Goal: Task Accomplishment & Management: Use online tool/utility

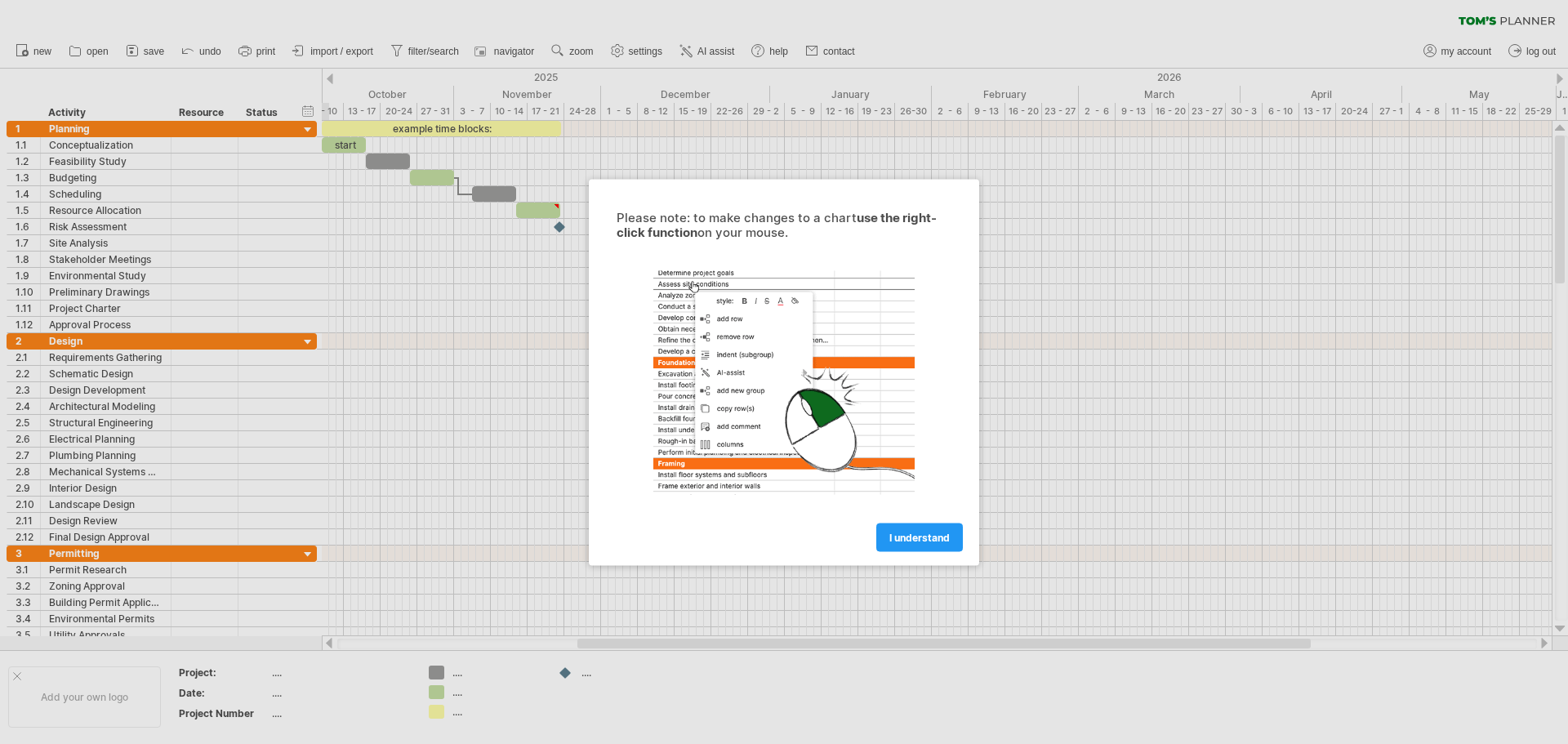
click at [919, 543] on link "I understand" at bounding box center [920, 537] width 87 height 29
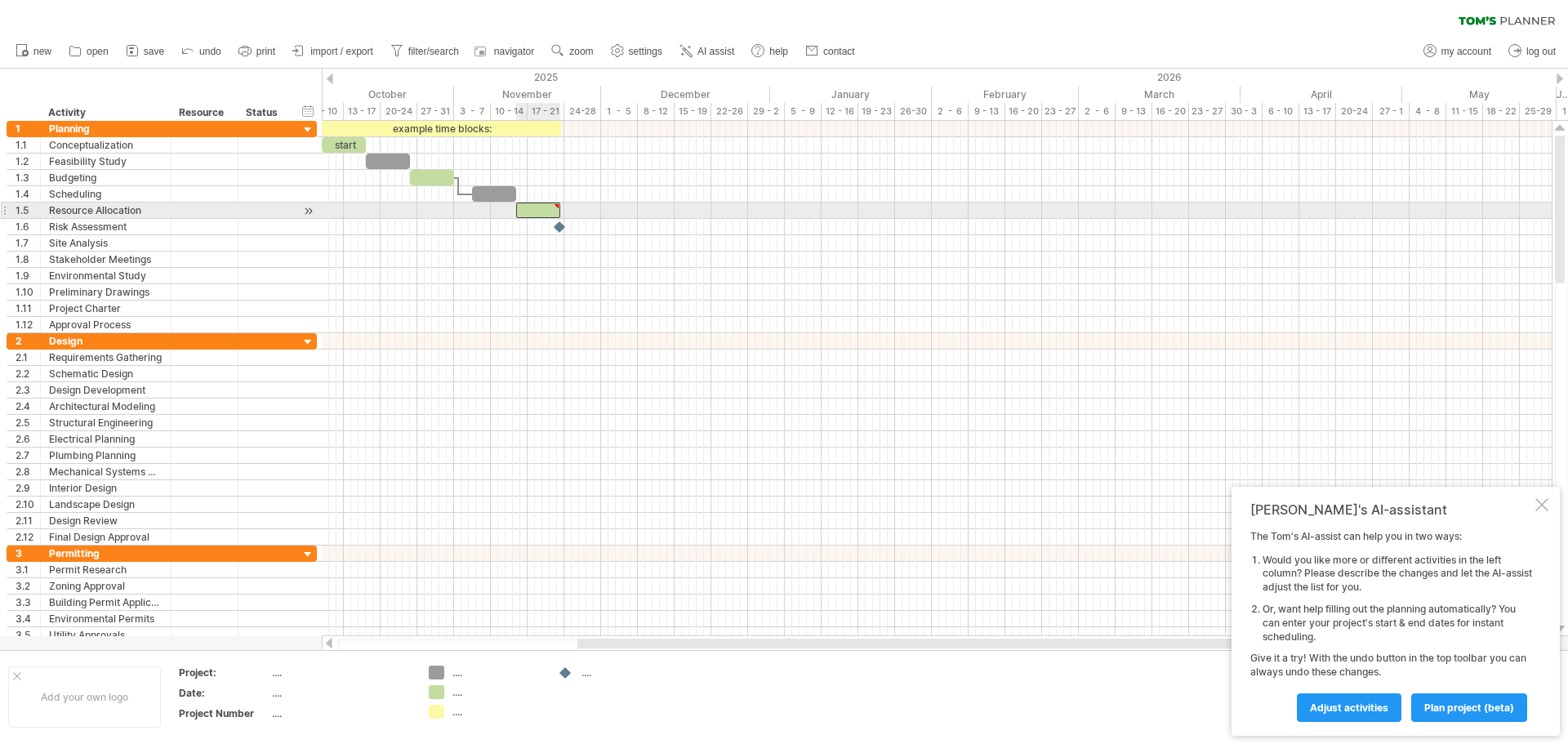
click at [538, 212] on div at bounding box center [538, 210] width 44 height 15
drag, startPoint x: 565, startPoint y: 208, endPoint x: 697, endPoint y: 215, distance: 132.2
click at [697, 215] on span at bounding box center [696, 210] width 6 height 15
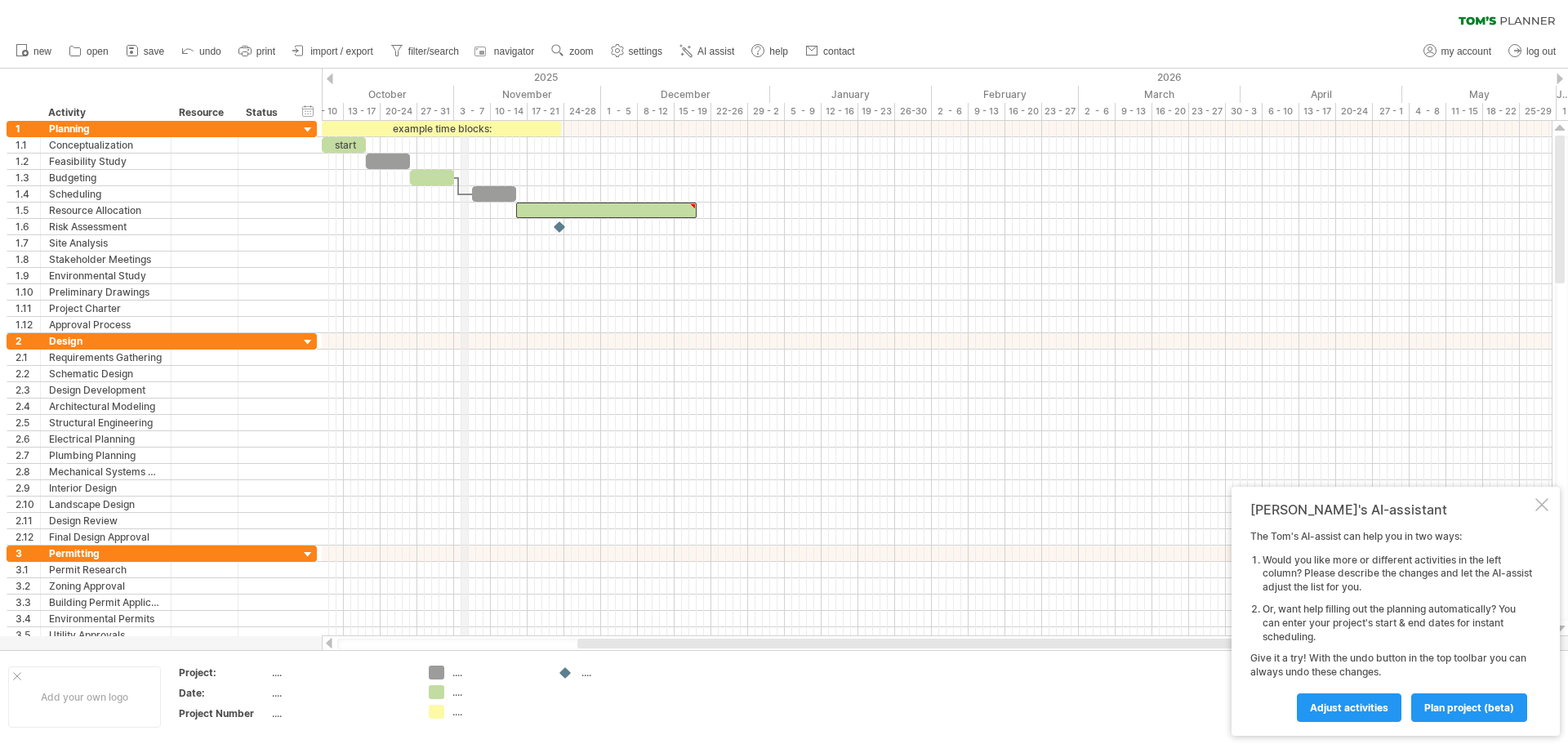
click at [464, 108] on div "3 - 7" at bounding box center [472, 111] width 37 height 17
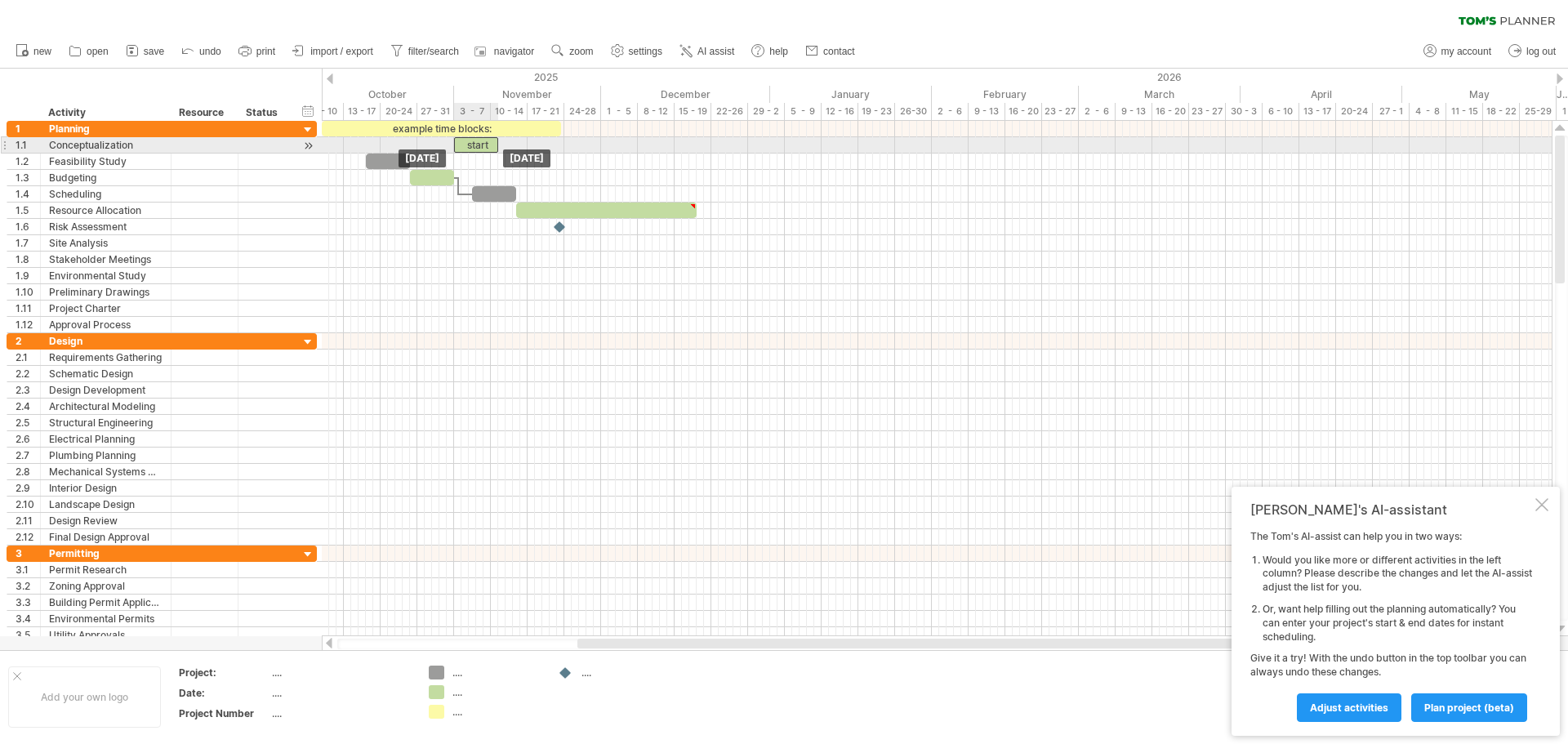
drag, startPoint x: 345, startPoint y: 144, endPoint x: 477, endPoint y: 148, distance: 132.1
click at [477, 148] on div "start" at bounding box center [476, 145] width 44 height 15
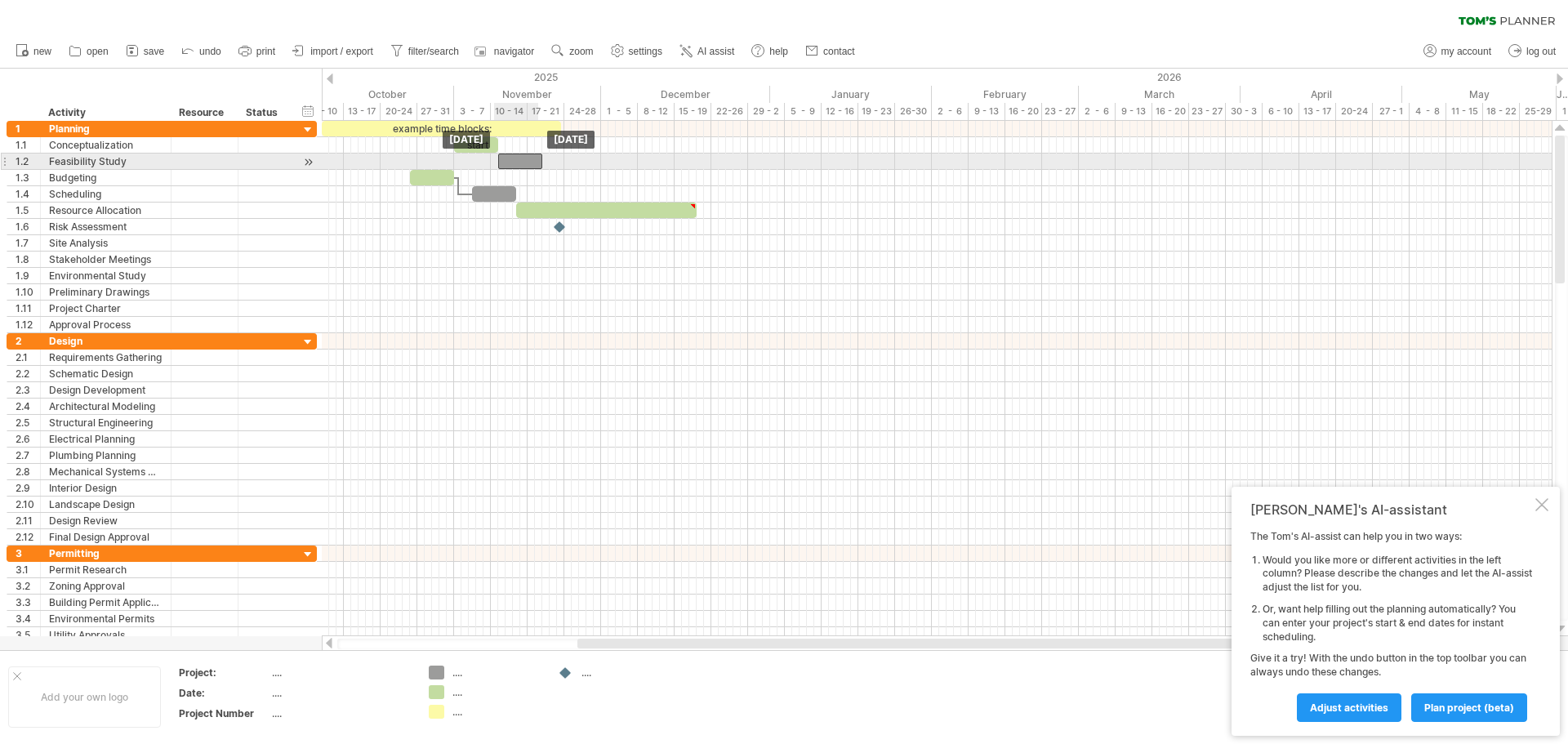
drag, startPoint x: 402, startPoint y: 162, endPoint x: 524, endPoint y: 162, distance: 122.0
click at [524, 162] on div at bounding box center [520, 161] width 44 height 15
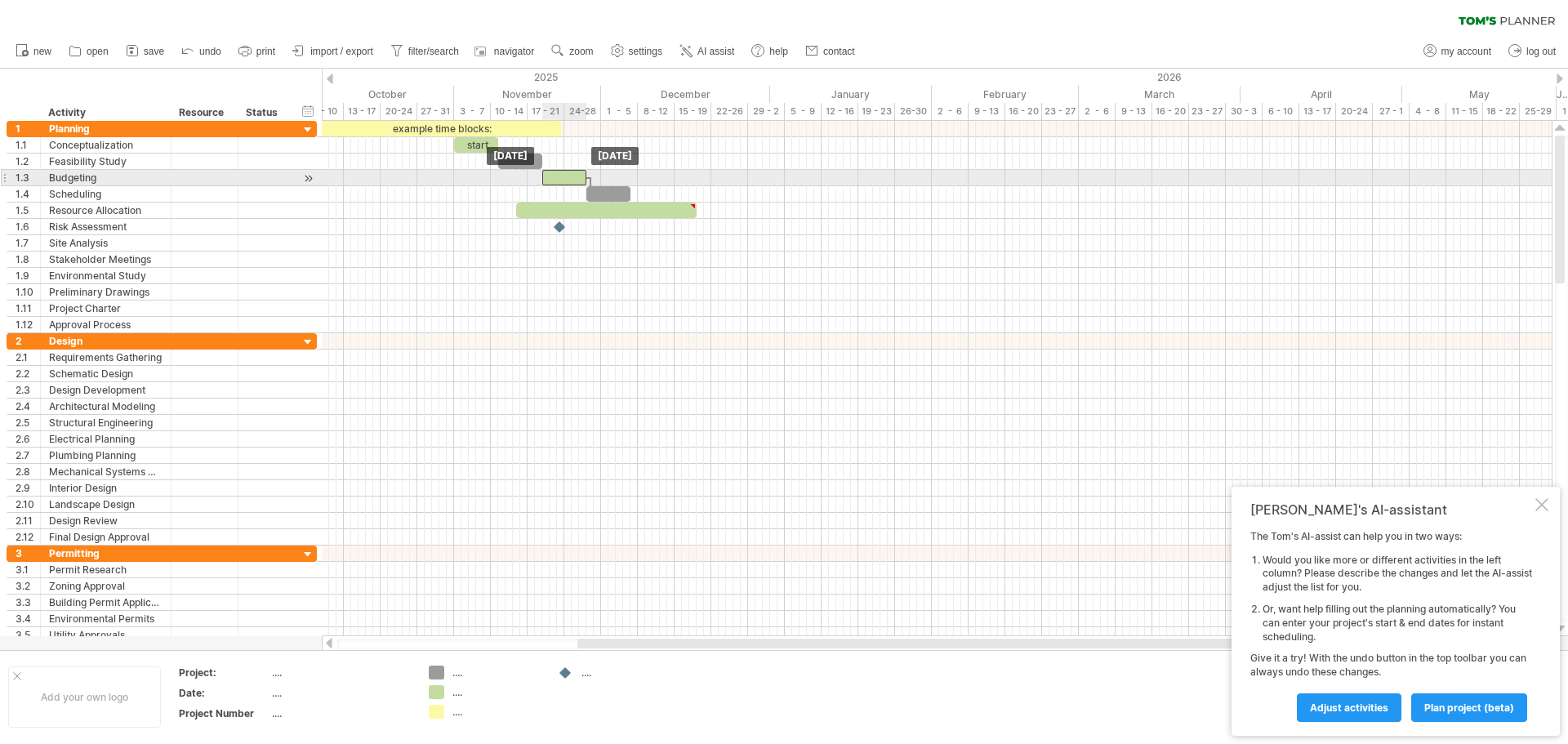
drag, startPoint x: 434, startPoint y: 182, endPoint x: 568, endPoint y: 183, distance: 134.0
click at [568, 183] on div at bounding box center [564, 177] width 44 height 15
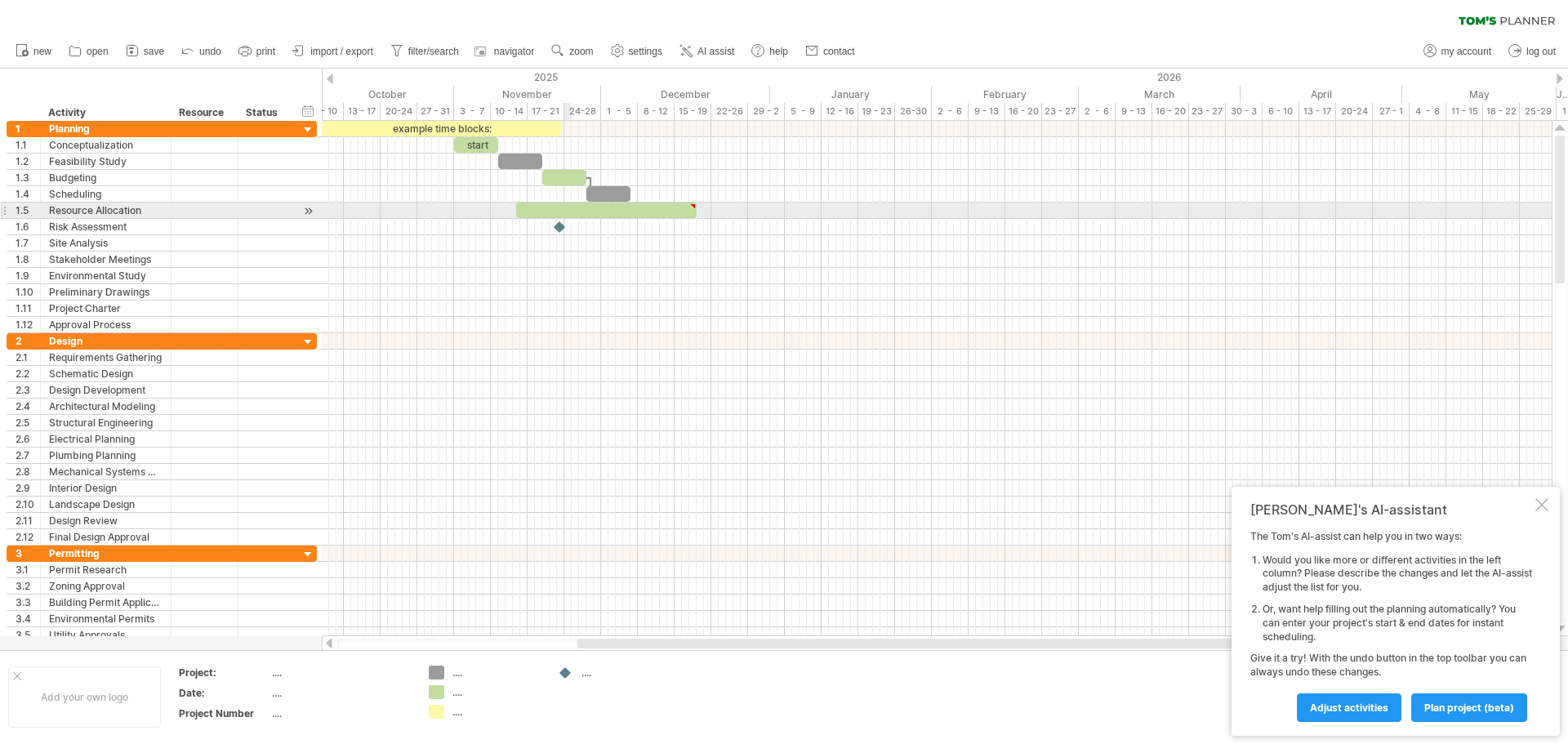
type textarea "**********"
drag, startPoint x: 560, startPoint y: 211, endPoint x: 666, endPoint y: 215, distance: 106.1
click at [666, 215] on div at bounding box center [713, 210] width 181 height 15
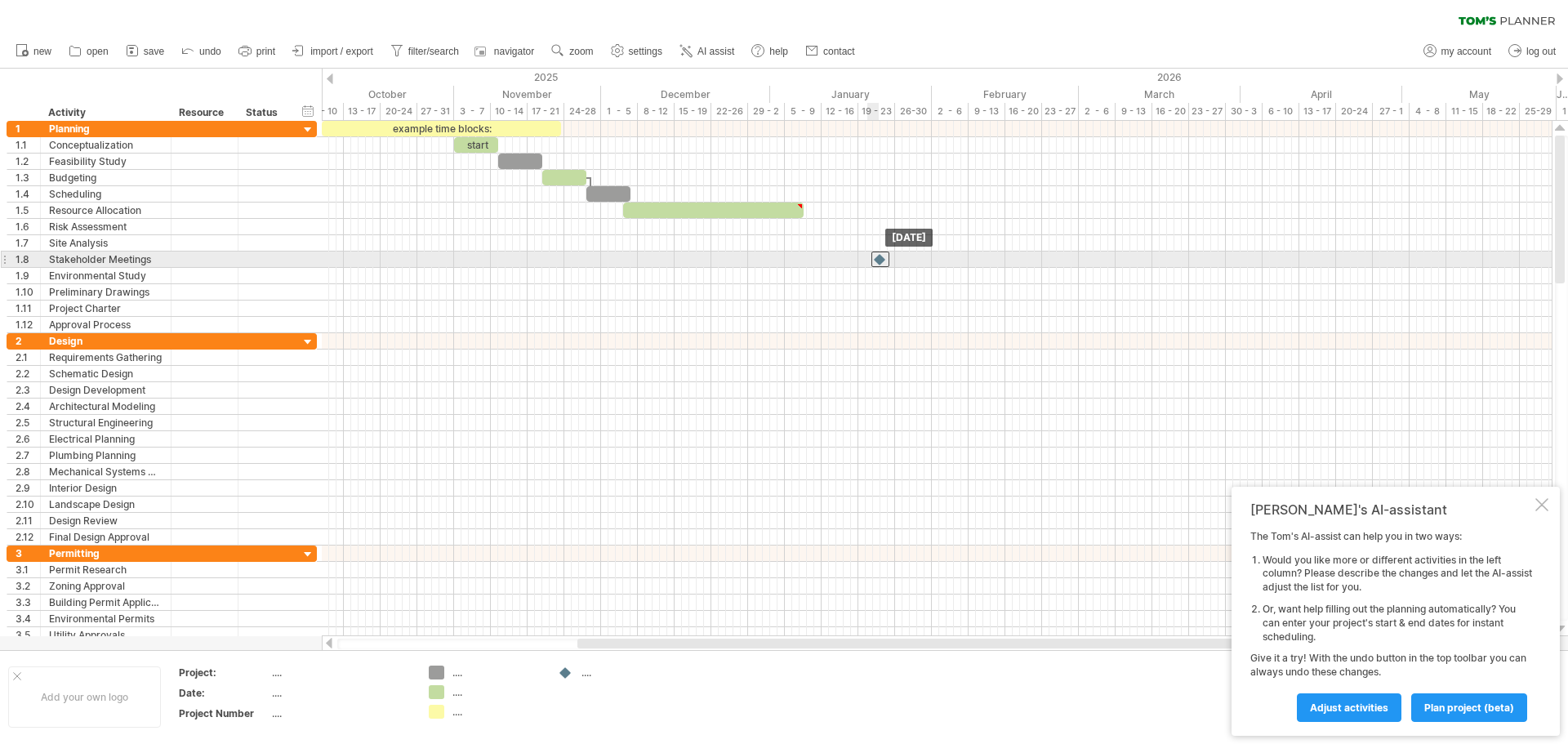
drag, startPoint x: 560, startPoint y: 224, endPoint x: 883, endPoint y: 264, distance: 325.5
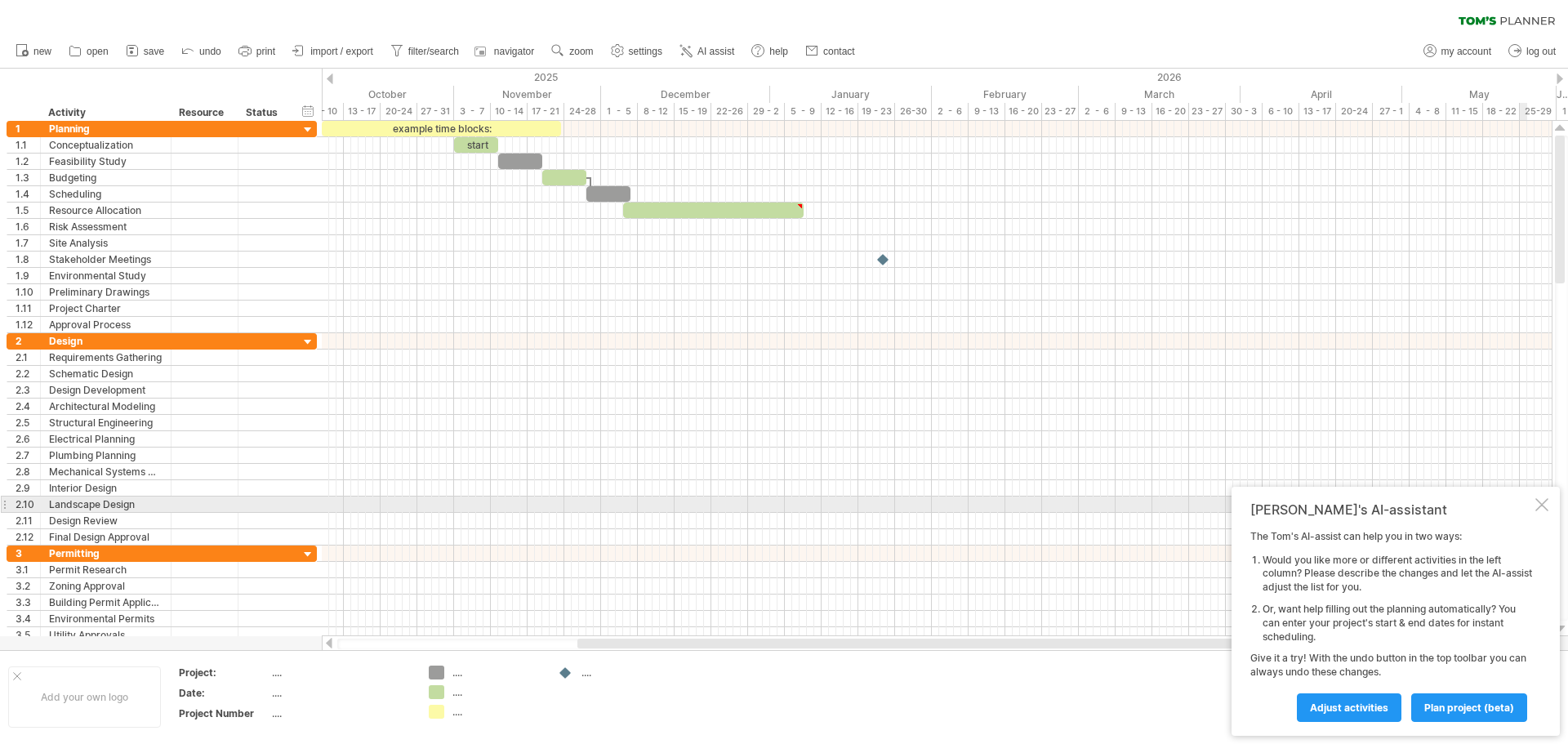
click at [1542, 511] on div at bounding box center [1542, 504] width 13 height 13
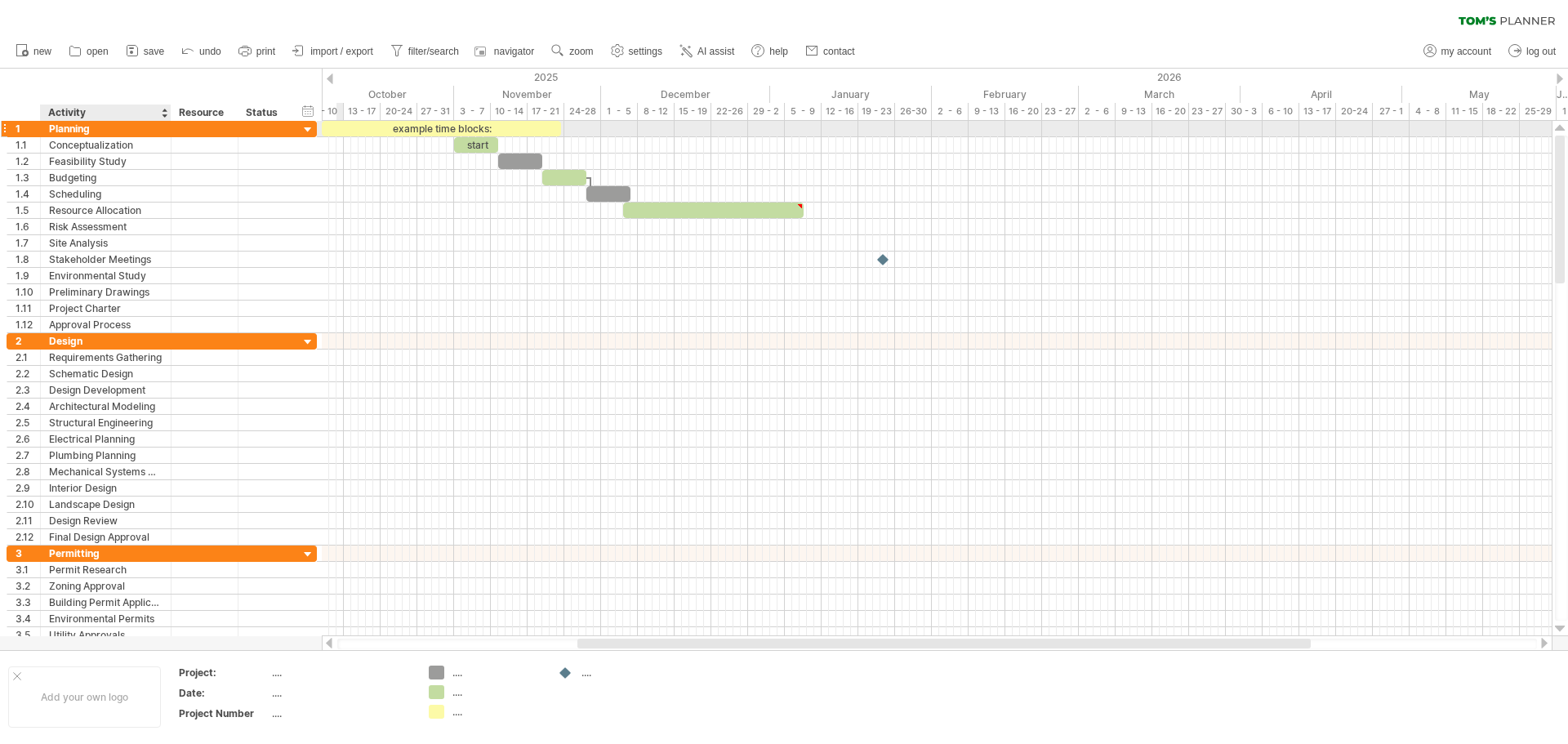
click at [115, 127] on div "Planning" at bounding box center [106, 128] width 114 height 15
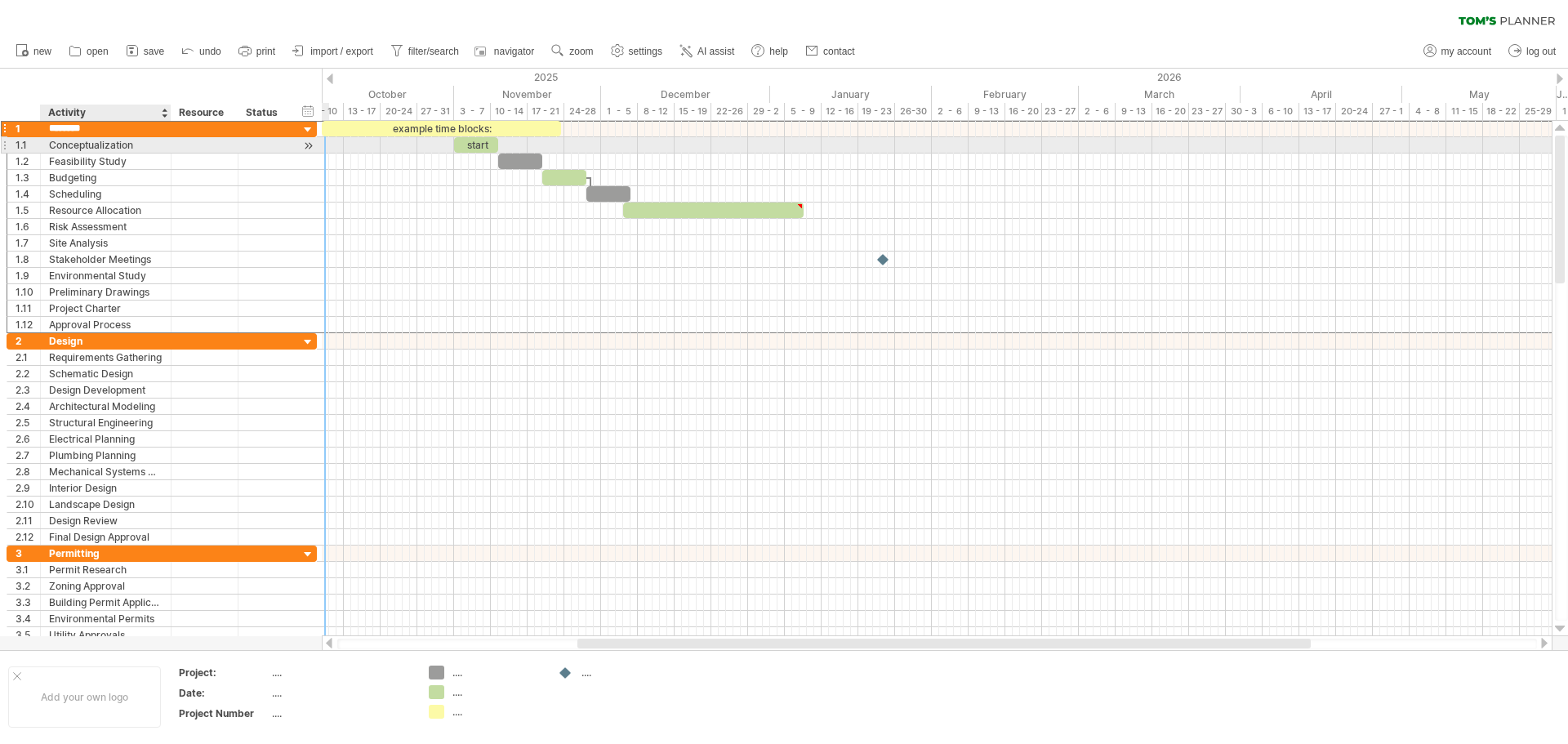
click at [163, 143] on div "**********" at bounding box center [106, 145] width 131 height 15
click at [145, 146] on div "Conceptualization" at bounding box center [106, 145] width 114 height 15
click at [145, 146] on input "**********" at bounding box center [106, 145] width 114 height 15
click at [103, 146] on input "**********" at bounding box center [106, 145] width 114 height 15
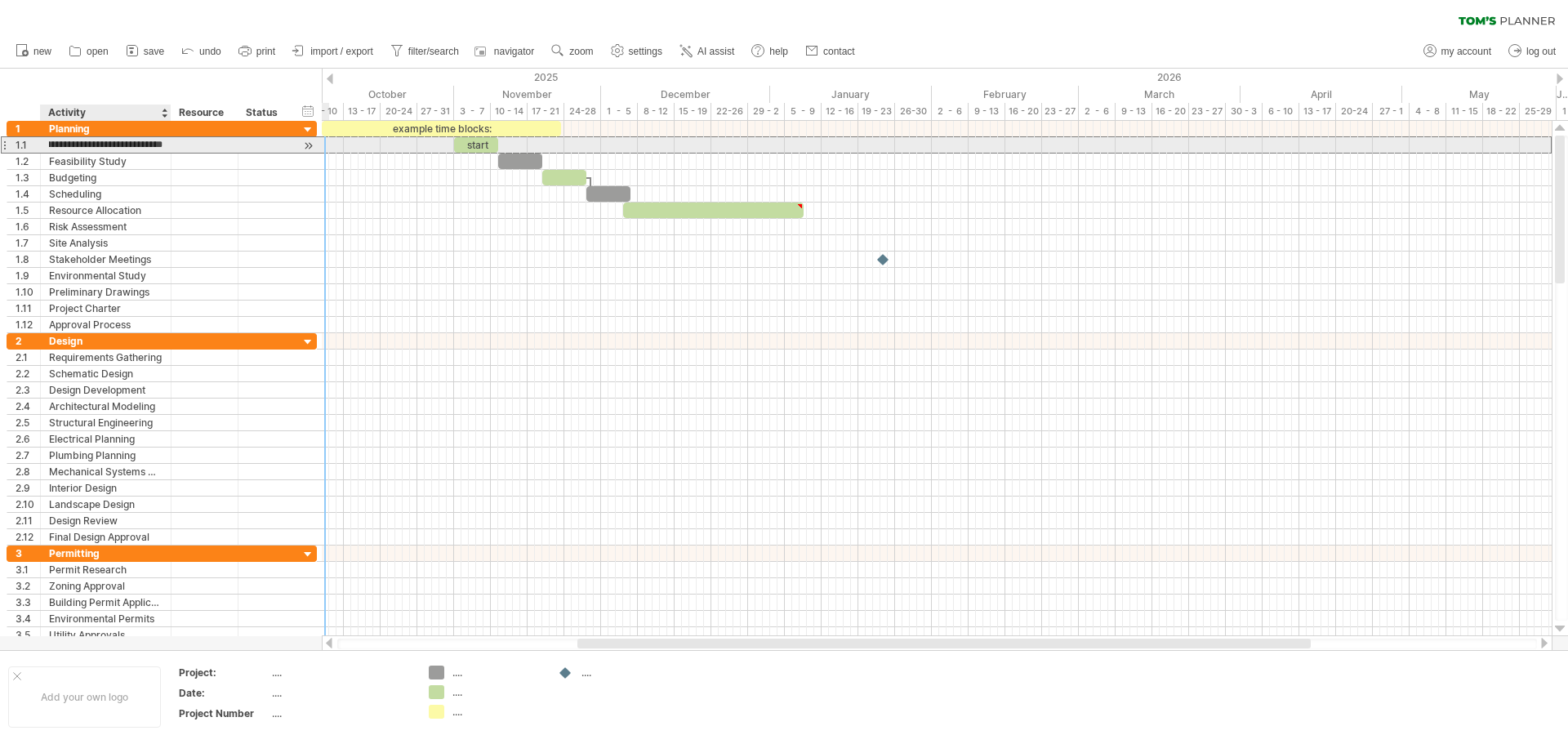
click at [103, 146] on input "**********" at bounding box center [106, 145] width 114 height 15
click at [100, 146] on input "**********" at bounding box center [106, 145] width 114 height 15
type input "**********"
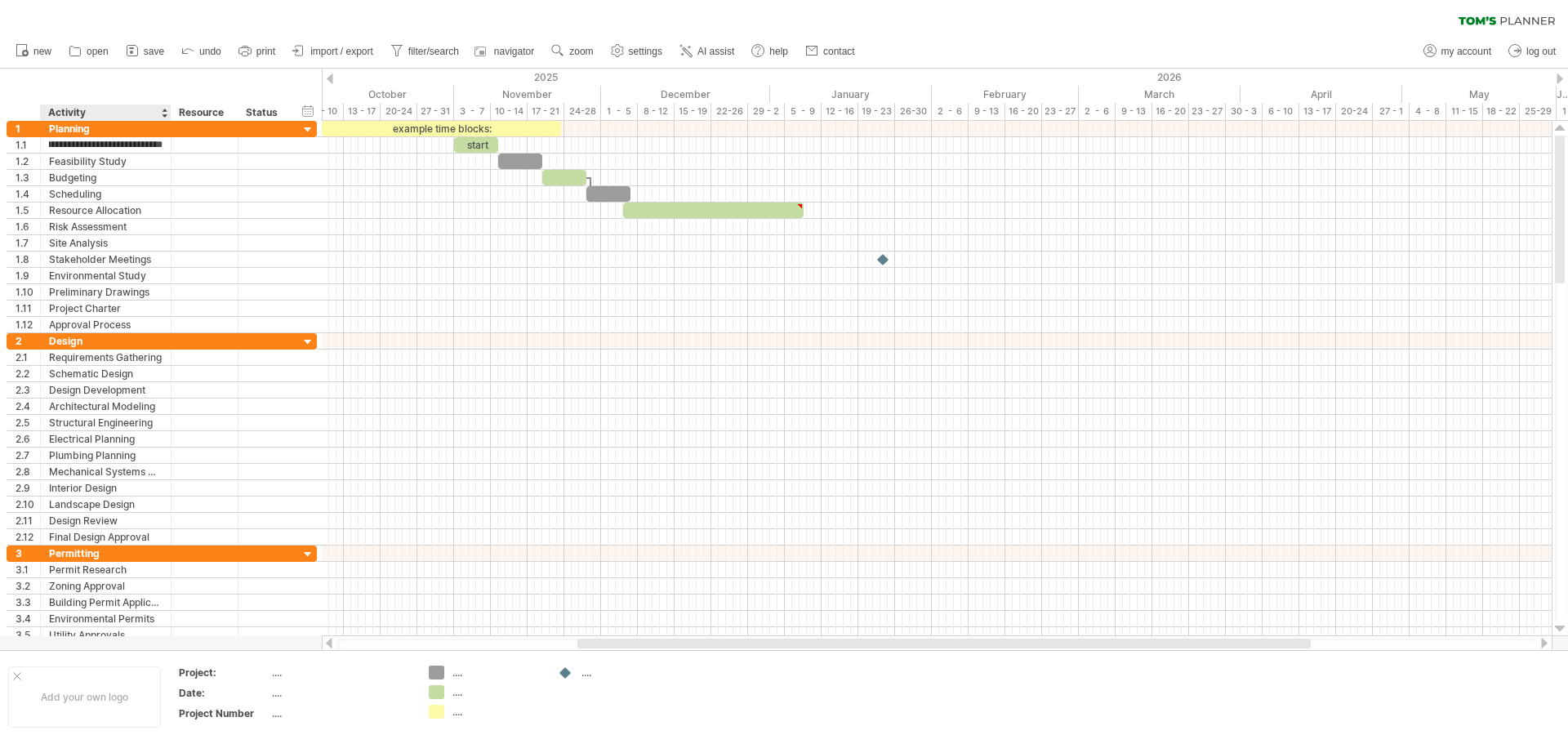
click at [171, 112] on div "******** Resource" at bounding box center [204, 113] width 67 height 16
drag, startPoint x: 169, startPoint y: 122, endPoint x: 215, endPoint y: 121, distance: 46.0
click at [215, 121] on div at bounding box center [216, 129] width 8 height 16
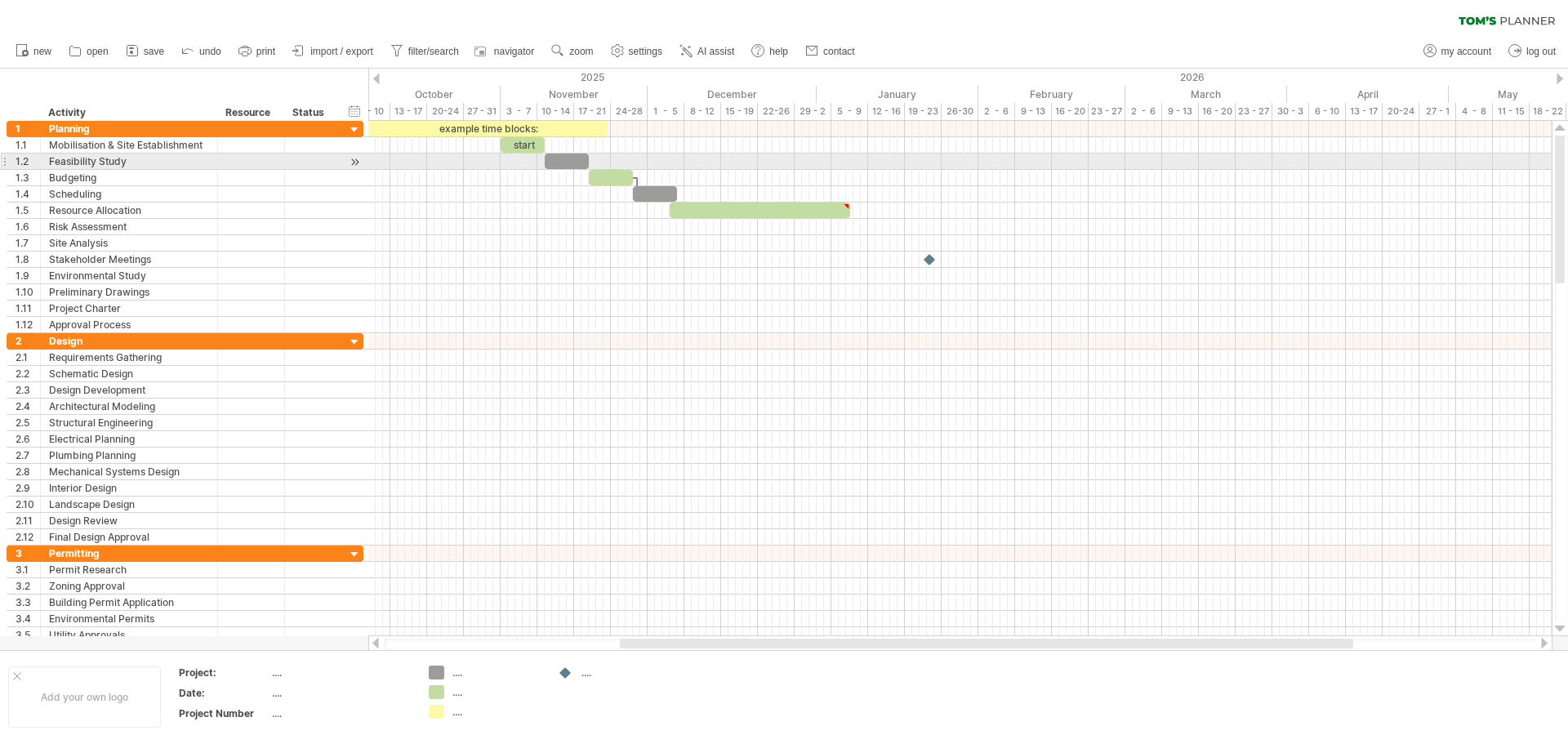
click at [91, 161] on div "Feasibility Study" at bounding box center [128, 161] width 160 height 15
drag, startPoint x: 143, startPoint y: 158, endPoint x: 46, endPoint y: 165, distance: 97.3
click at [46, 165] on div "**********" at bounding box center [129, 161] width 177 height 15
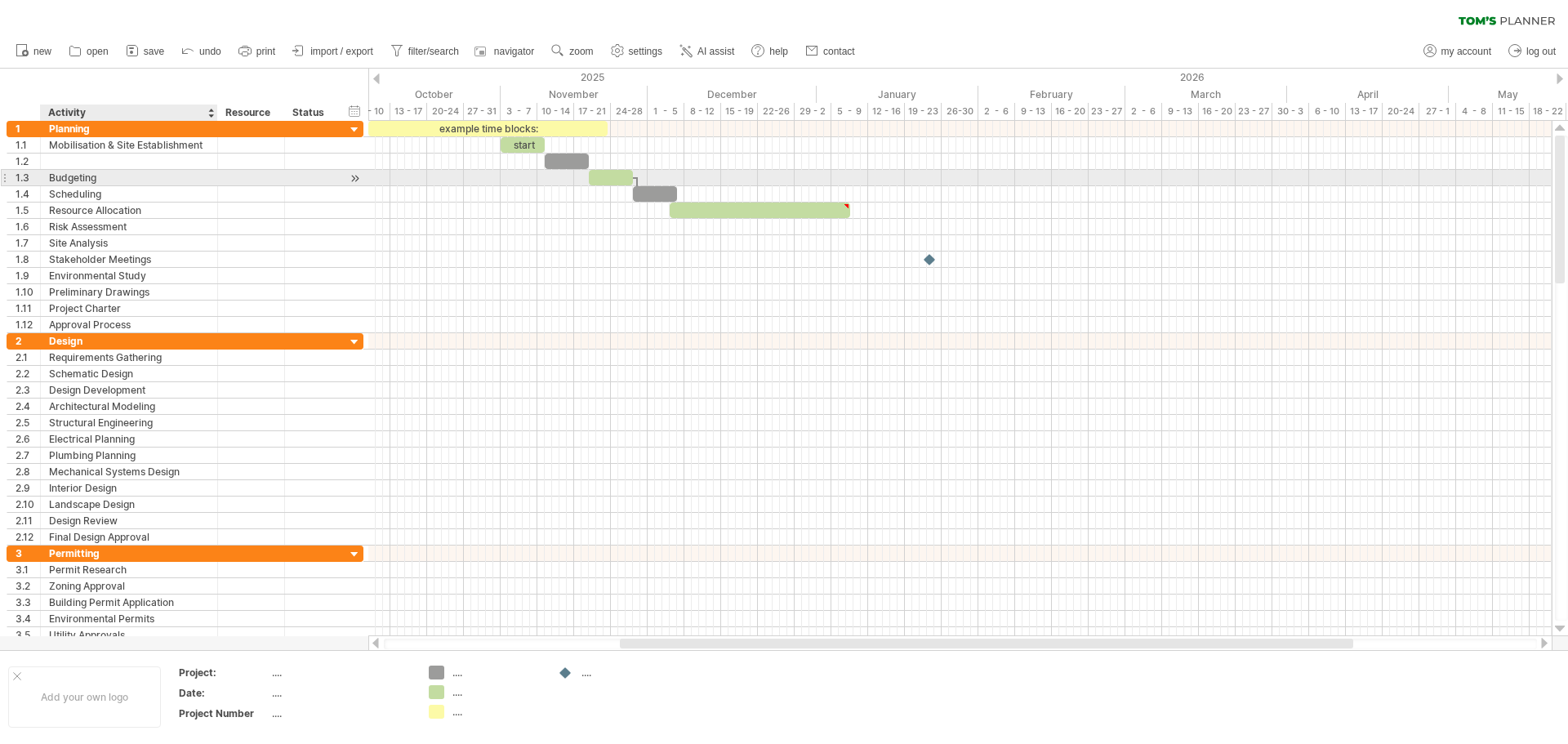
click at [97, 180] on div "Budgeting" at bounding box center [128, 177] width 160 height 15
click at [97, 180] on input "*********" at bounding box center [128, 177] width 160 height 15
type input "**********"
click at [182, 172] on div "Detour Grading & Ripping" at bounding box center [128, 177] width 160 height 15
click at [130, 191] on div "Scheduling" at bounding box center [128, 193] width 160 height 15
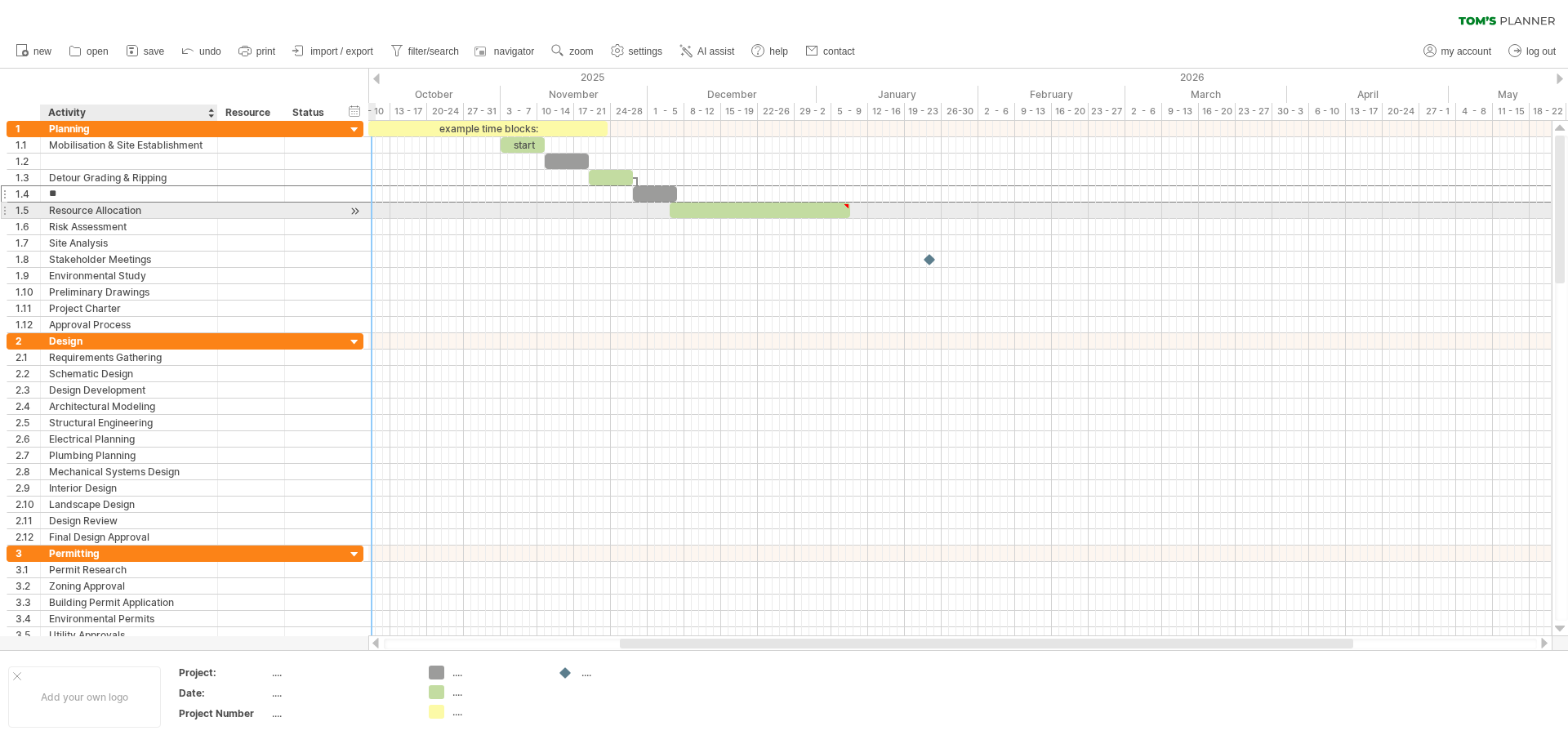
type input "*"
click at [165, 214] on div "Resource Allocation" at bounding box center [128, 210] width 160 height 15
click at [165, 214] on input "**********" at bounding box center [128, 210] width 160 height 15
type input "*"
type input "**********"
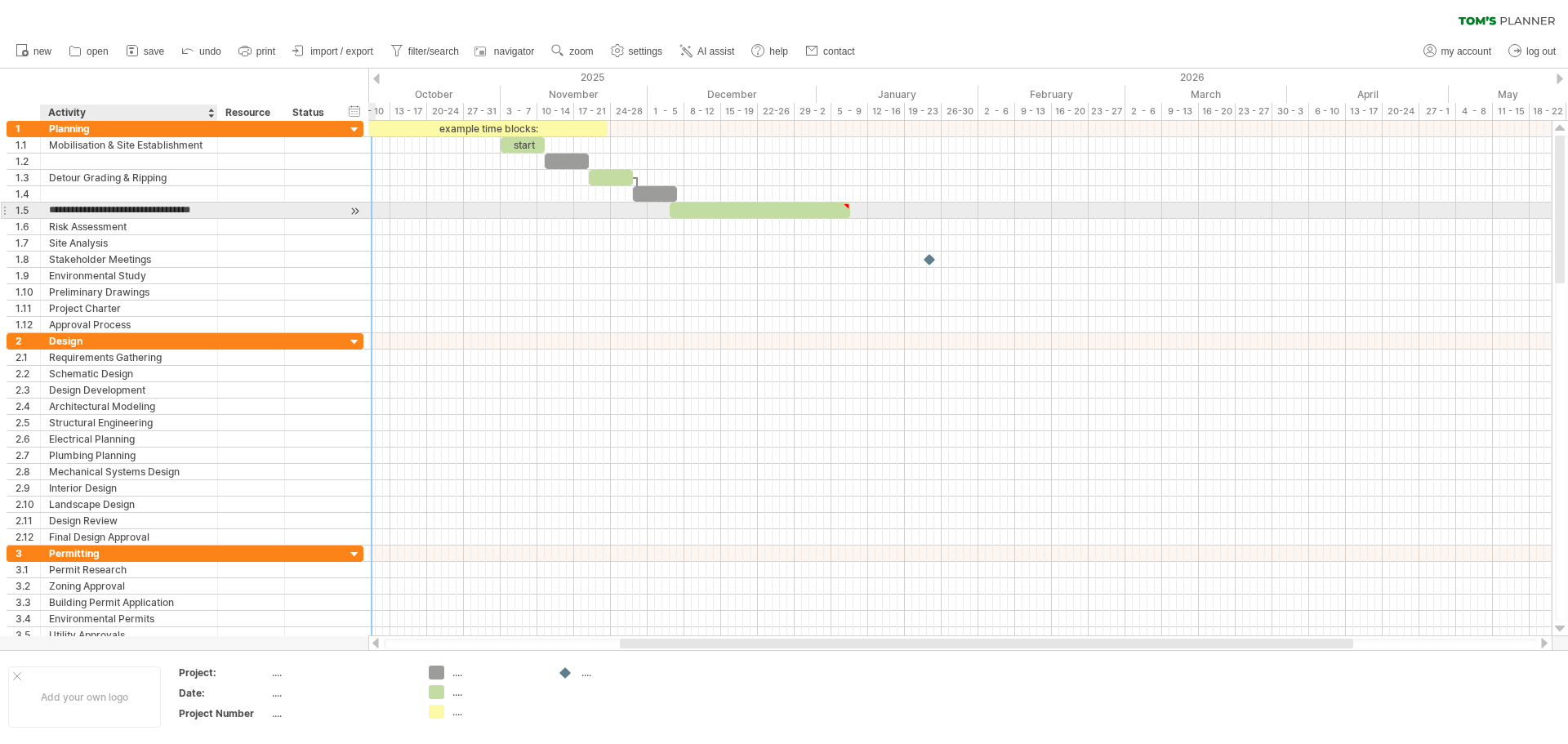
scroll to position [0, 11]
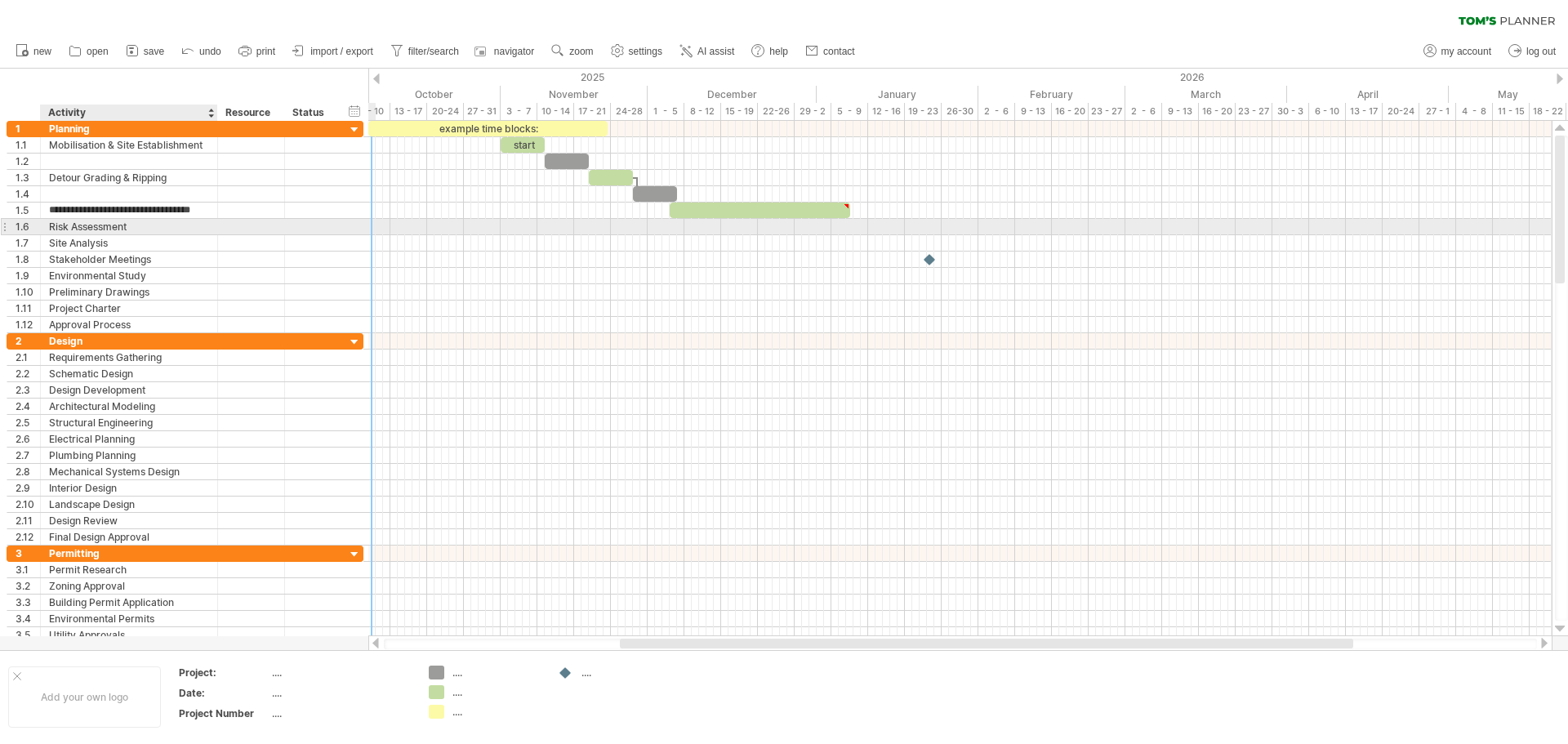
click at [130, 231] on div "Risk Assessment" at bounding box center [128, 226] width 160 height 15
drag, startPoint x: 135, startPoint y: 231, endPoint x: 34, endPoint y: 233, distance: 101.0
click at [34, 233] on div "**********" at bounding box center [184, 226] width 357 height 17
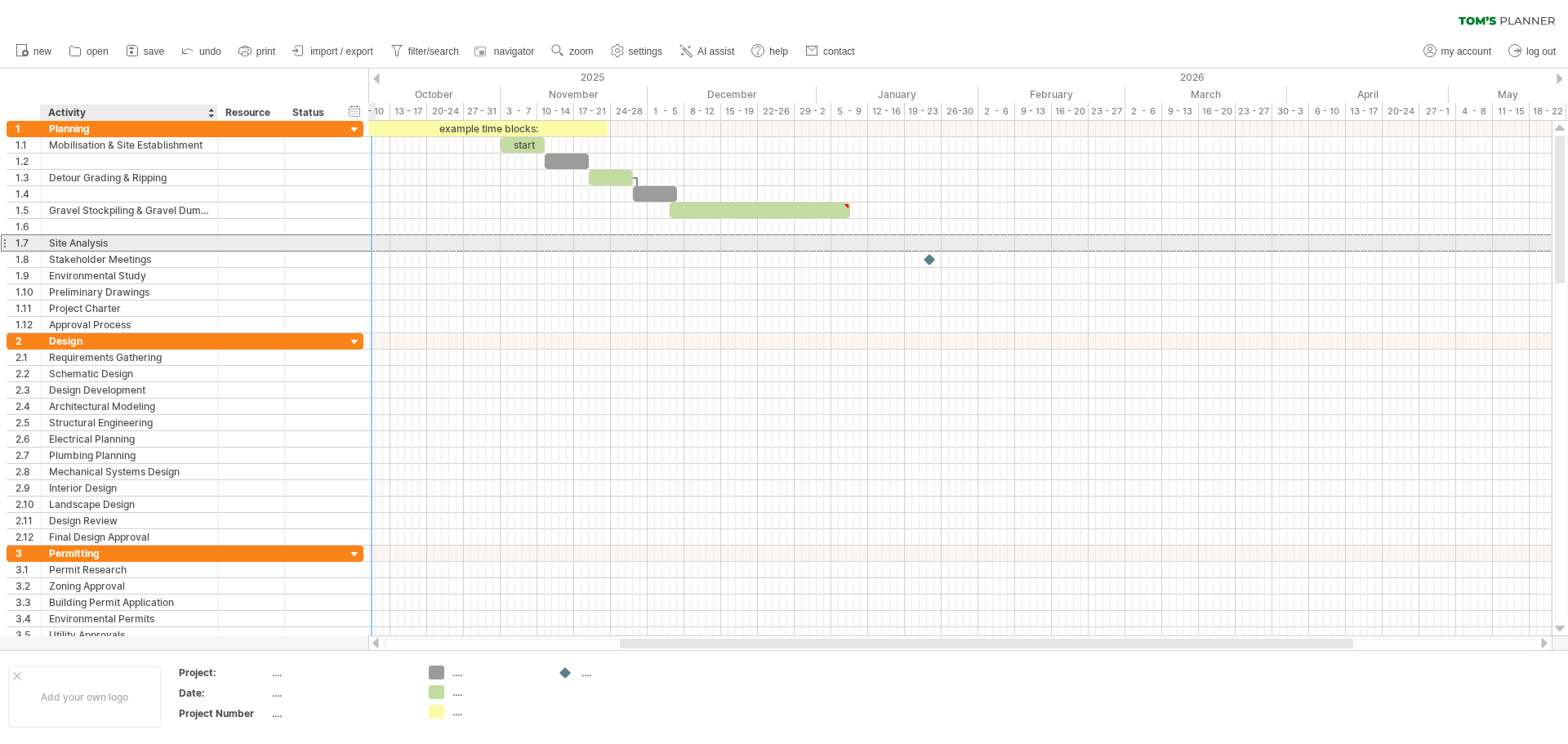
click at [137, 239] on div "Site Analysis" at bounding box center [128, 242] width 160 height 15
click at [136, 239] on input "**********" at bounding box center [128, 242] width 160 height 15
type input "*"
type input "**********"
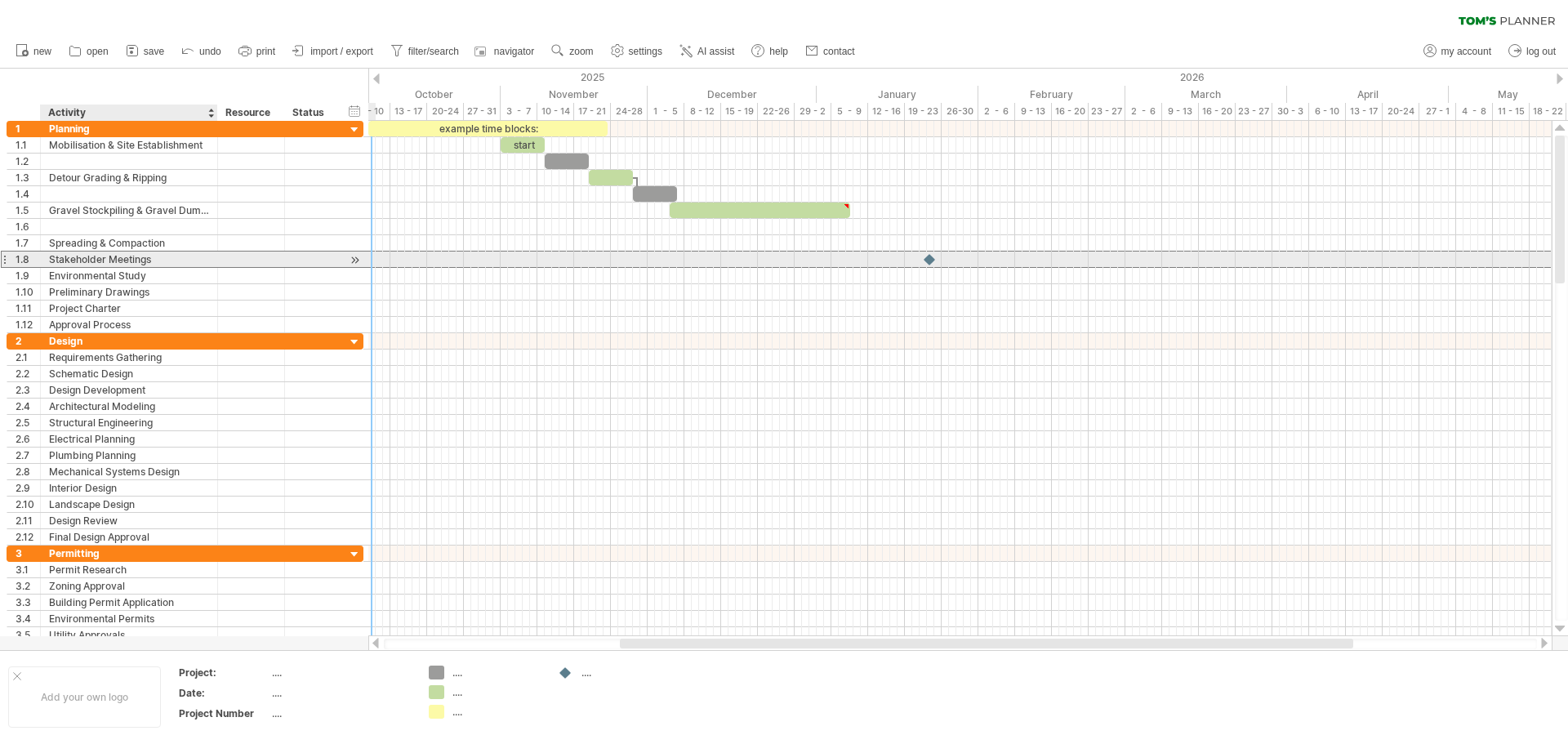
click at [166, 265] on div "Stakeholder Meetings" at bounding box center [128, 259] width 160 height 15
drag, startPoint x: 98, startPoint y: 258, endPoint x: 13, endPoint y: 263, distance: 85.1
click at [13, 263] on div "**********" at bounding box center [184, 259] width 357 height 17
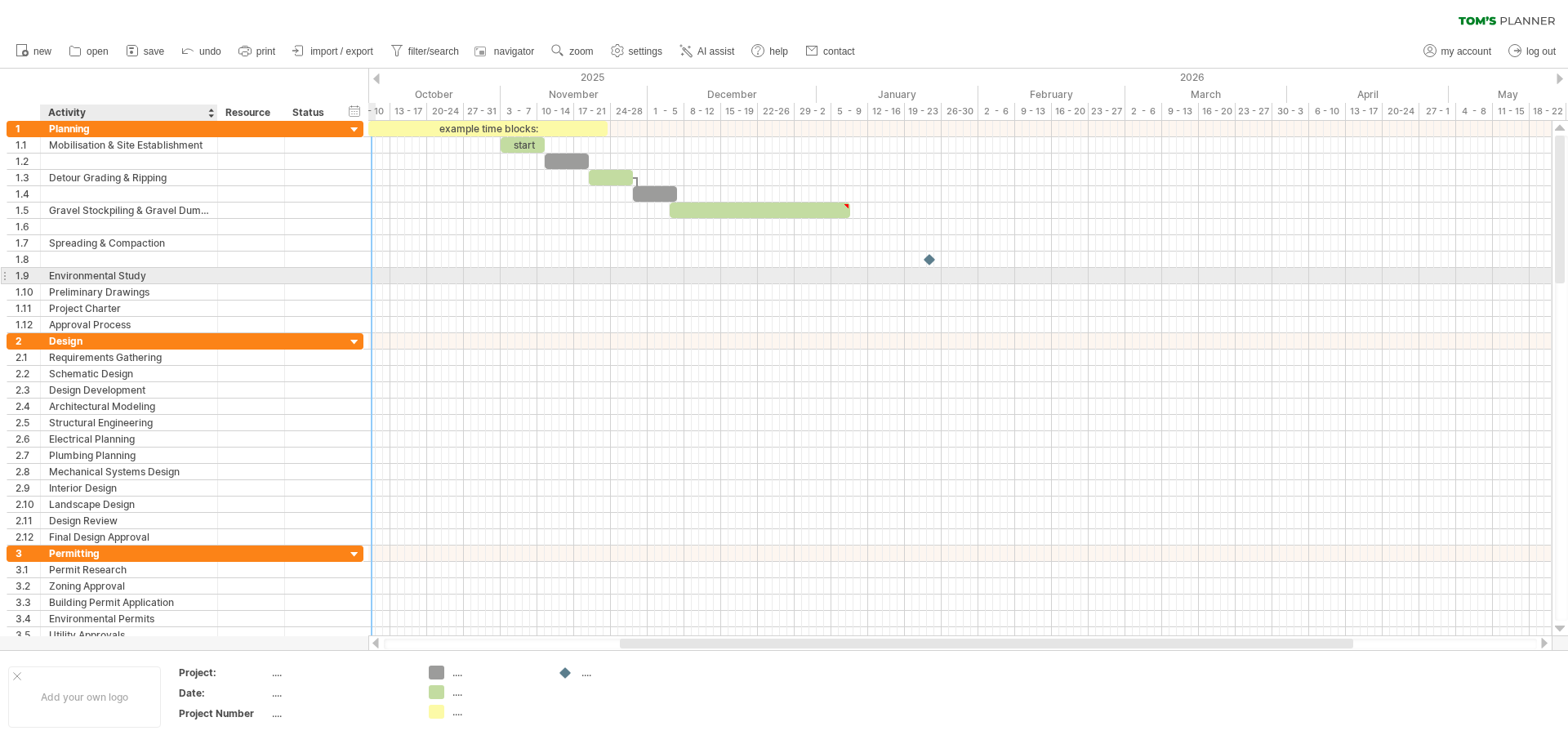
click at [156, 274] on div "Environmental Study" at bounding box center [128, 275] width 160 height 15
click at [156, 274] on input "**********" at bounding box center [128, 275] width 160 height 15
drag, startPoint x: 136, startPoint y: 274, endPoint x: 36, endPoint y: 274, distance: 100.0
click at [36, 274] on div "**********" at bounding box center [184, 275] width 357 height 17
click at [165, 267] on div "**********" at bounding box center [184, 275] width 357 height 17
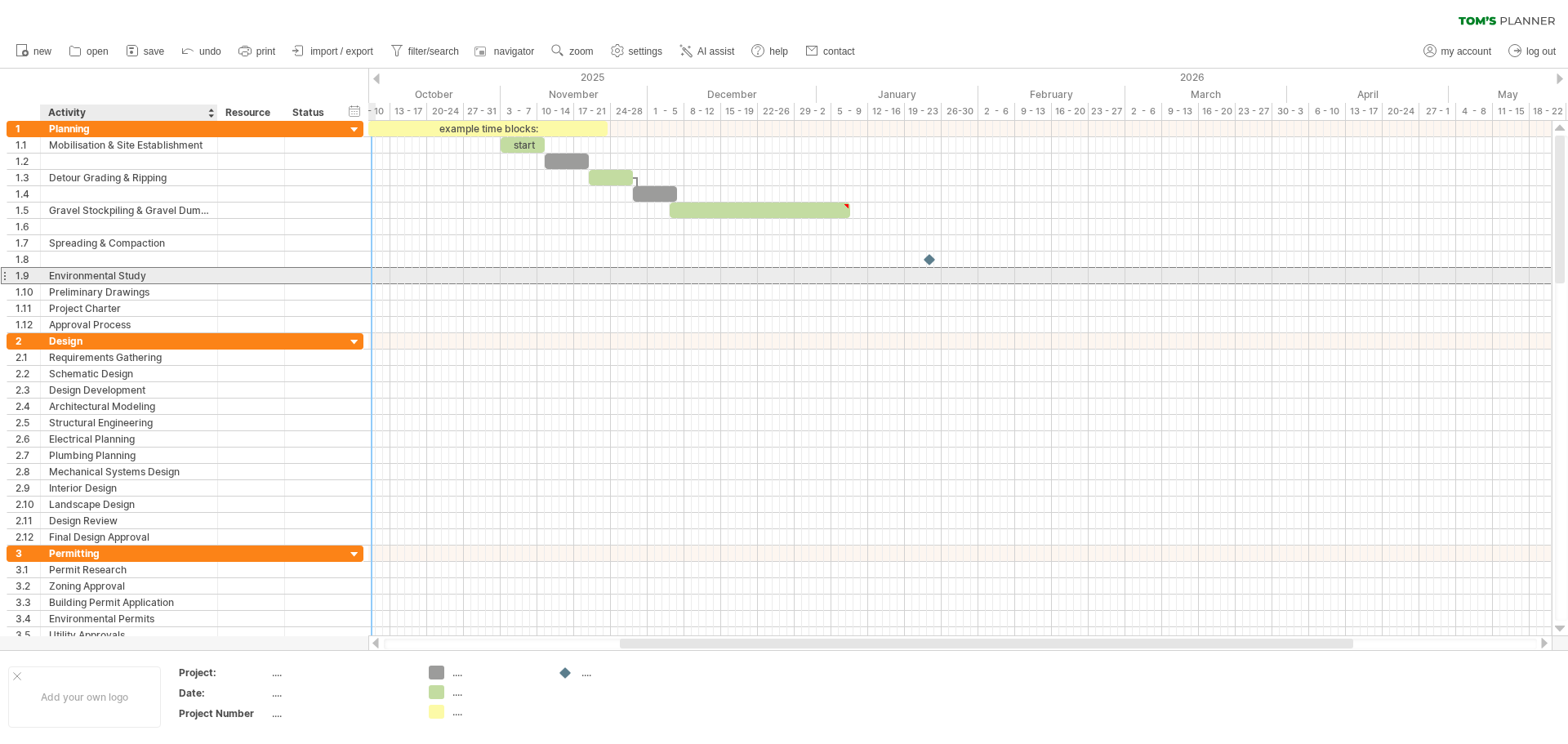
click at [165, 275] on div "Environmental Study" at bounding box center [128, 275] width 160 height 15
click at [165, 275] on input "**********" at bounding box center [128, 275] width 160 height 15
drag, startPoint x: 165, startPoint y: 275, endPoint x: 72, endPoint y: 275, distance: 93.0
click at [72, 275] on input "**********" at bounding box center [128, 275] width 160 height 15
type input "**********"
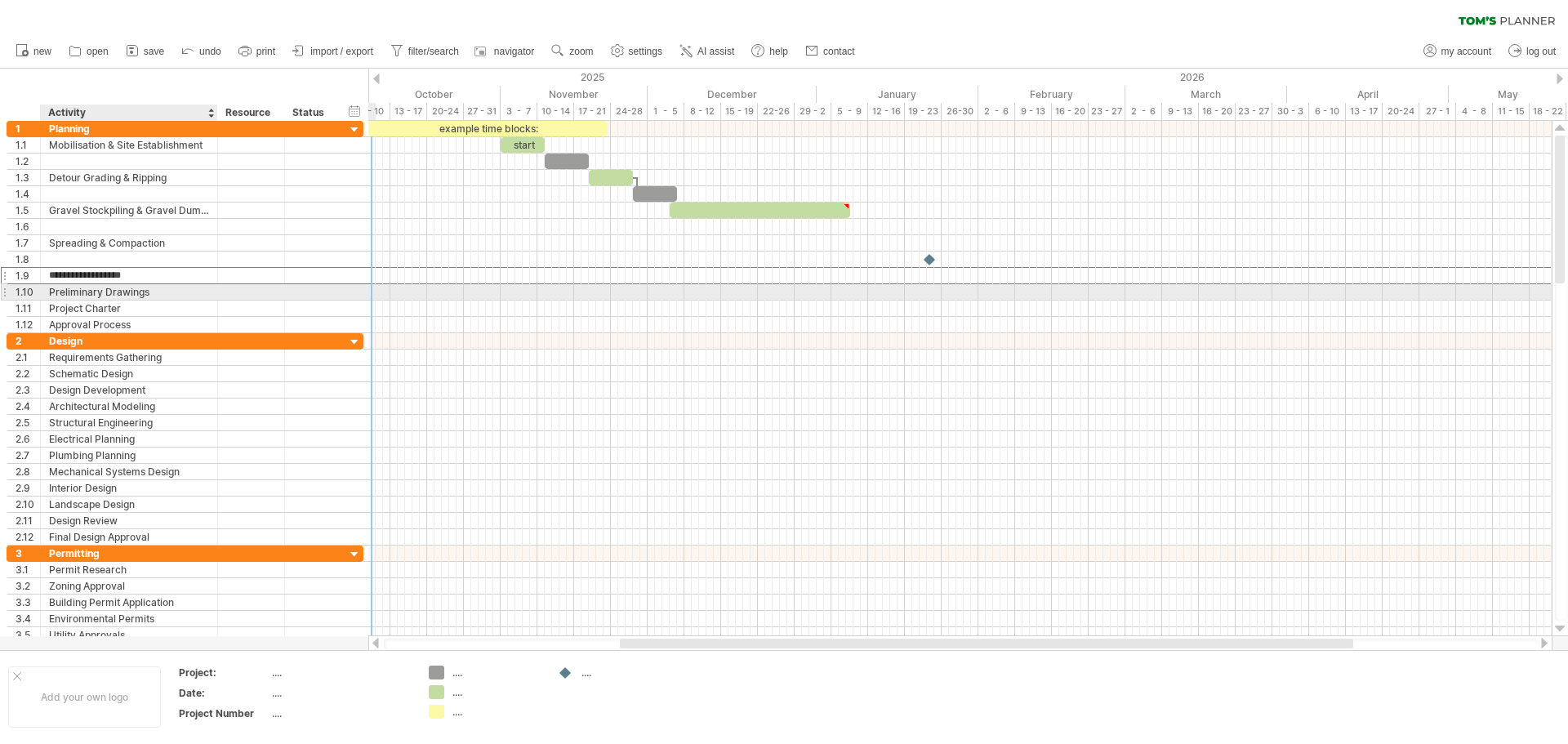
click at [165, 293] on div "Preliminary Drawings" at bounding box center [128, 291] width 160 height 15
click at [165, 293] on input "**********" at bounding box center [128, 291] width 160 height 15
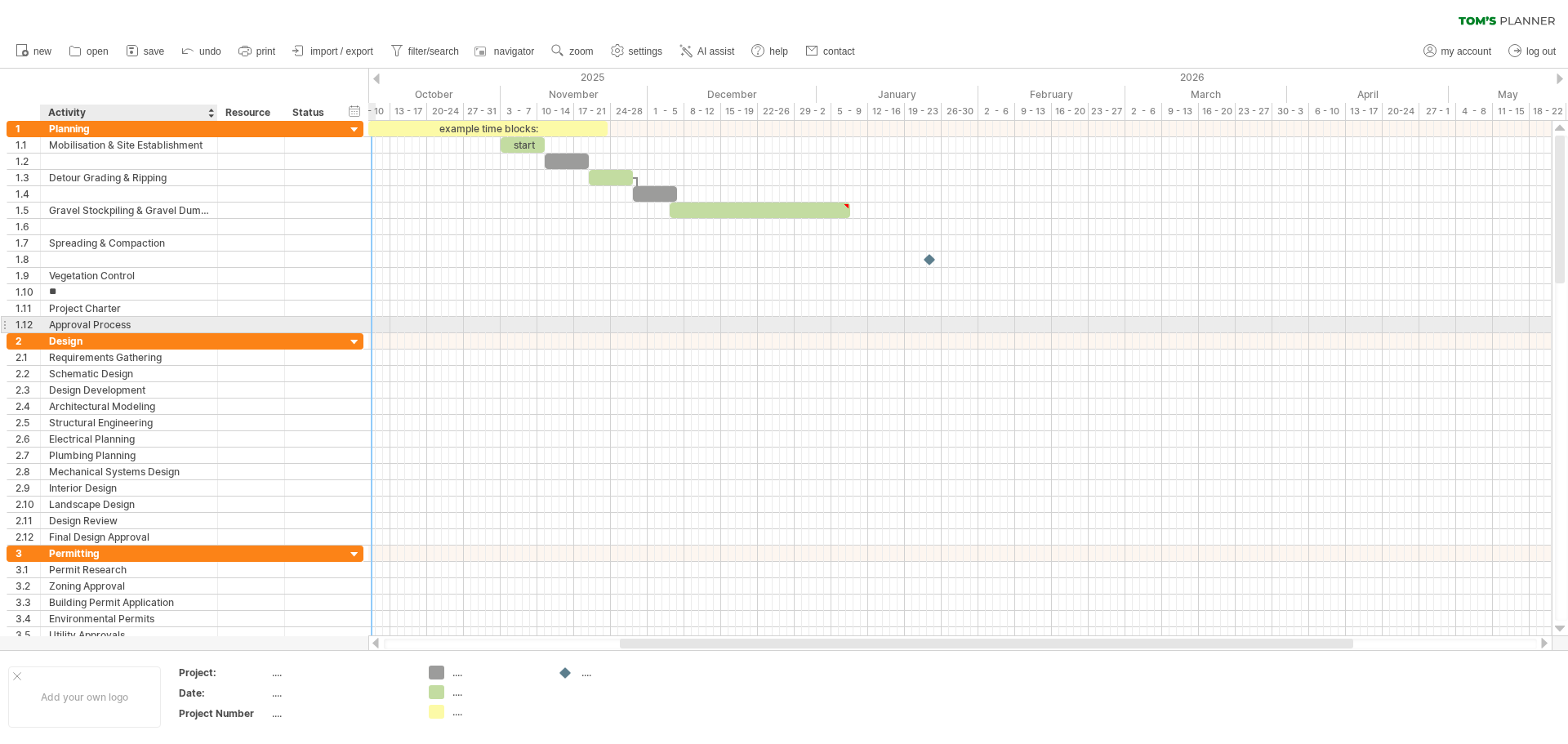
type input "*"
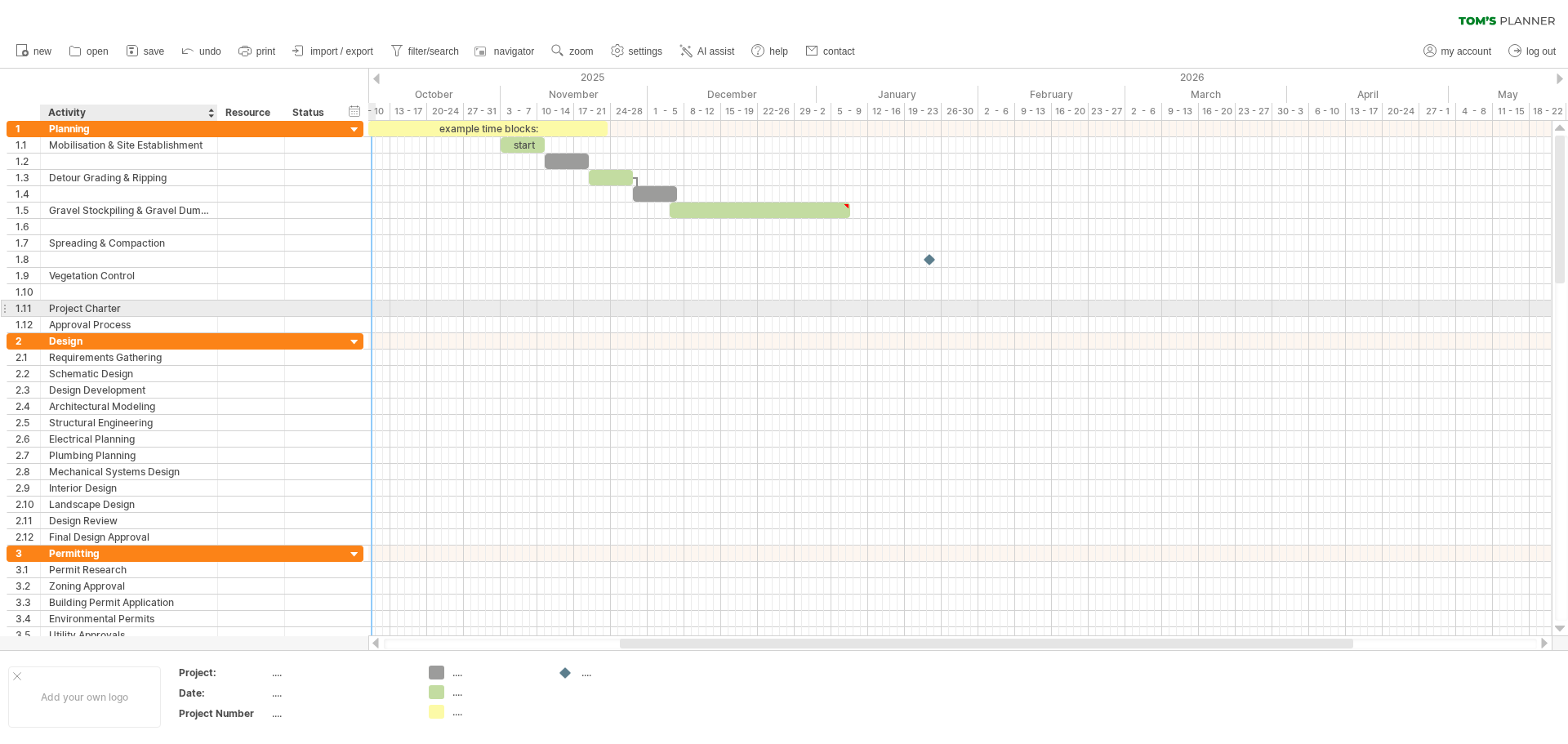
click at [139, 307] on div "Project Charter" at bounding box center [128, 307] width 160 height 15
click at [139, 307] on input "**********" at bounding box center [128, 307] width 160 height 15
click at [155, 309] on input "**********" at bounding box center [128, 307] width 160 height 15
drag, startPoint x: 154, startPoint y: 309, endPoint x: 45, endPoint y: 309, distance: 109.0
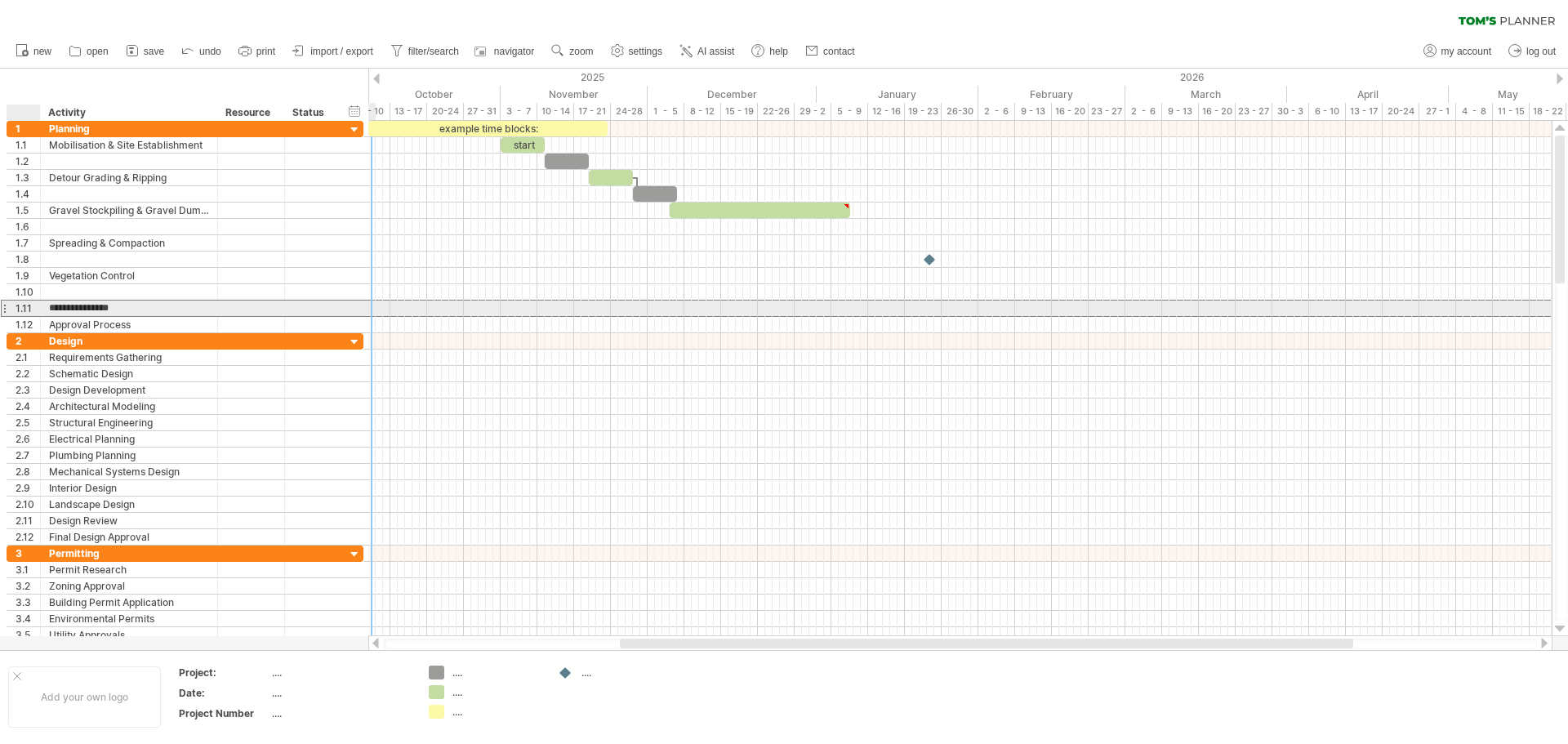
click at [45, 309] on div "**********" at bounding box center [129, 307] width 177 height 15
type input "**********"
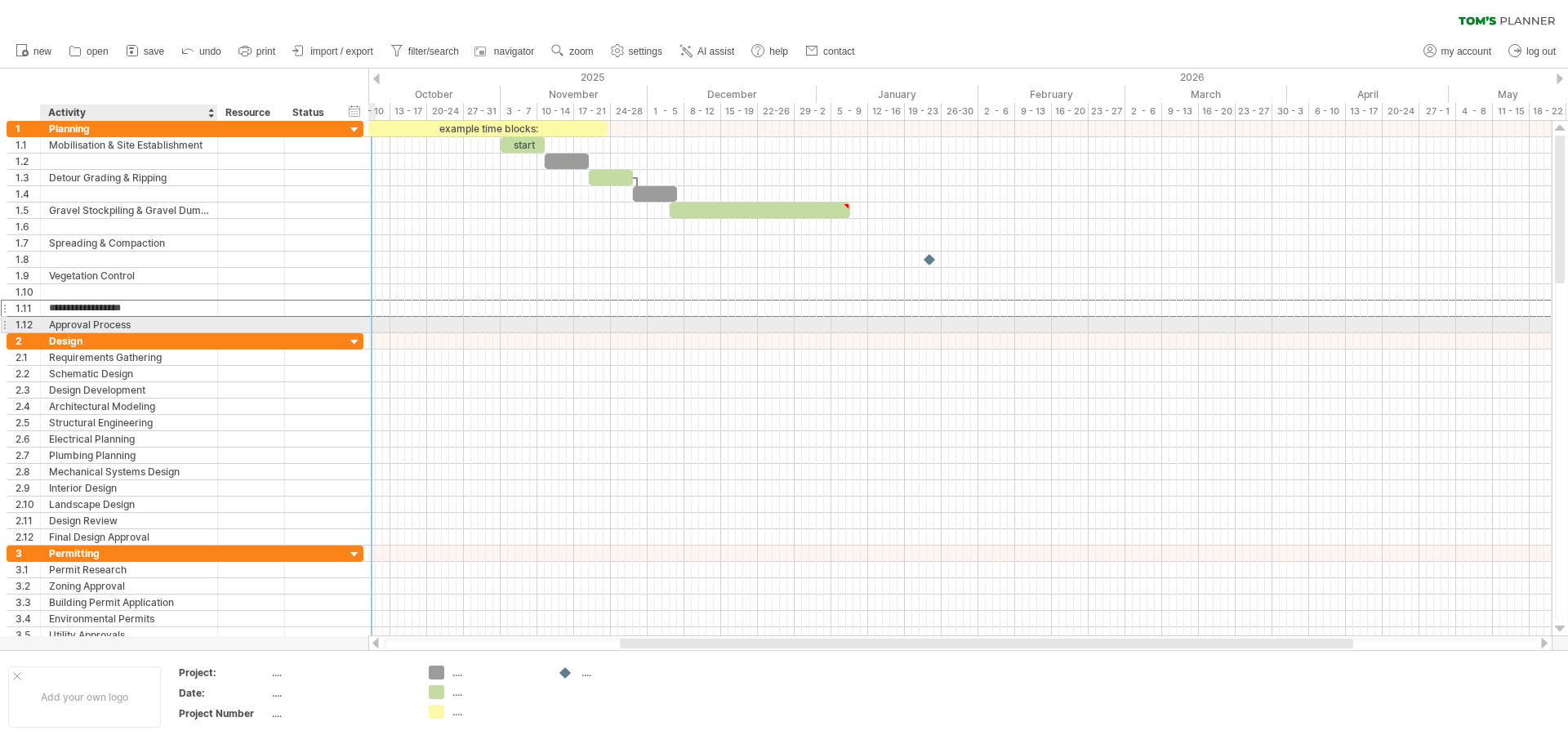
click at [138, 327] on div "Approval Process" at bounding box center [128, 325] width 160 height 15
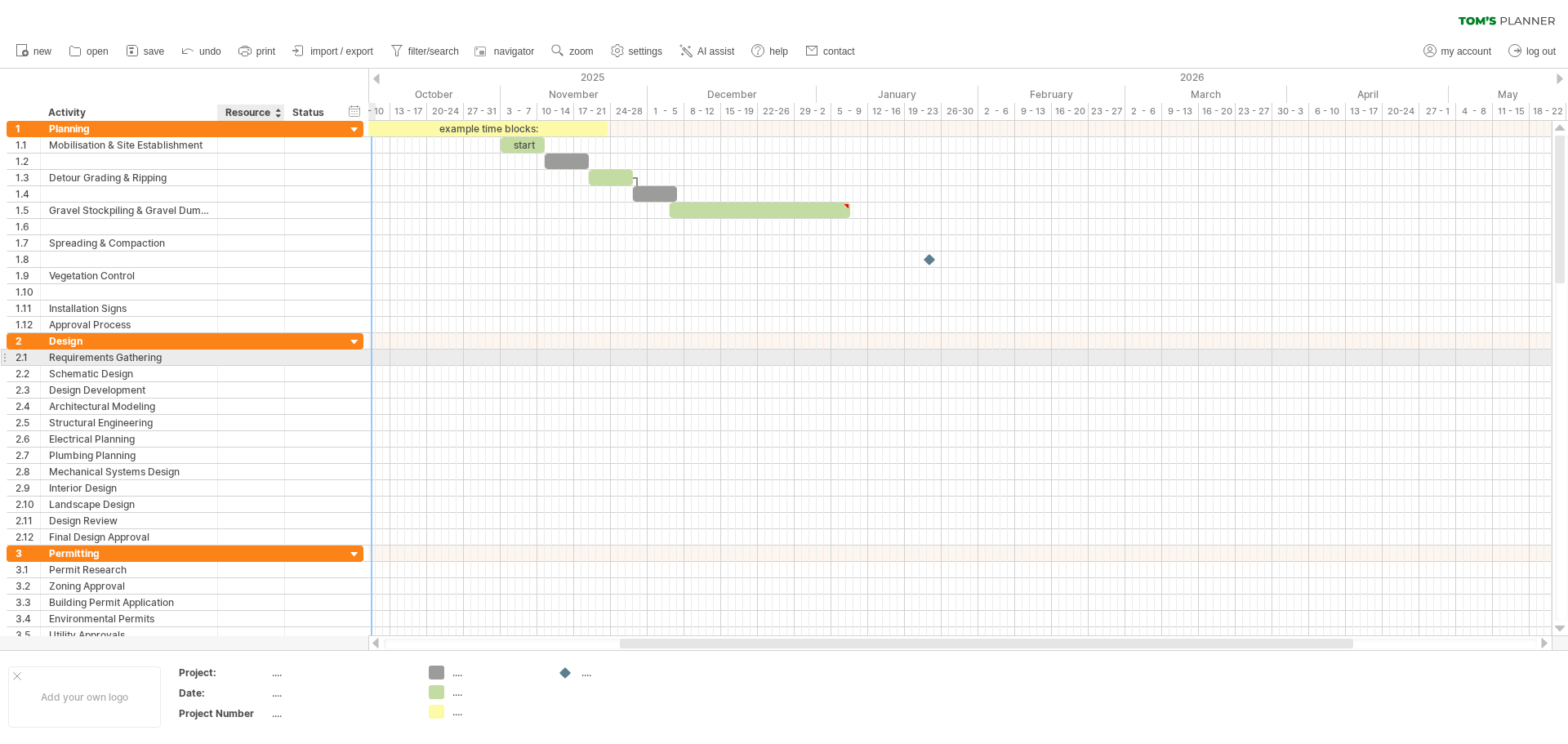
click at [283, 351] on div at bounding box center [282, 358] width 8 height 16
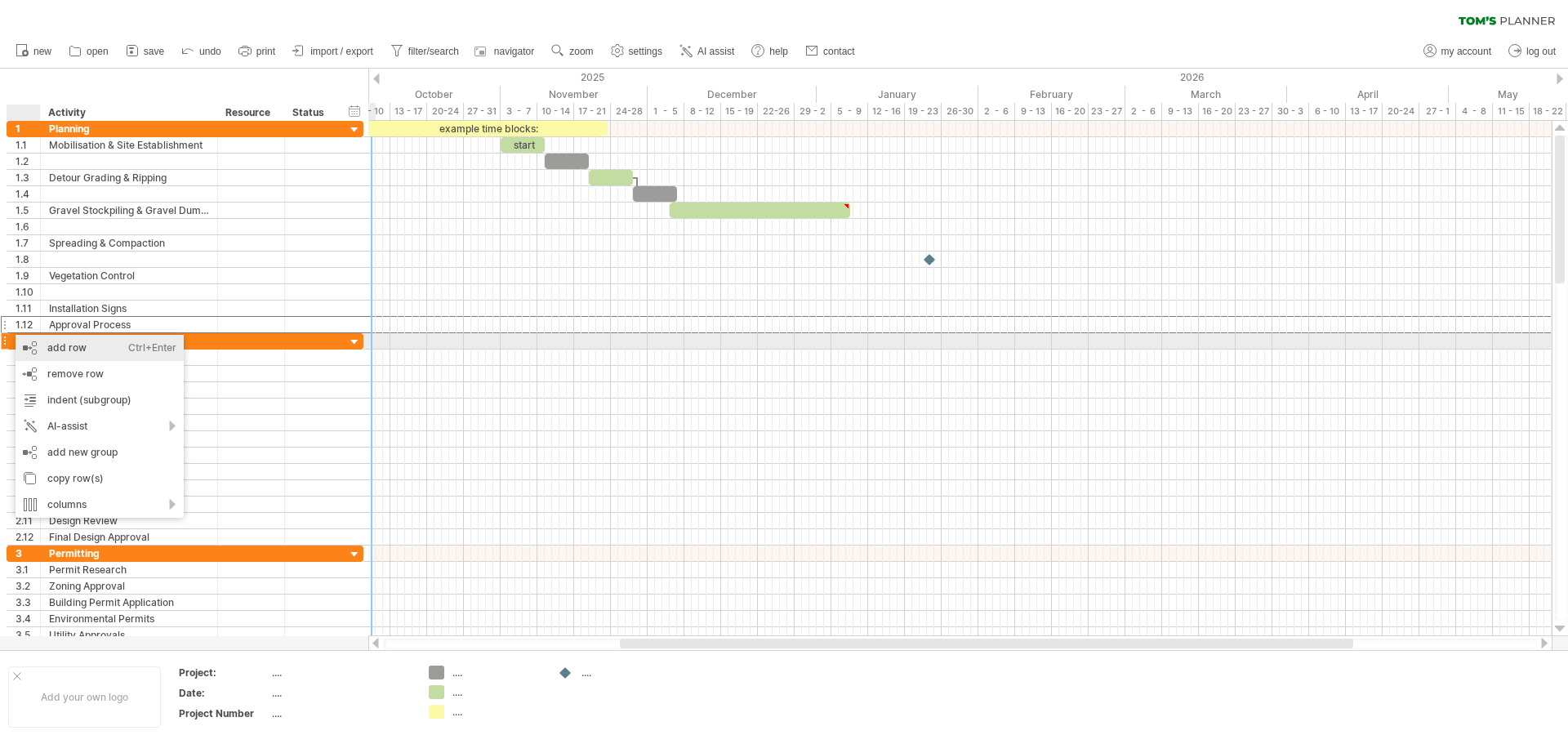
click at [81, 349] on div "add row Ctrl+Enter Cmd+Enter" at bounding box center [99, 347] width 168 height 26
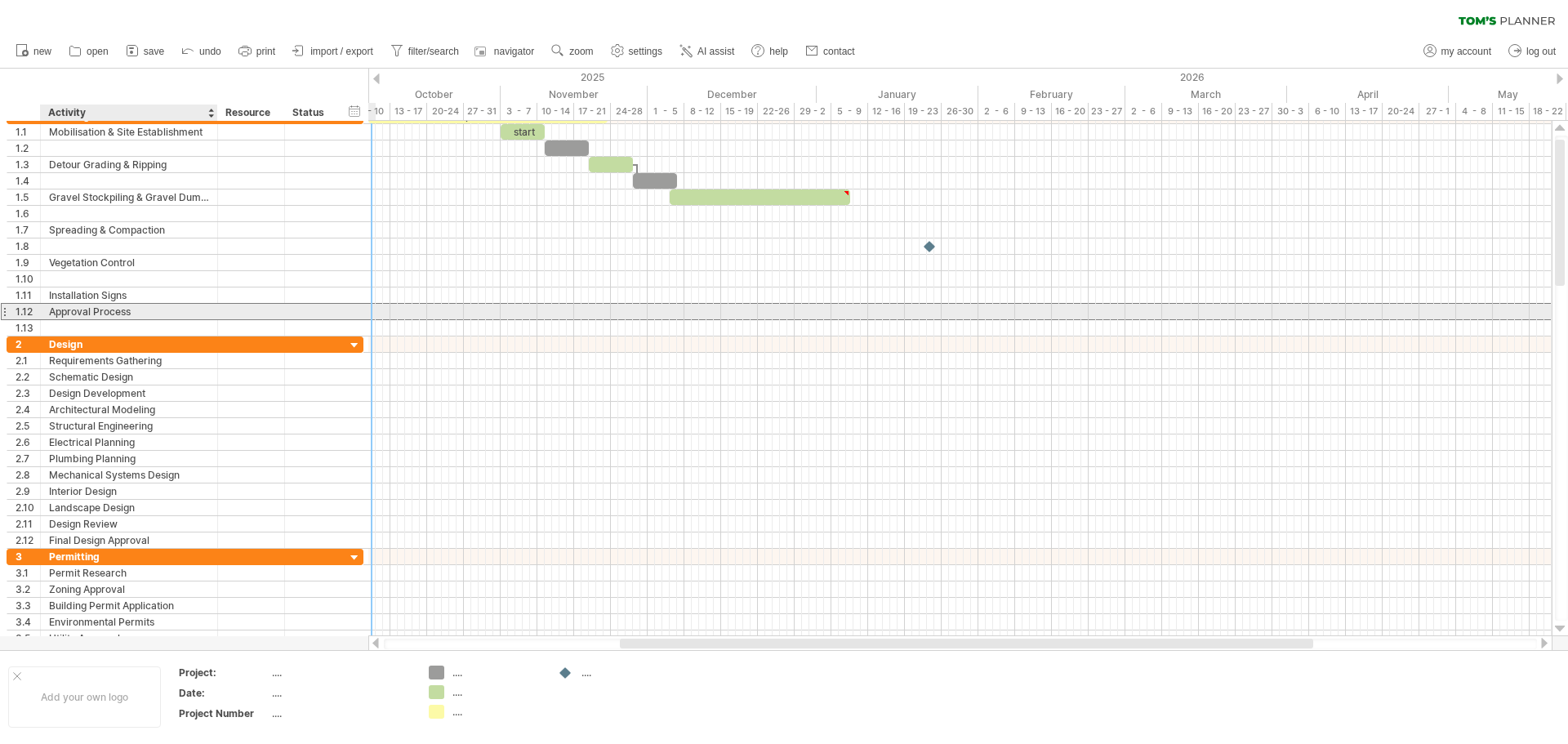
click at [131, 315] on div "Approval Process" at bounding box center [128, 311] width 160 height 15
drag, startPoint x: 139, startPoint y: 314, endPoint x: 32, endPoint y: 315, distance: 107.0
click at [32, 315] on div "**********" at bounding box center [184, 311] width 357 height 17
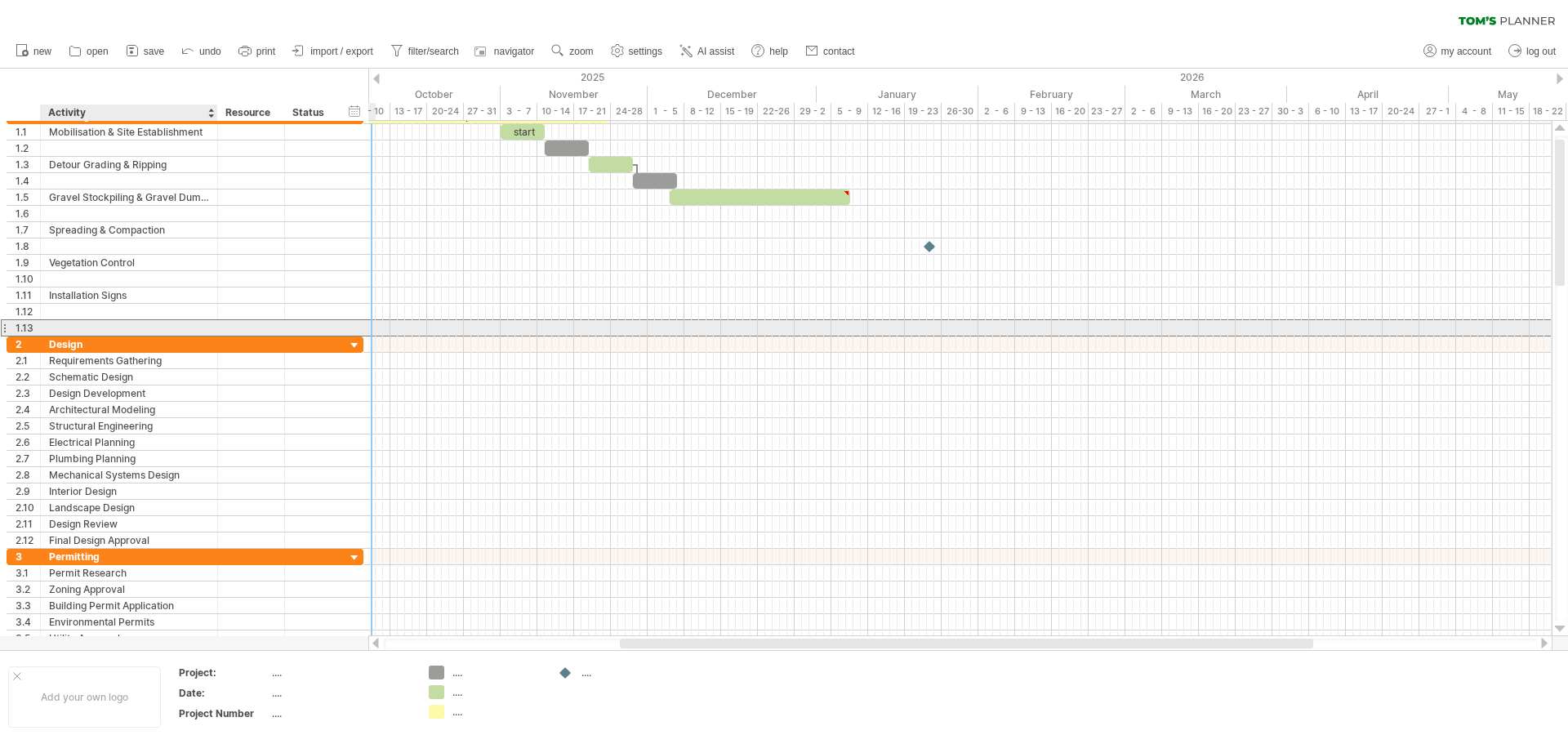
click at [80, 333] on div at bounding box center [128, 327] width 160 height 15
click at [80, 333] on input "text" at bounding box center [128, 327] width 160 height 15
type input "**********"
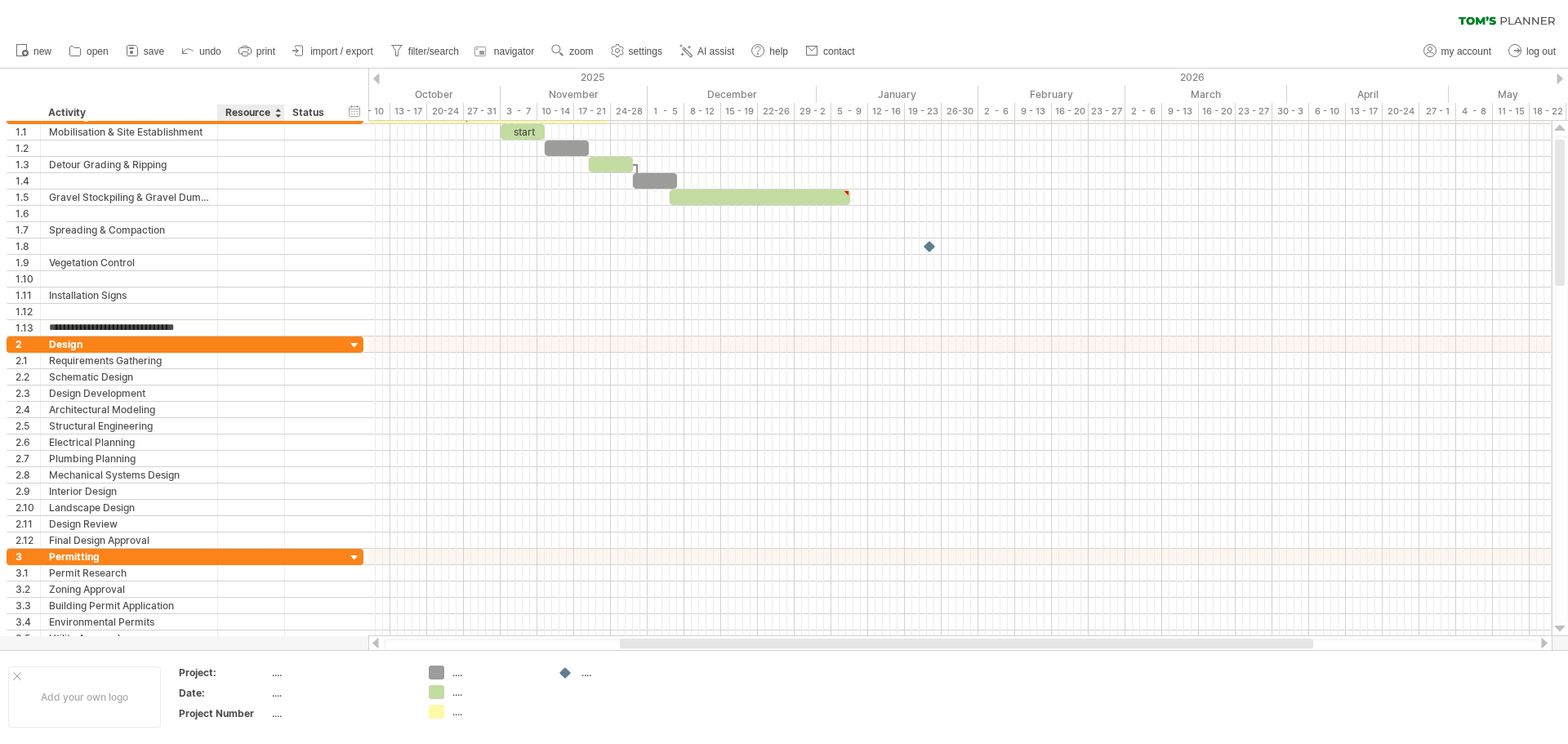
click at [266, 110] on div "Resource" at bounding box center [250, 113] width 50 height 16
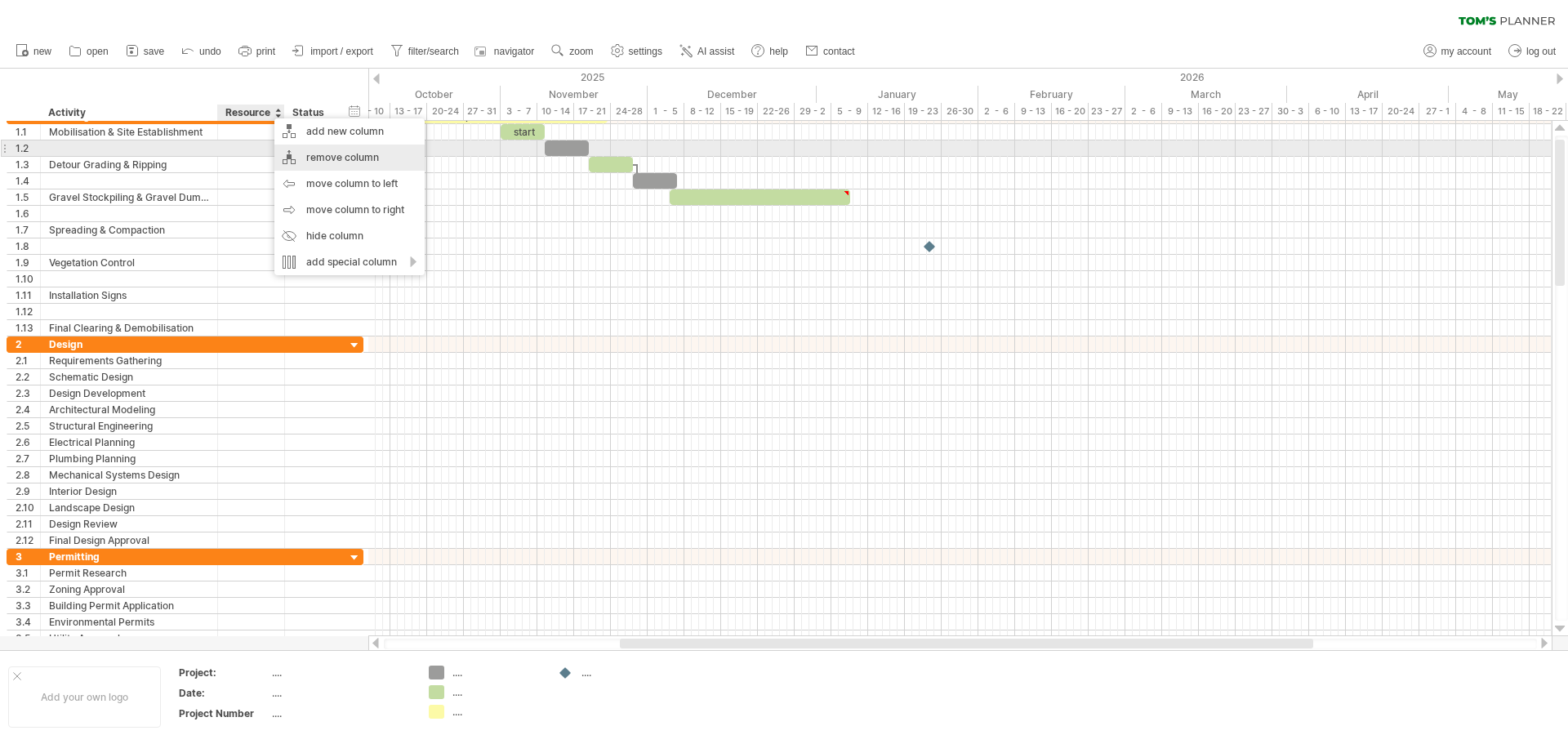
click at [326, 155] on div "remove column" at bounding box center [350, 157] width 150 height 26
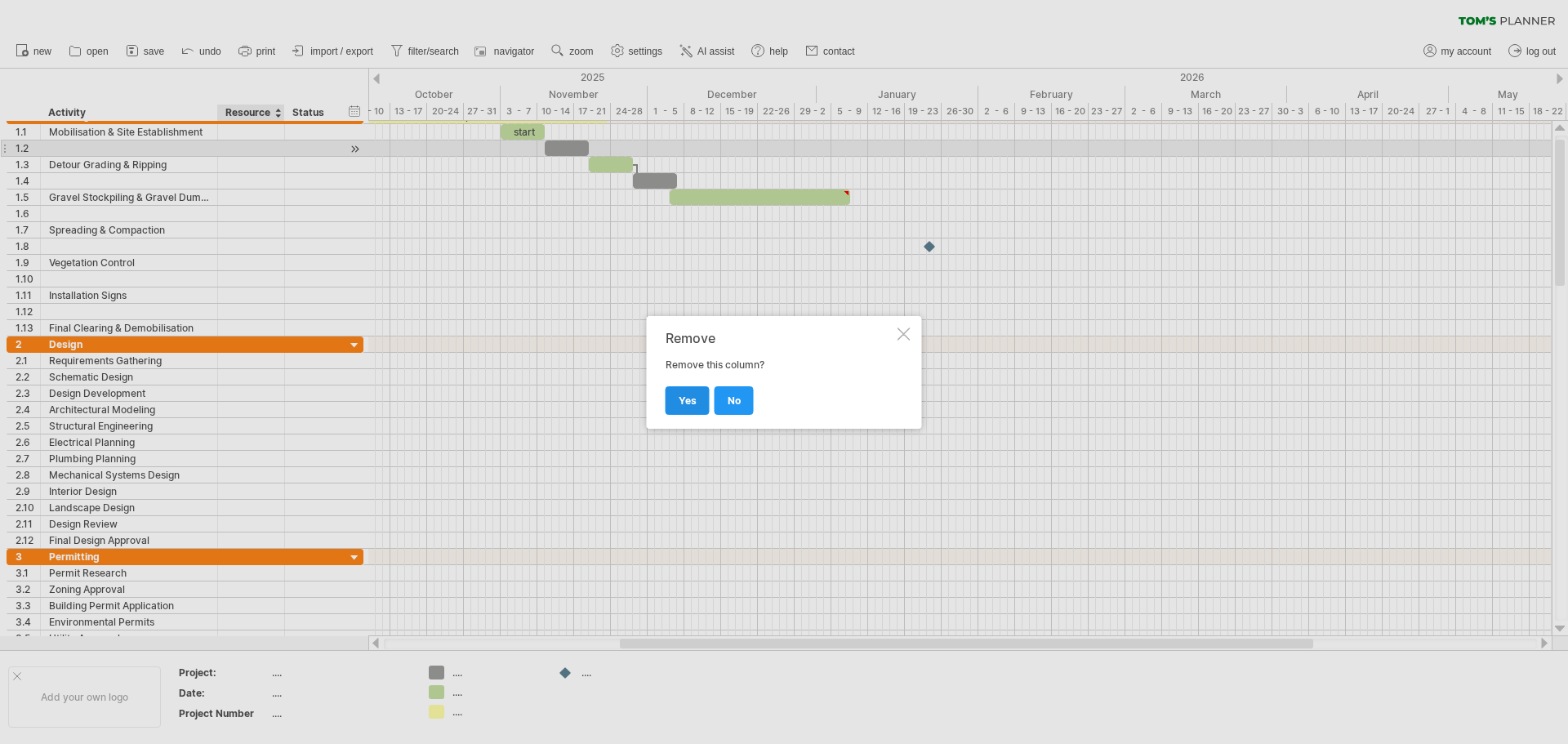
click at [695, 401] on span "yes" at bounding box center [688, 400] width 18 height 13
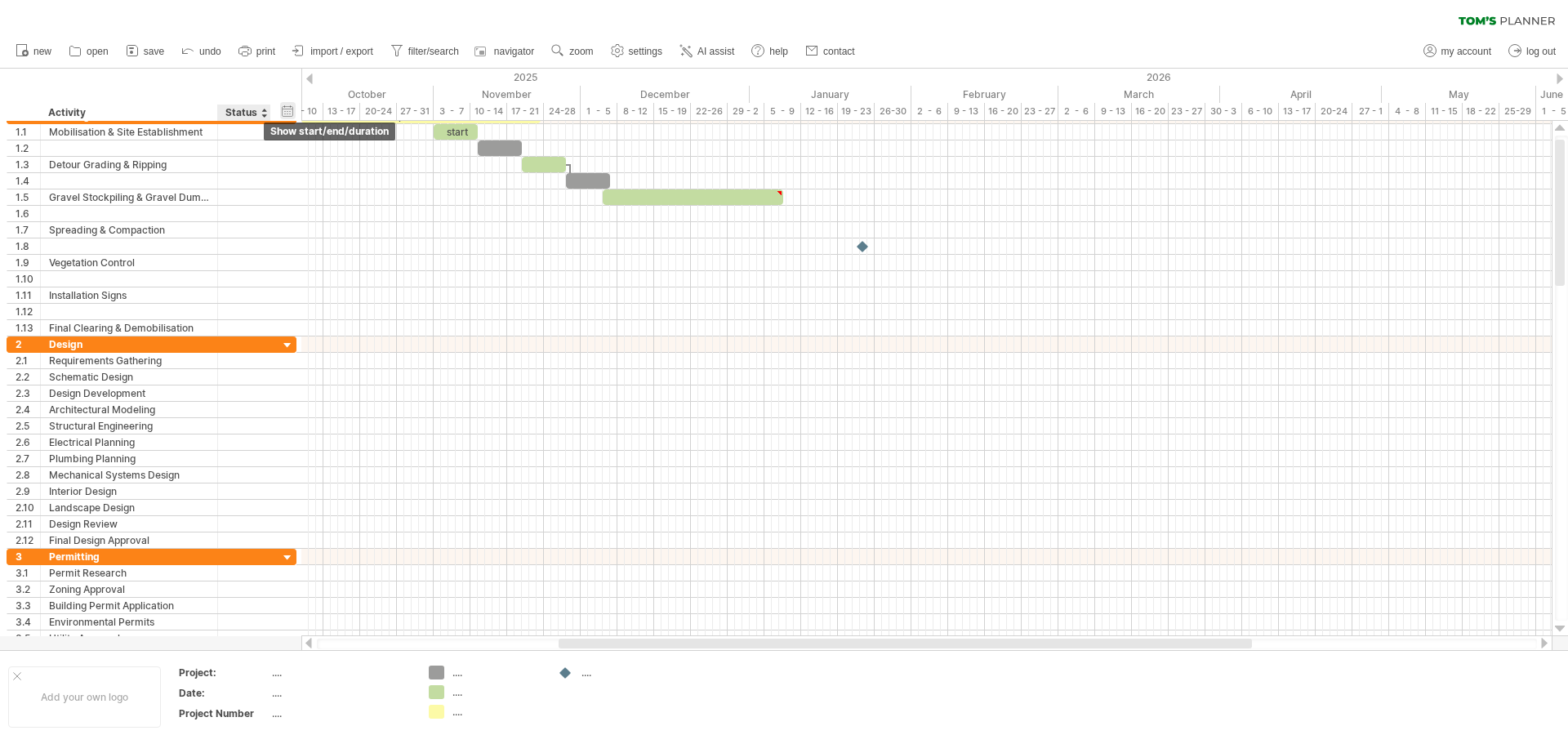
click at [290, 109] on div "hide start/end/duration show start/end/duration" at bounding box center [288, 110] width 15 height 17
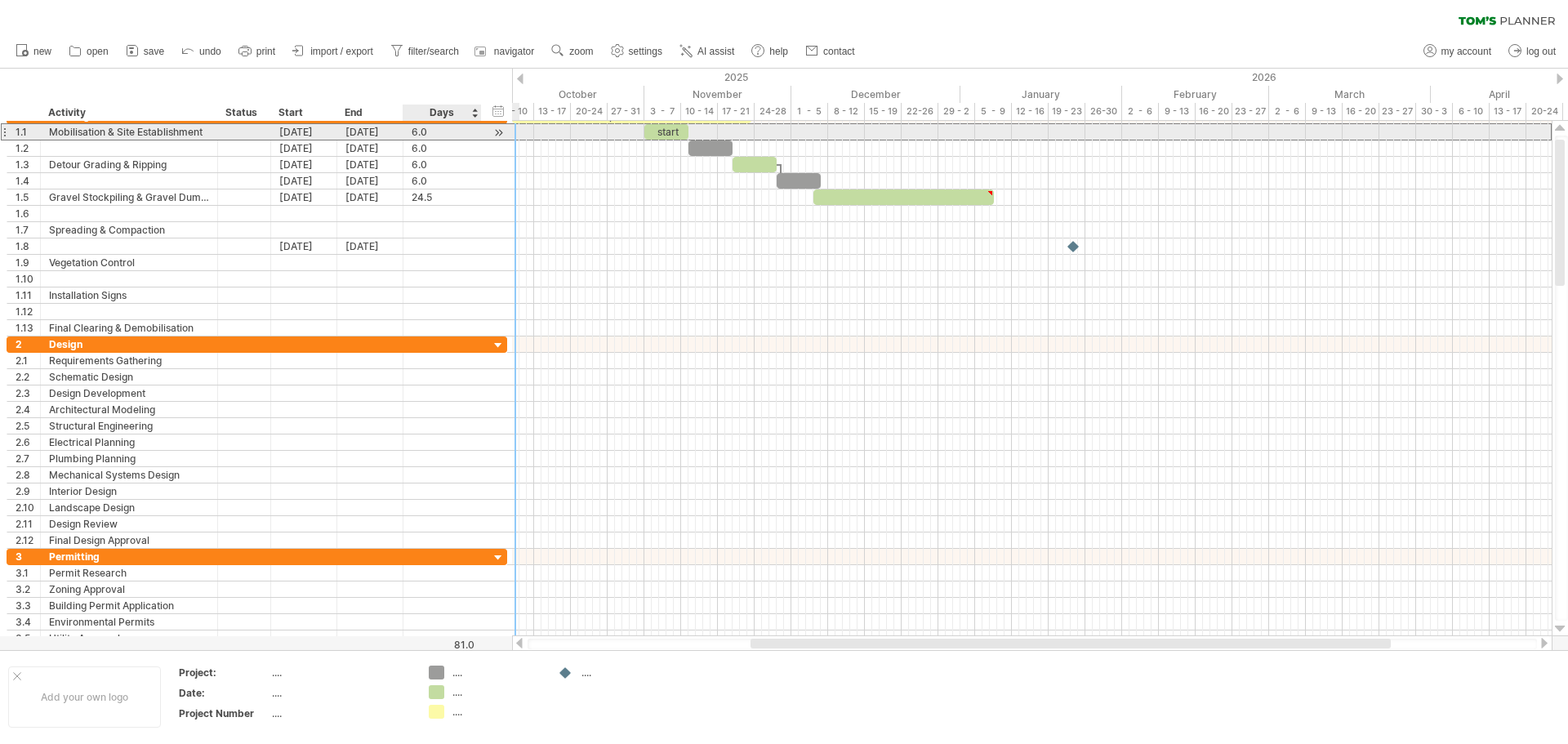
click at [418, 128] on div "6.0" at bounding box center [442, 131] width 61 height 15
type input "*"
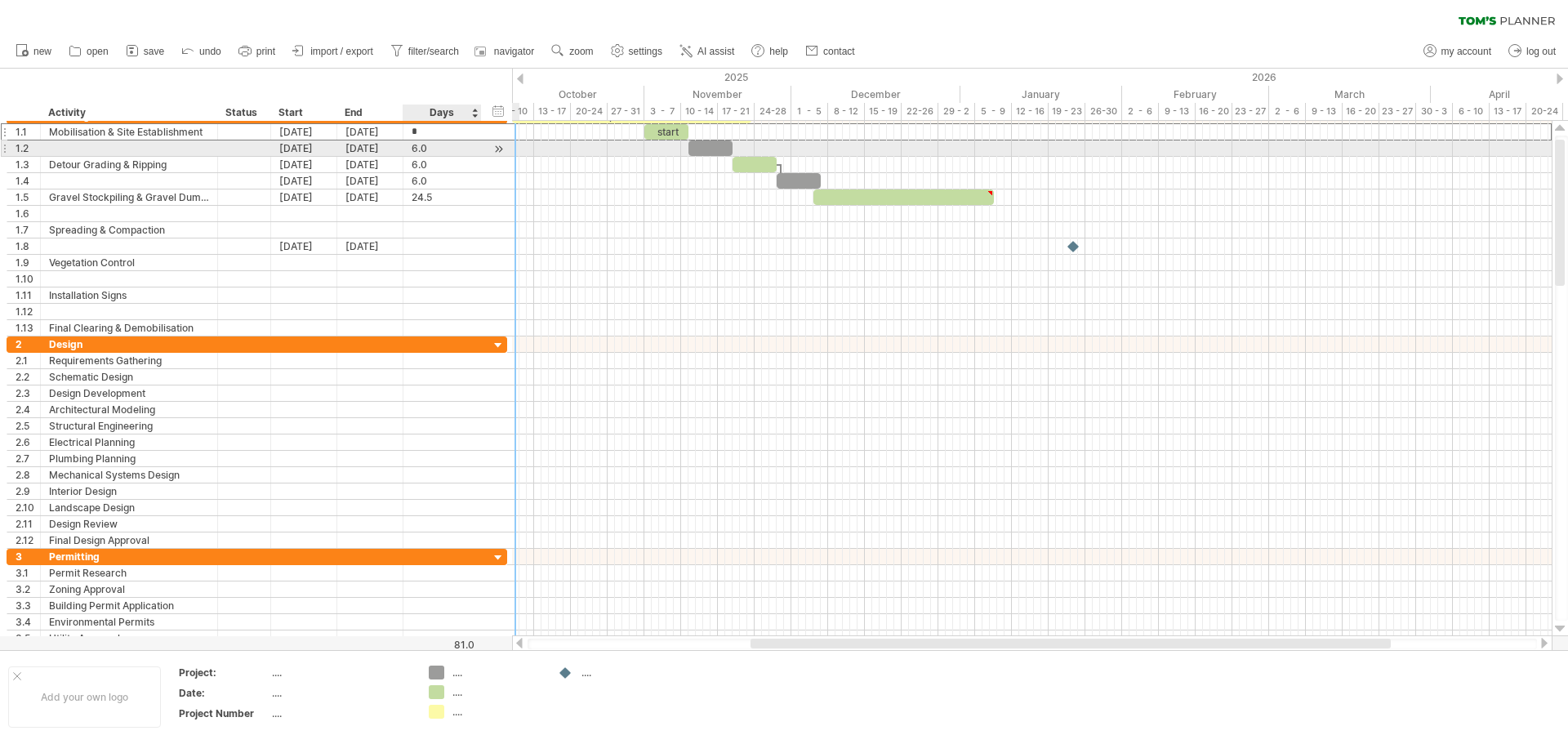
click at [449, 148] on div "6.0" at bounding box center [442, 147] width 61 height 15
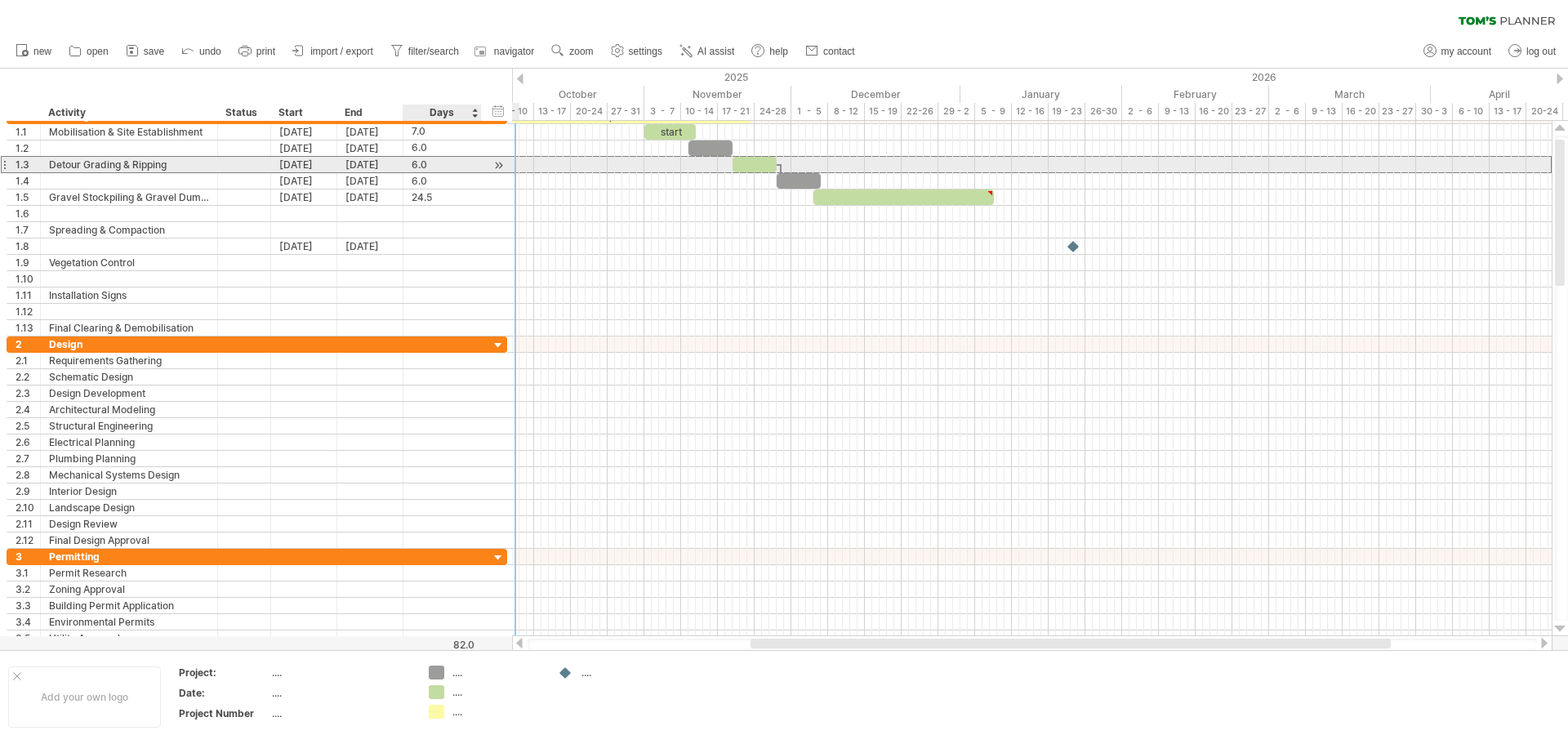
click at [446, 168] on div "6.0" at bounding box center [442, 164] width 61 height 15
type input "*"
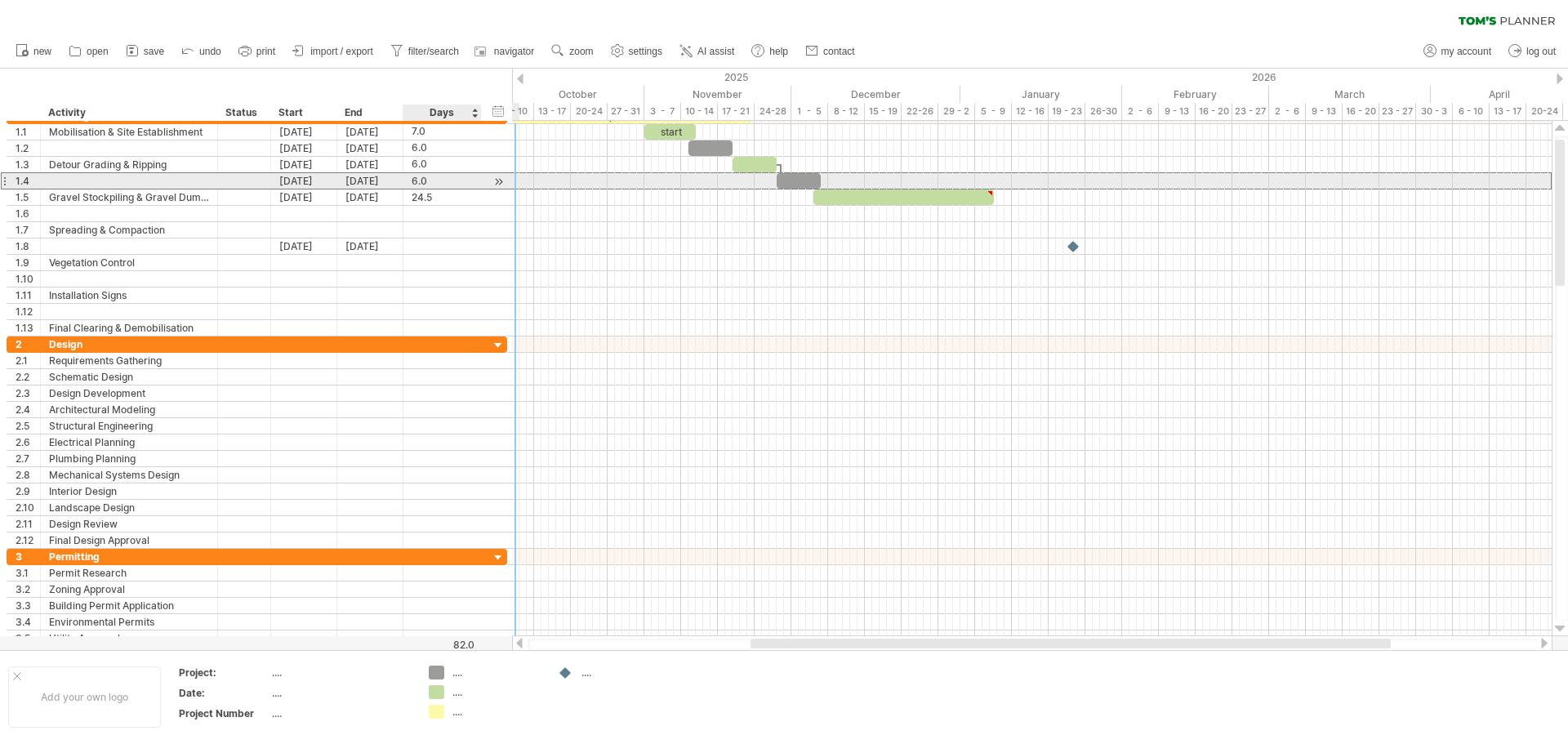
click at [452, 179] on div "6.0" at bounding box center [442, 181] width 61 height 15
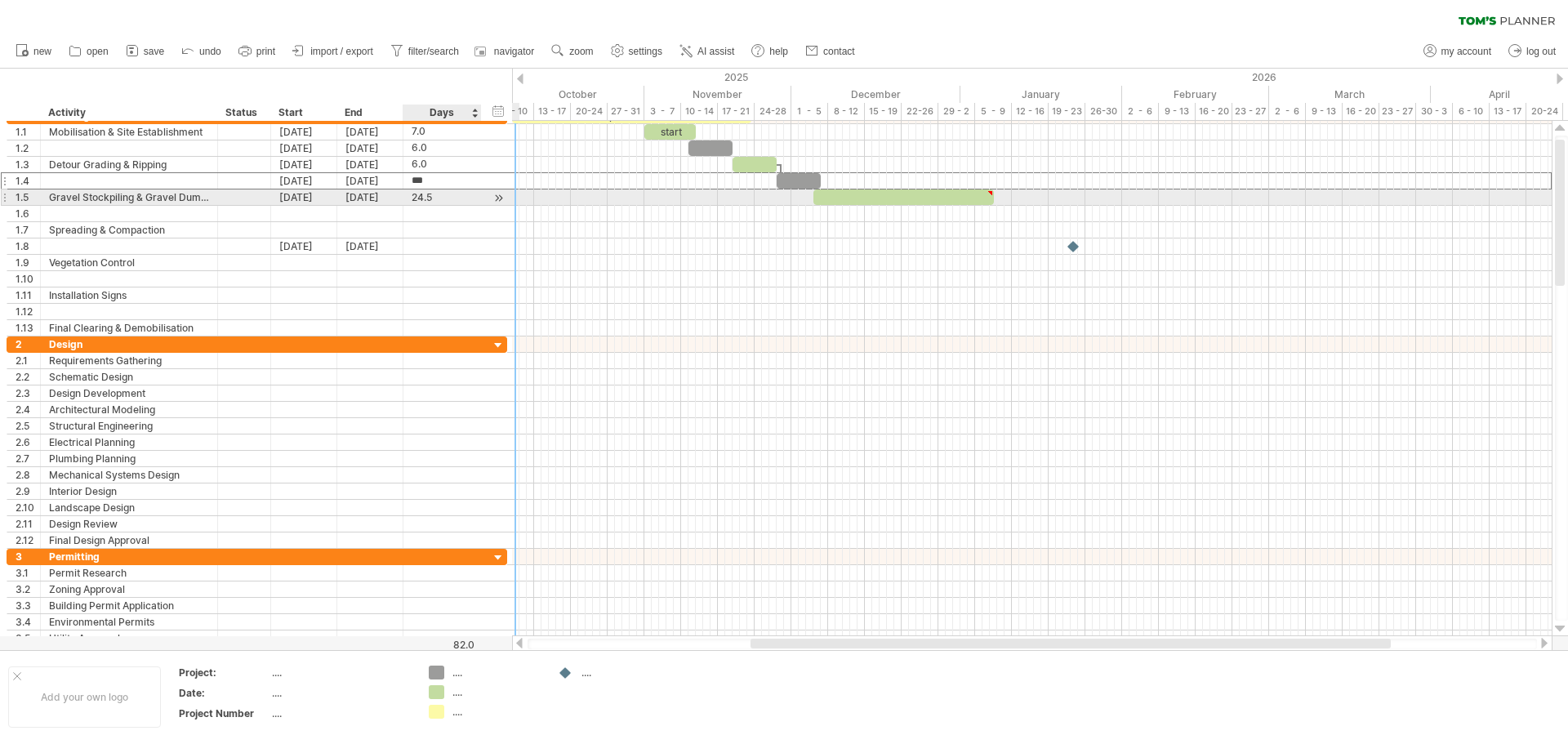
click at [448, 199] on div "24.5" at bounding box center [442, 197] width 61 height 15
type input "**"
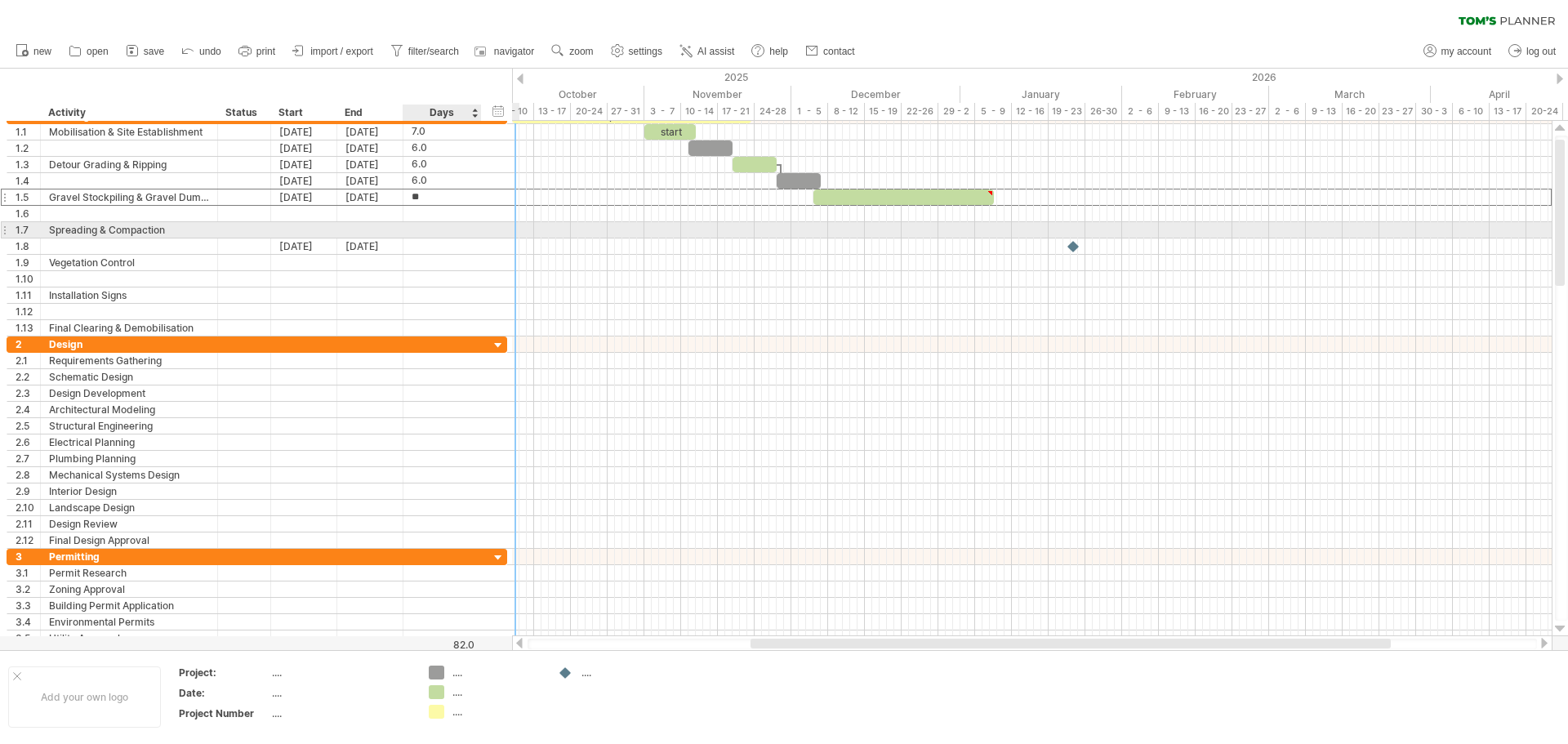
click at [434, 232] on div at bounding box center [442, 230] width 61 height 15
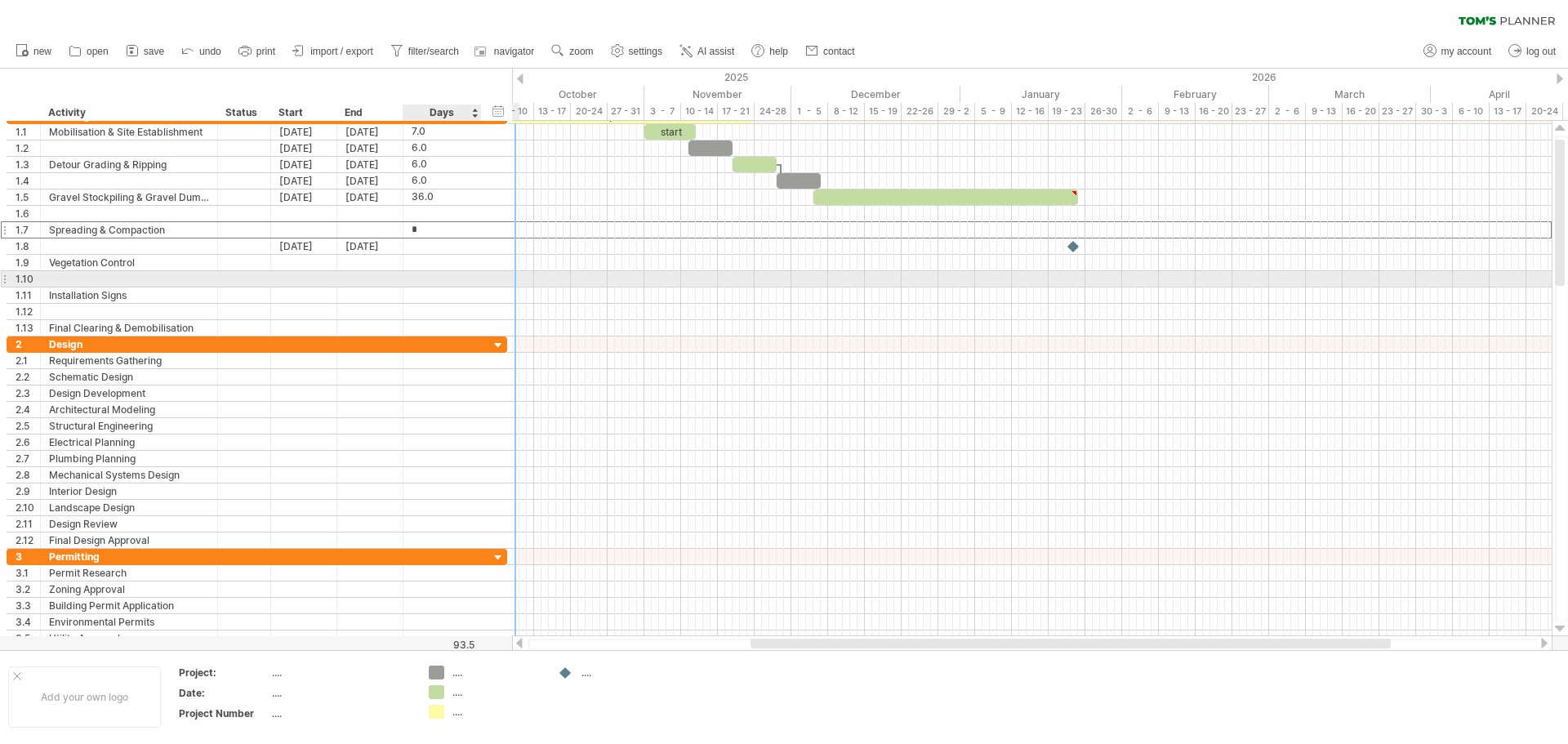
type input "**"
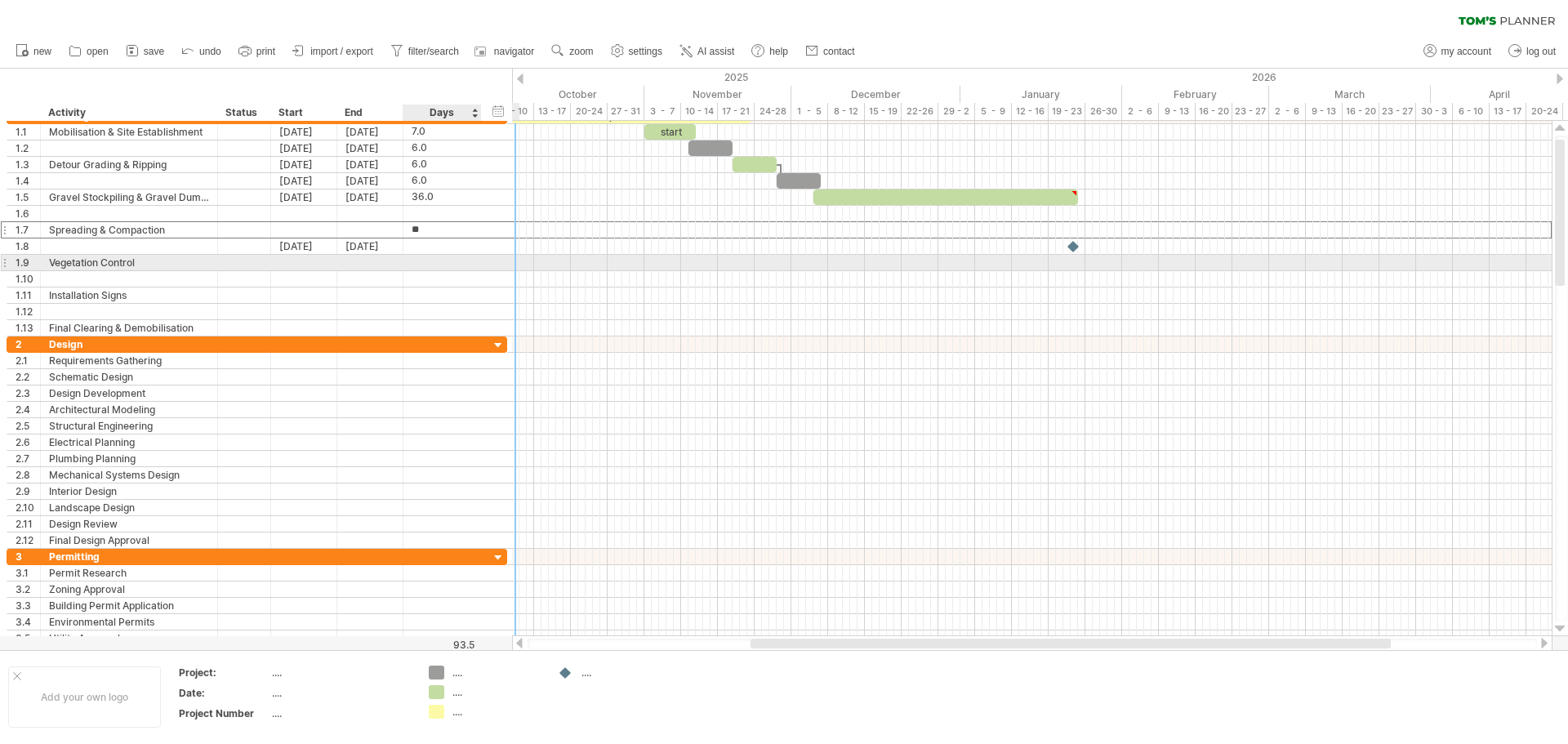
click at [428, 269] on div at bounding box center [442, 262] width 61 height 15
type input "**"
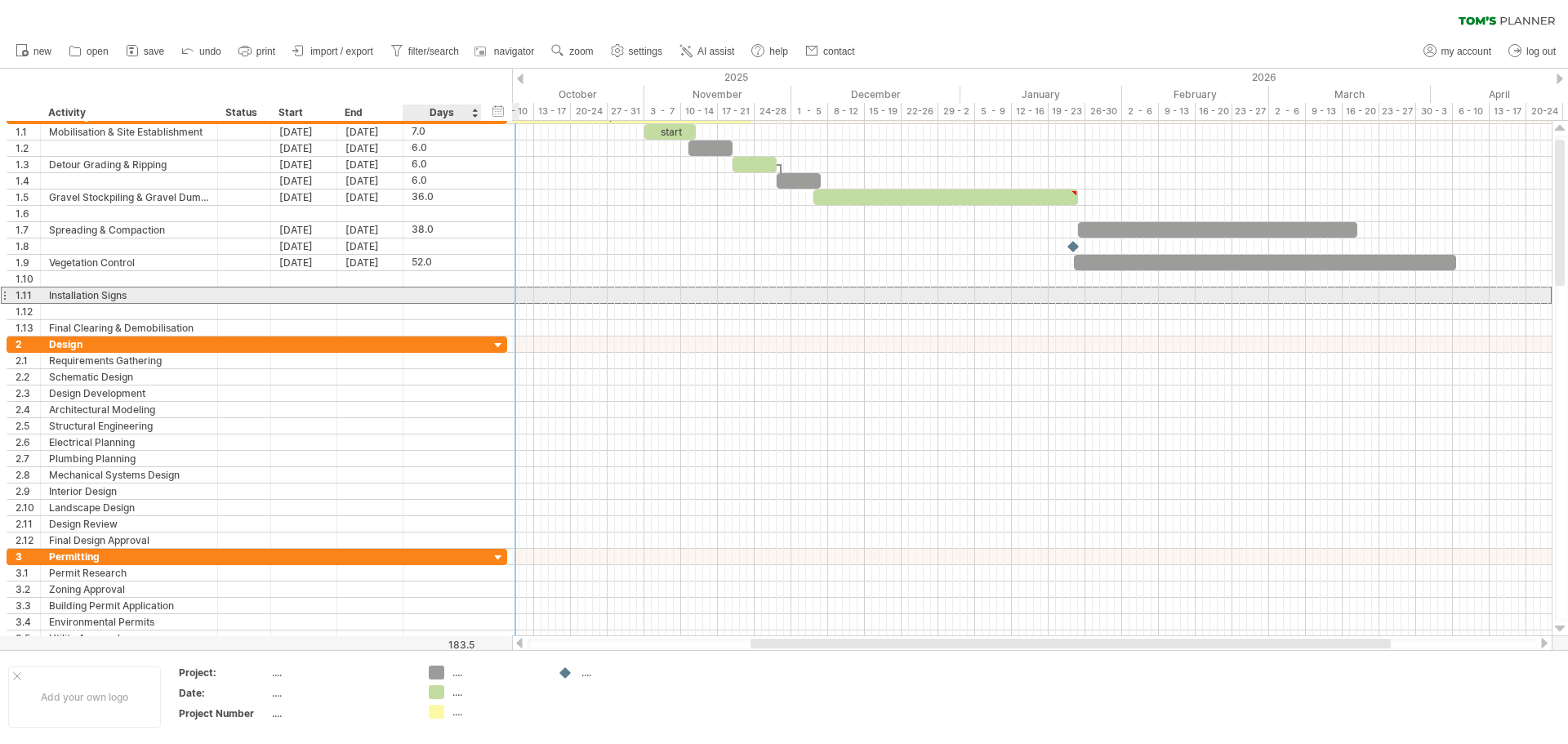
click at [426, 292] on div at bounding box center [442, 295] width 61 height 15
type input "**"
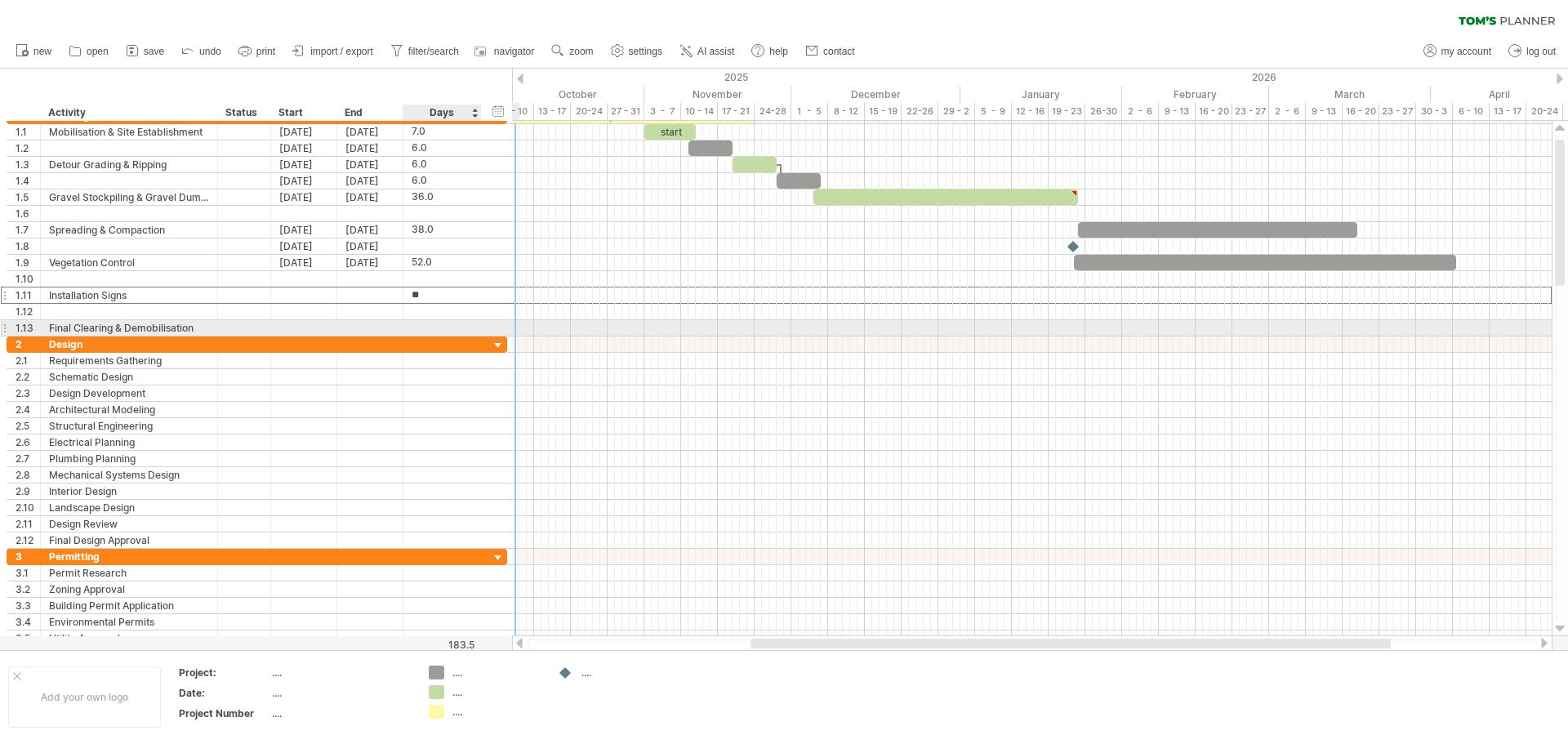
click at [439, 320] on div at bounding box center [442, 327] width 61 height 15
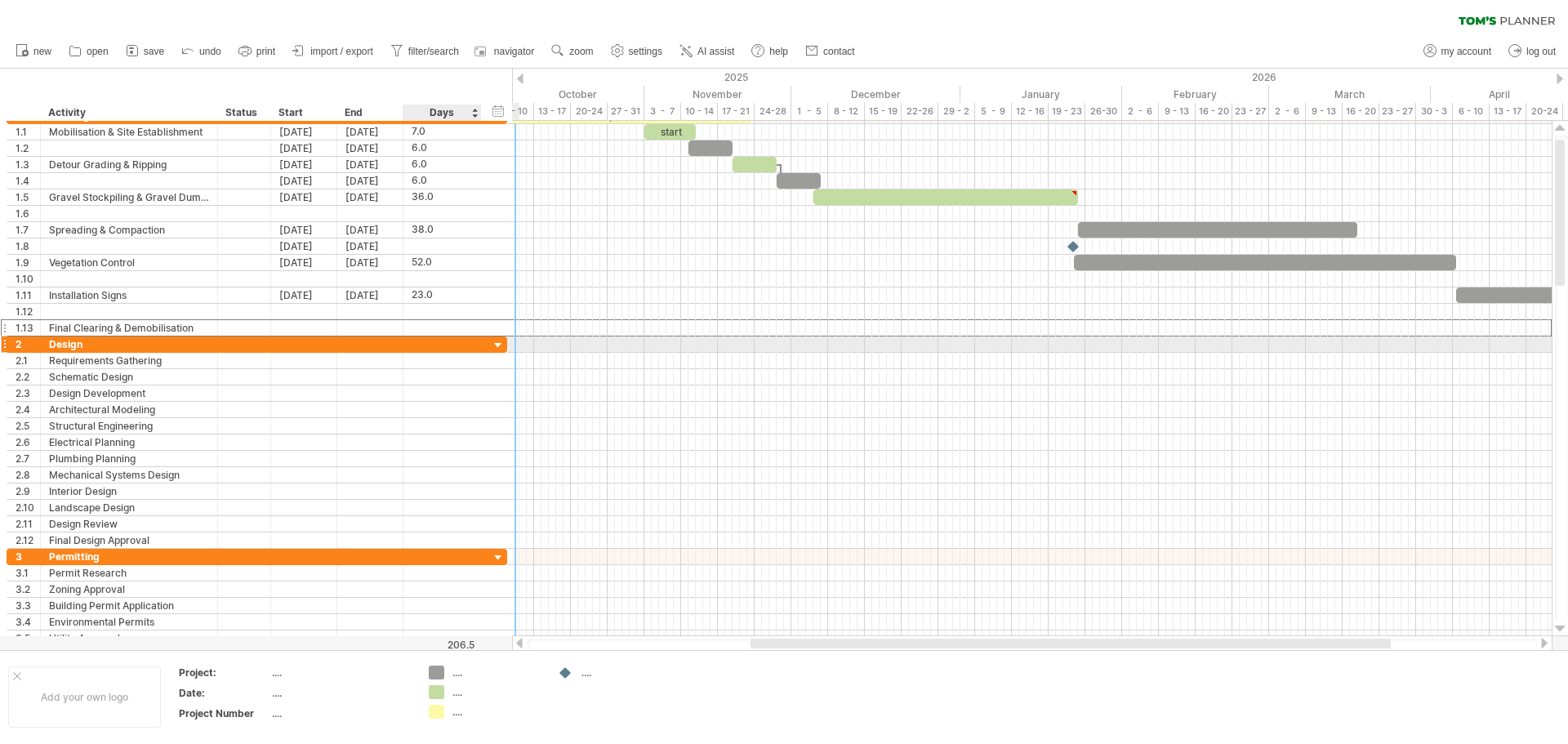
type input "*"
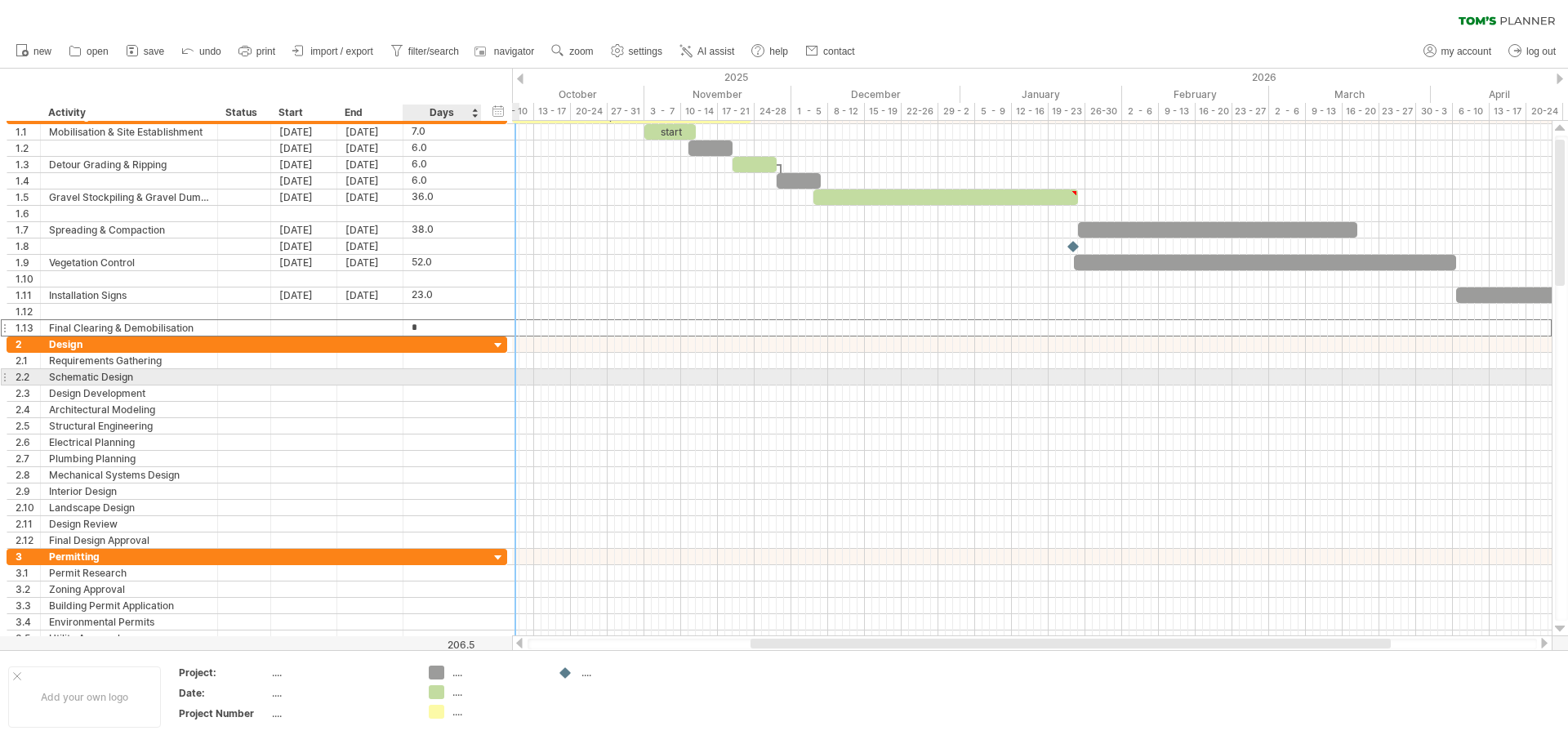
click at [463, 372] on div at bounding box center [442, 376] width 61 height 15
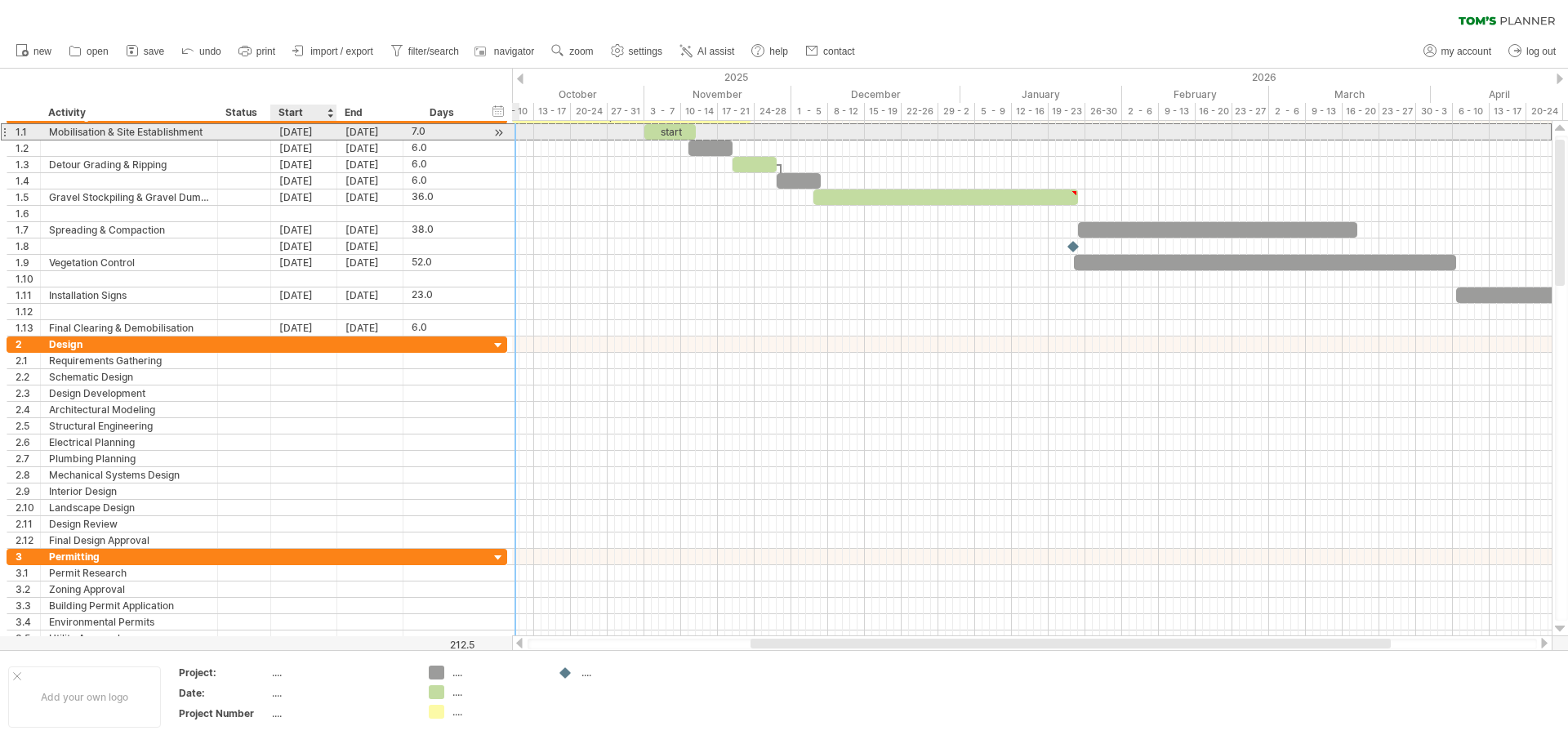
scroll to position [0, 0]
click at [293, 130] on div "[DATE]" at bounding box center [304, 131] width 66 height 15
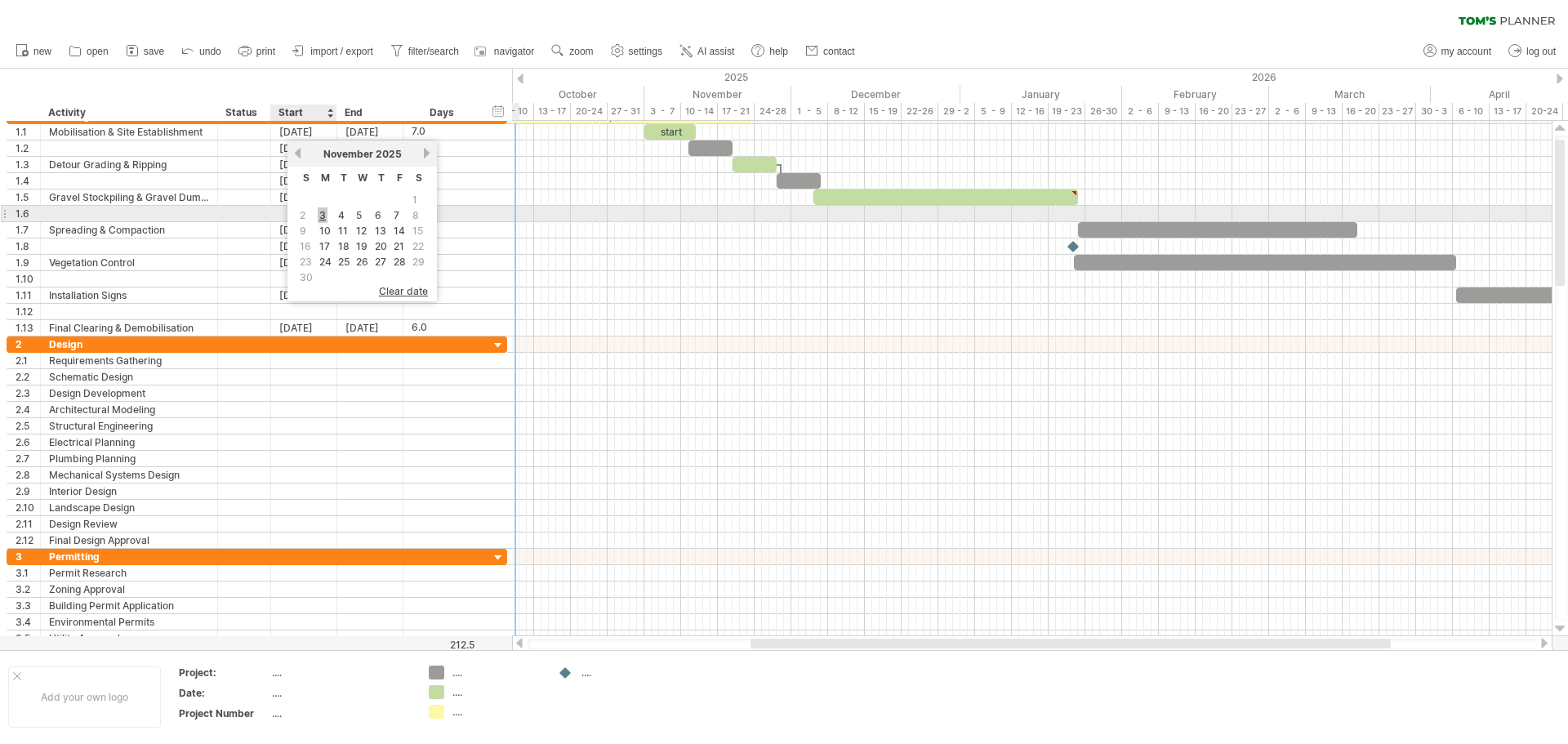
click at [323, 214] on link "3" at bounding box center [322, 214] width 10 height 15
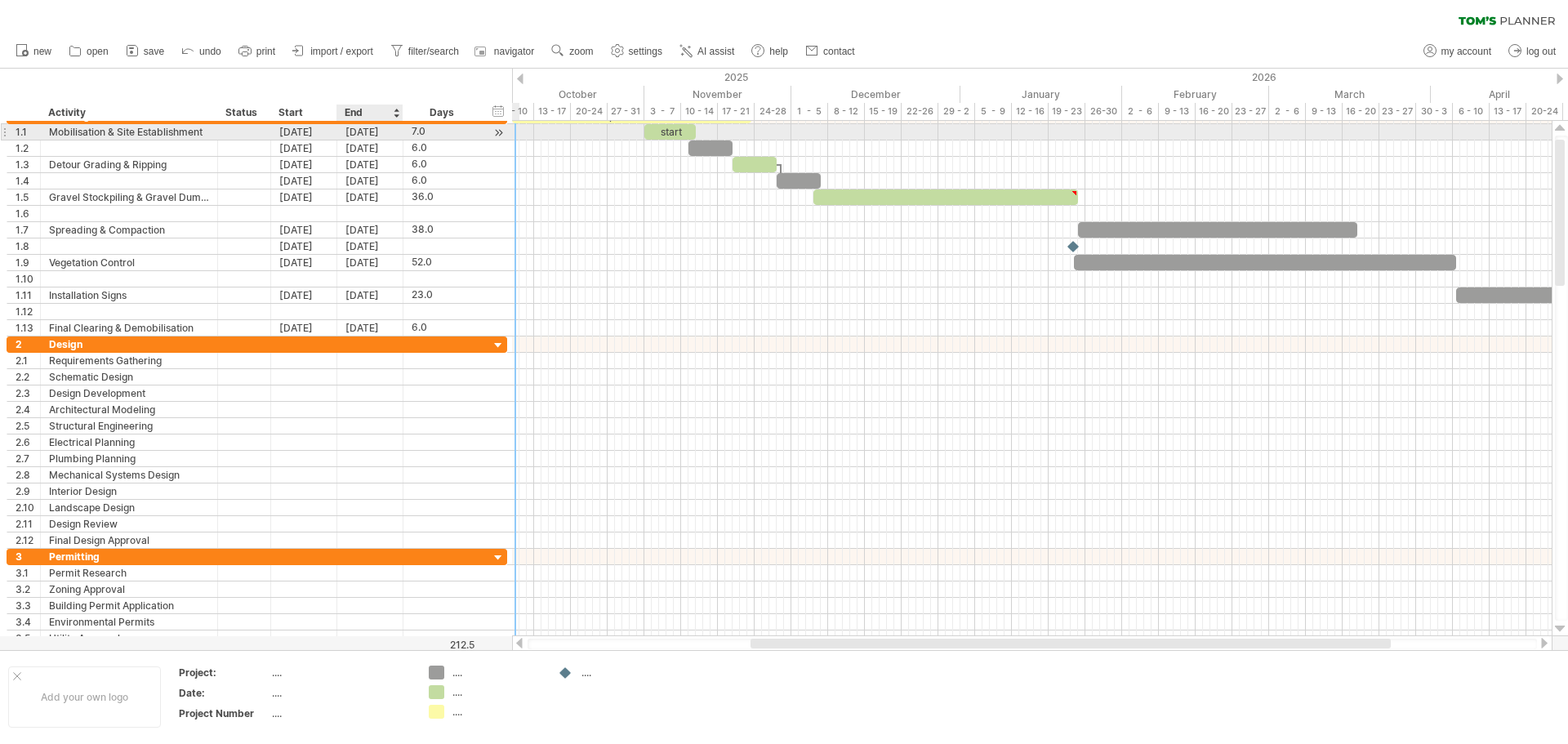
click at [368, 131] on div "[DATE]" at bounding box center [370, 131] width 66 height 15
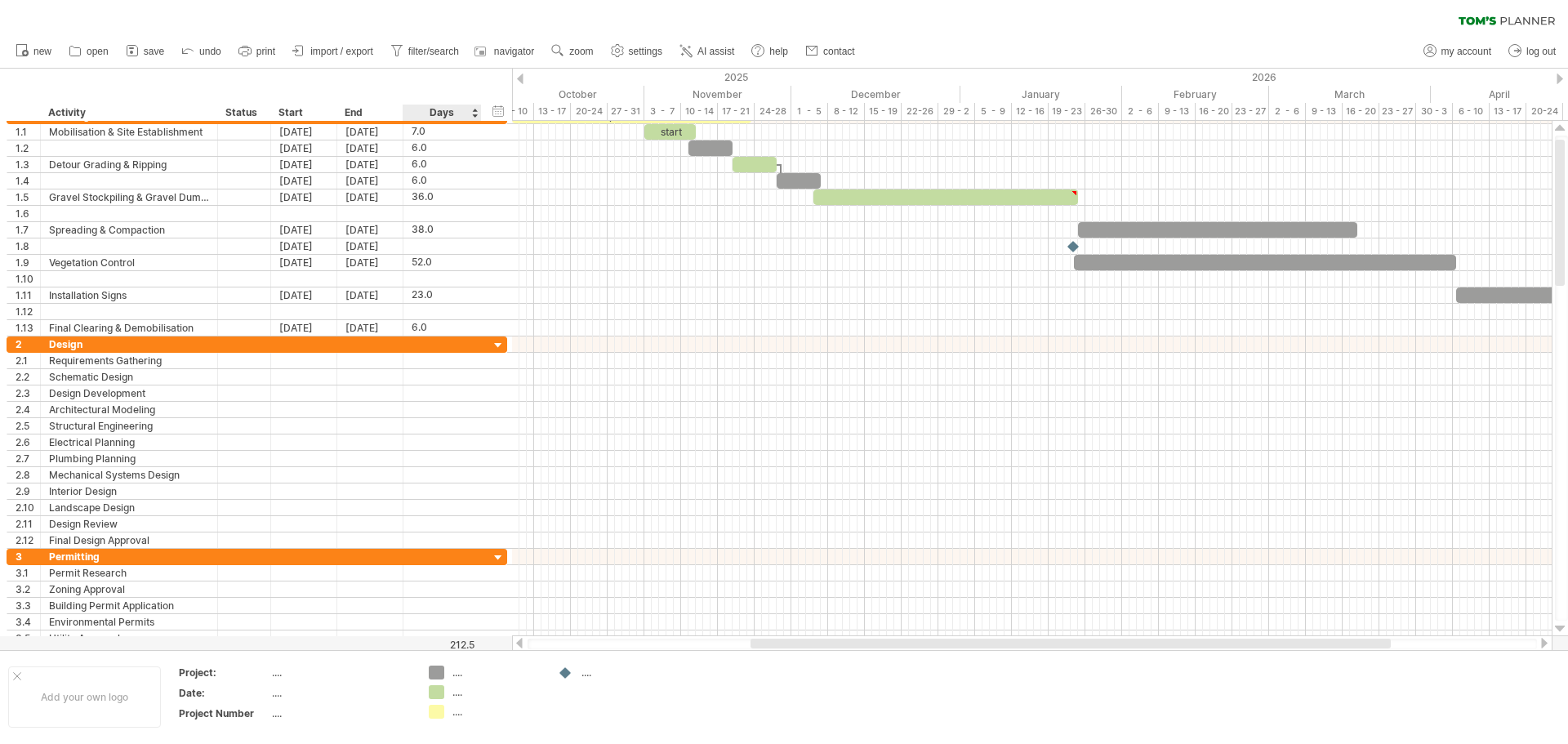
click at [462, 80] on div "hide start/end/duration show start/end/duration ******** Activity ****** Status…" at bounding box center [256, 95] width 512 height 52
click at [636, 49] on span "settings" at bounding box center [646, 52] width 33 height 12
select select "*"
select select "**"
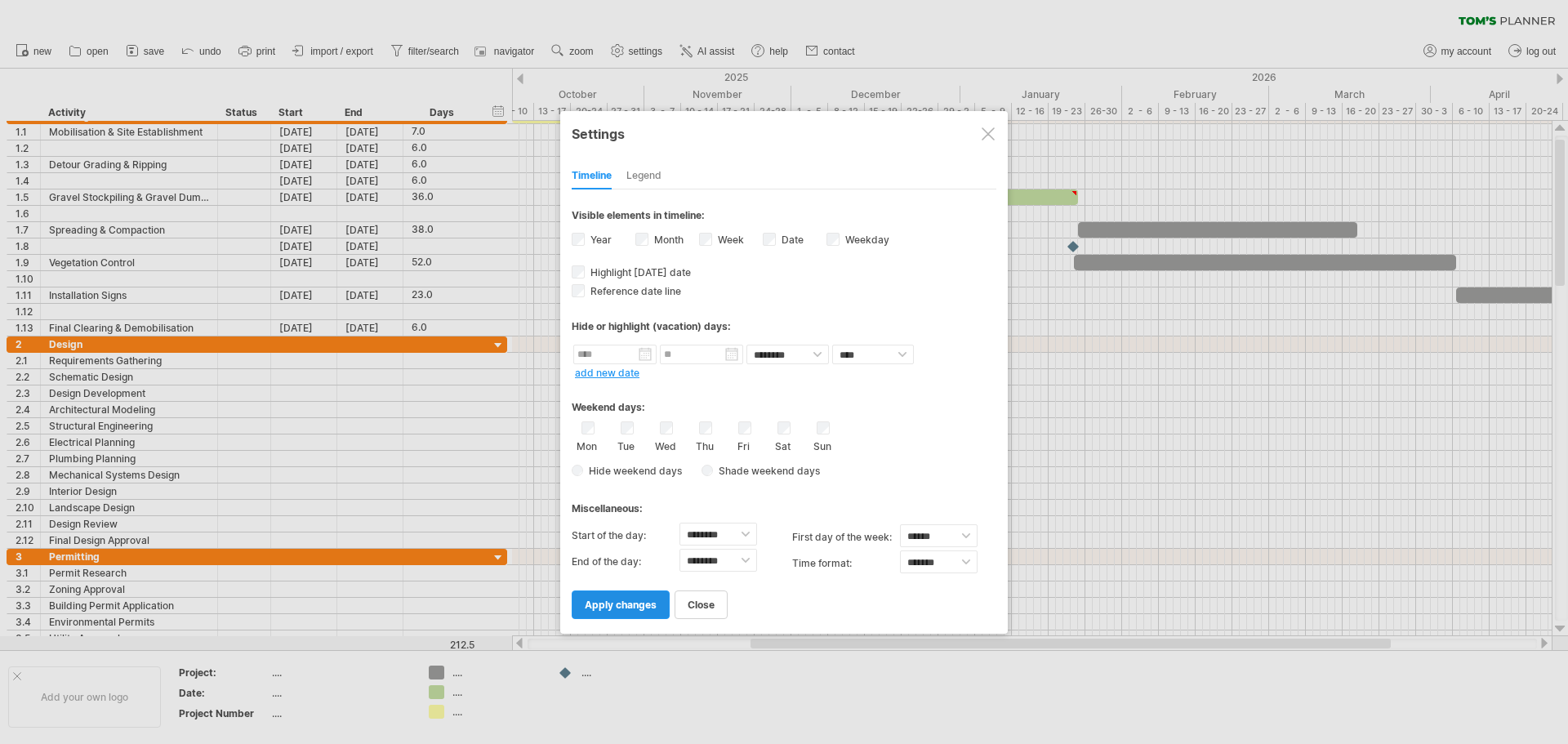
click at [647, 604] on span "apply changes" at bounding box center [620, 605] width 71 height 13
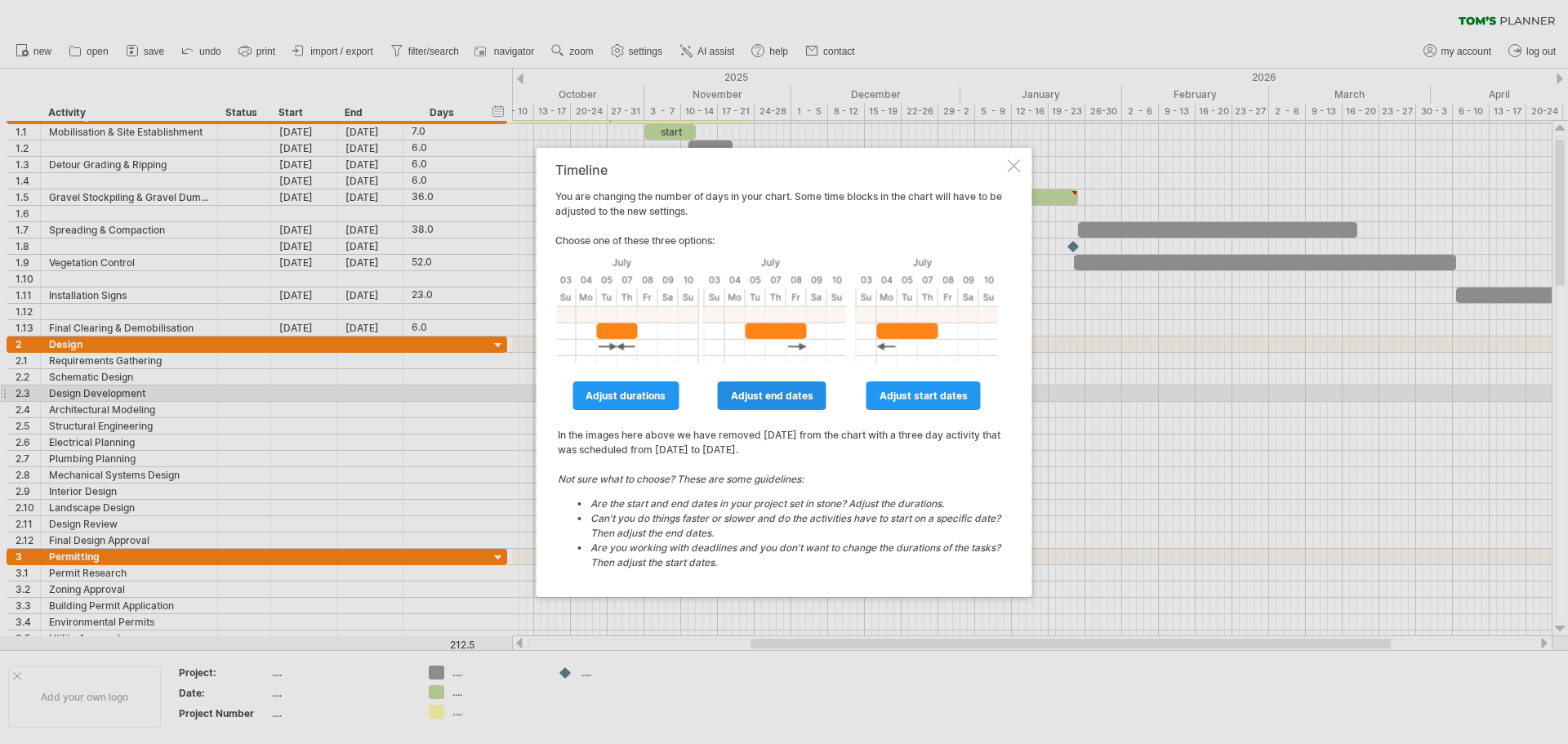
click at [783, 396] on span "adjust end dates" at bounding box center [772, 396] width 82 height 13
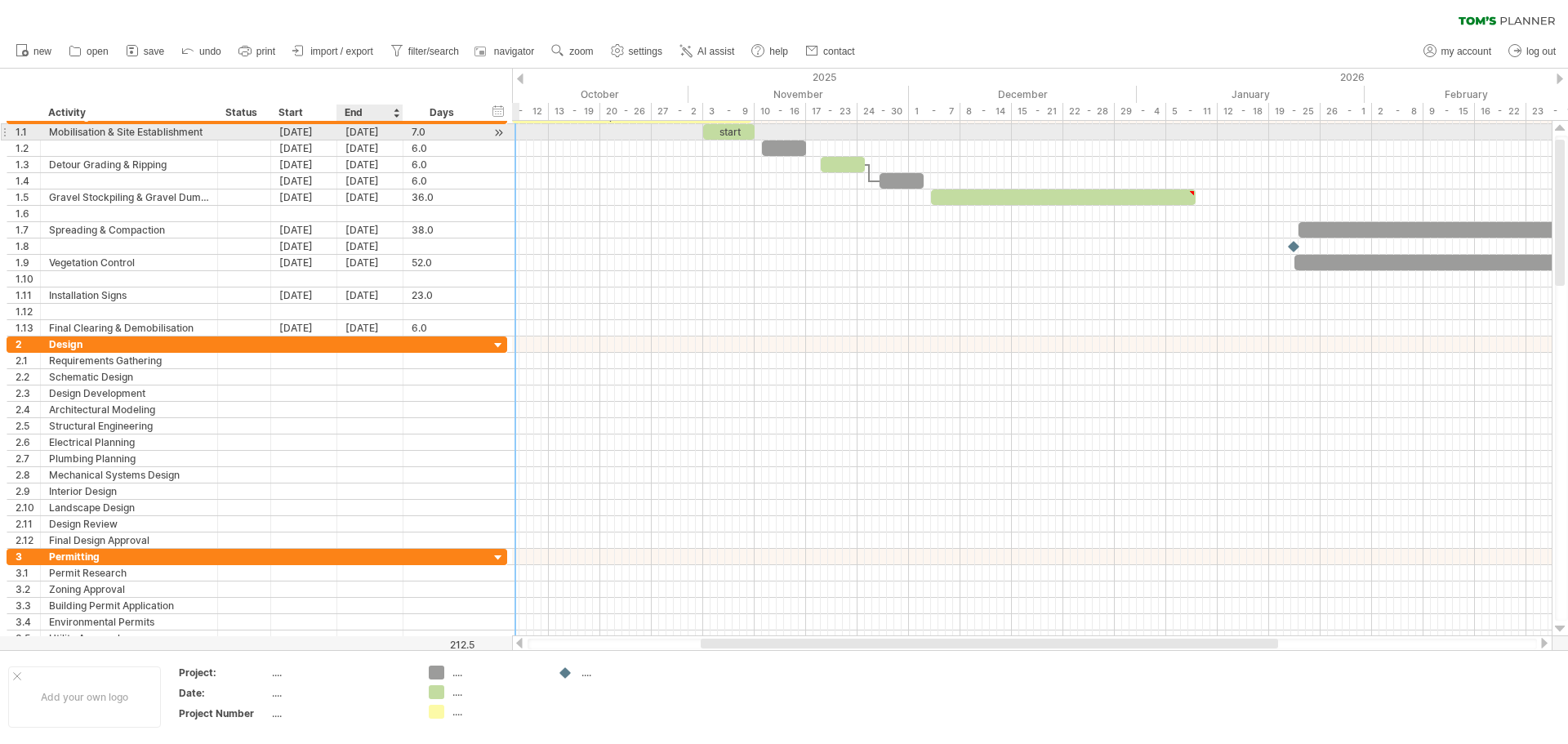
click at [369, 133] on div "[DATE]" at bounding box center [370, 131] width 66 height 15
click at [306, 131] on div "[DATE]" at bounding box center [304, 131] width 66 height 15
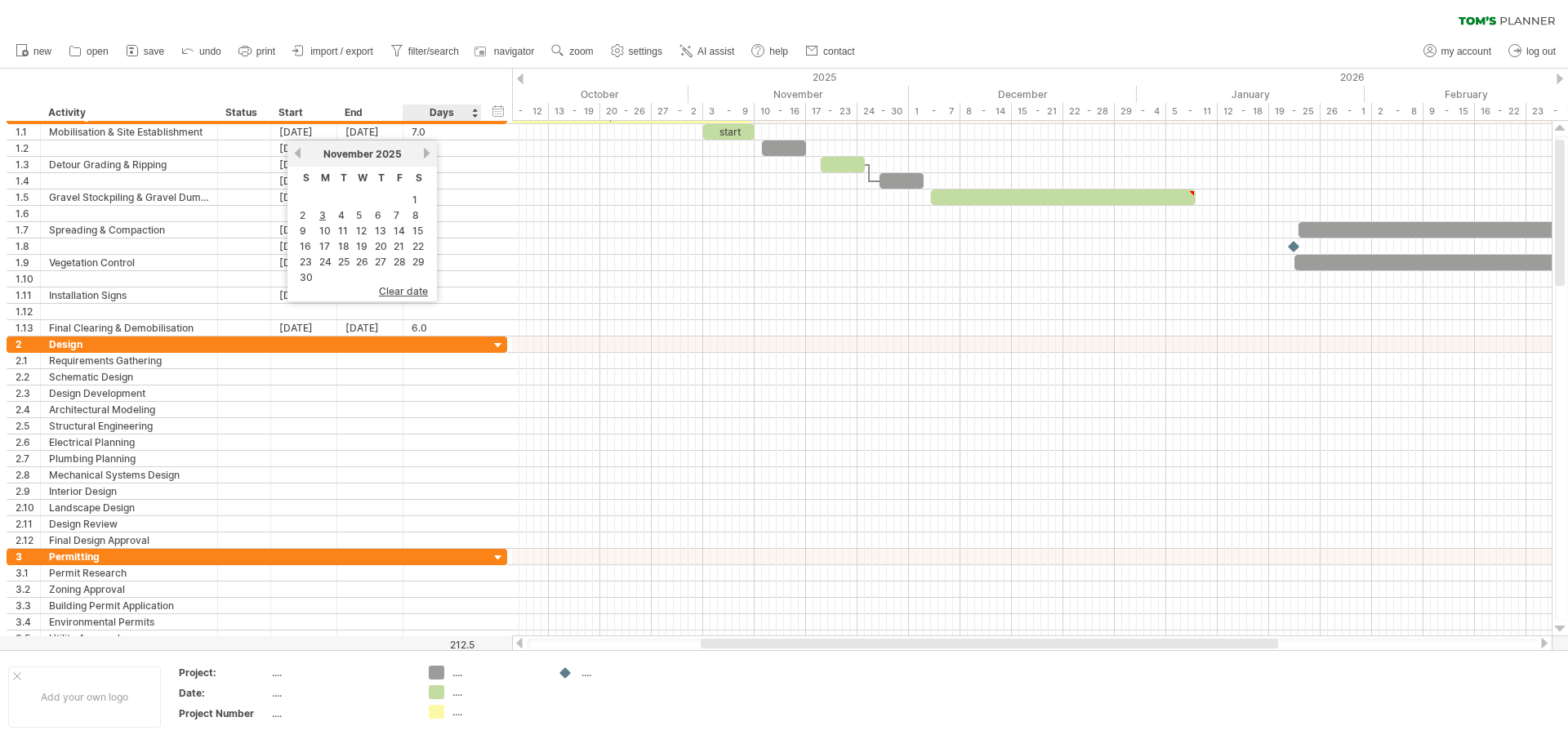
click at [438, 86] on div "hide start/end/duration show start/end/duration ******** Activity ****** Status…" at bounding box center [256, 95] width 512 height 52
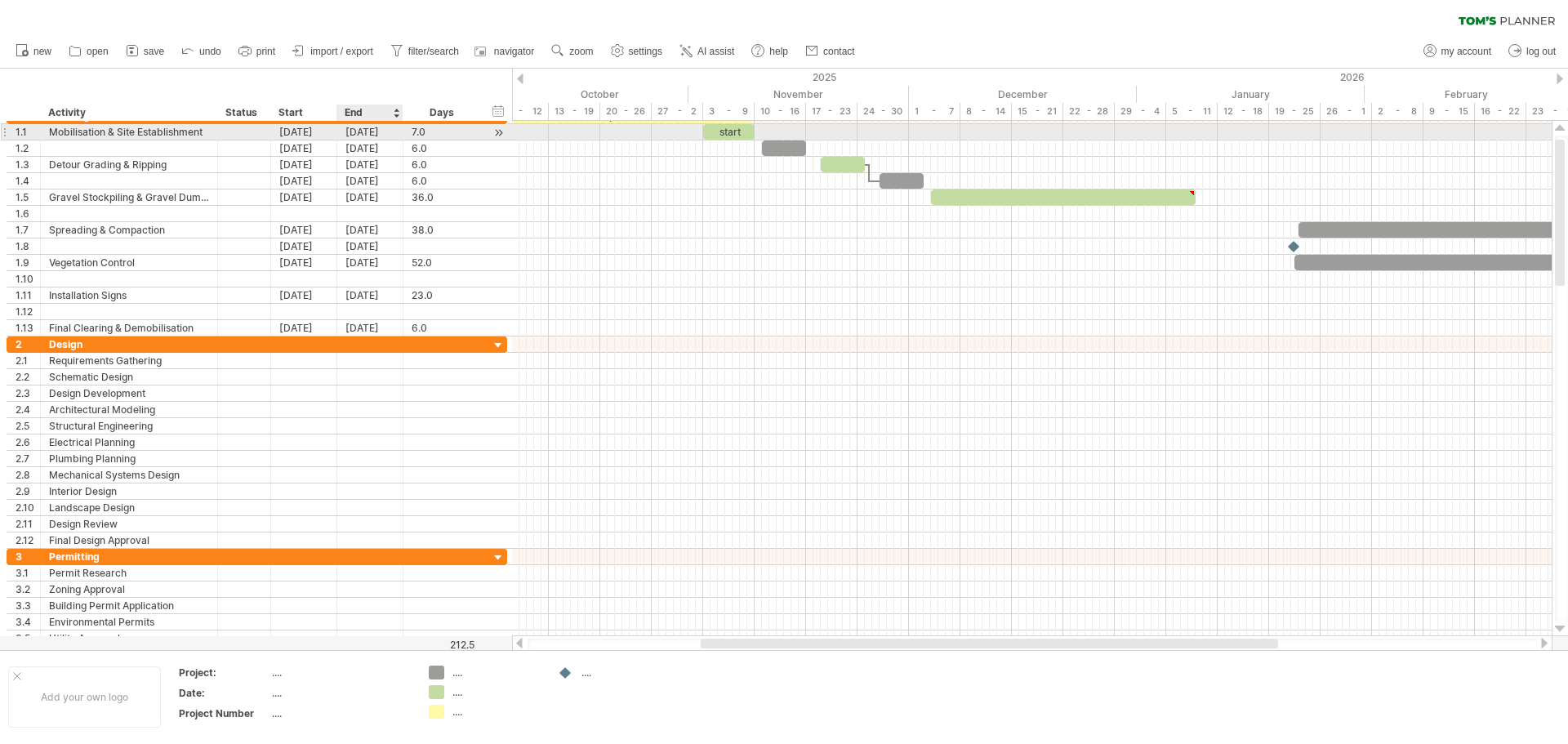
click at [374, 135] on div "[DATE]" at bounding box center [370, 131] width 66 height 15
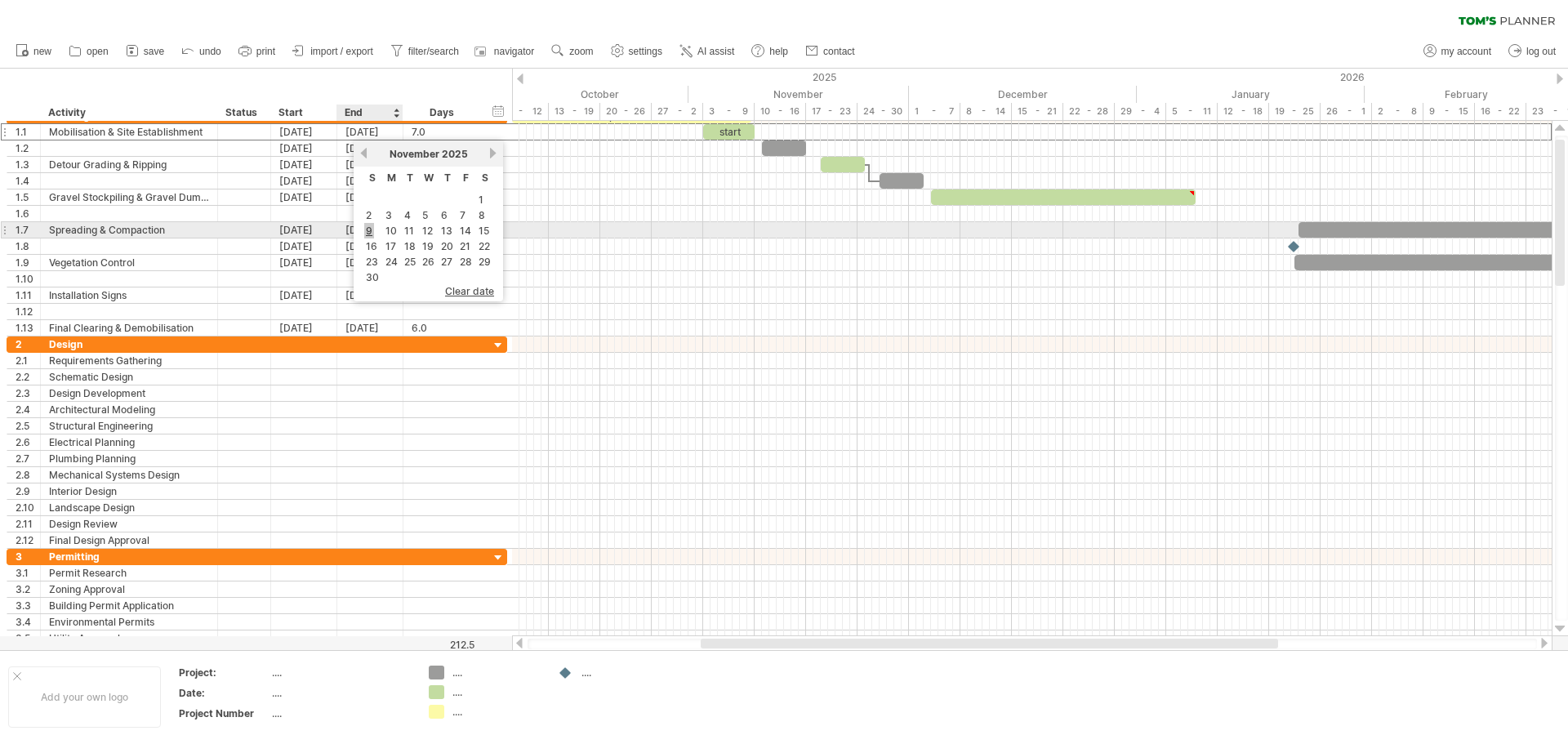
click at [371, 231] on link "9" at bounding box center [369, 231] width 10 height 15
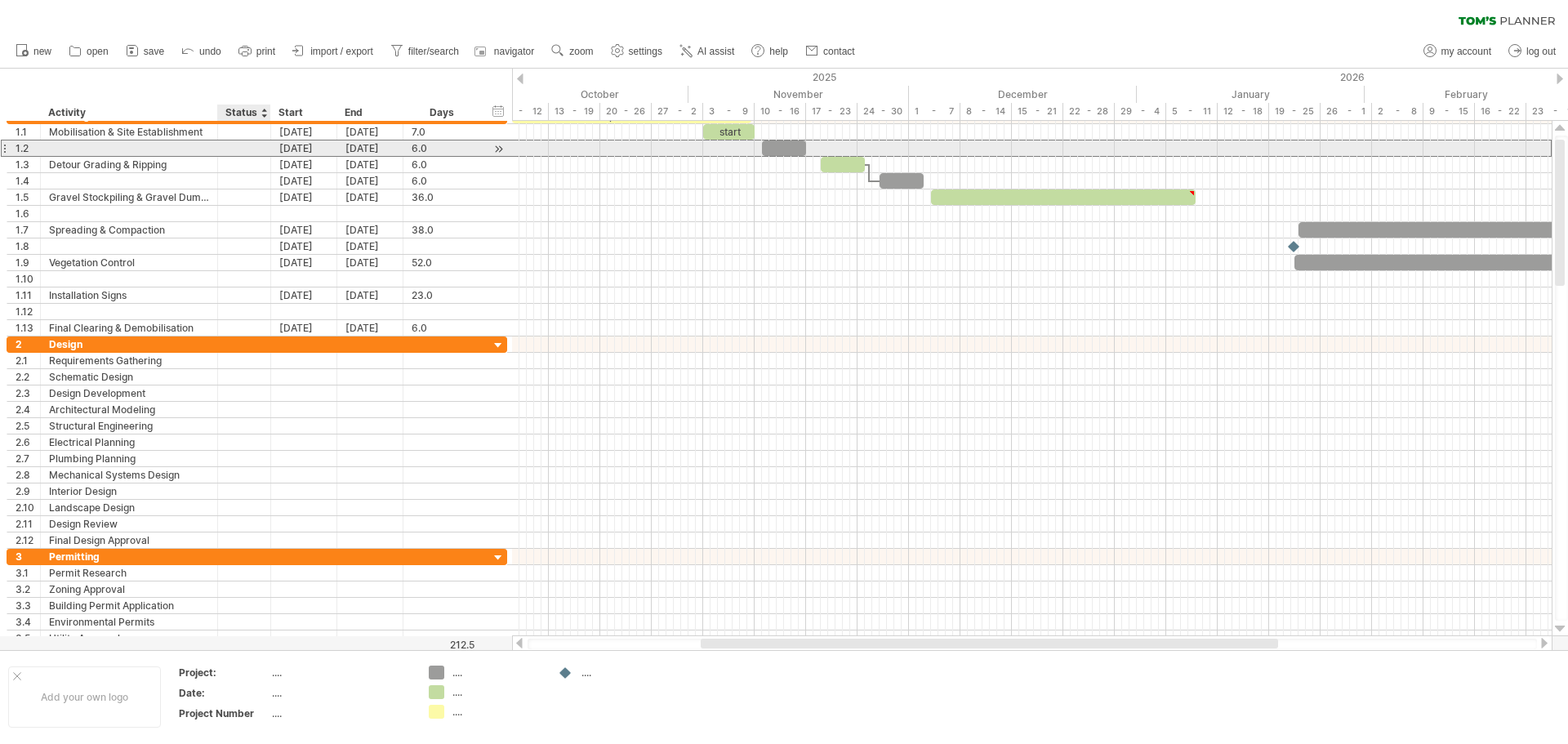
click at [277, 151] on div "[DATE]" at bounding box center [304, 147] width 66 height 15
click at [376, 152] on div "[DATE]" at bounding box center [370, 147] width 66 height 15
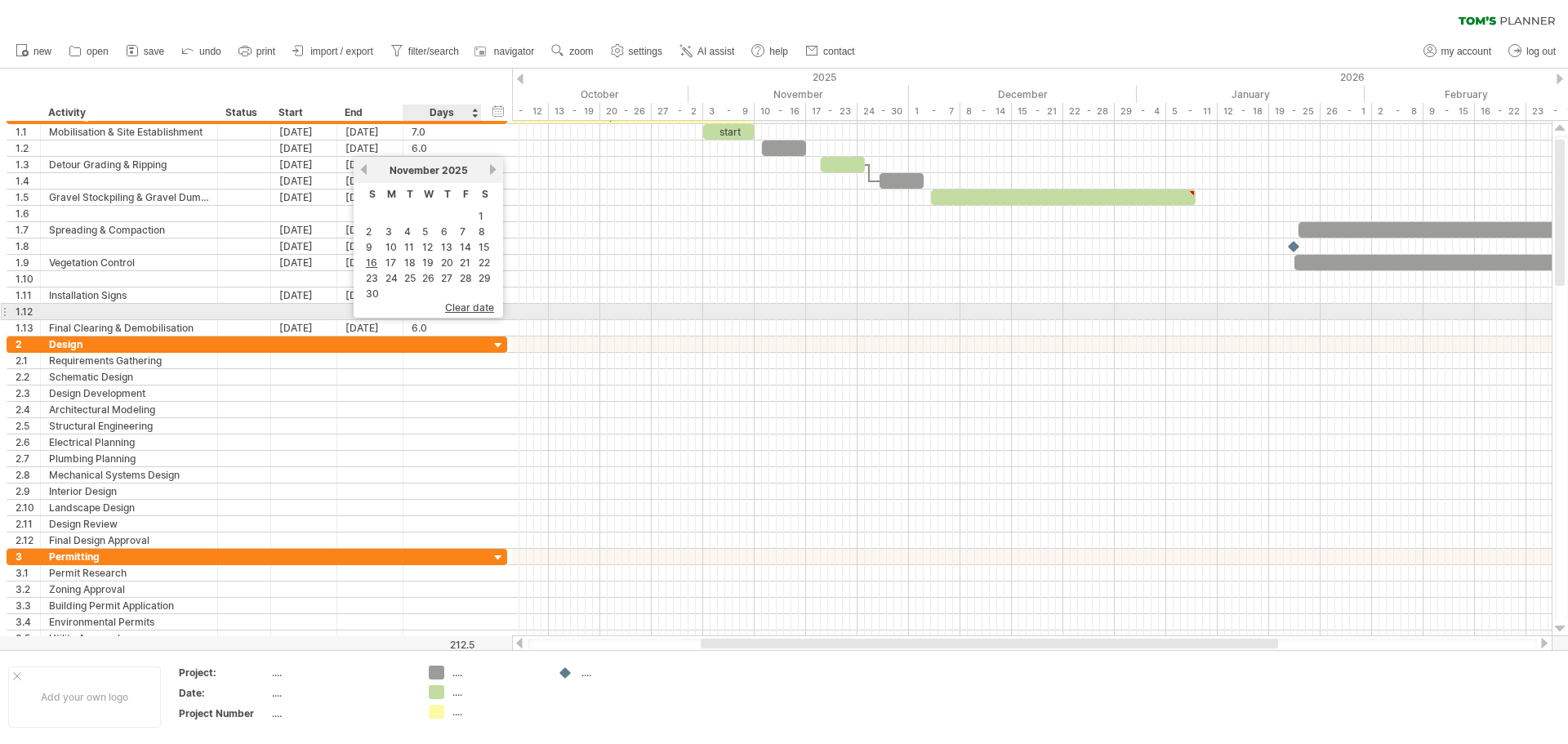
click at [470, 306] on span "clear date" at bounding box center [469, 307] width 49 height 13
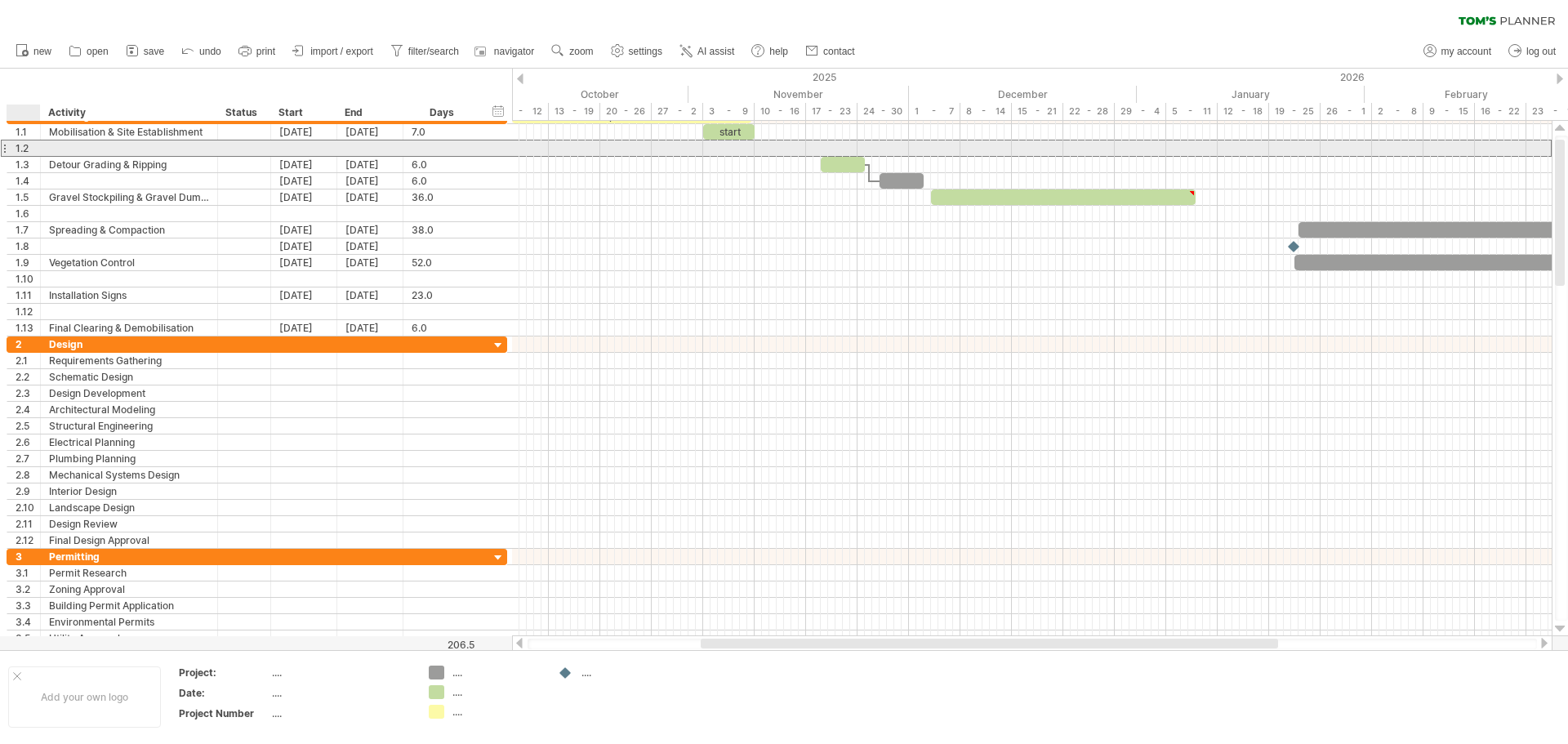
click at [22, 151] on div "1.2" at bounding box center [27, 147] width 24 height 15
click at [23, 146] on div "1.2" at bounding box center [27, 147] width 24 height 15
click at [27, 147] on div "1.2" at bounding box center [27, 147] width 24 height 15
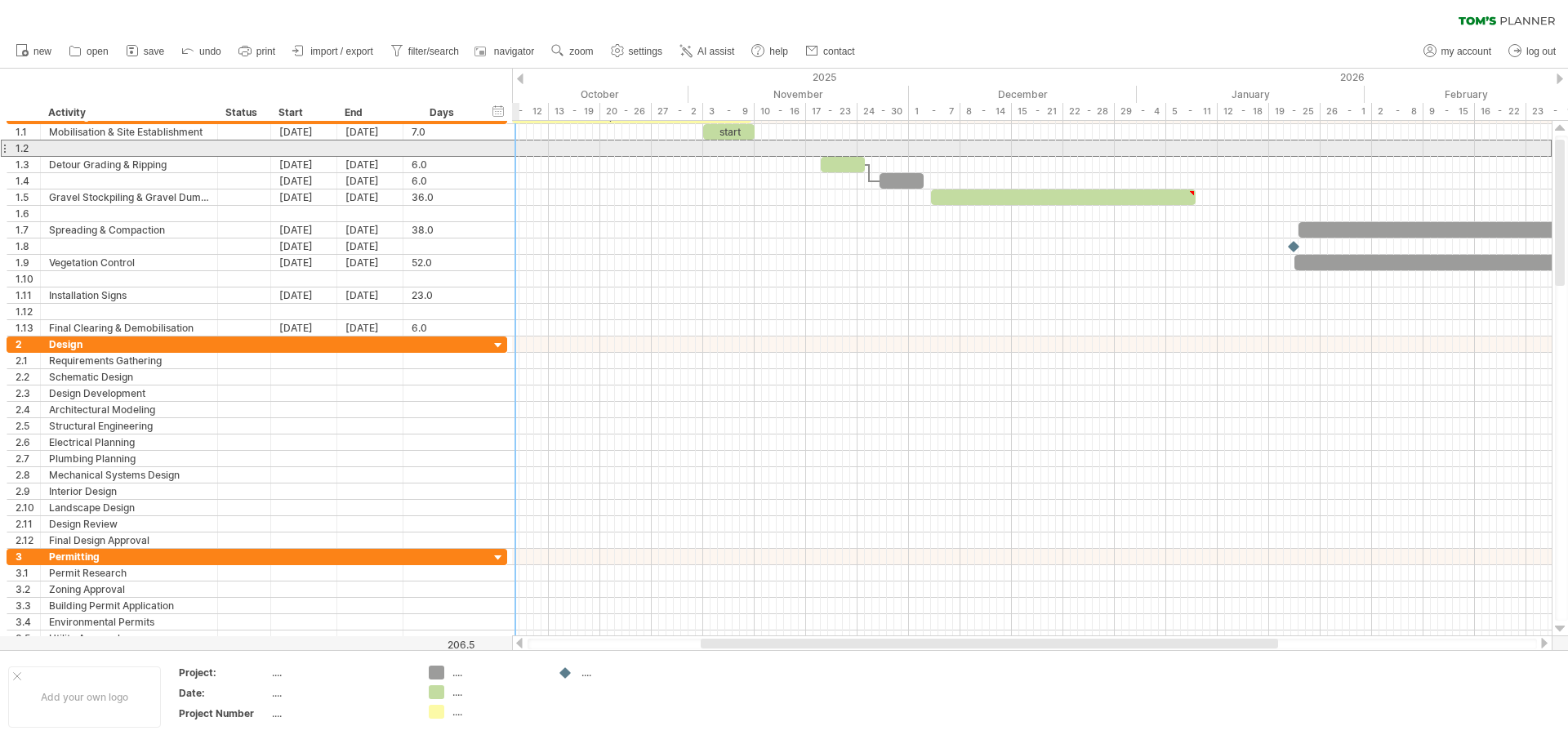
click at [13, 151] on div "1.2" at bounding box center [24, 147] width 33 height 15
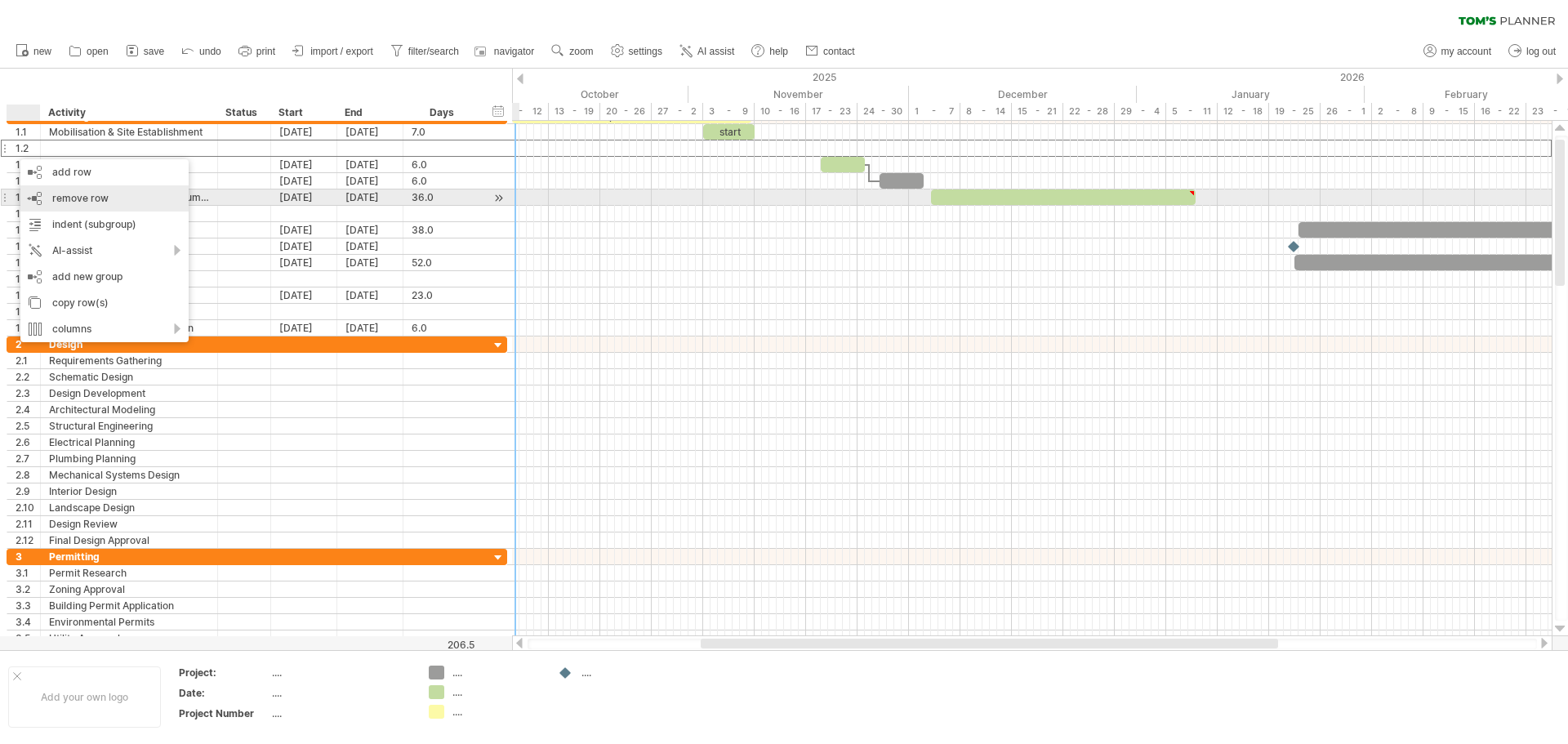
click at [77, 201] on span "remove row" at bounding box center [80, 198] width 56 height 13
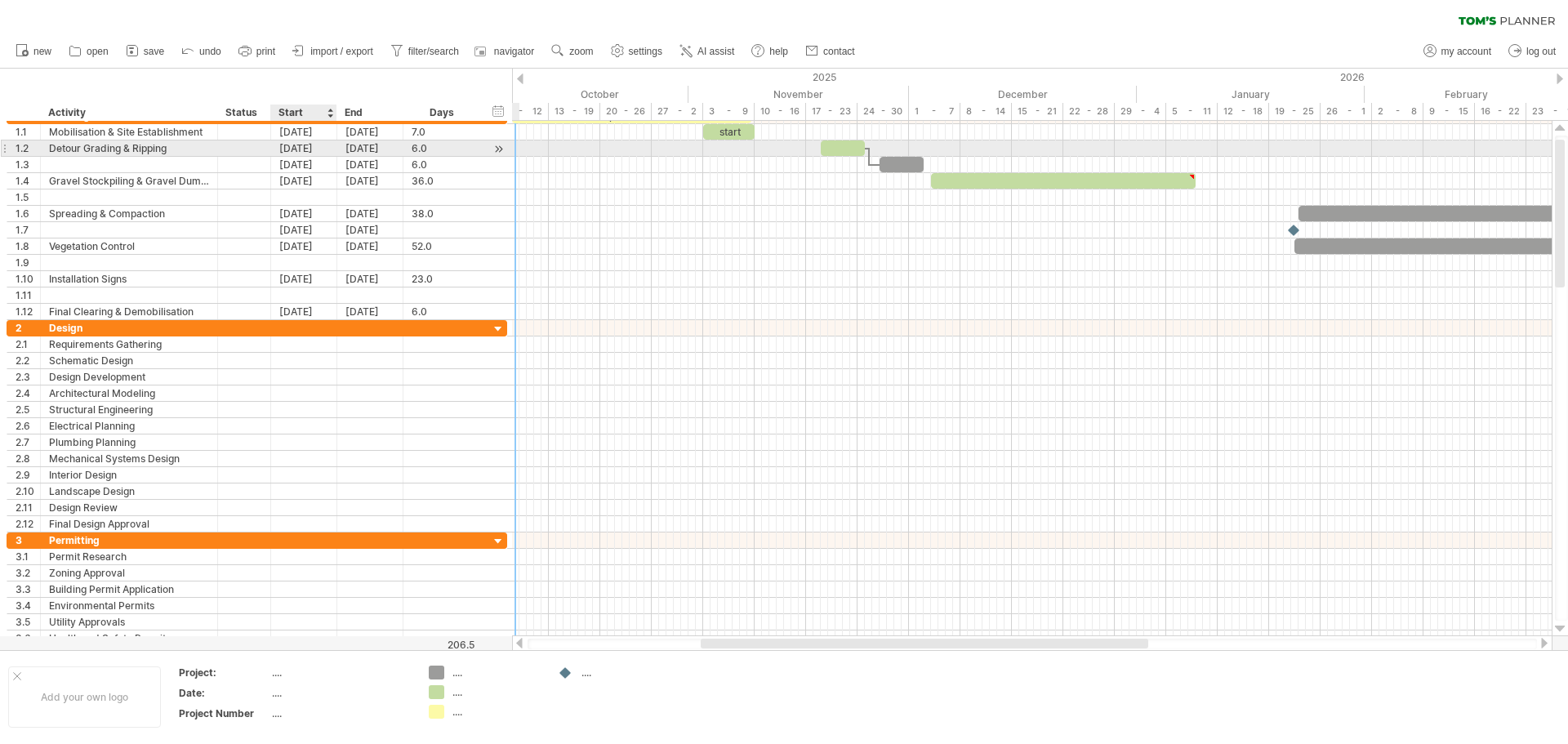
click at [293, 150] on div "[DATE]" at bounding box center [304, 147] width 66 height 15
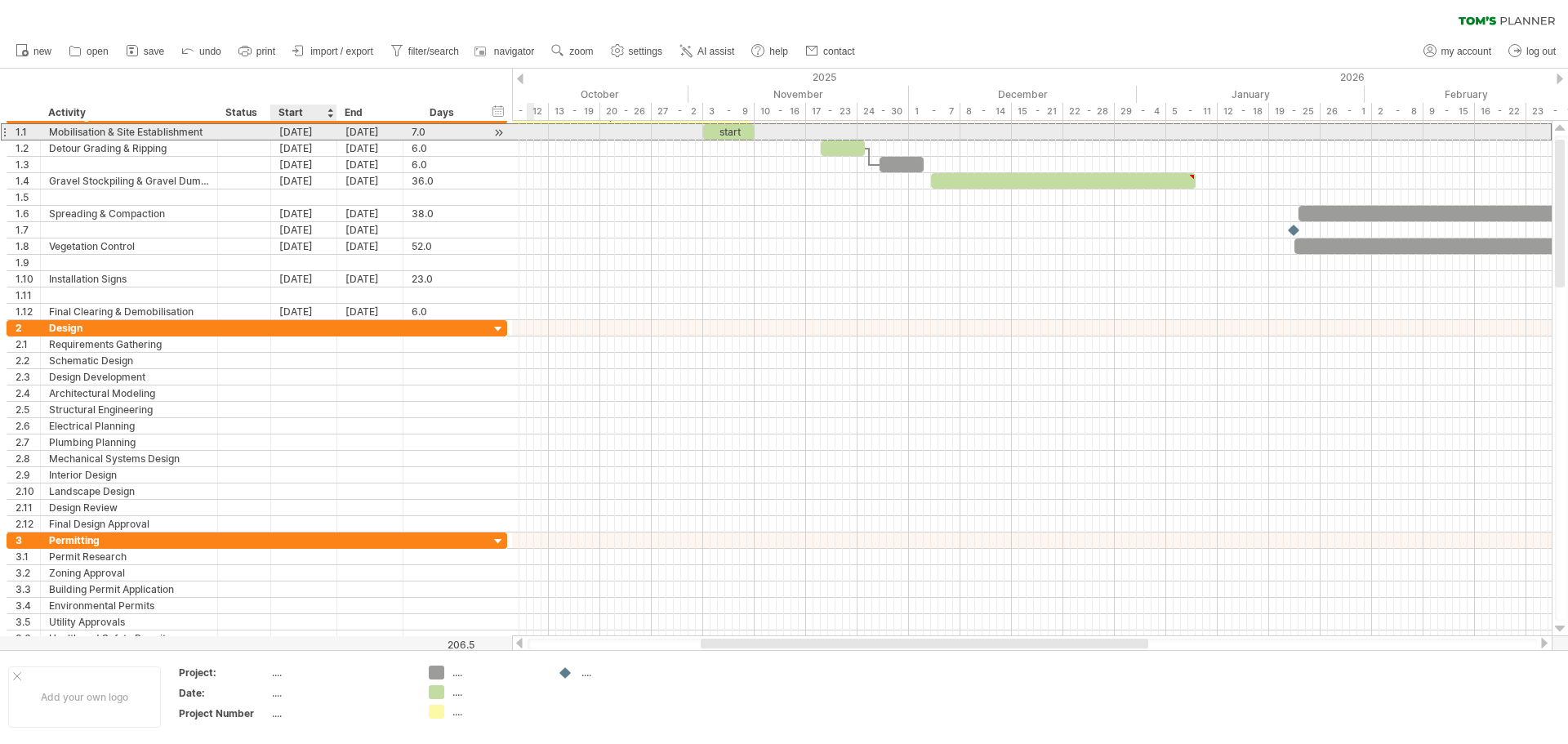
click at [299, 135] on div "[DATE]" at bounding box center [304, 131] width 66 height 15
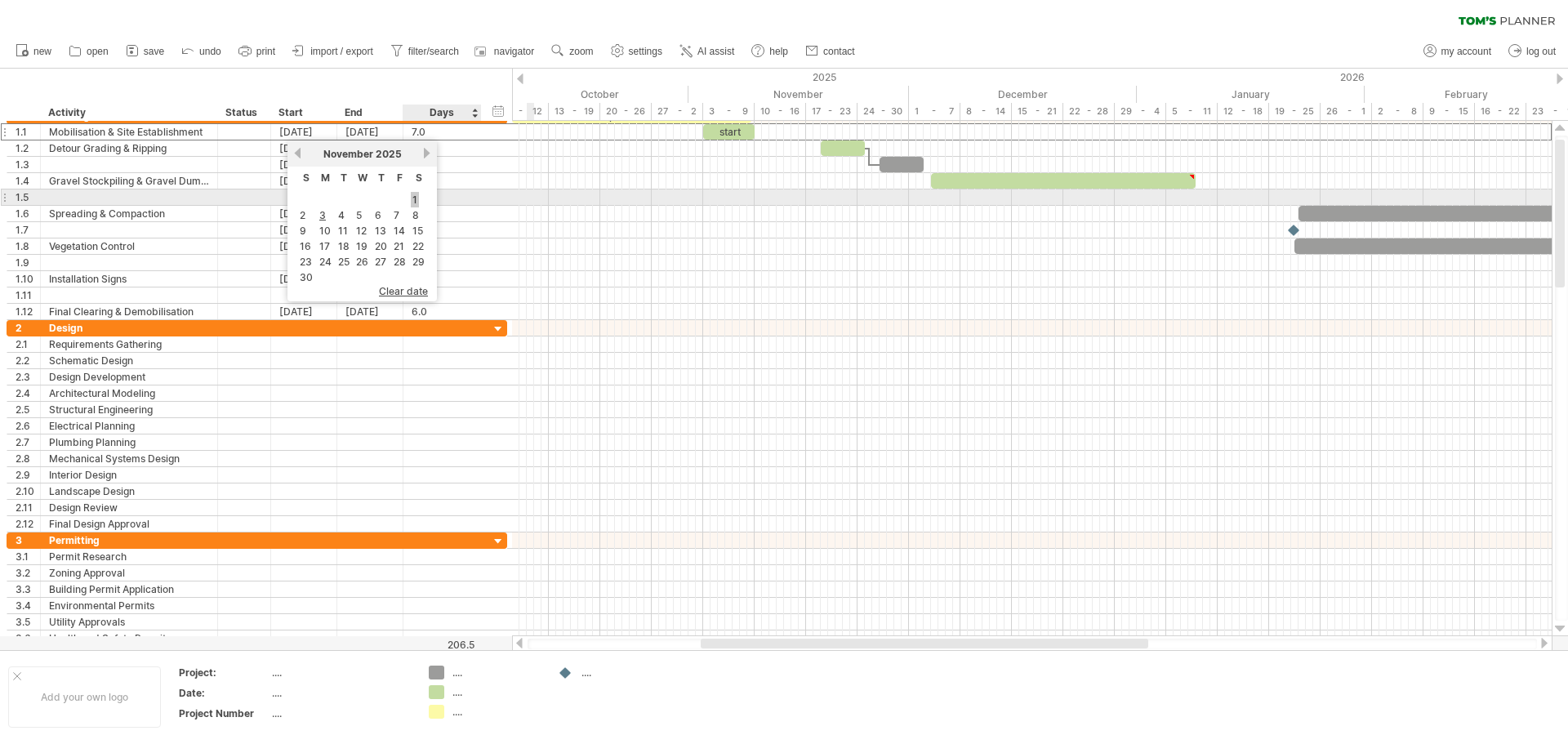
click at [415, 199] on link "1" at bounding box center [414, 199] width 8 height 15
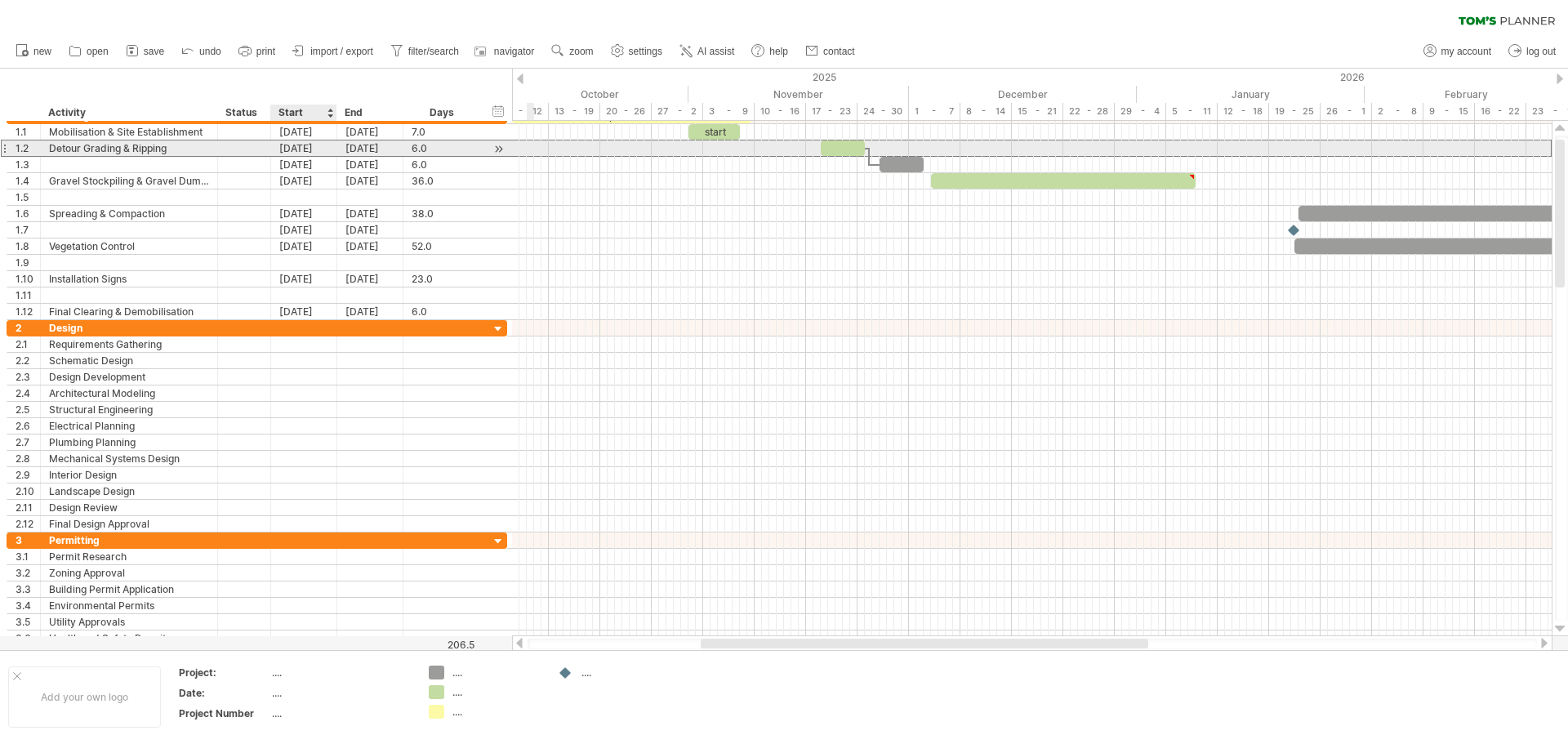
click at [294, 148] on div "[DATE]" at bounding box center [304, 147] width 66 height 15
click at [308, 146] on div "[DATE]" at bounding box center [304, 147] width 66 height 15
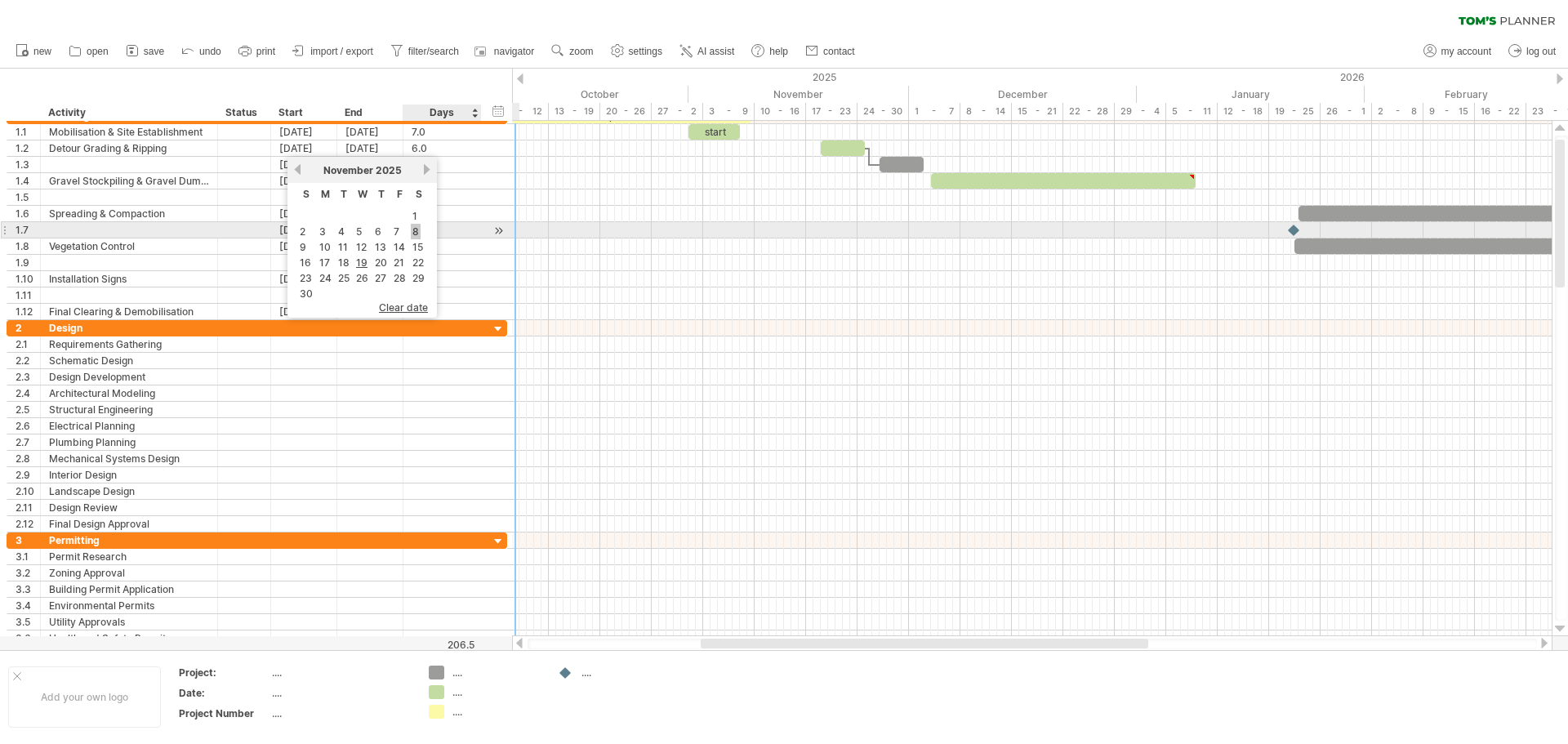
click at [413, 231] on link "8" at bounding box center [415, 231] width 10 height 15
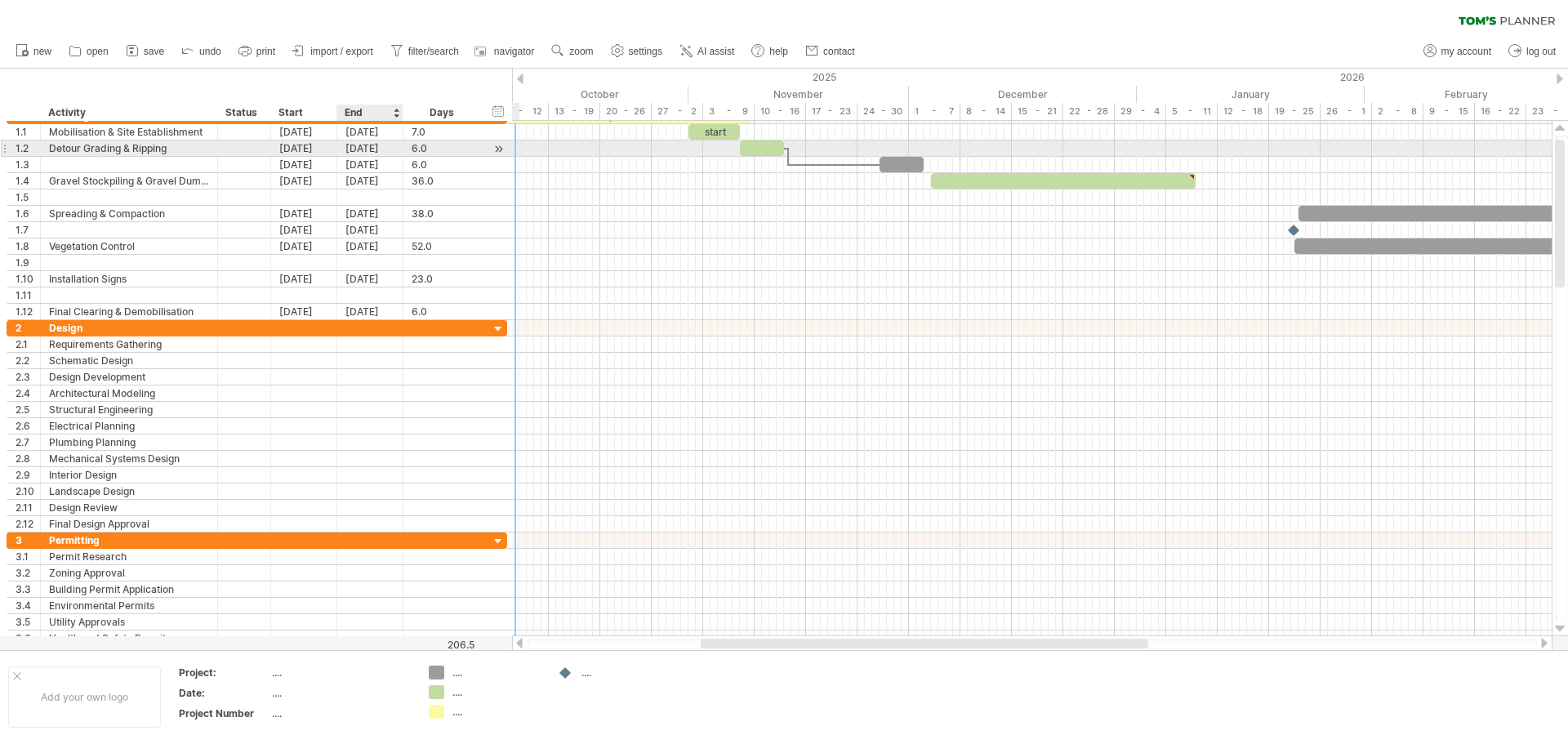
click at [352, 148] on div "[DATE]" at bounding box center [370, 147] width 66 height 15
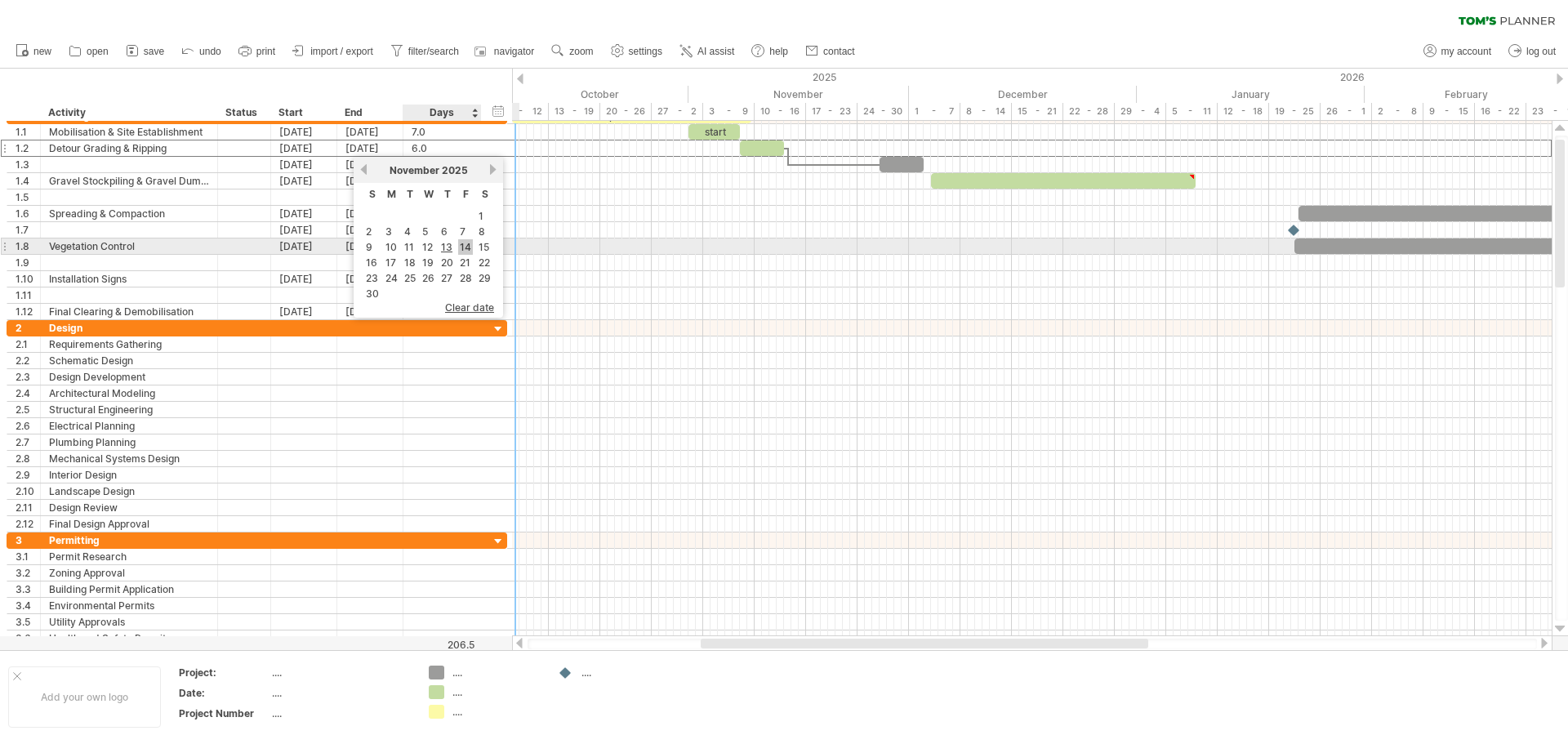
click at [463, 244] on link "14" at bounding box center [466, 247] width 14 height 15
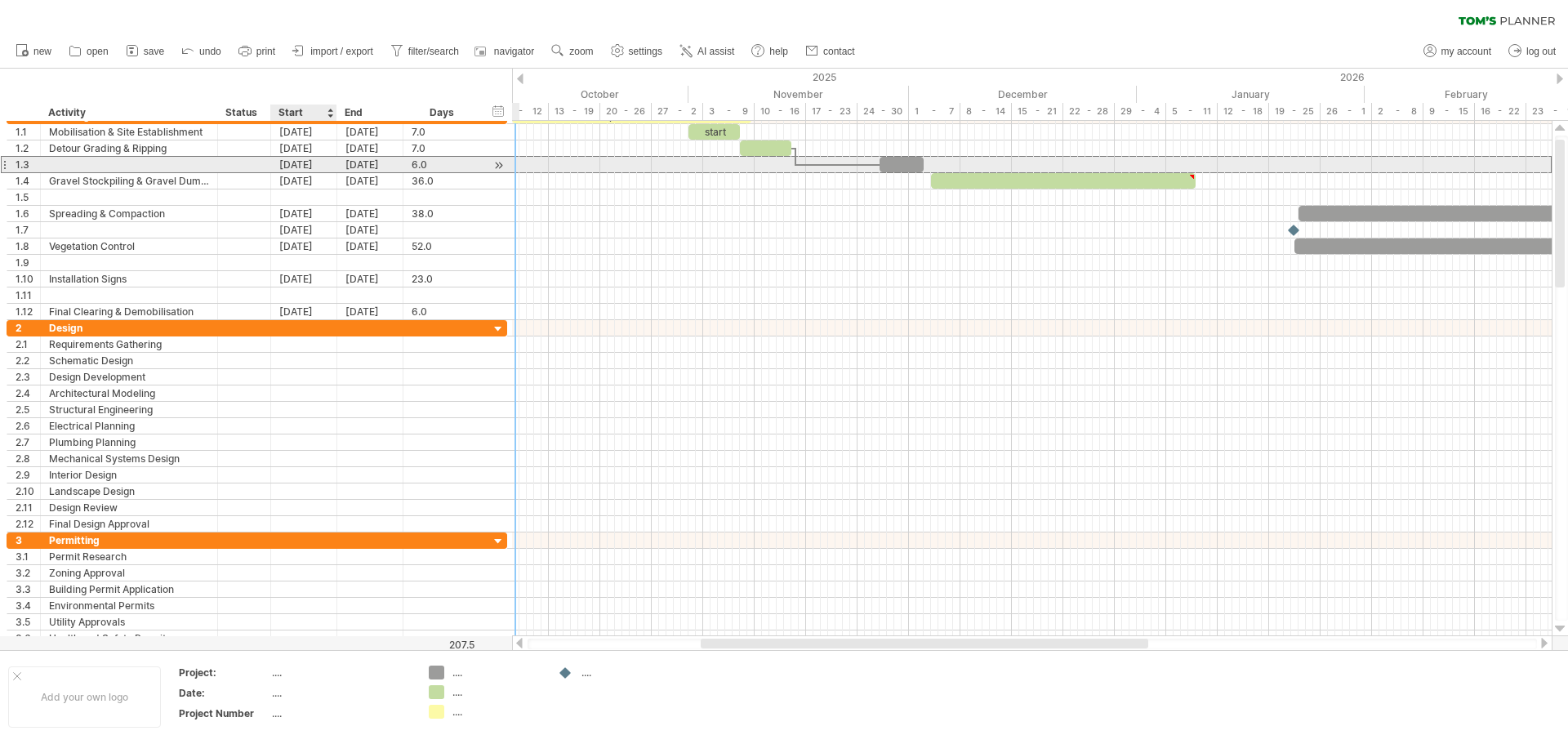
click at [304, 164] on div "[DATE]" at bounding box center [304, 164] width 66 height 15
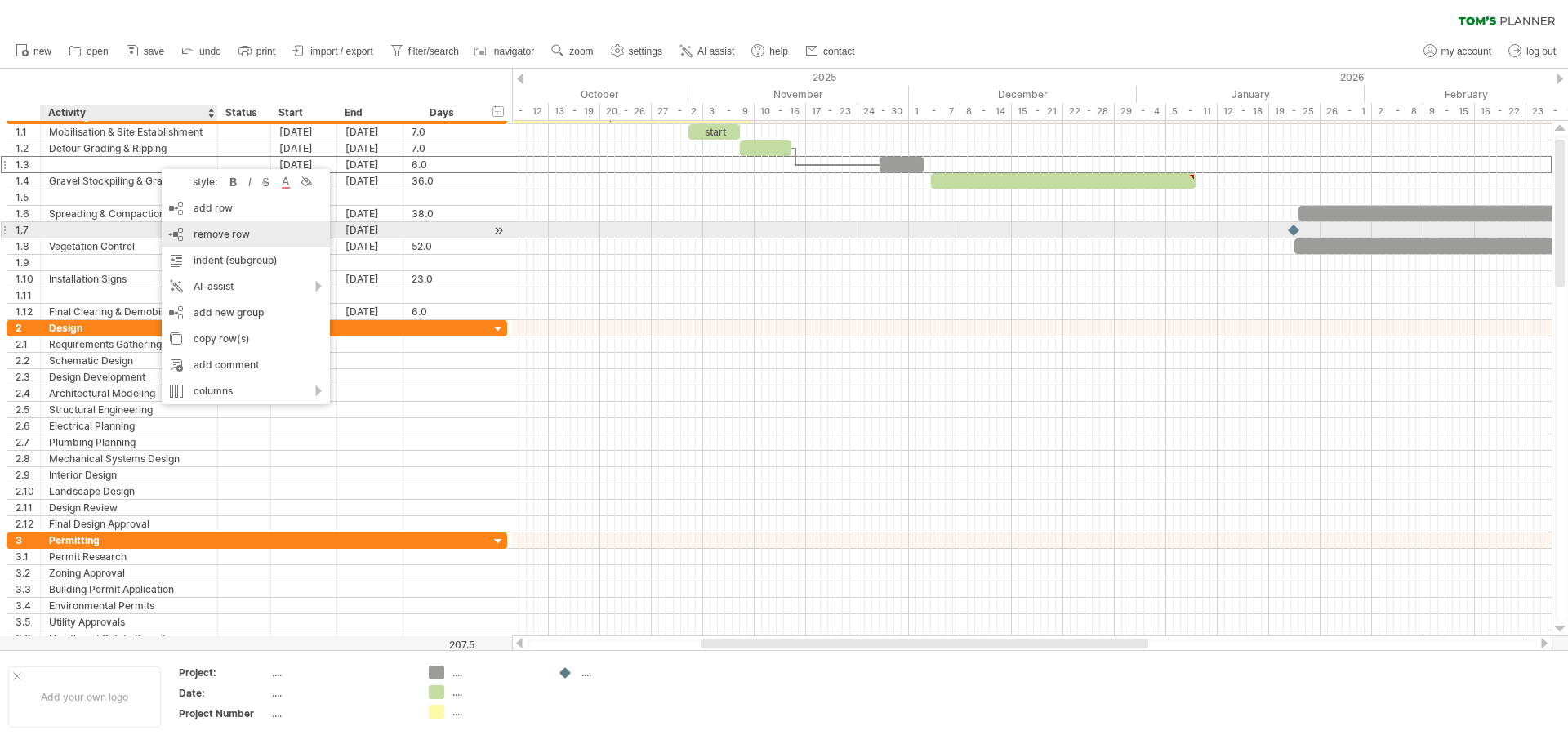
click at [211, 229] on span "remove row" at bounding box center [222, 234] width 56 height 13
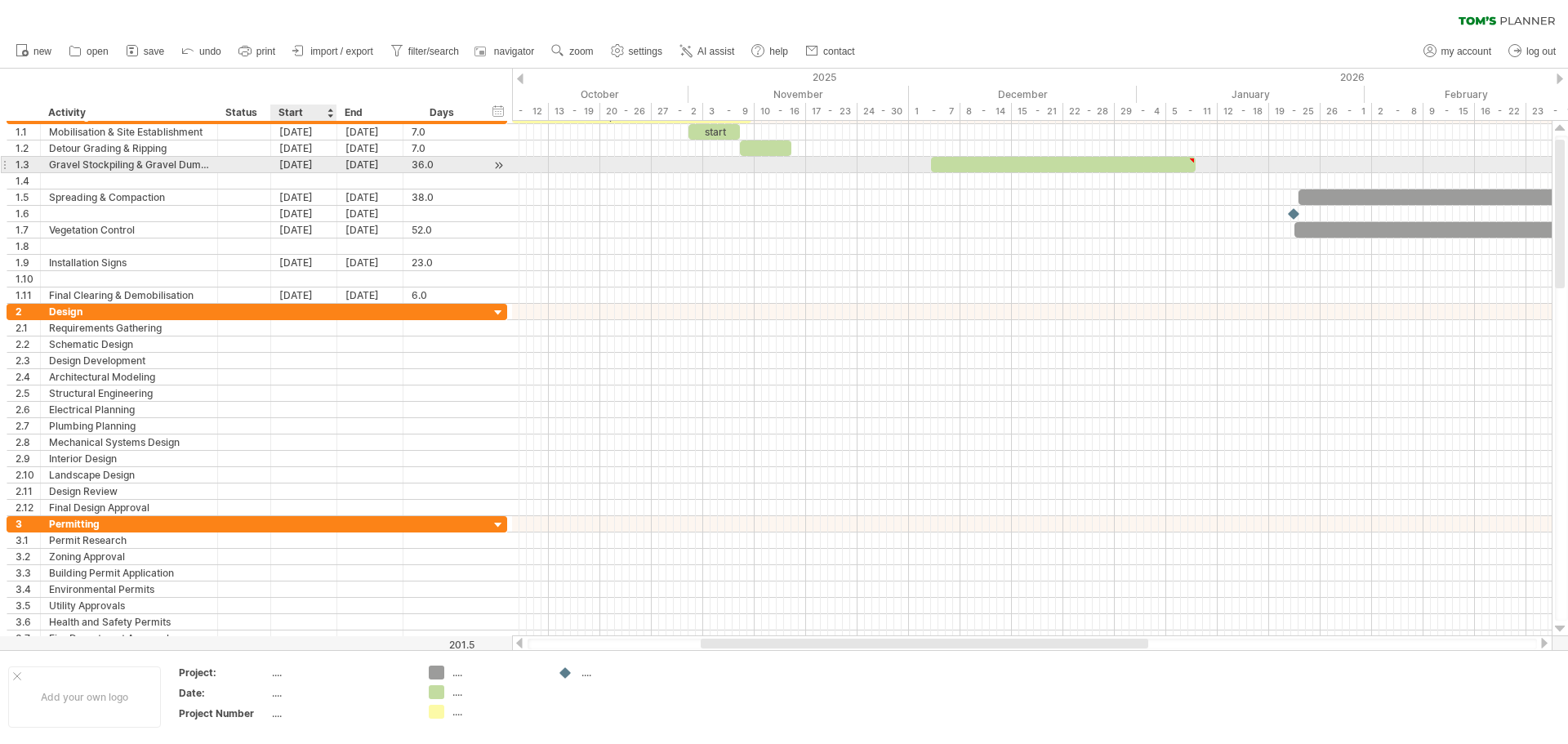
click at [309, 165] on div "[DATE]" at bounding box center [304, 164] width 66 height 15
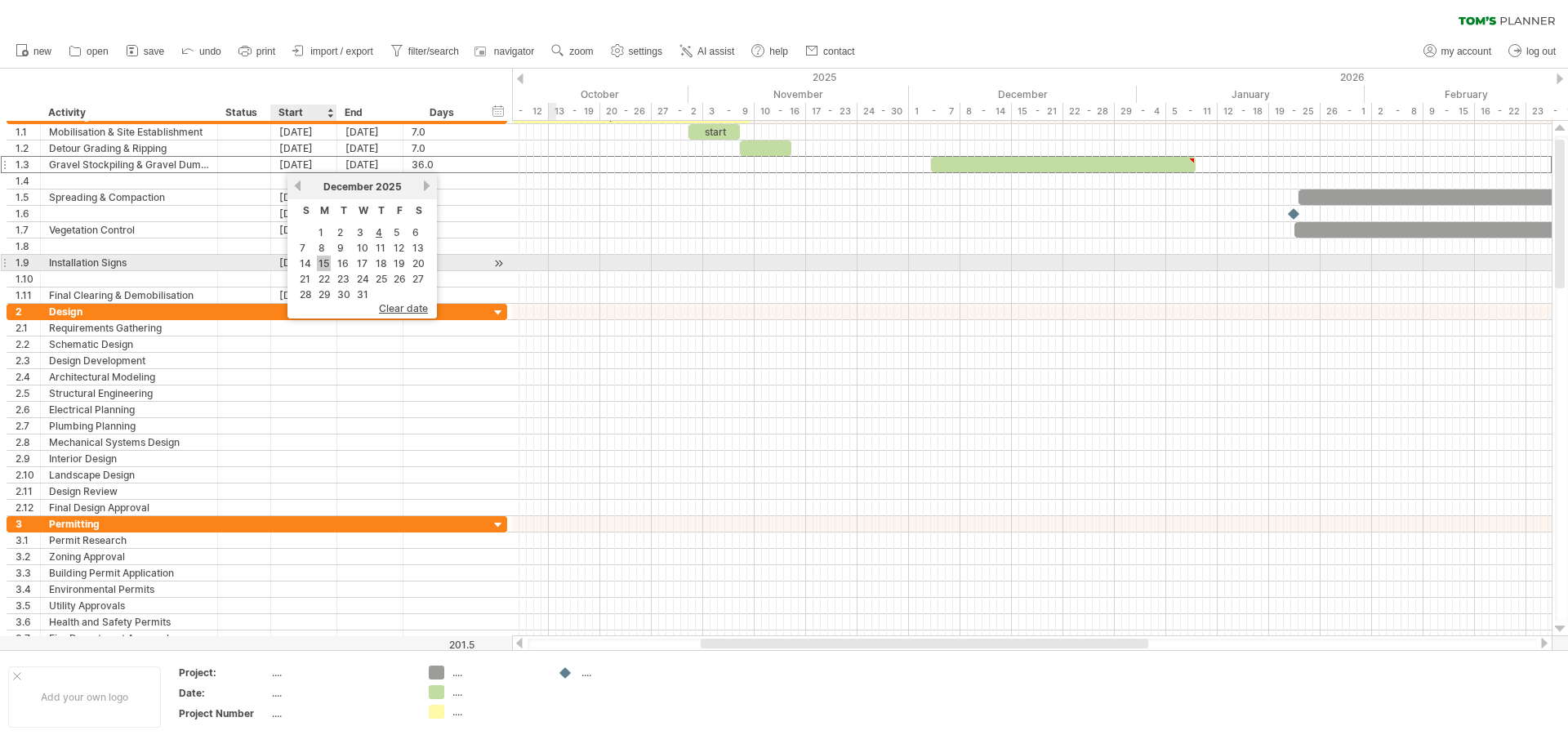
click at [325, 259] on link "15" at bounding box center [324, 263] width 14 height 15
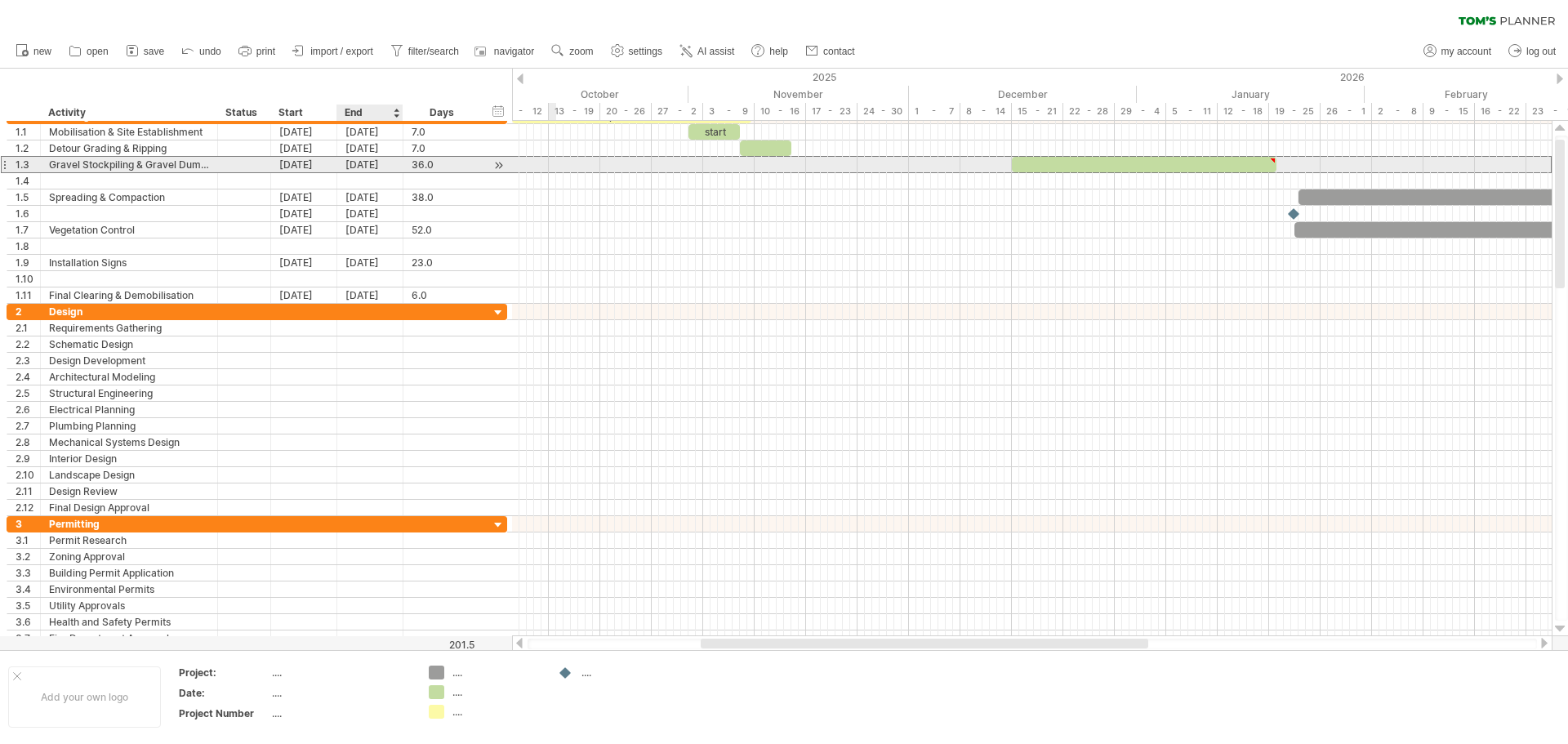
click at [353, 166] on div "[DATE]" at bounding box center [370, 164] width 66 height 15
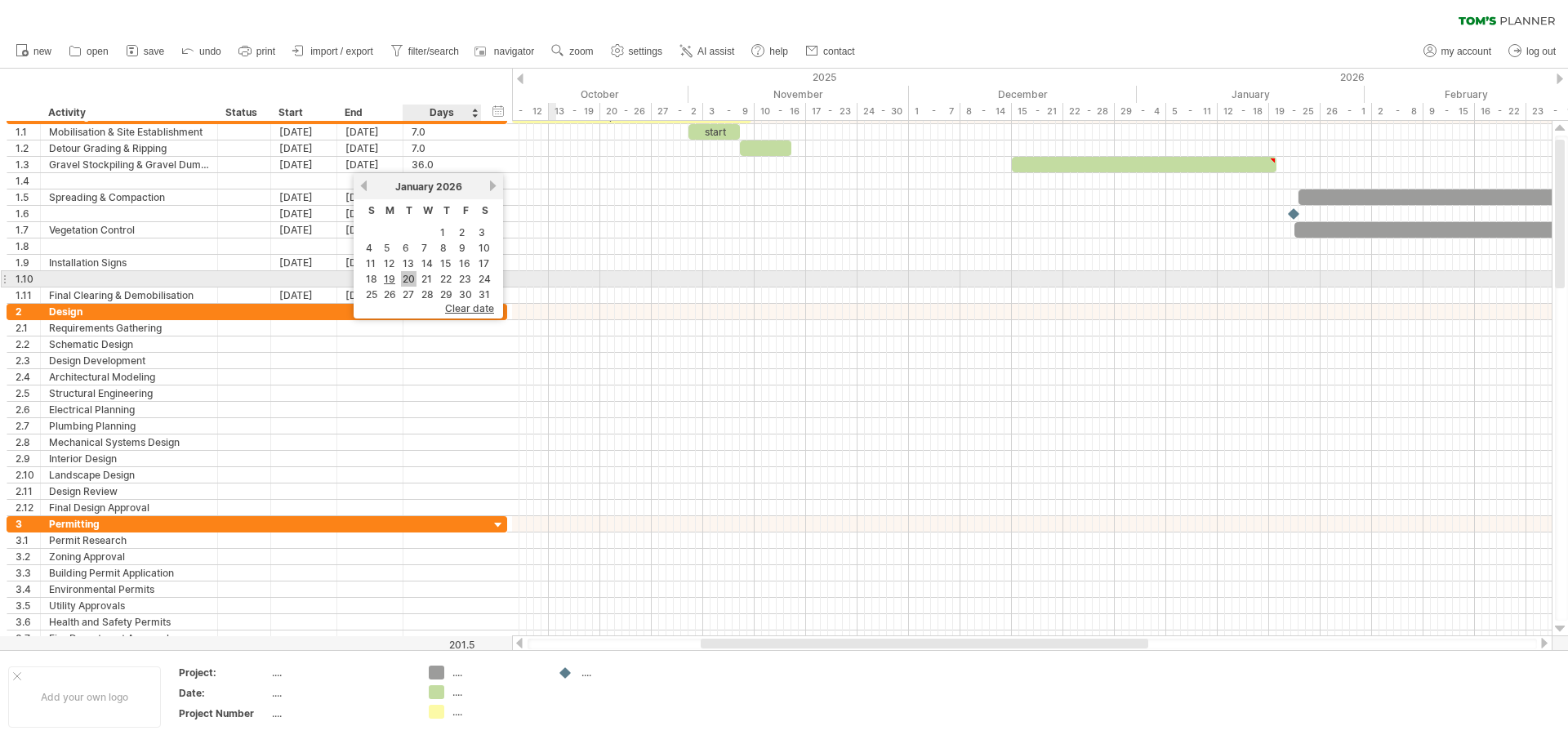
click at [412, 279] on link "20" at bounding box center [409, 278] width 15 height 15
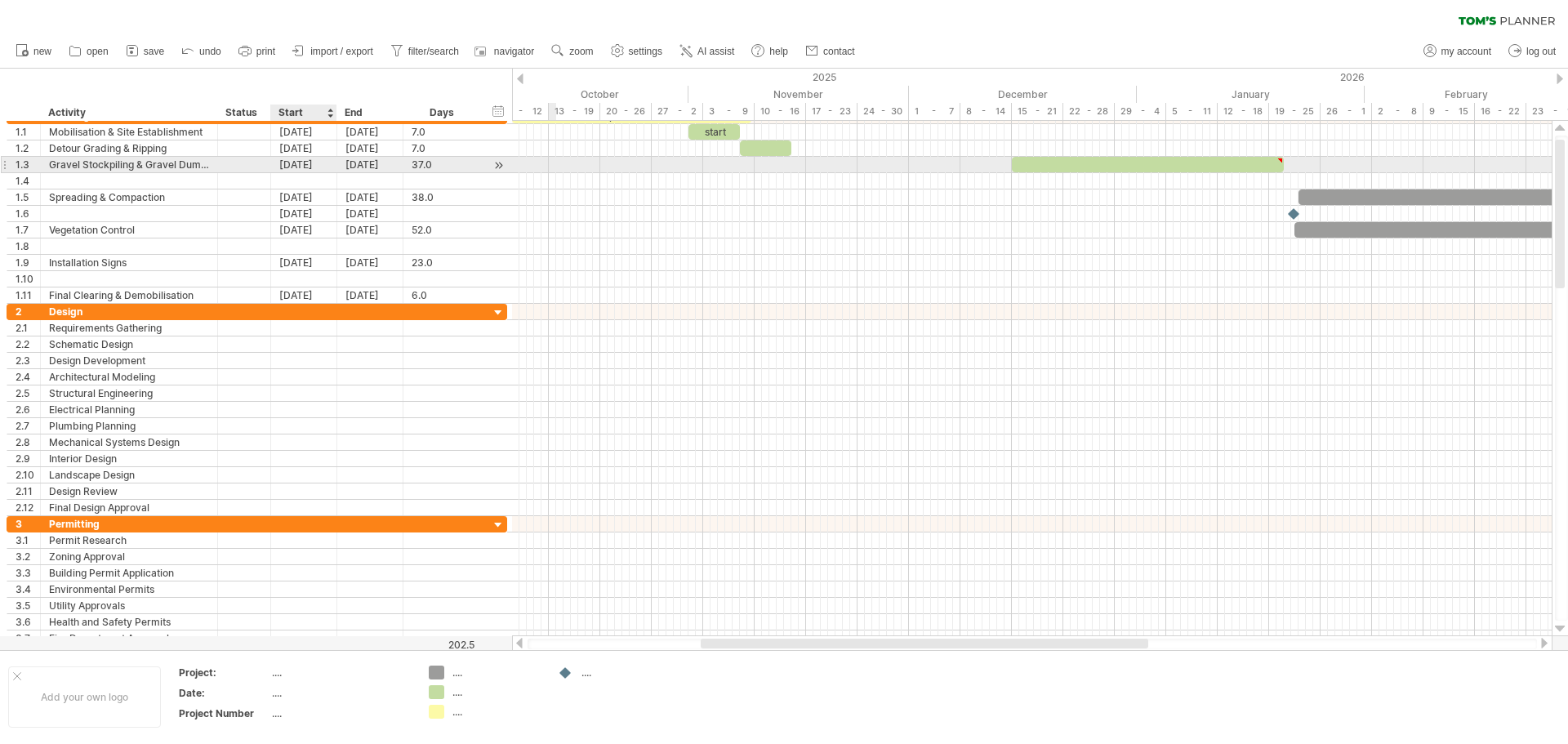
click at [291, 165] on div "[DATE]" at bounding box center [304, 164] width 66 height 15
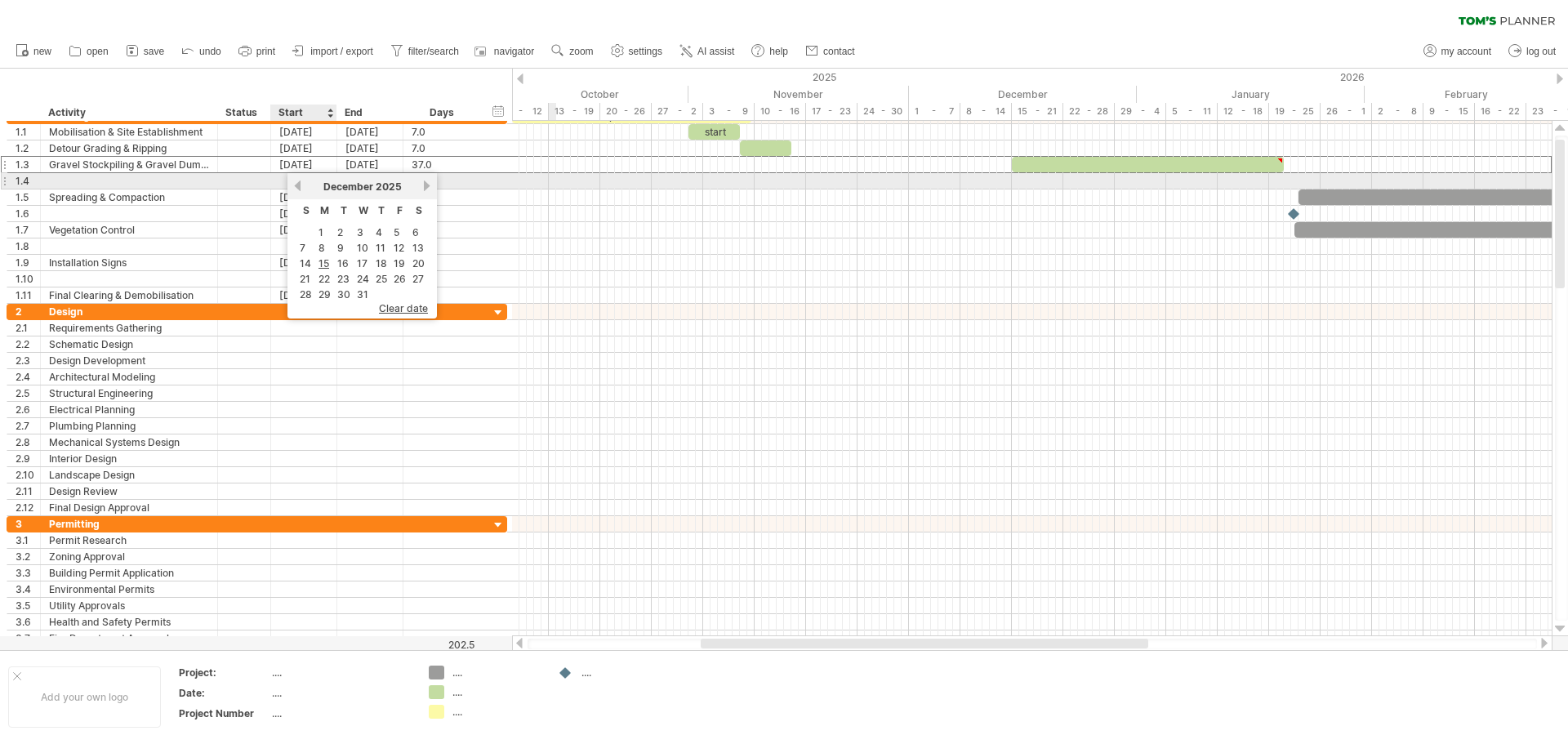
click at [299, 184] on link "previous" at bounding box center [298, 186] width 13 height 13
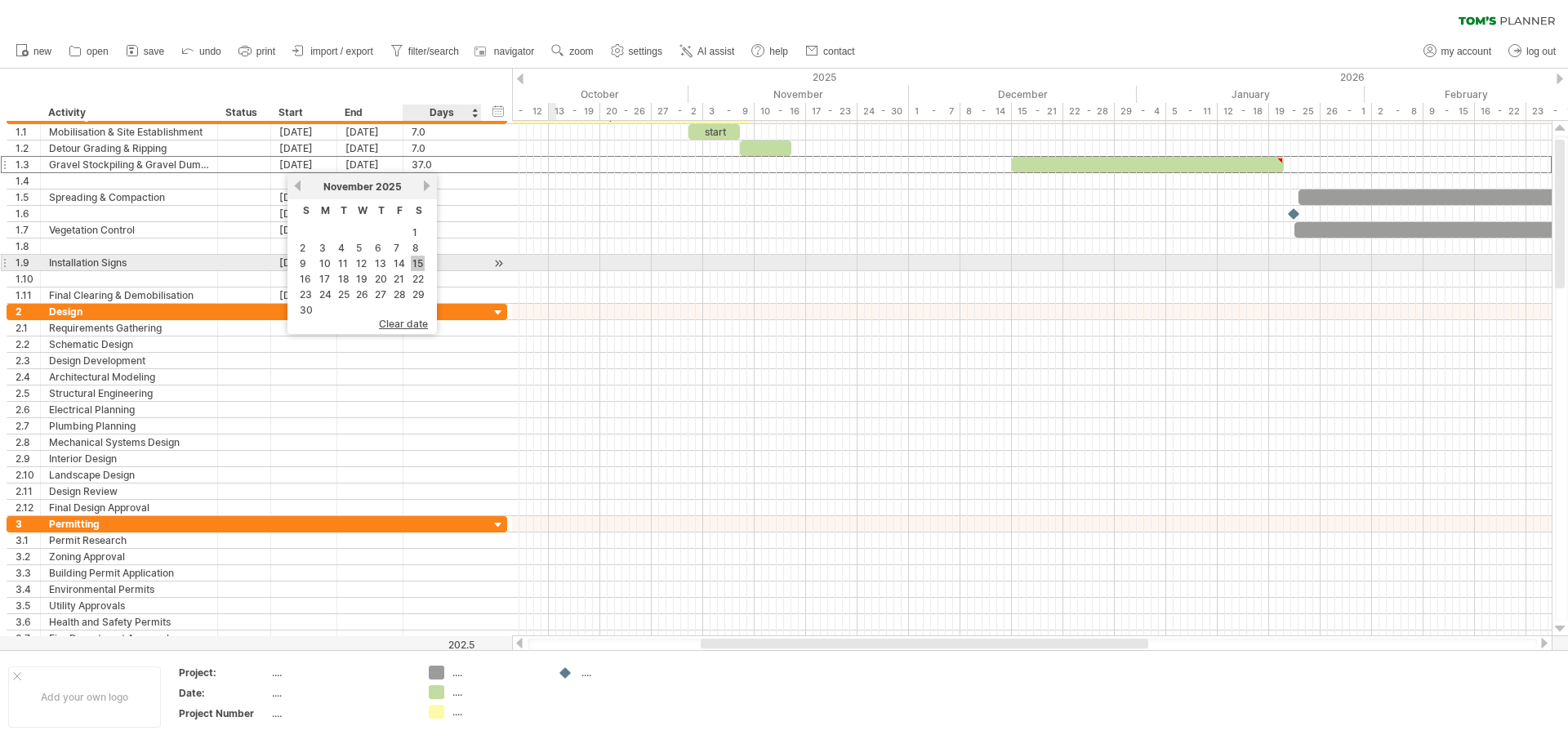
click at [418, 262] on link "15" at bounding box center [417, 263] width 14 height 15
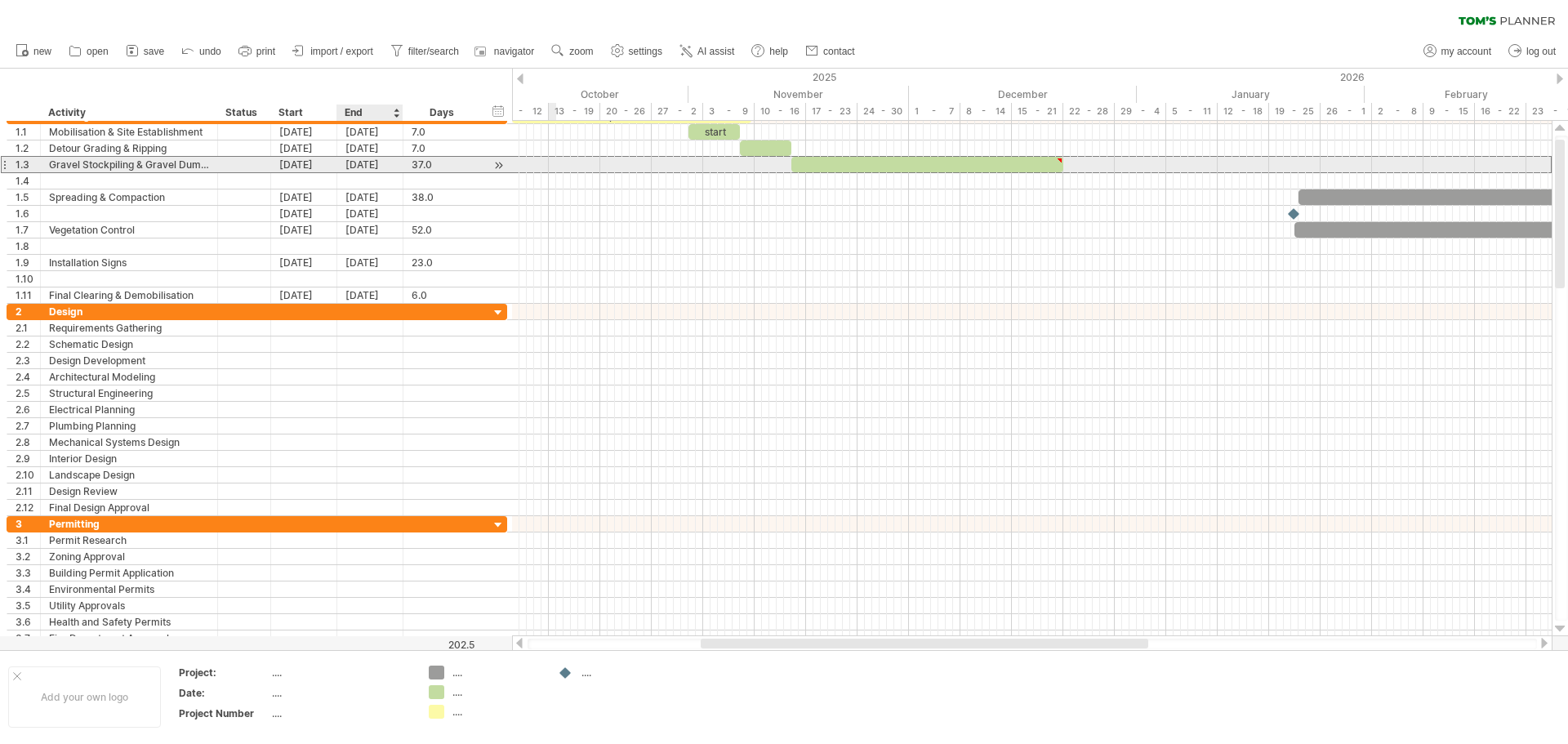
click at [366, 165] on div "[DATE]" at bounding box center [370, 164] width 66 height 15
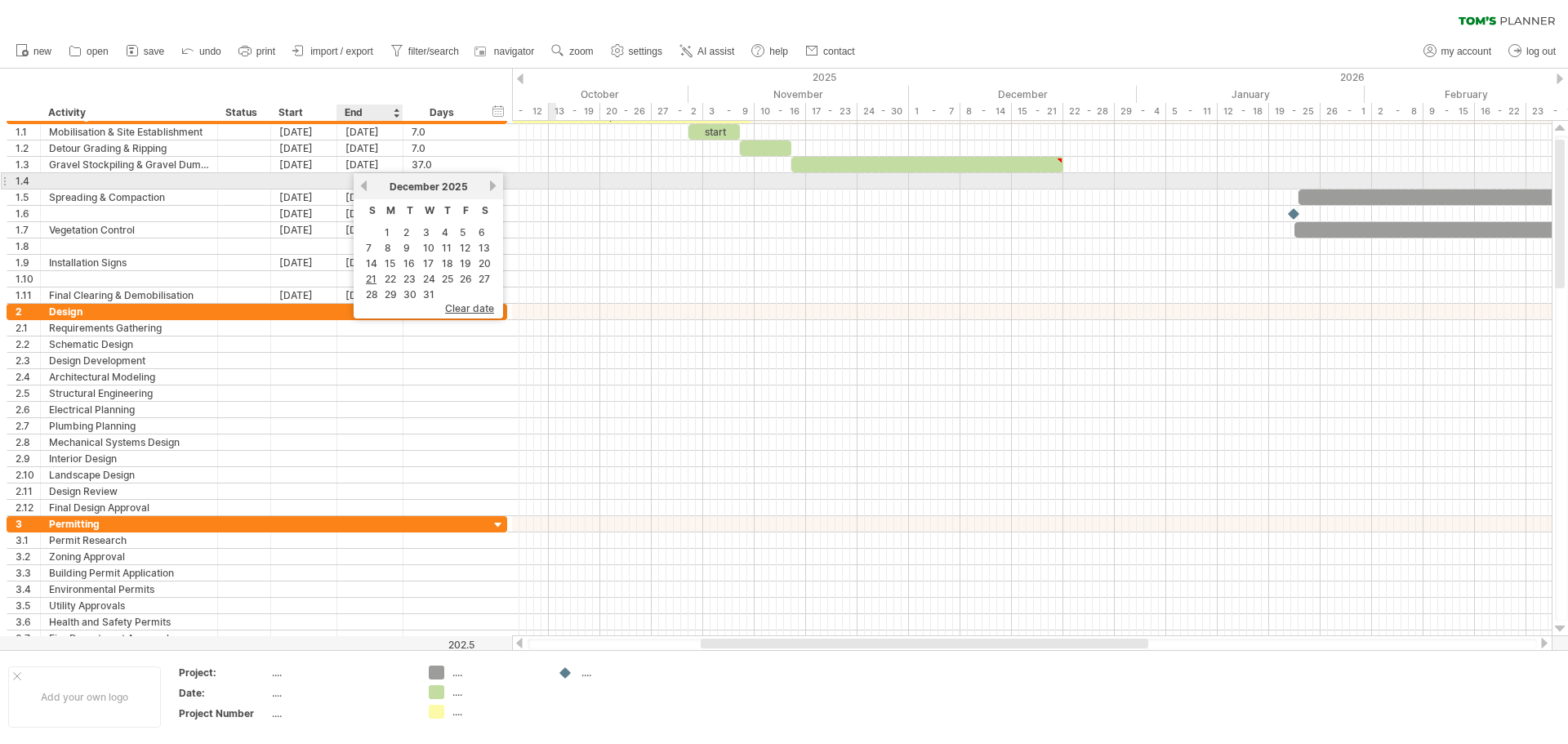
click at [365, 184] on link "previous" at bounding box center [364, 186] width 13 height 13
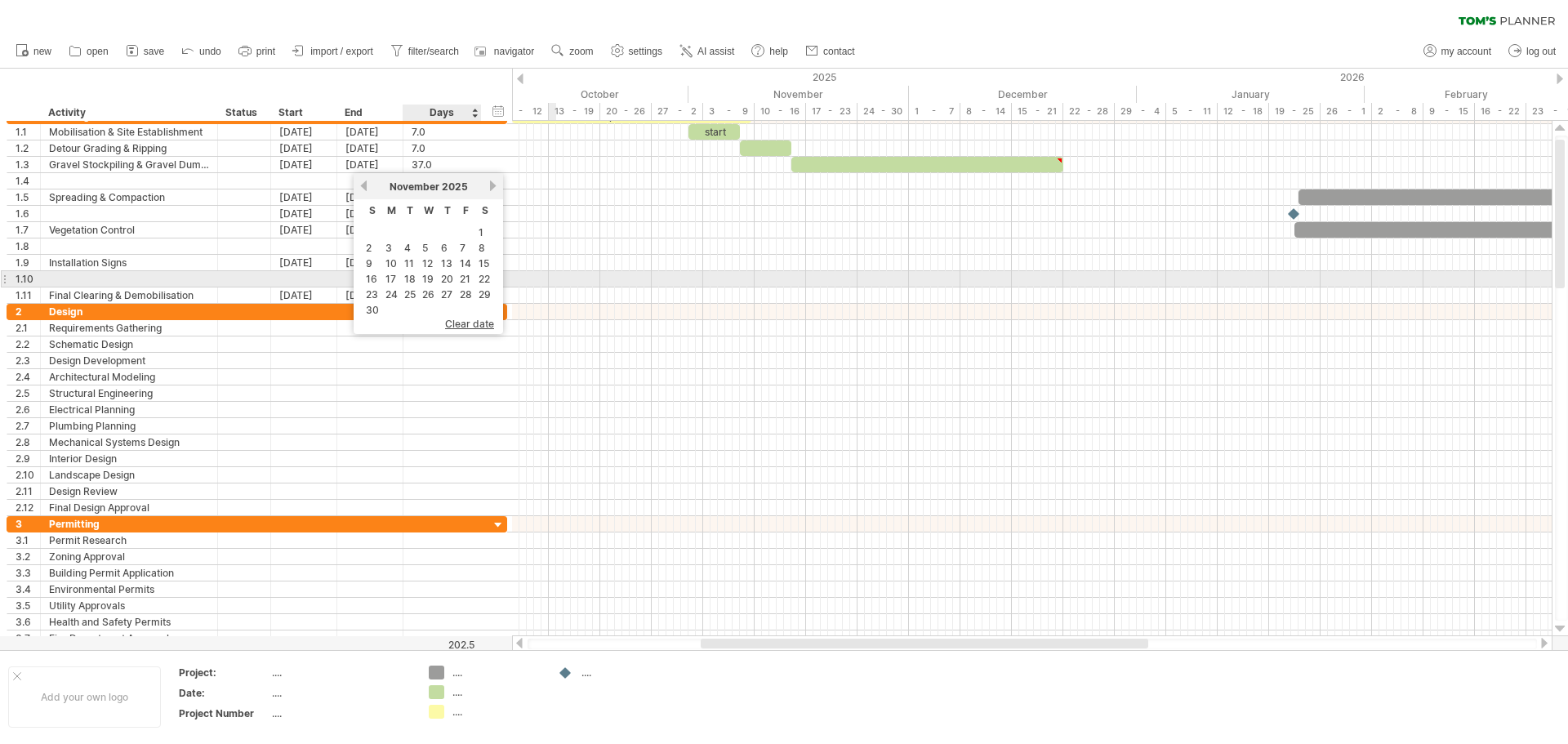
click at [449, 279] on link "20" at bounding box center [447, 278] width 15 height 15
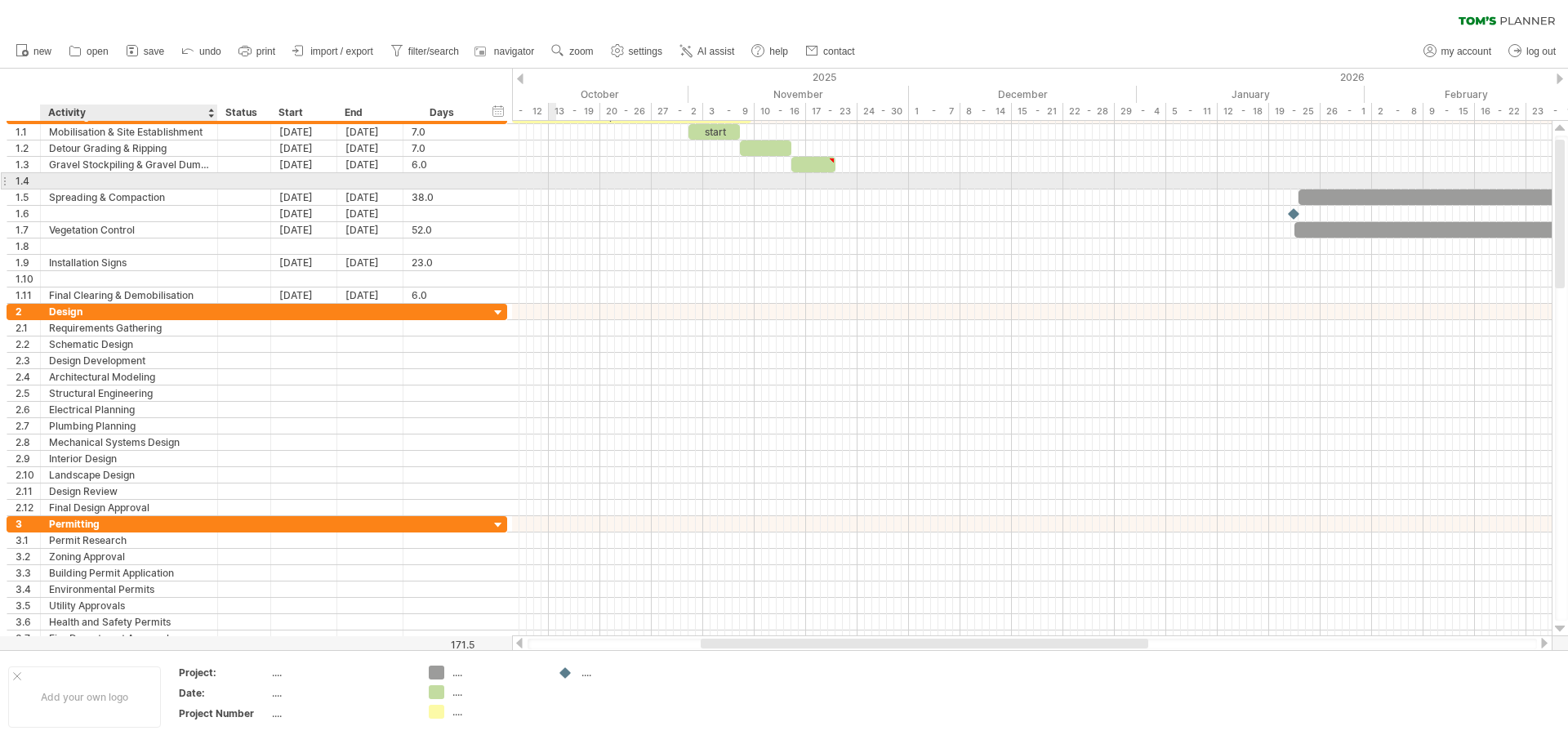
click at [55, 178] on div at bounding box center [128, 181] width 160 height 15
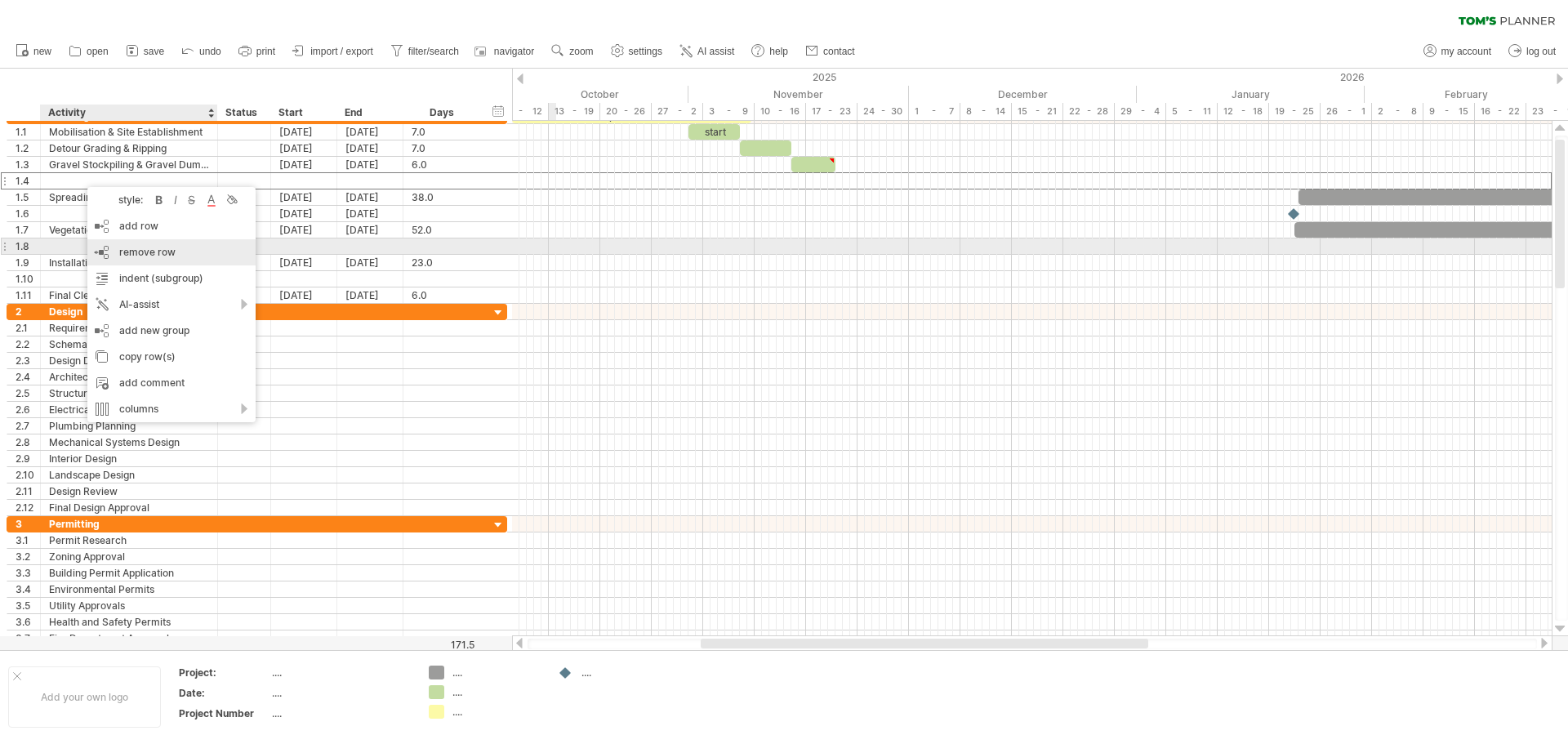
click at [131, 253] on span "remove row" at bounding box center [147, 252] width 56 height 13
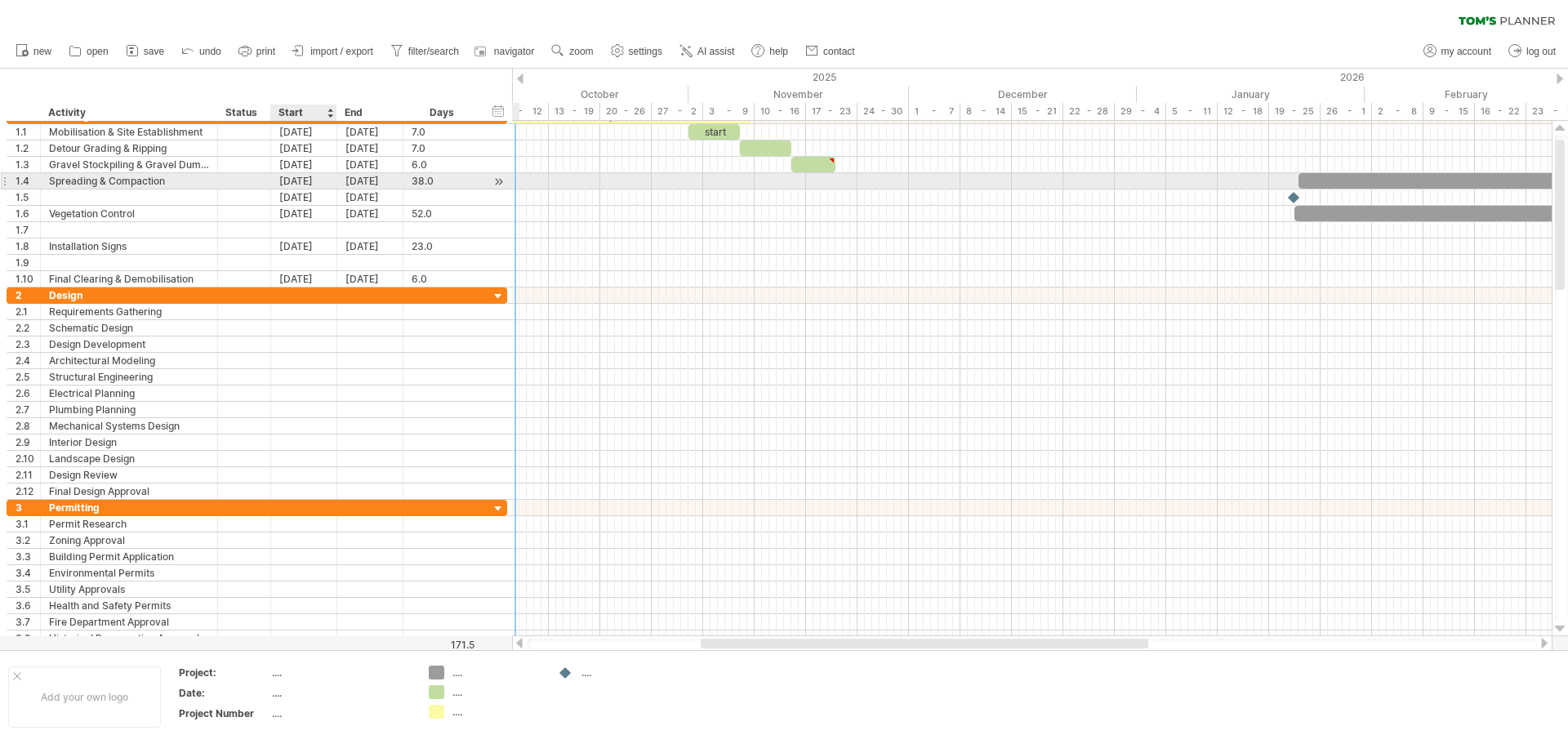
click at [298, 183] on div "[DATE]" at bounding box center [304, 181] width 66 height 15
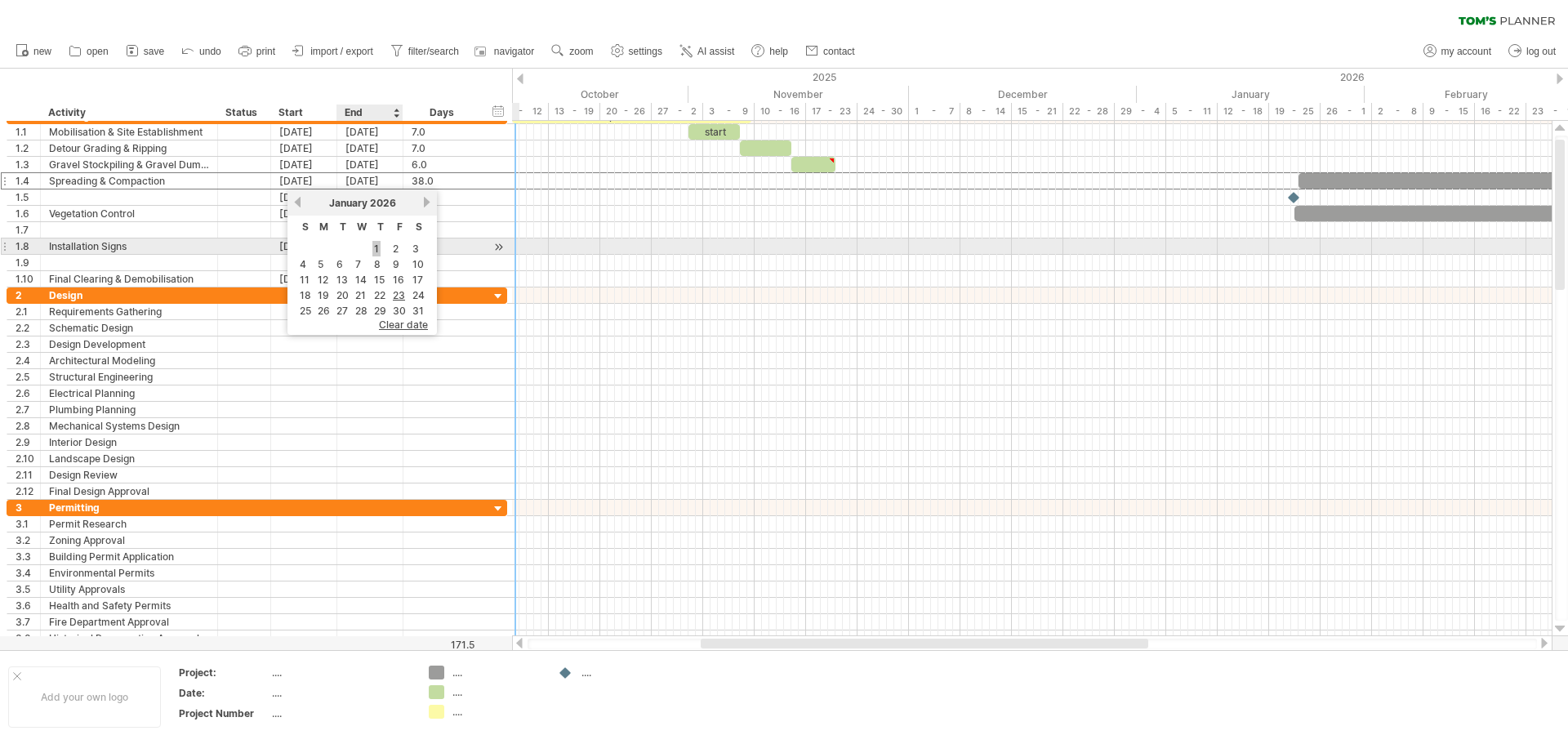
click at [376, 250] on link "1" at bounding box center [376, 248] width 8 height 15
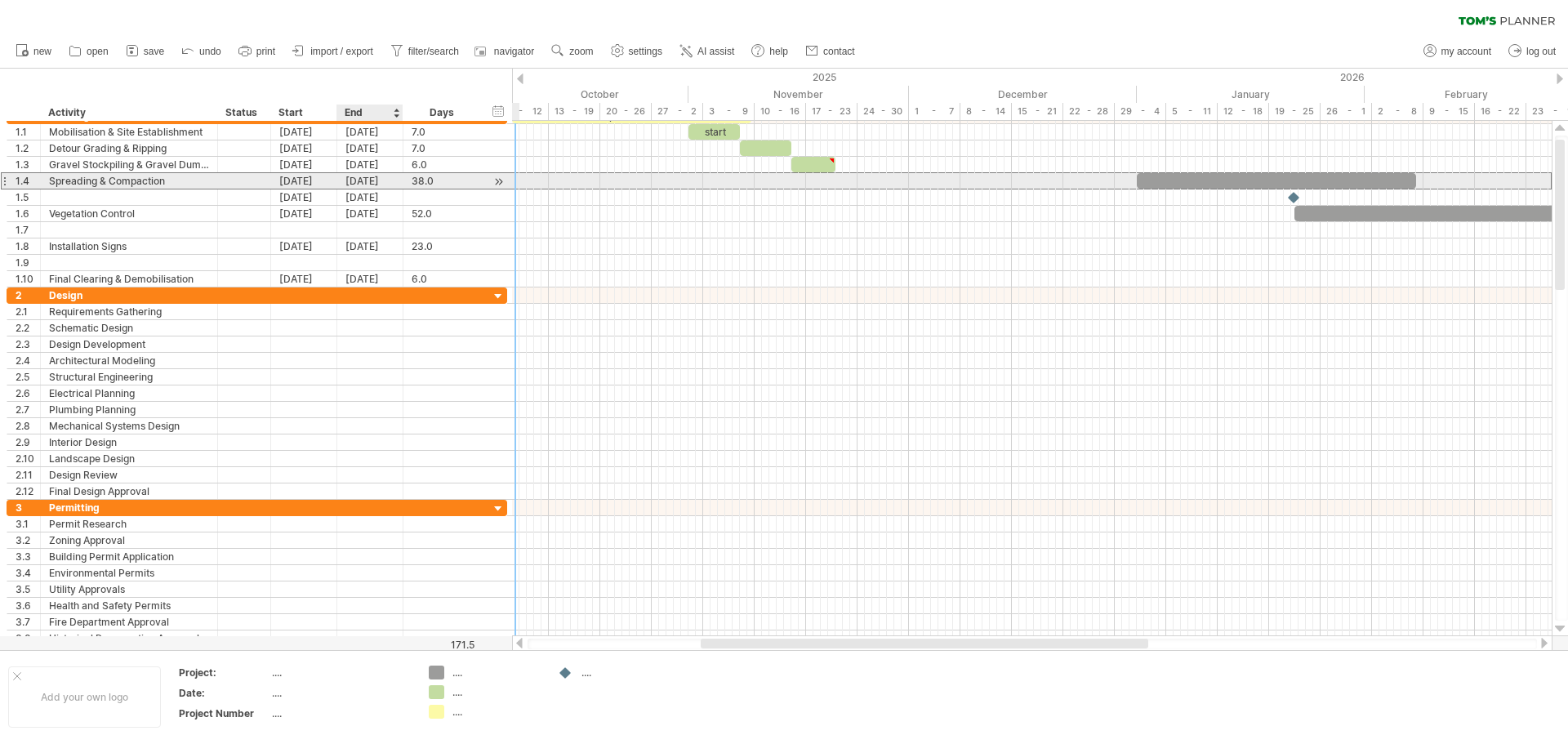
click at [381, 179] on div "[DATE]" at bounding box center [370, 181] width 66 height 15
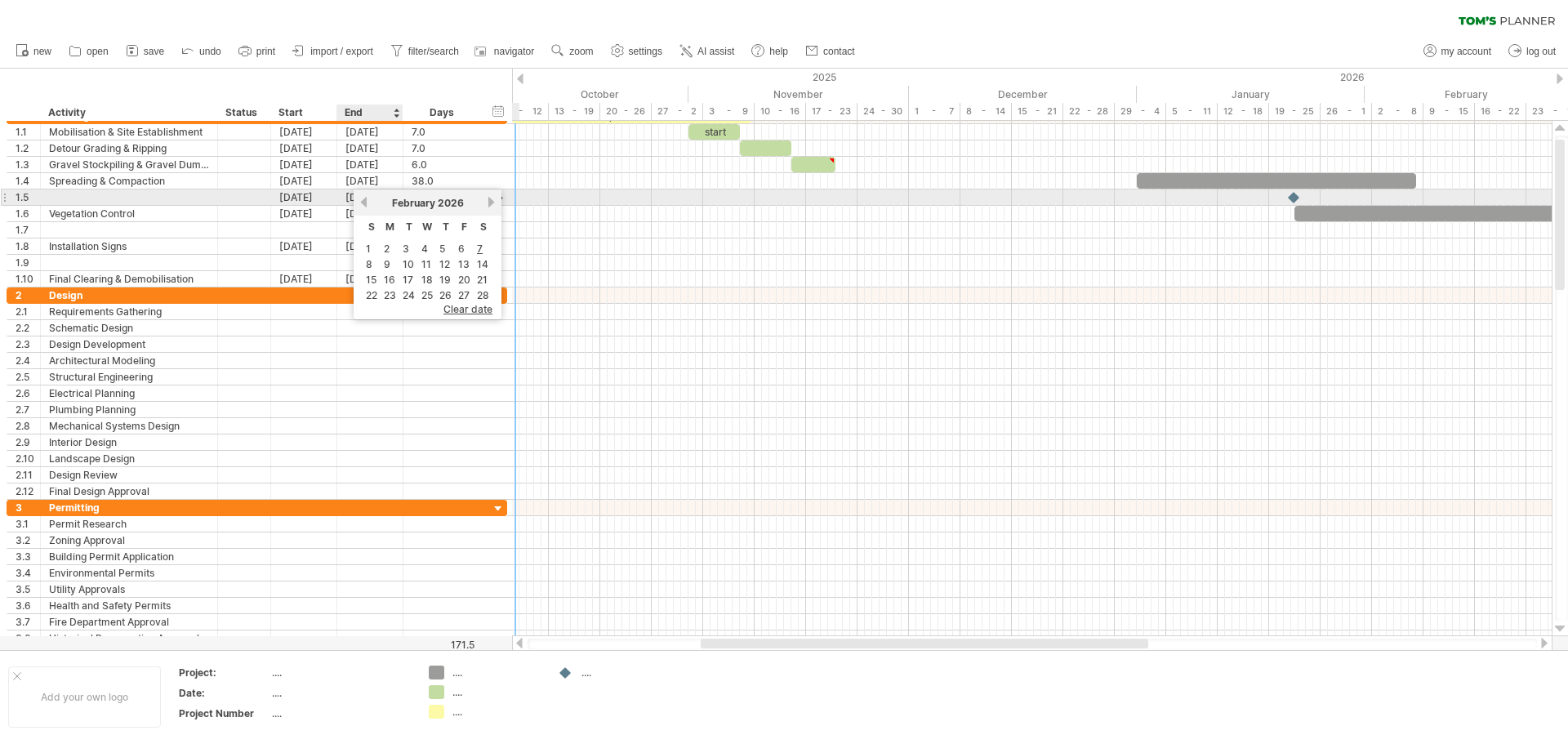
click at [362, 204] on link "previous" at bounding box center [364, 202] width 13 height 13
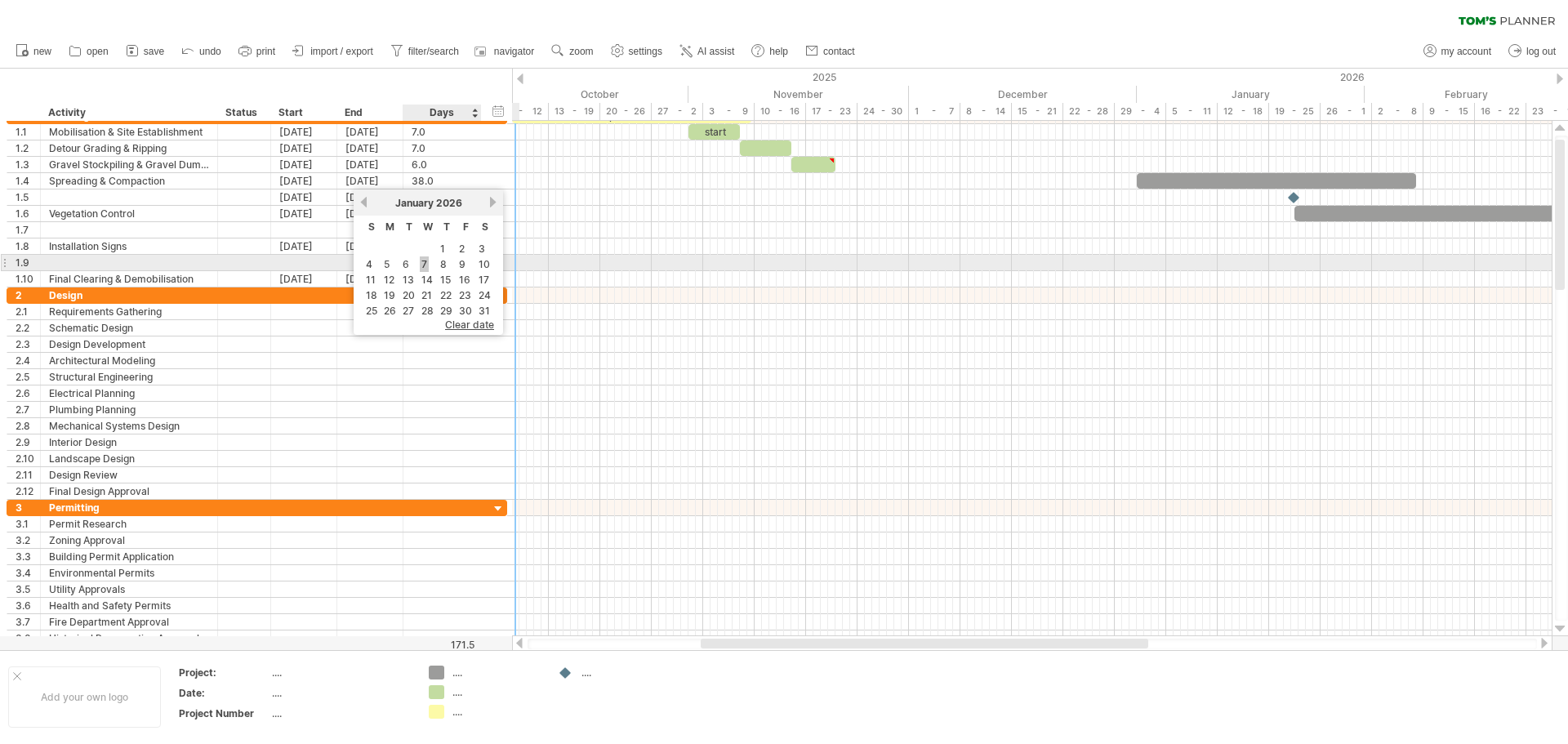
click at [423, 268] on link "7" at bounding box center [424, 264] width 9 height 15
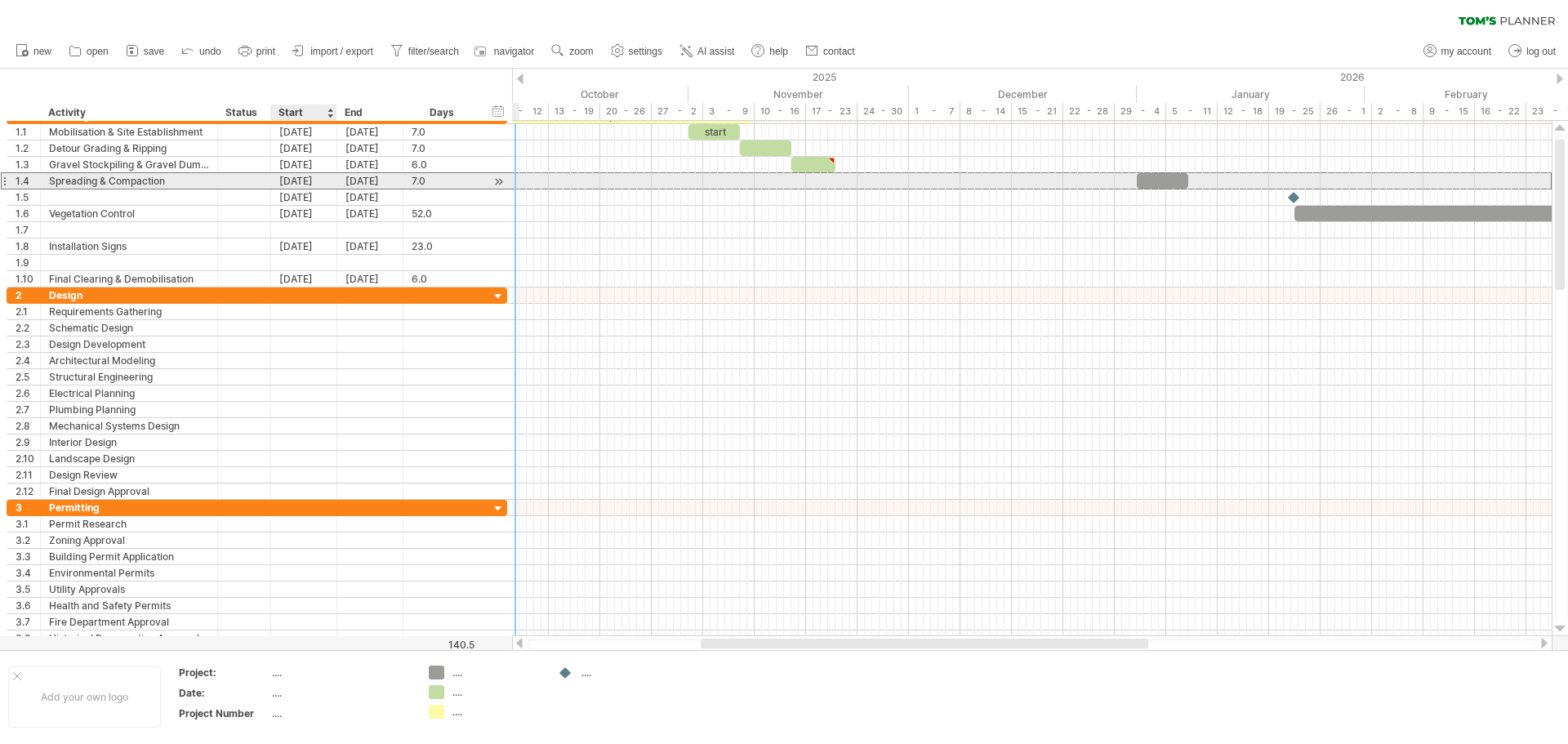
click at [300, 182] on div "[DATE]" at bounding box center [304, 181] width 66 height 15
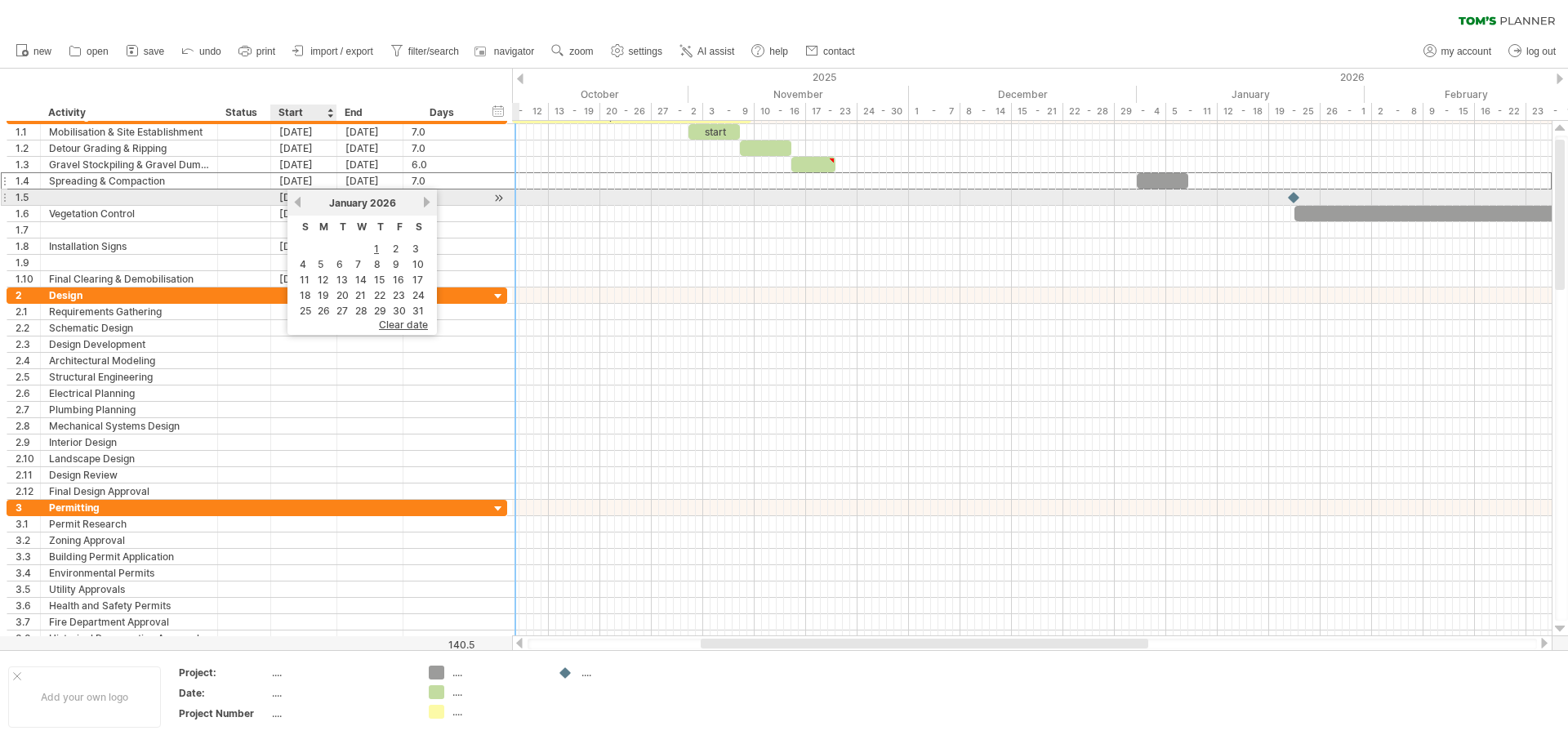
click at [301, 204] on link "previous" at bounding box center [298, 202] width 13 height 13
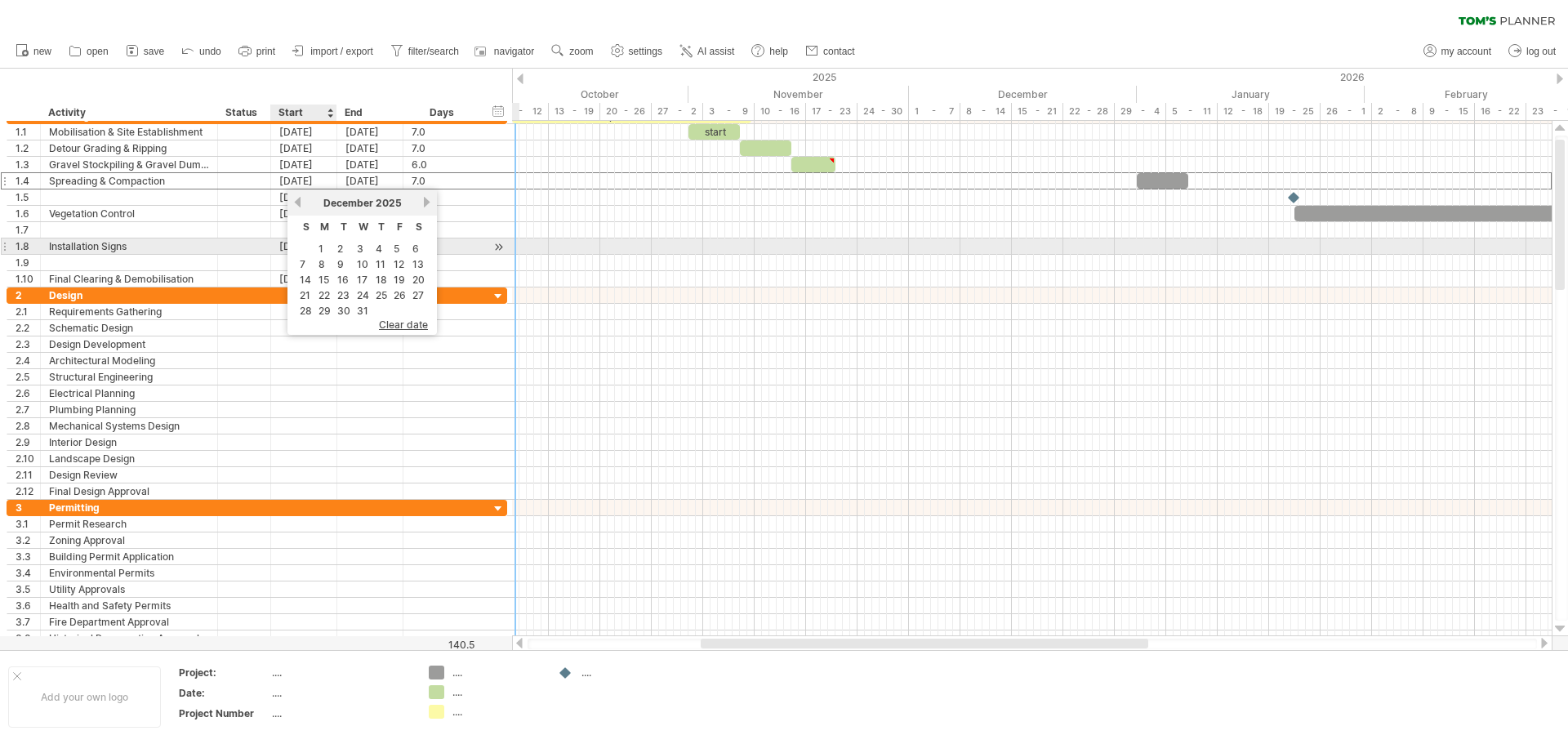
click at [324, 250] on link "1" at bounding box center [321, 248] width 8 height 15
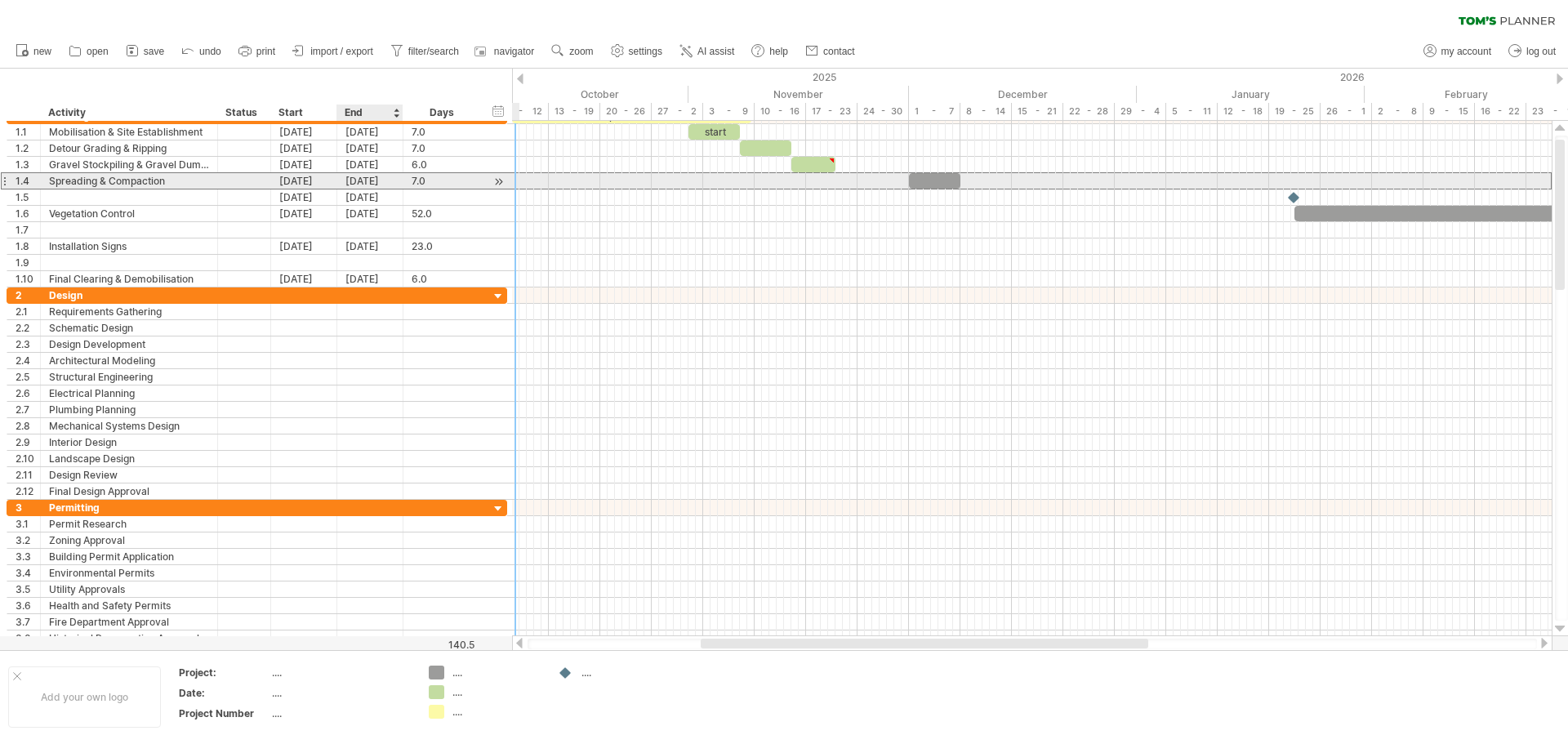
click at [387, 183] on div "[DATE]" at bounding box center [370, 181] width 66 height 15
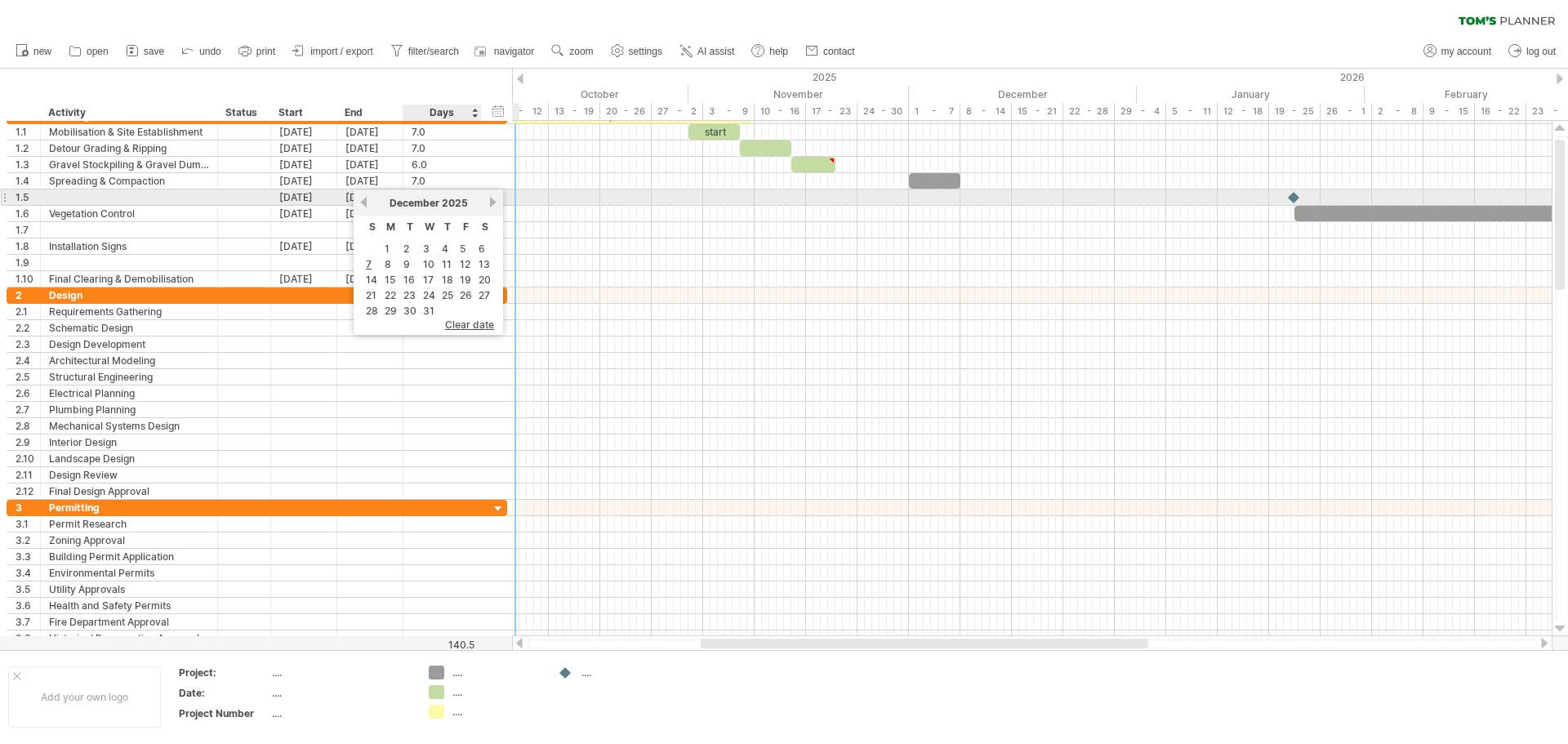
click at [492, 200] on link "next" at bounding box center [493, 202] width 13 height 13
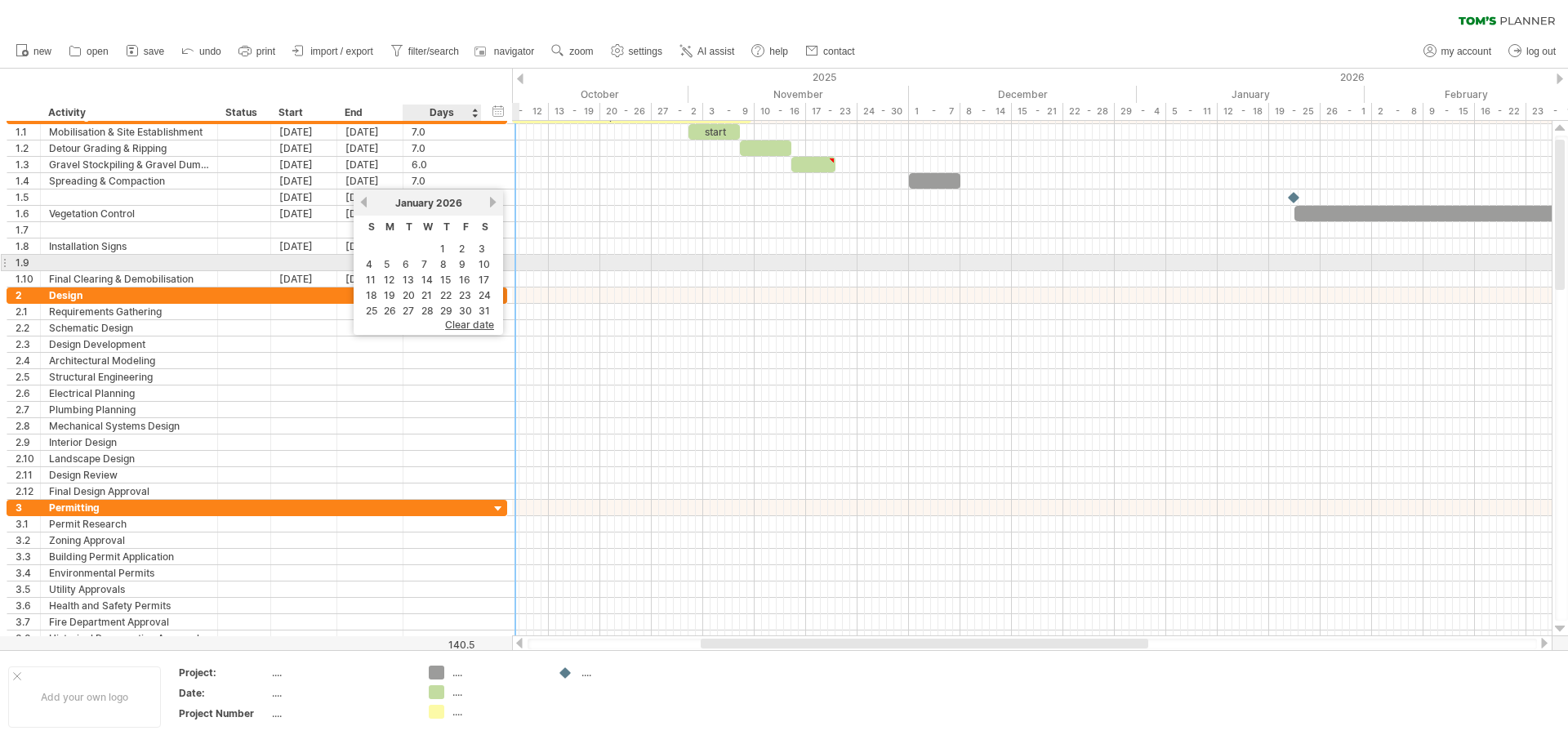
click at [426, 265] on link "7" at bounding box center [424, 264] width 9 height 15
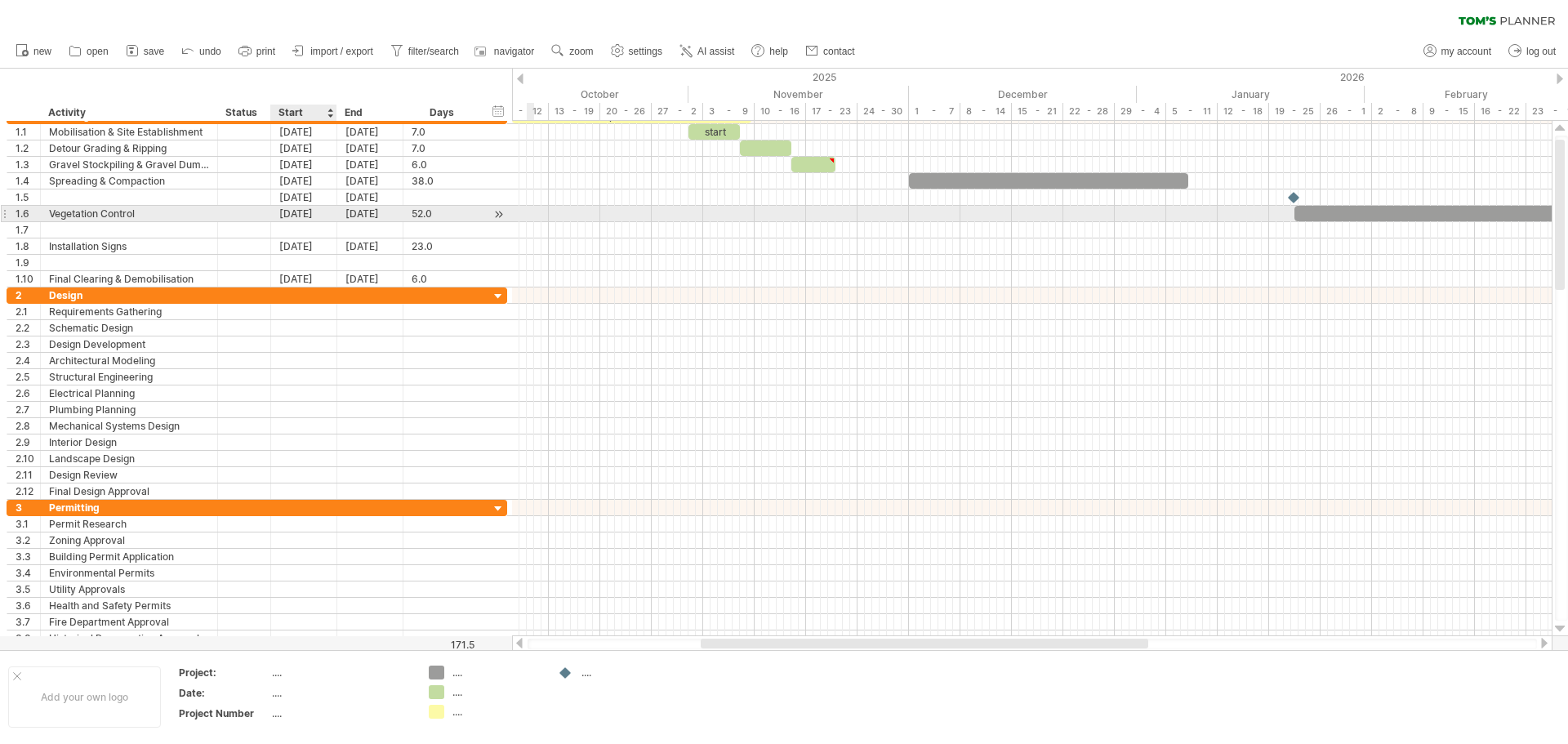
click at [306, 215] on div "[DATE]" at bounding box center [304, 213] width 66 height 15
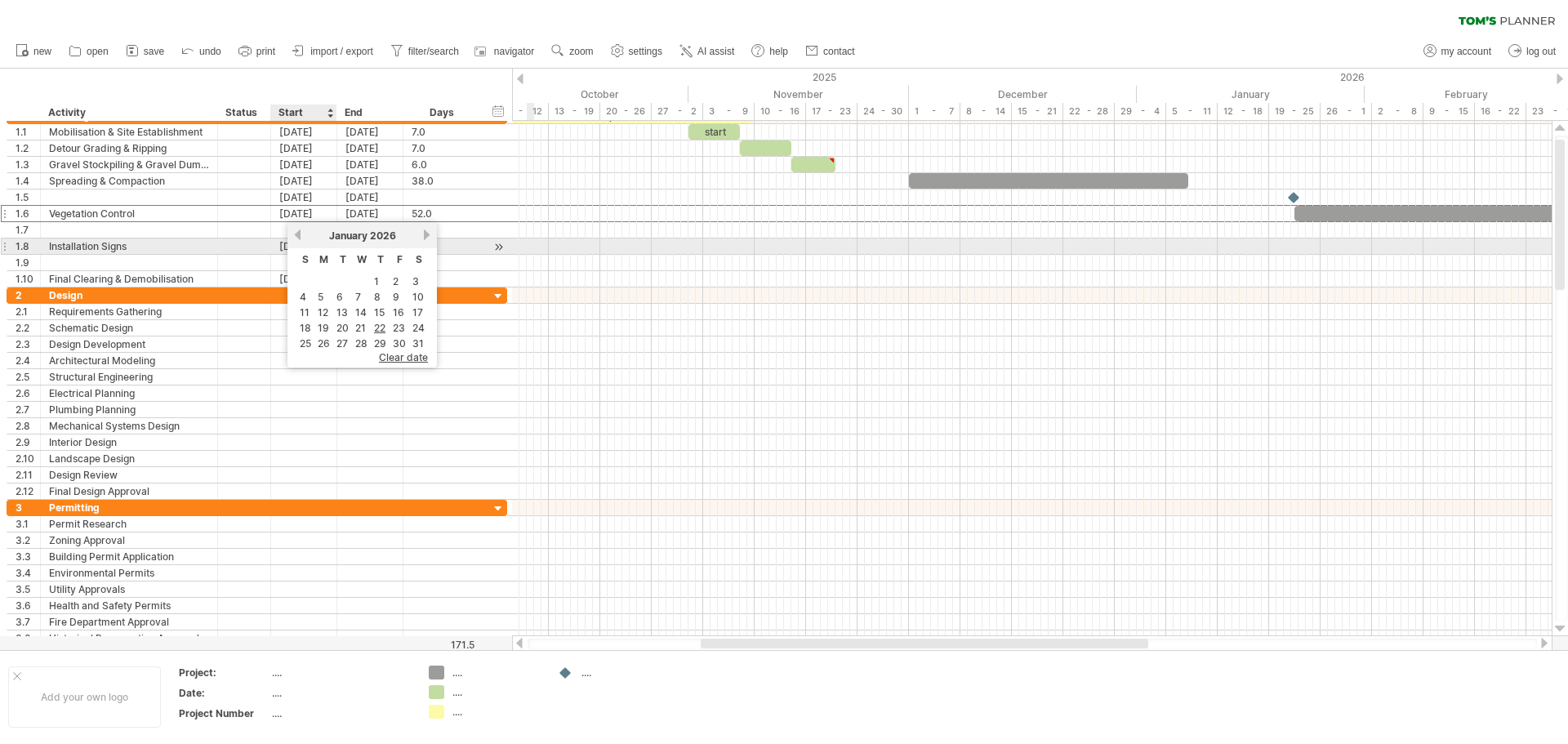
click at [298, 238] on link "previous" at bounding box center [298, 235] width 13 height 13
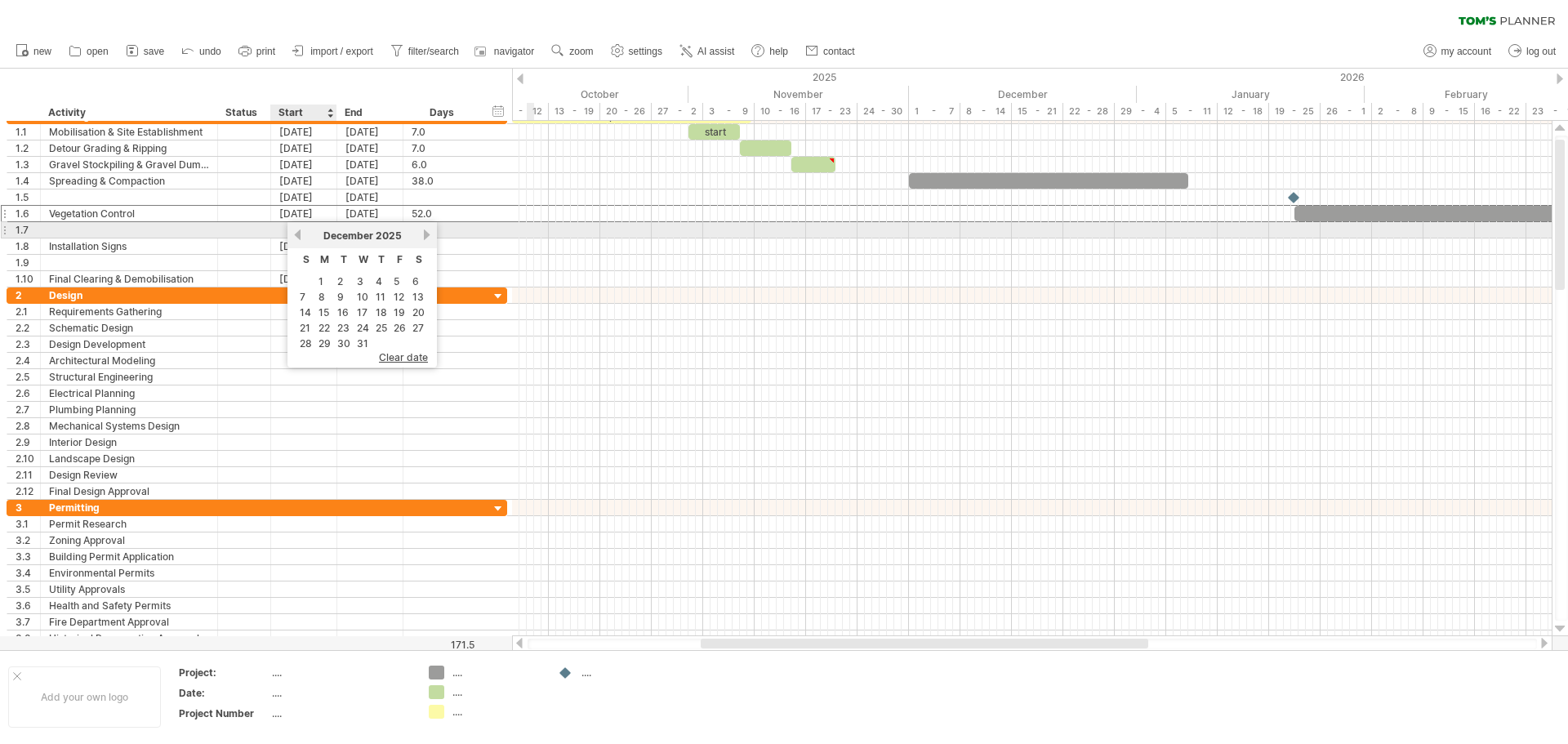
click at [298, 237] on link "previous" at bounding box center [298, 235] width 13 height 13
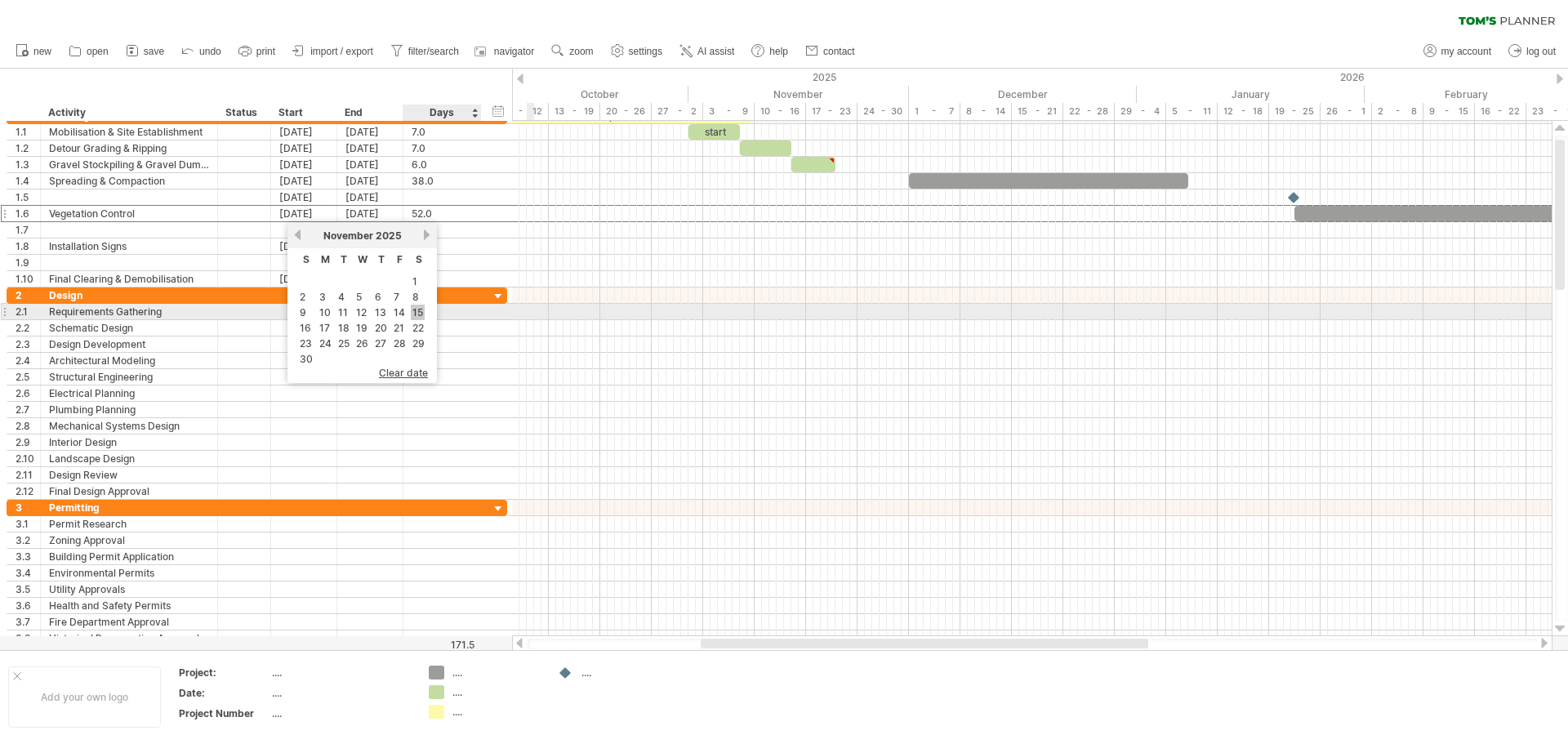
click at [414, 311] on link "15" at bounding box center [417, 312] width 14 height 15
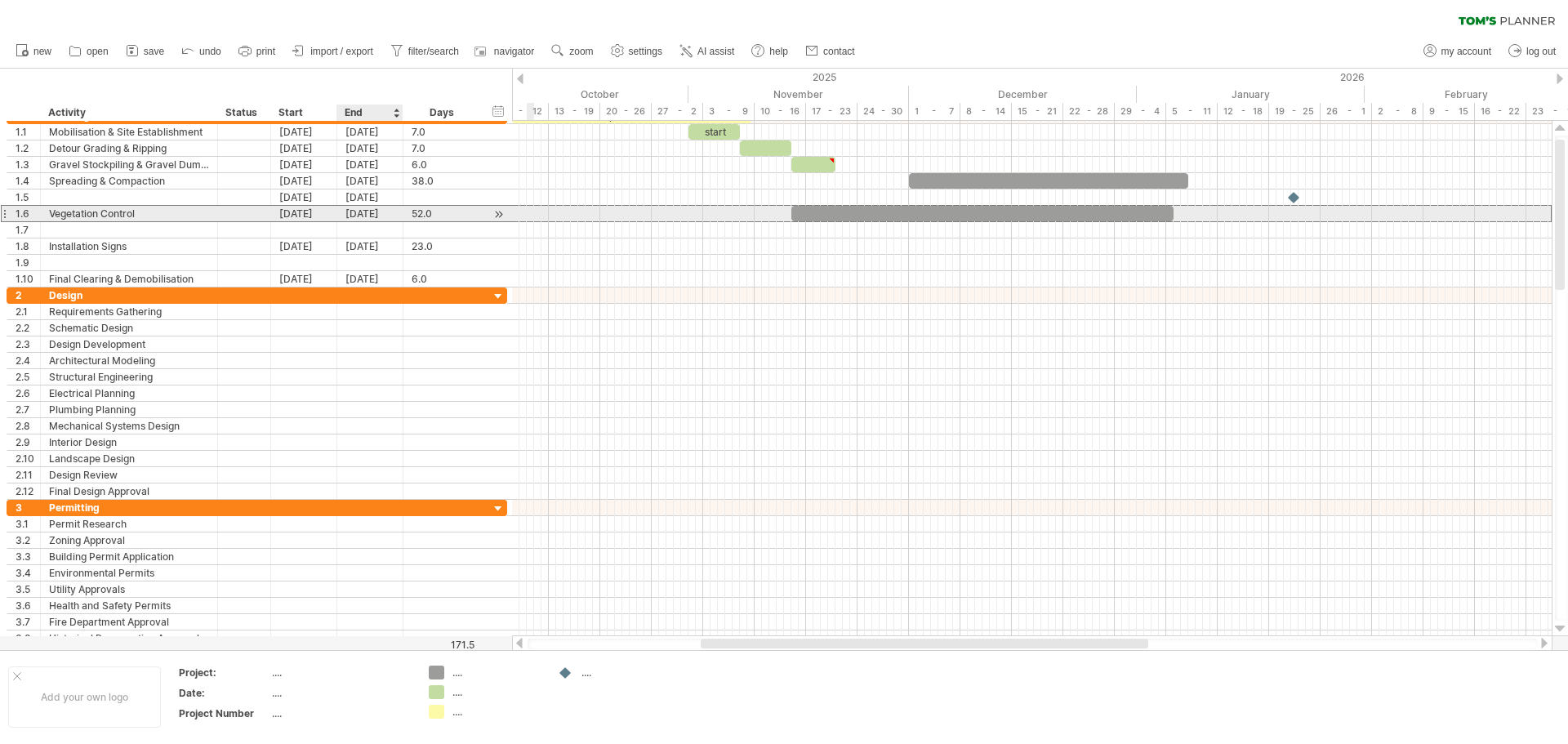
click at [382, 212] on div "[DATE]" at bounding box center [370, 213] width 66 height 15
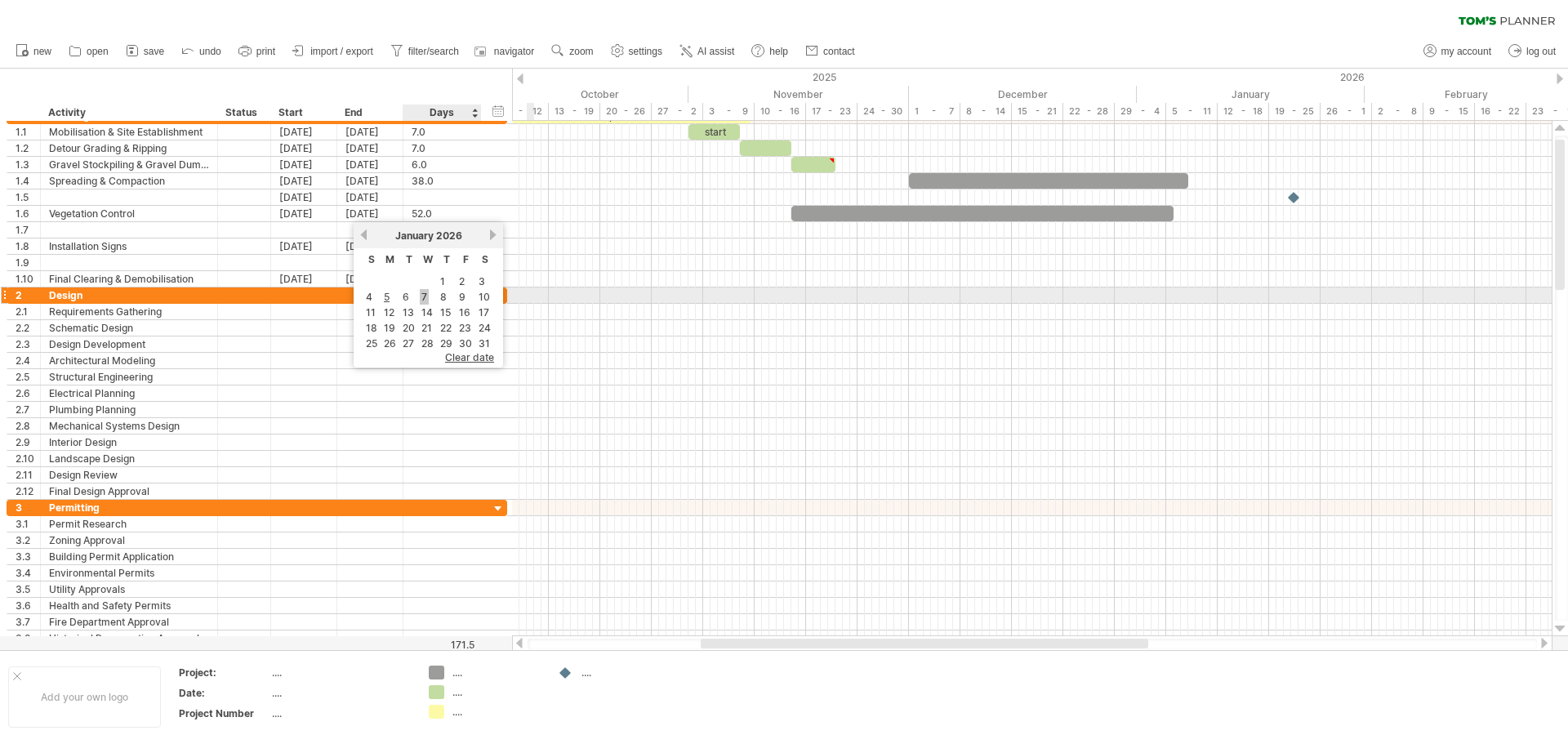
click at [424, 294] on link "7" at bounding box center [424, 297] width 9 height 15
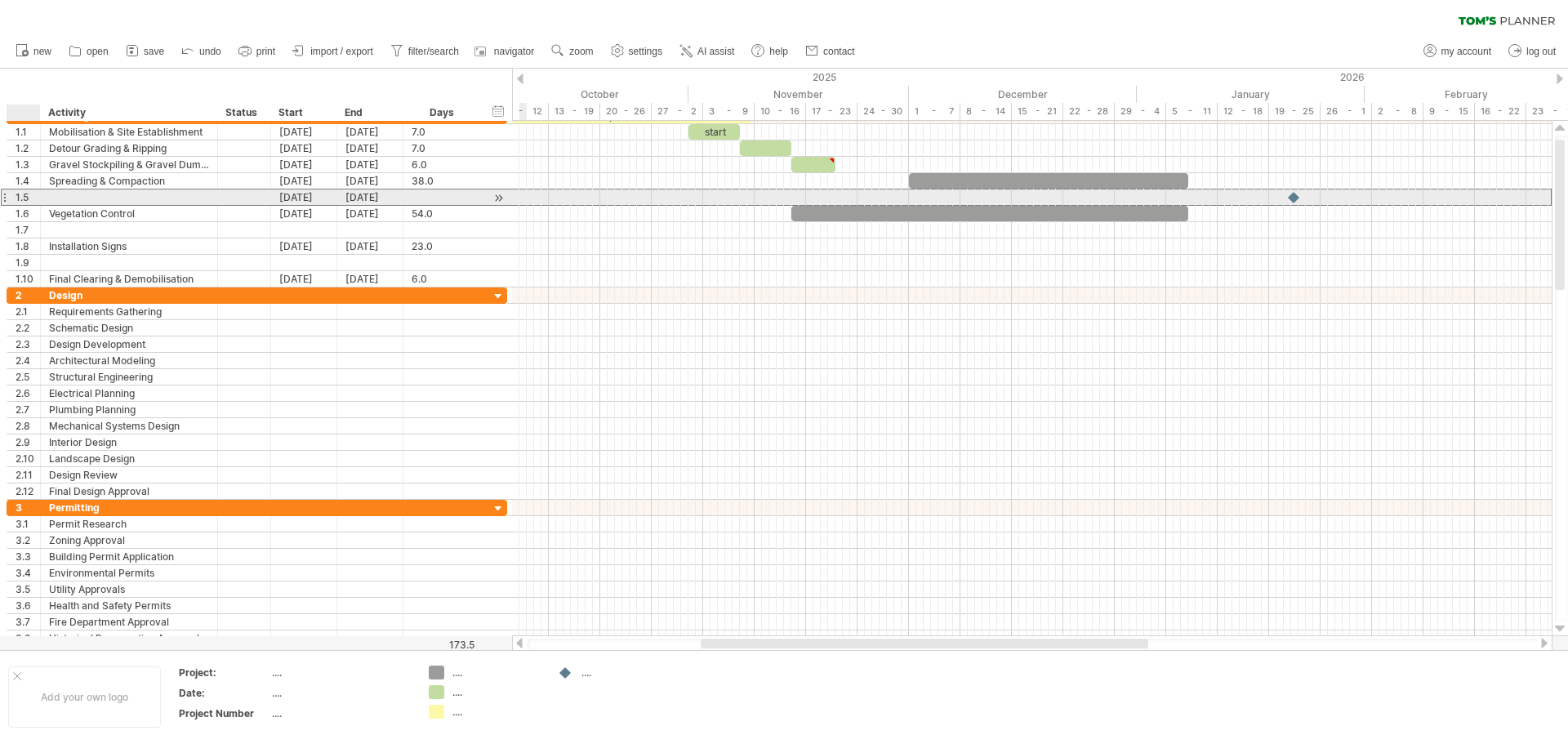
click at [15, 199] on div "1.5" at bounding box center [27, 197] width 24 height 15
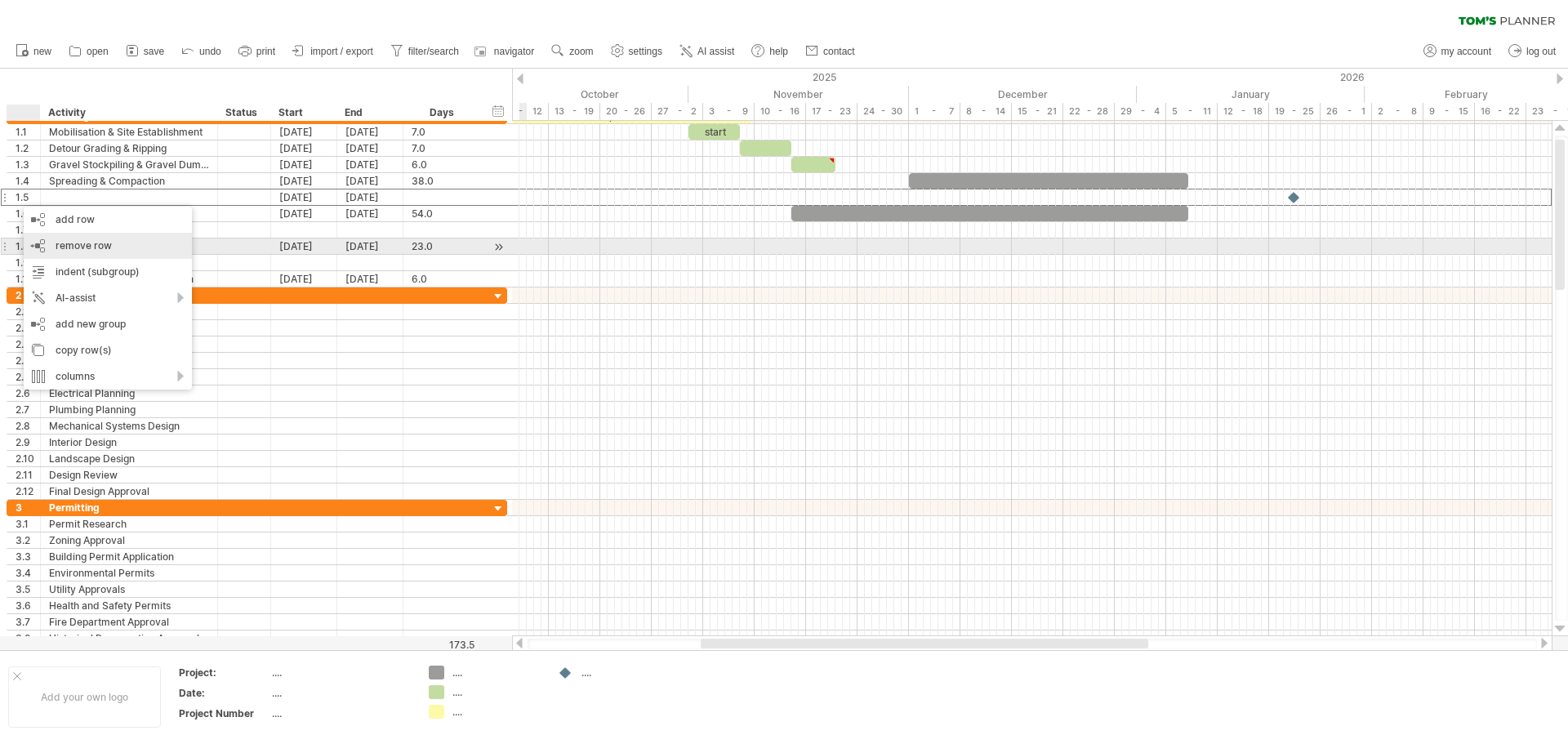
click at [78, 249] on span "remove row" at bounding box center [83, 246] width 56 height 13
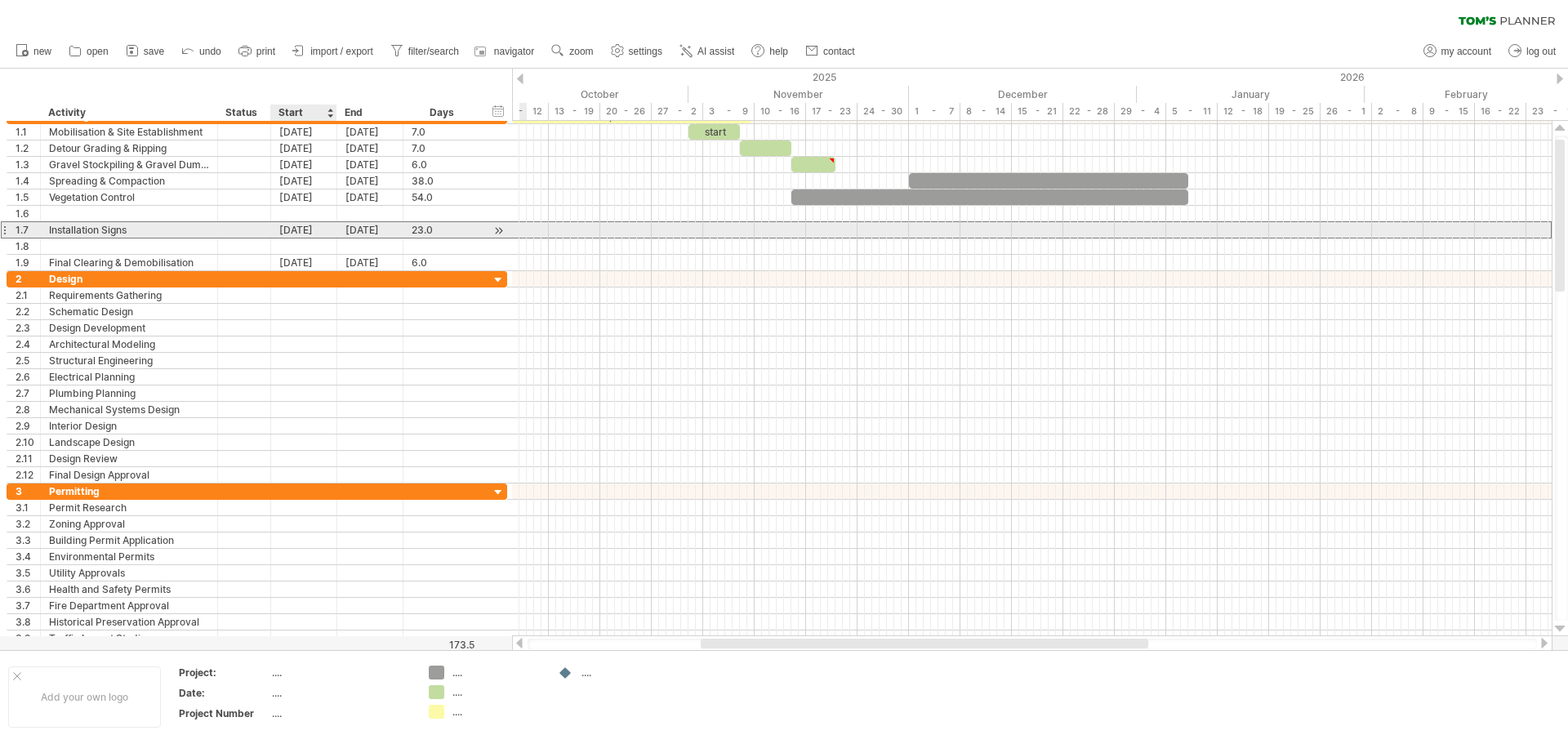
click at [307, 235] on div "[DATE]" at bounding box center [304, 230] width 66 height 15
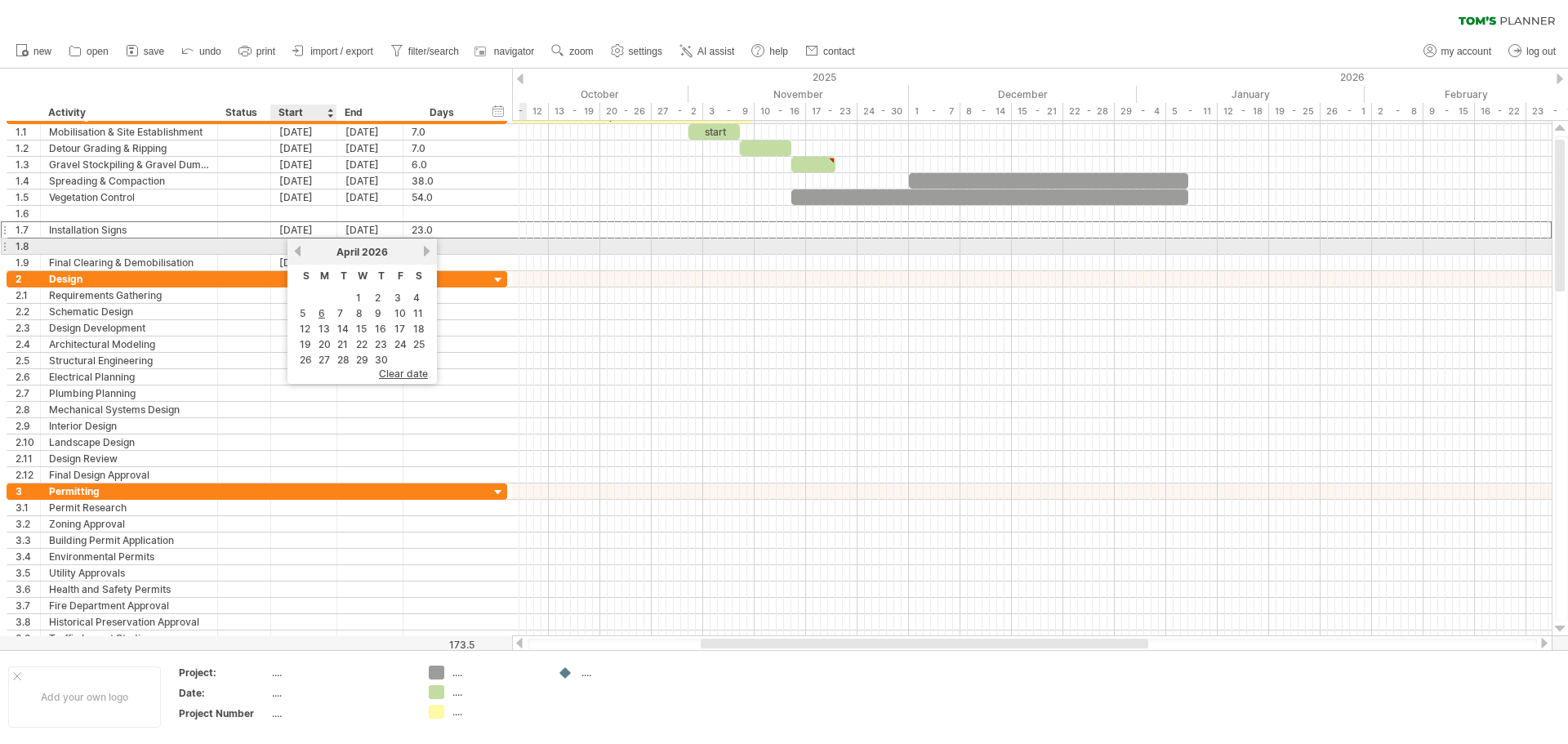
click at [298, 251] on link "previous" at bounding box center [298, 251] width 13 height 13
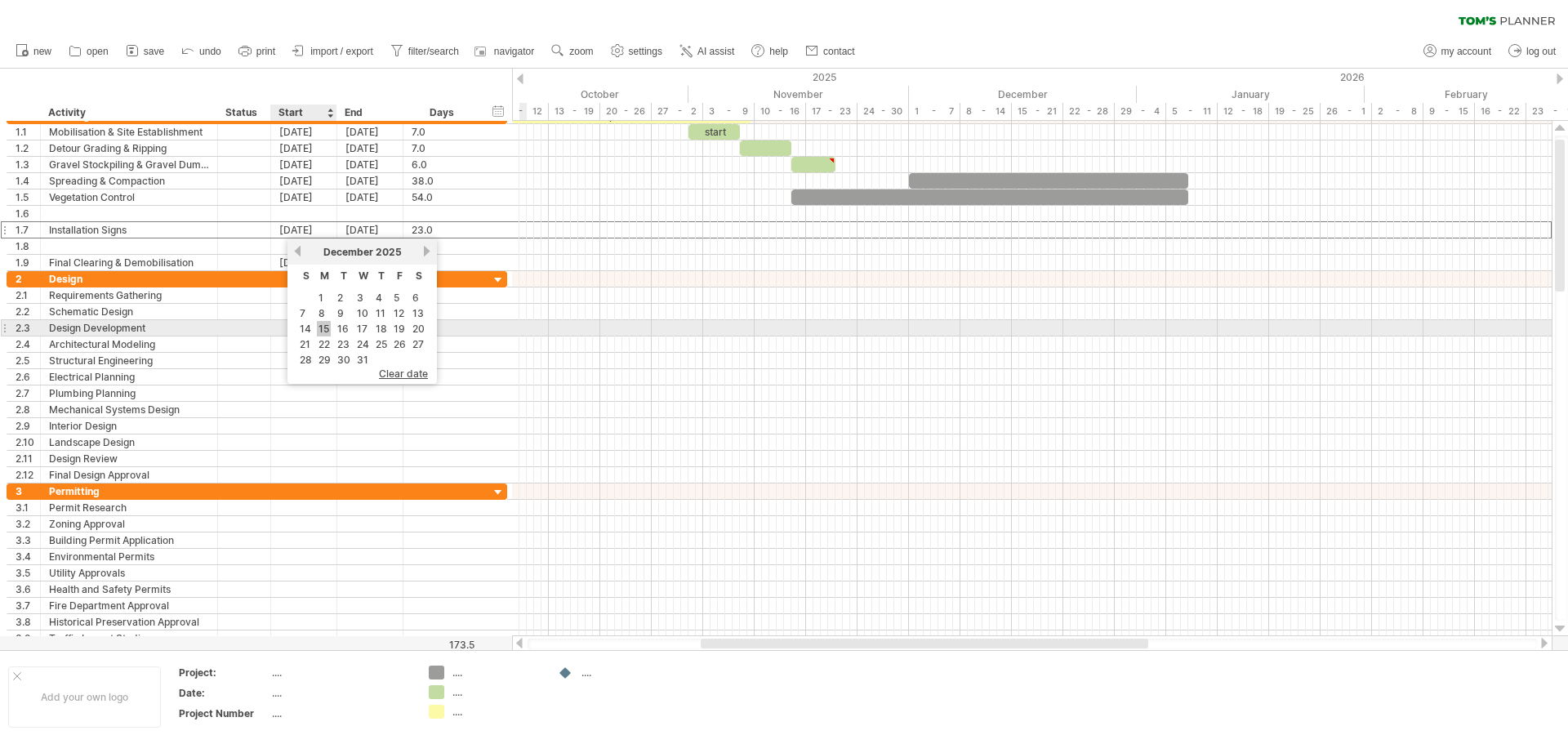
click at [326, 330] on link "15" at bounding box center [324, 328] width 14 height 15
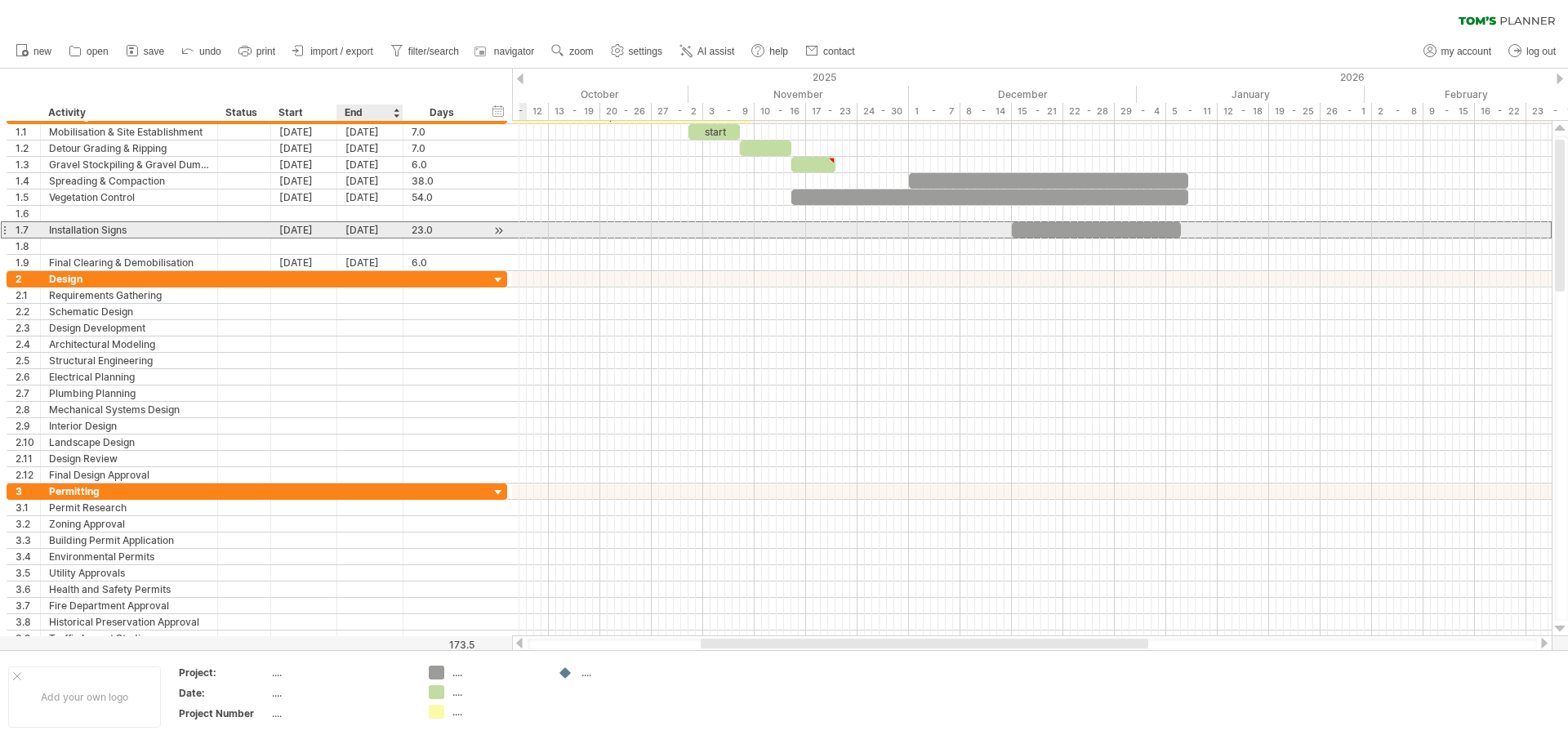
click at [373, 232] on div "[DATE]" at bounding box center [370, 230] width 66 height 15
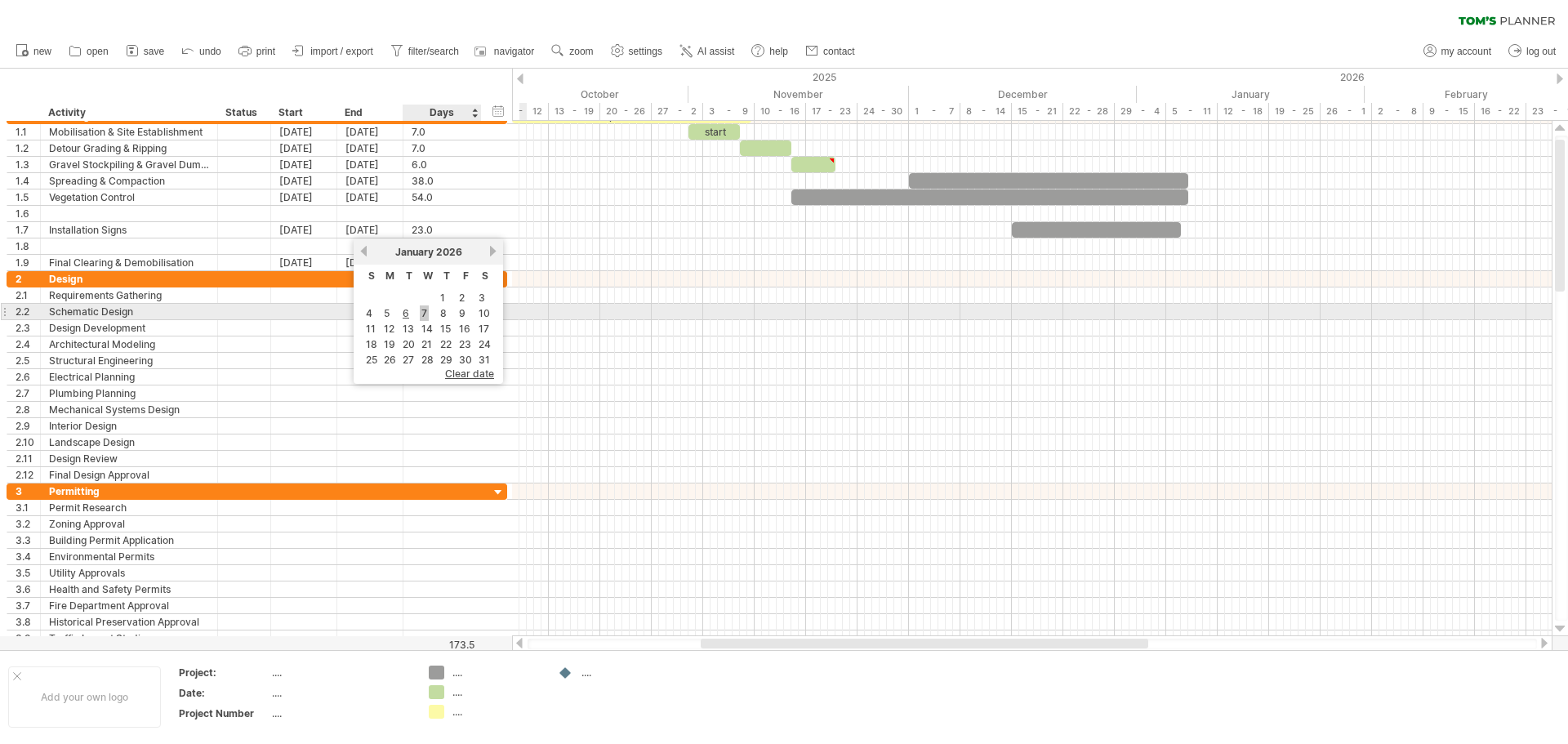
click at [426, 310] on link "7" at bounding box center [424, 313] width 9 height 15
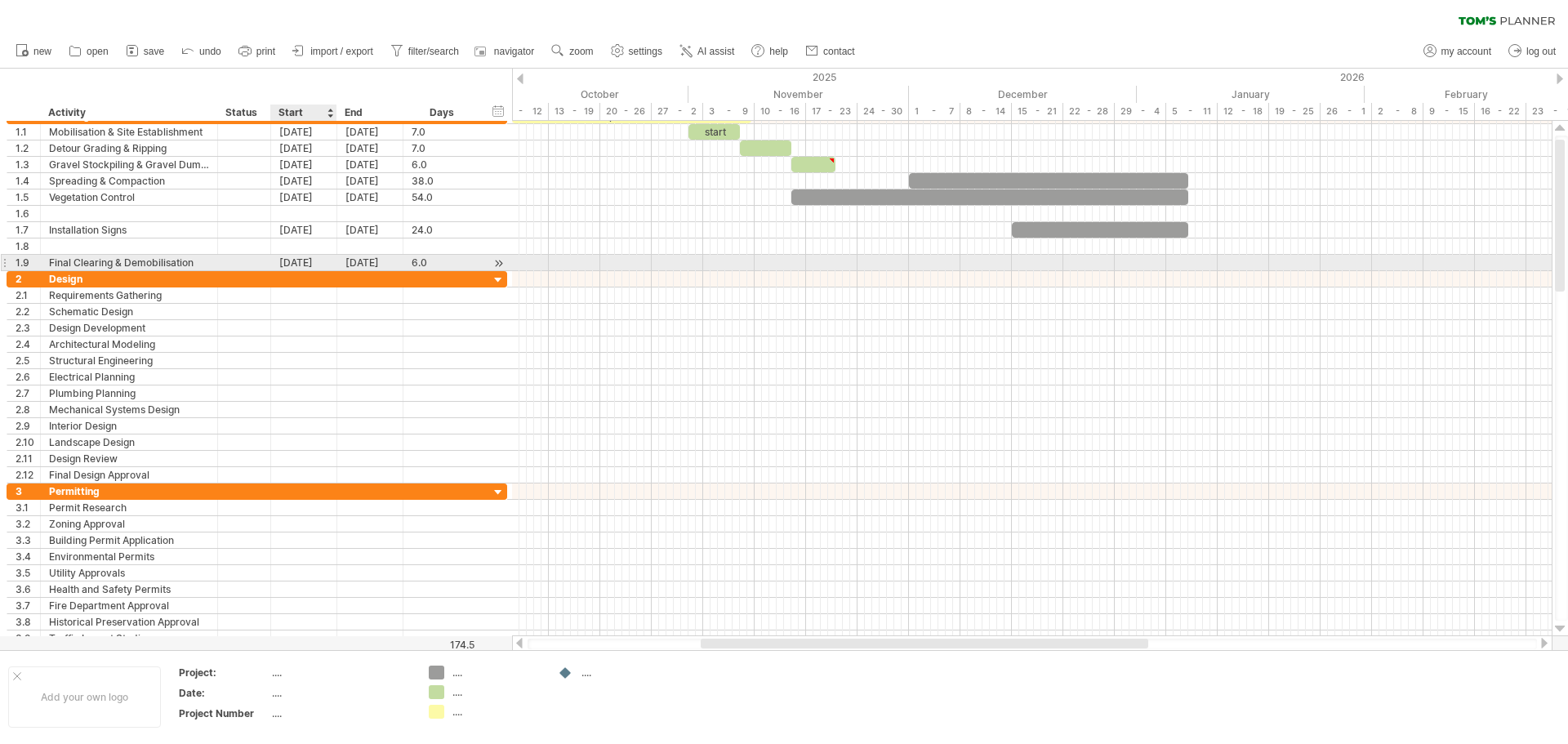
click at [326, 258] on div "[DATE]" at bounding box center [304, 262] width 66 height 15
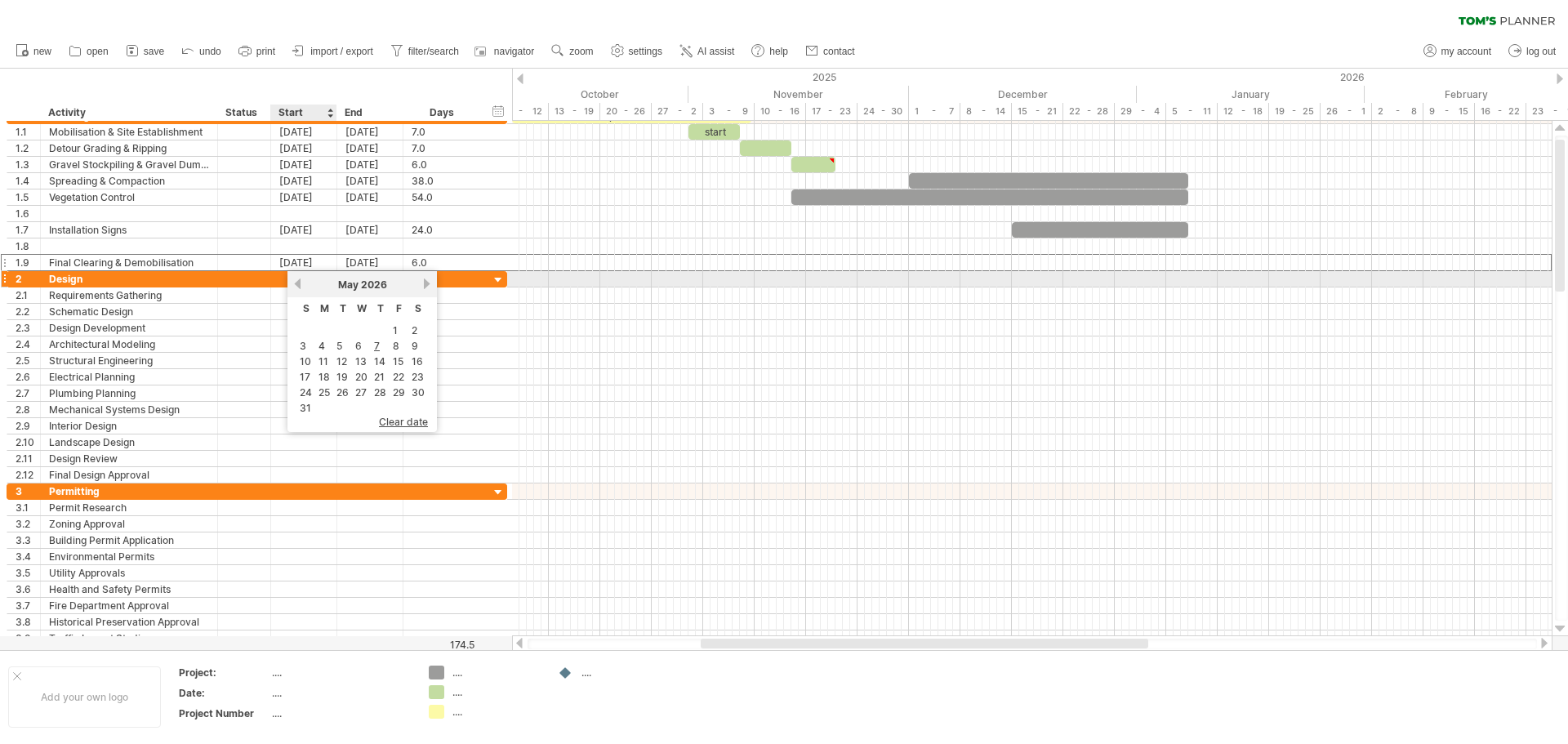
click at [299, 281] on link "previous" at bounding box center [298, 284] width 13 height 13
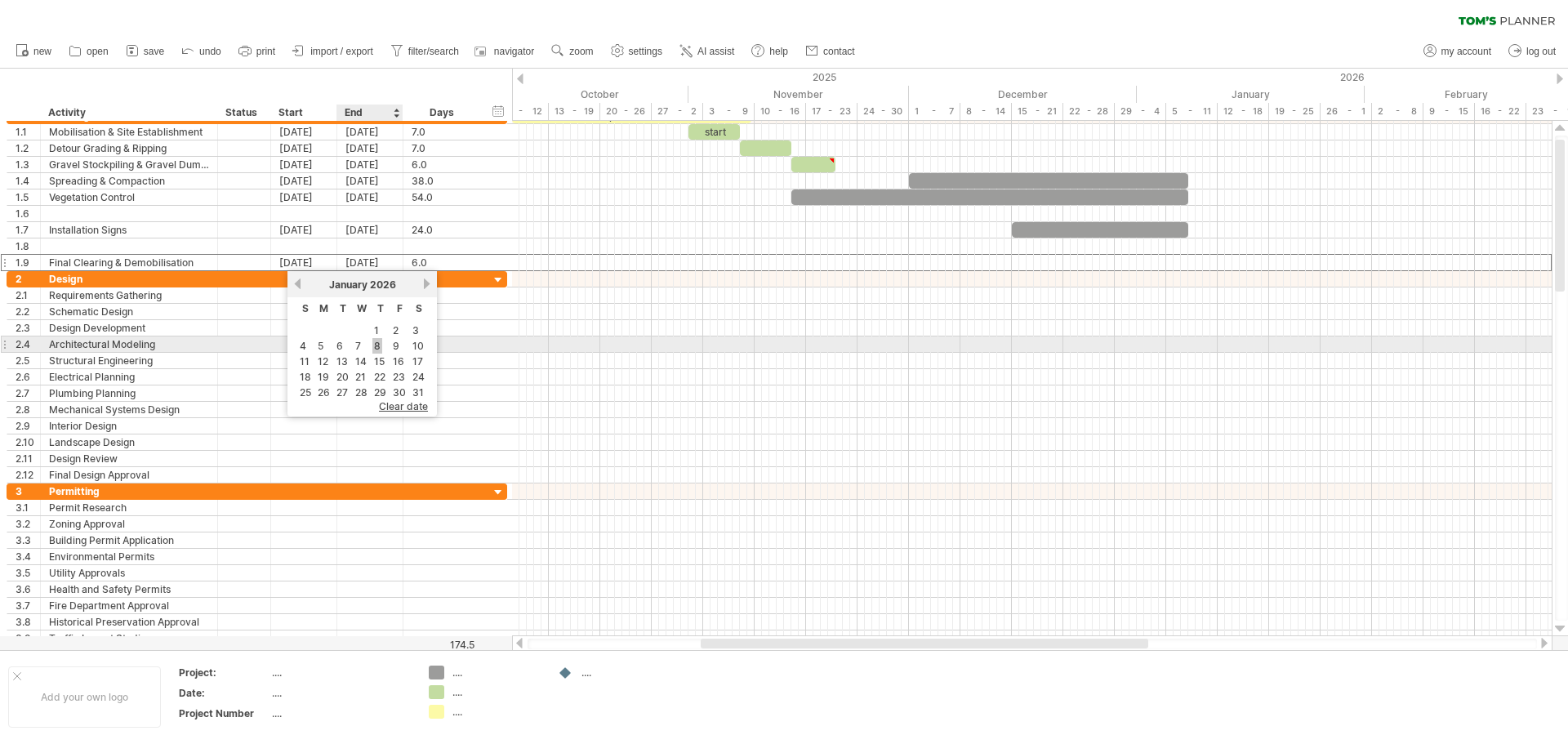
click at [382, 346] on link "8" at bounding box center [377, 345] width 10 height 15
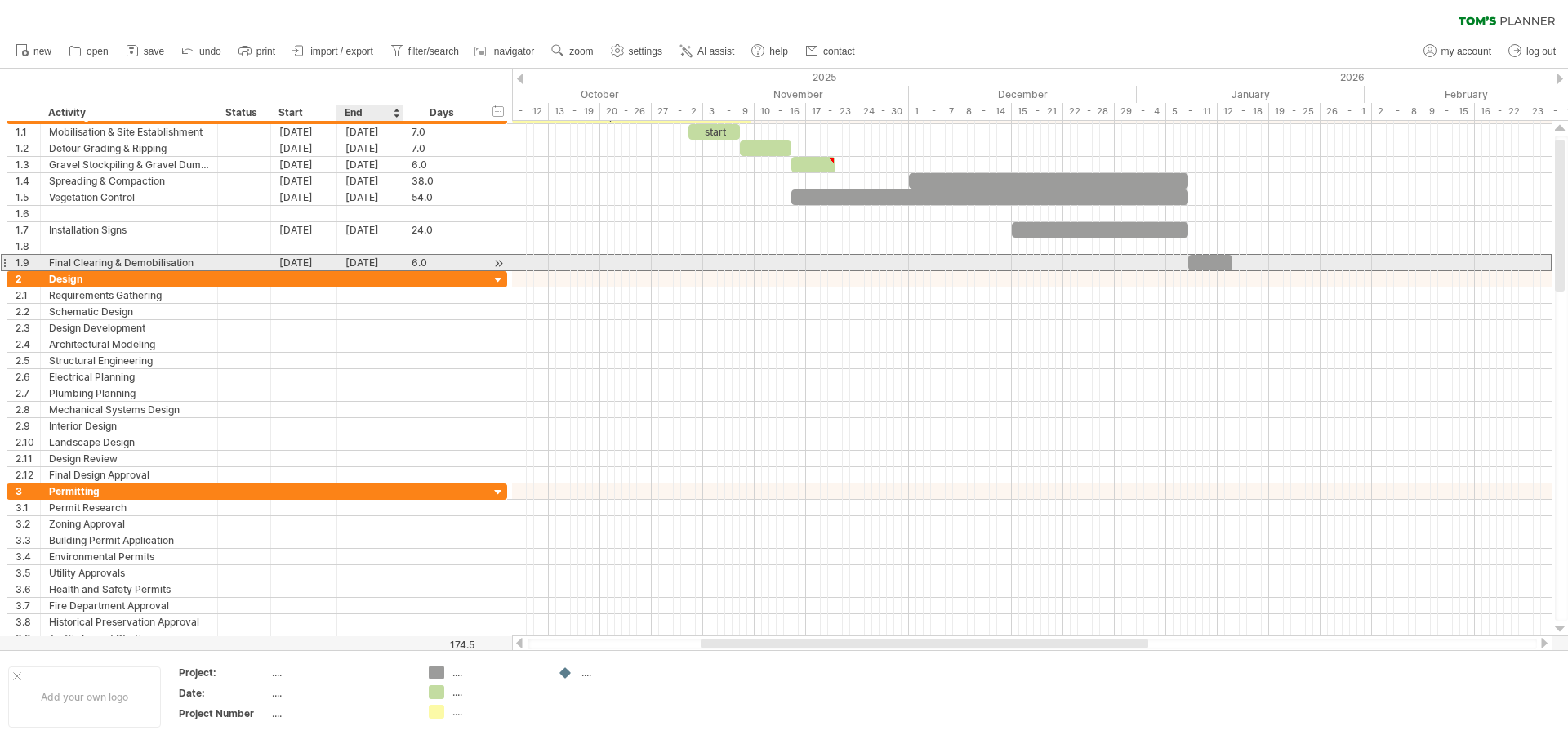
click at [382, 264] on div "[DATE]" at bounding box center [370, 262] width 66 height 15
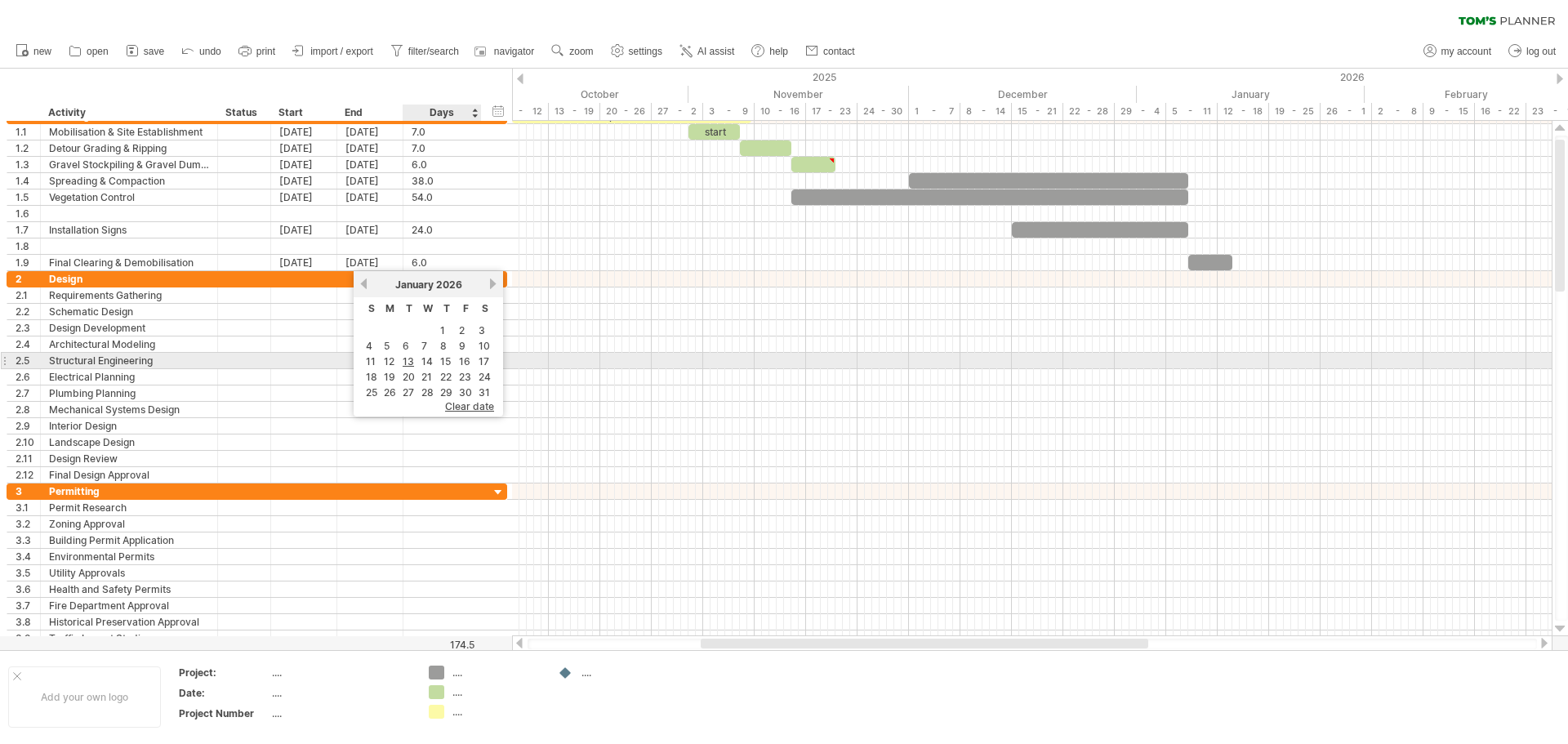
click at [448, 359] on link "15" at bounding box center [445, 361] width 14 height 15
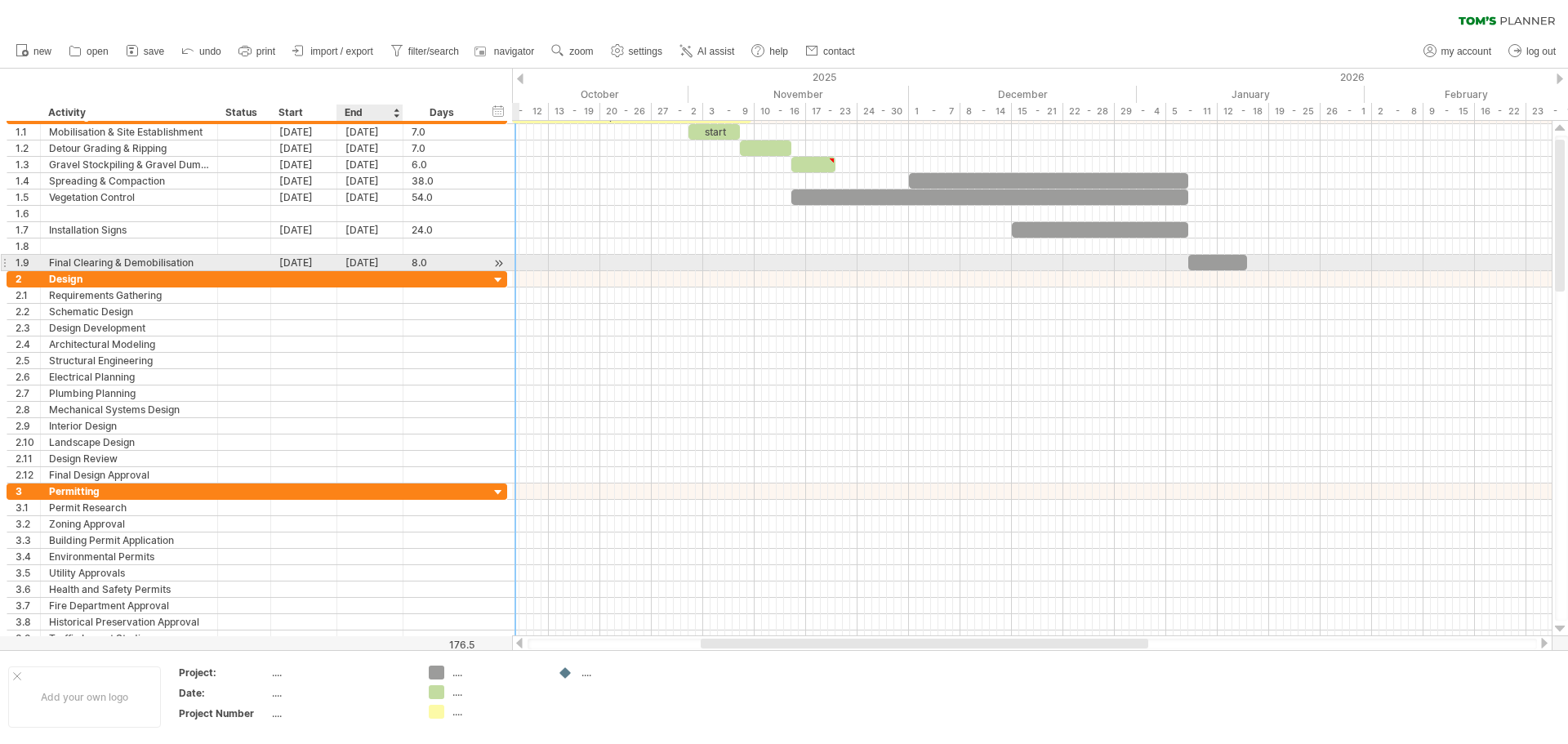
click at [364, 265] on div "[DATE]" at bounding box center [370, 262] width 66 height 15
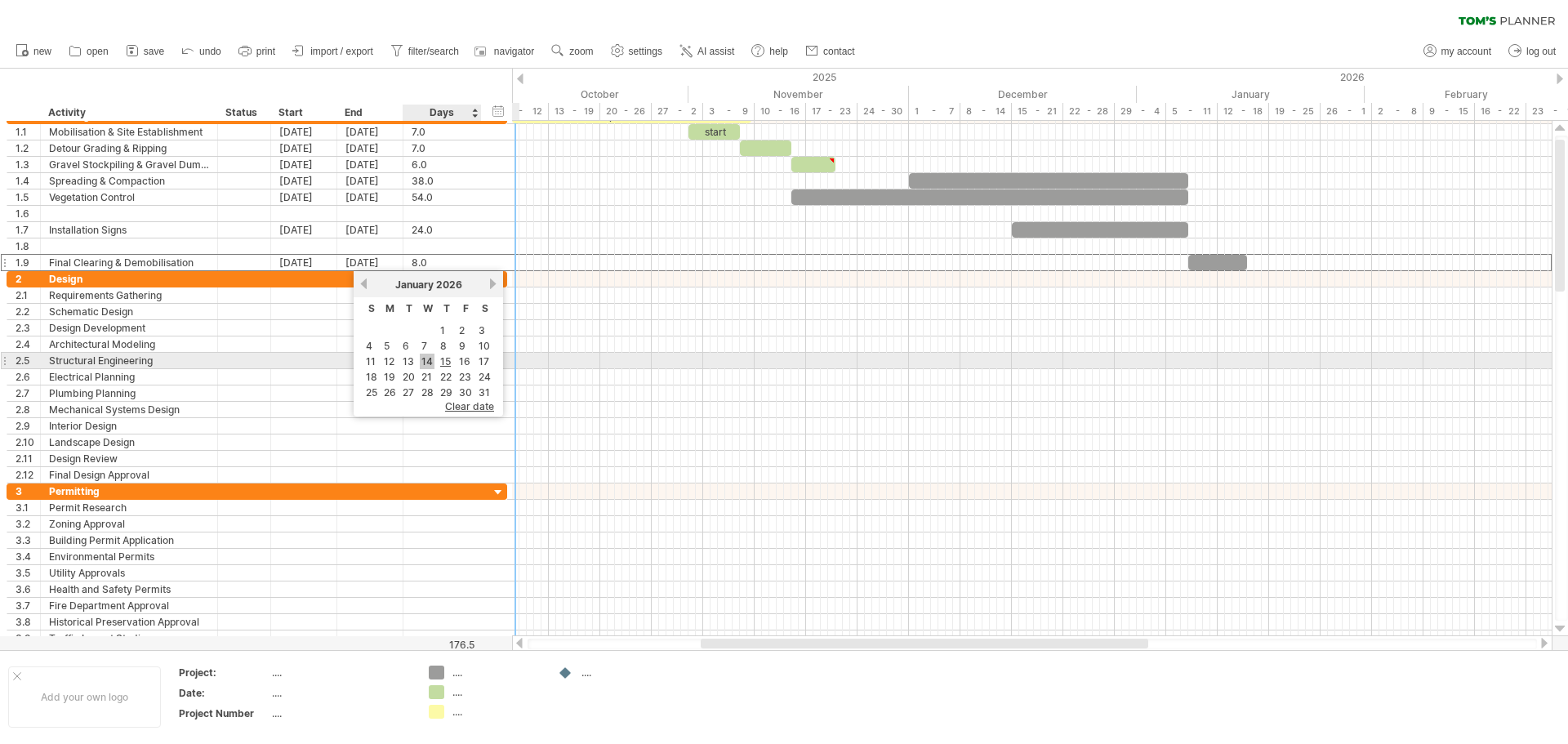
click at [432, 365] on link "14" at bounding box center [427, 361] width 14 height 15
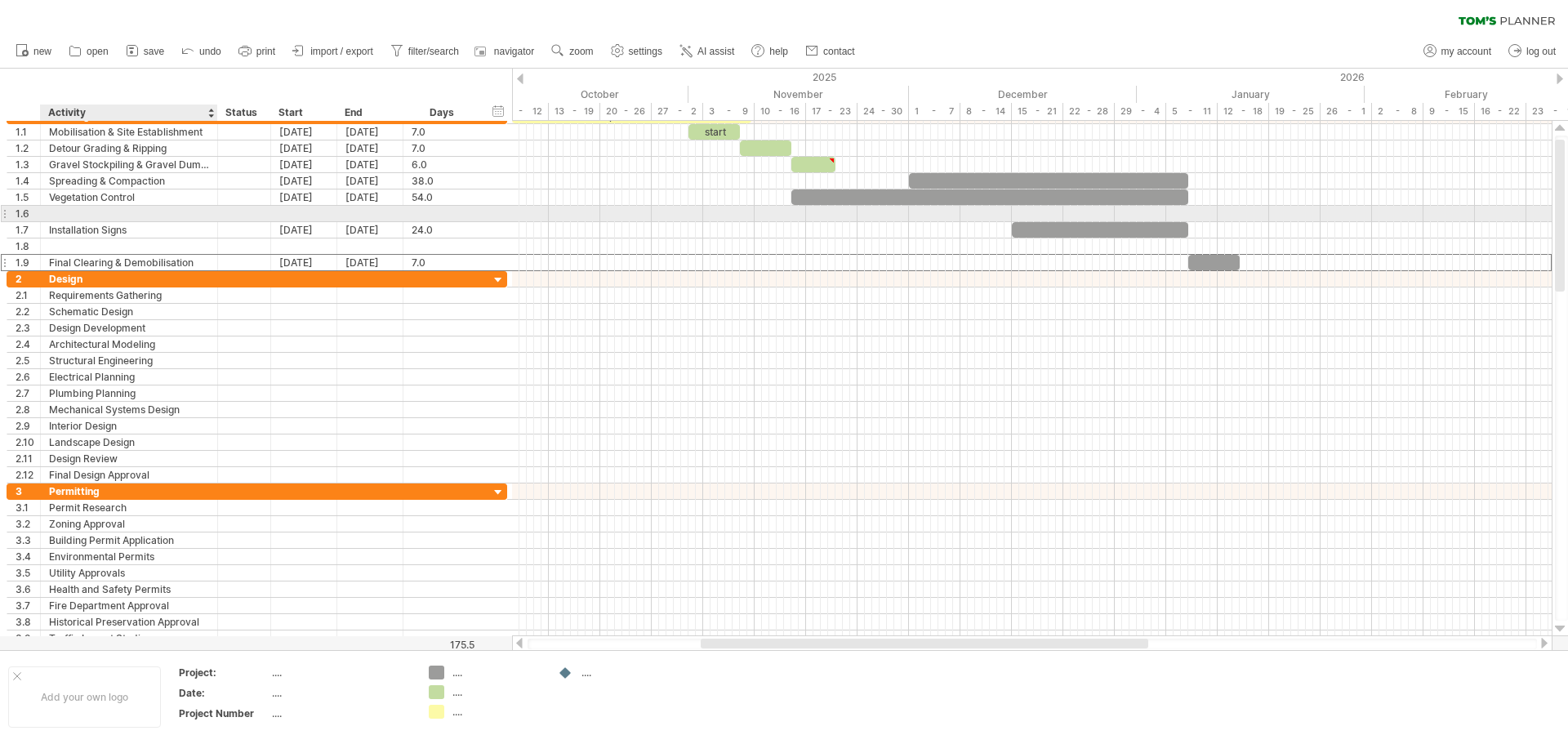
click at [56, 216] on div at bounding box center [128, 213] width 160 height 15
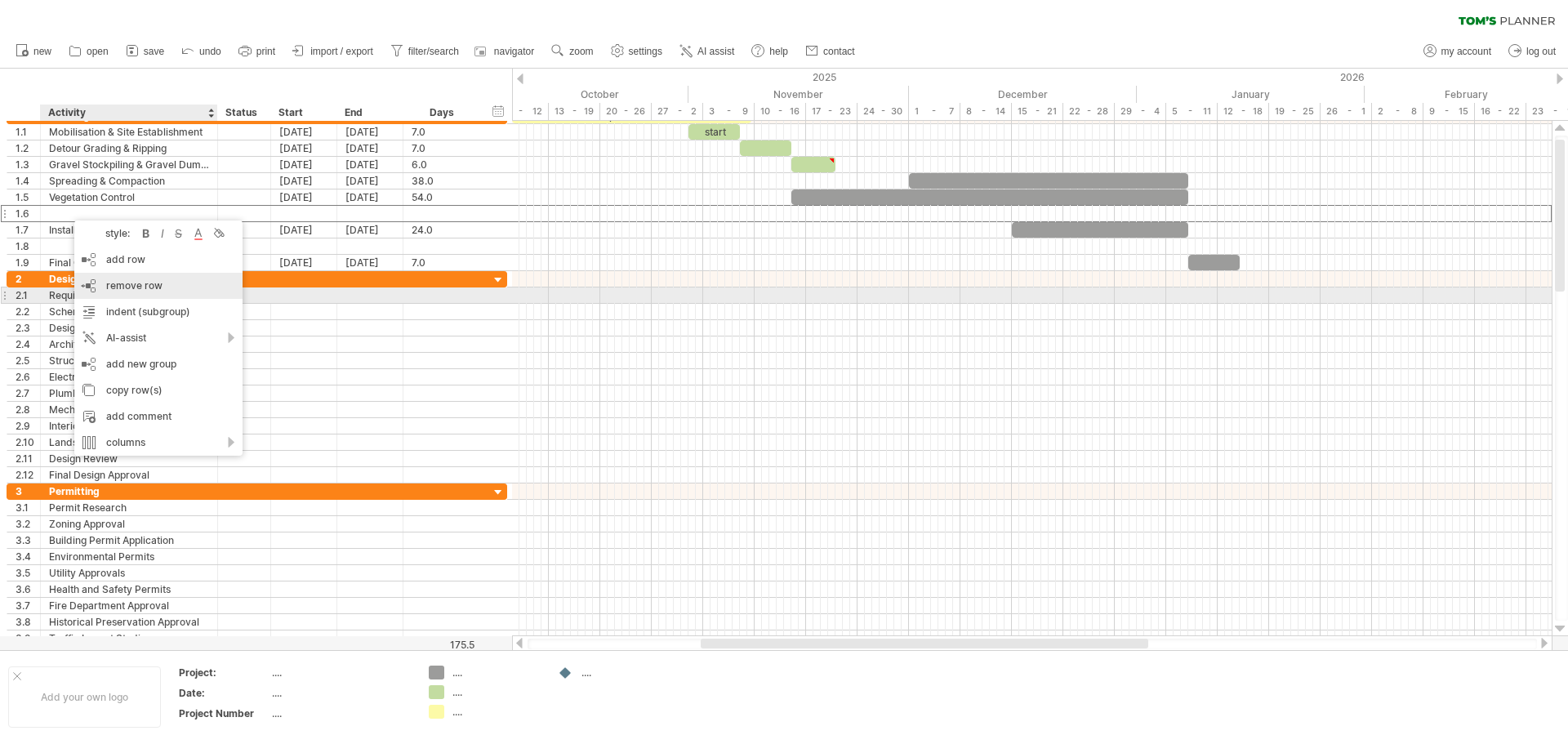
click at [131, 292] on div "remove row remove selected rows" at bounding box center [158, 286] width 168 height 26
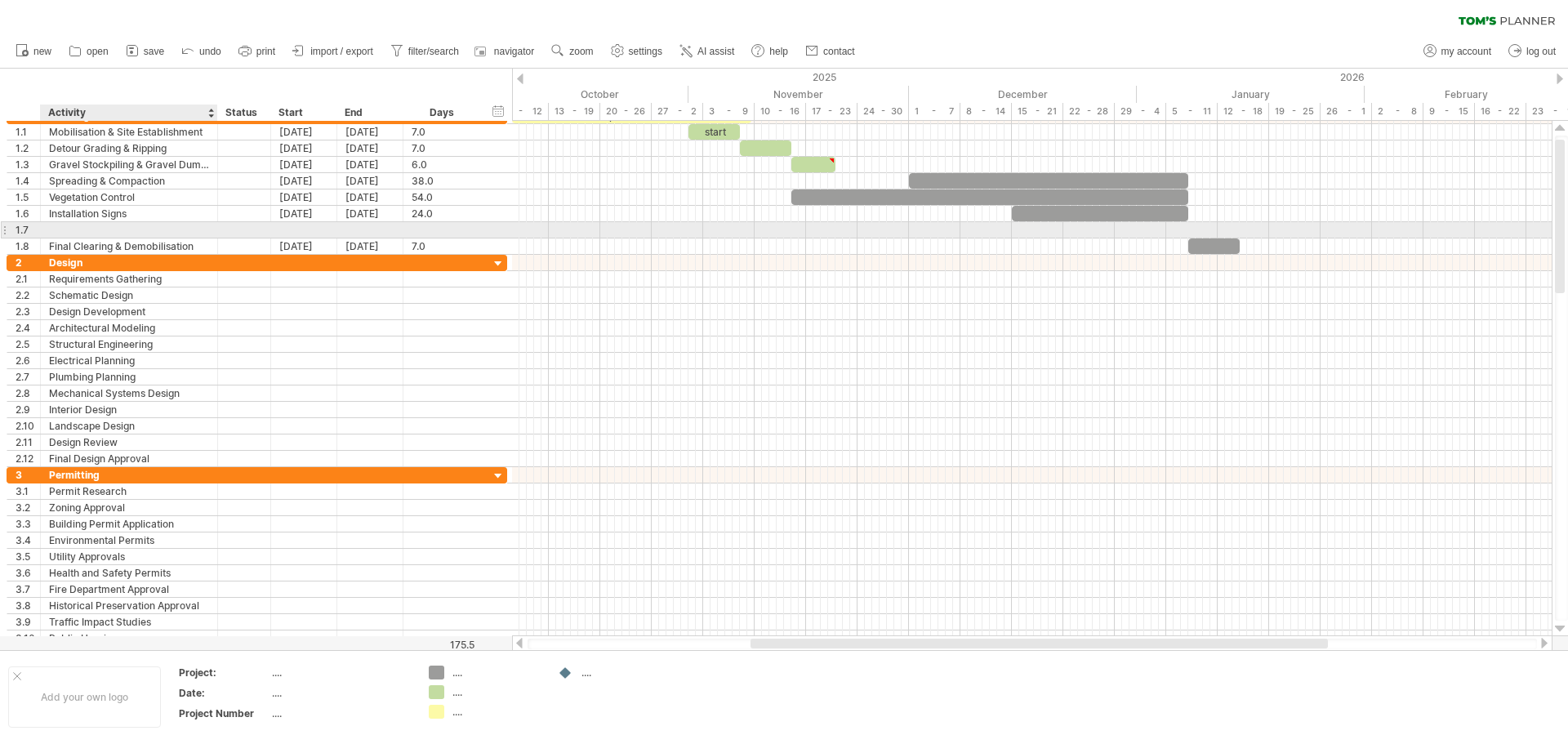
click at [66, 232] on div at bounding box center [128, 230] width 160 height 15
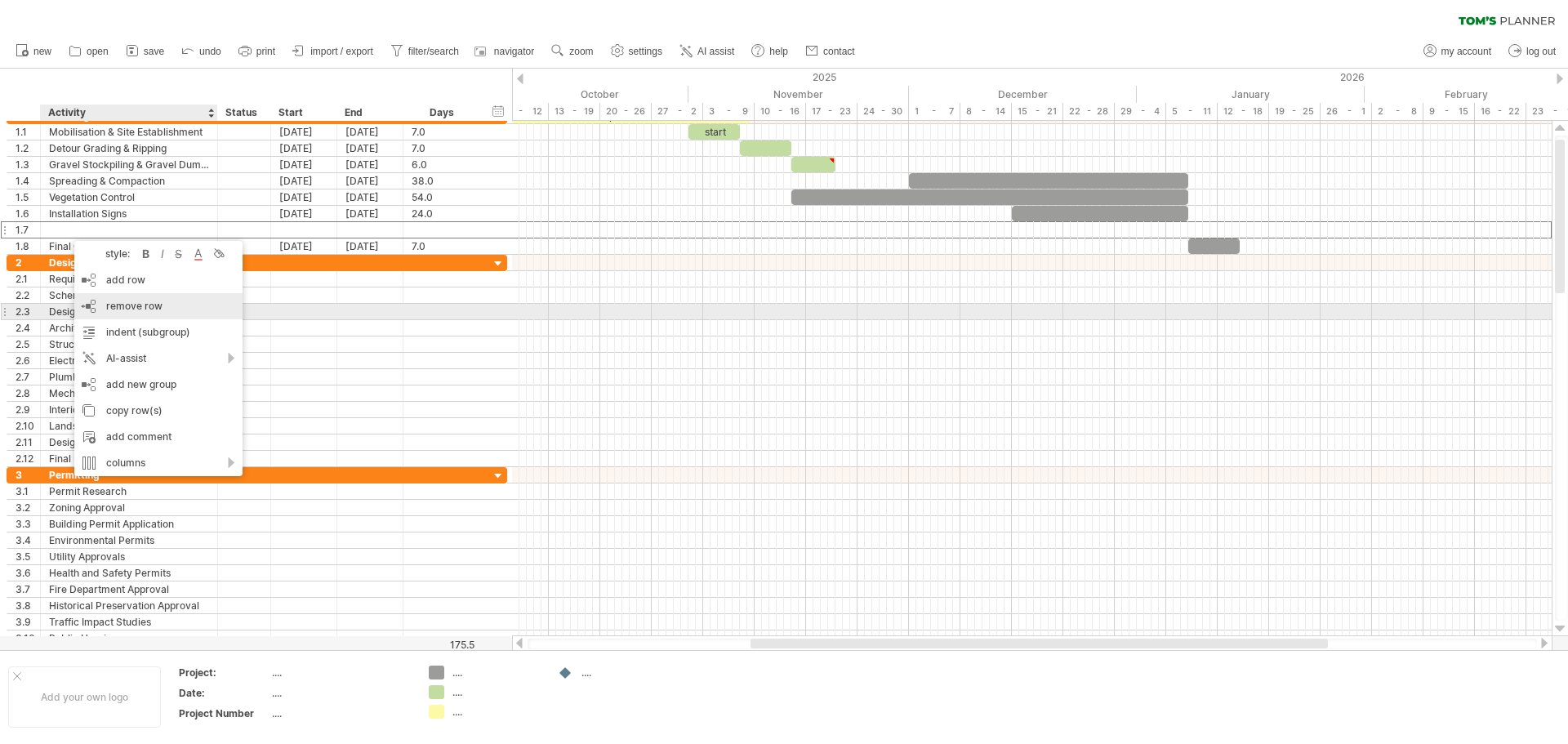
click at [132, 308] on span "remove row" at bounding box center [134, 306] width 56 height 13
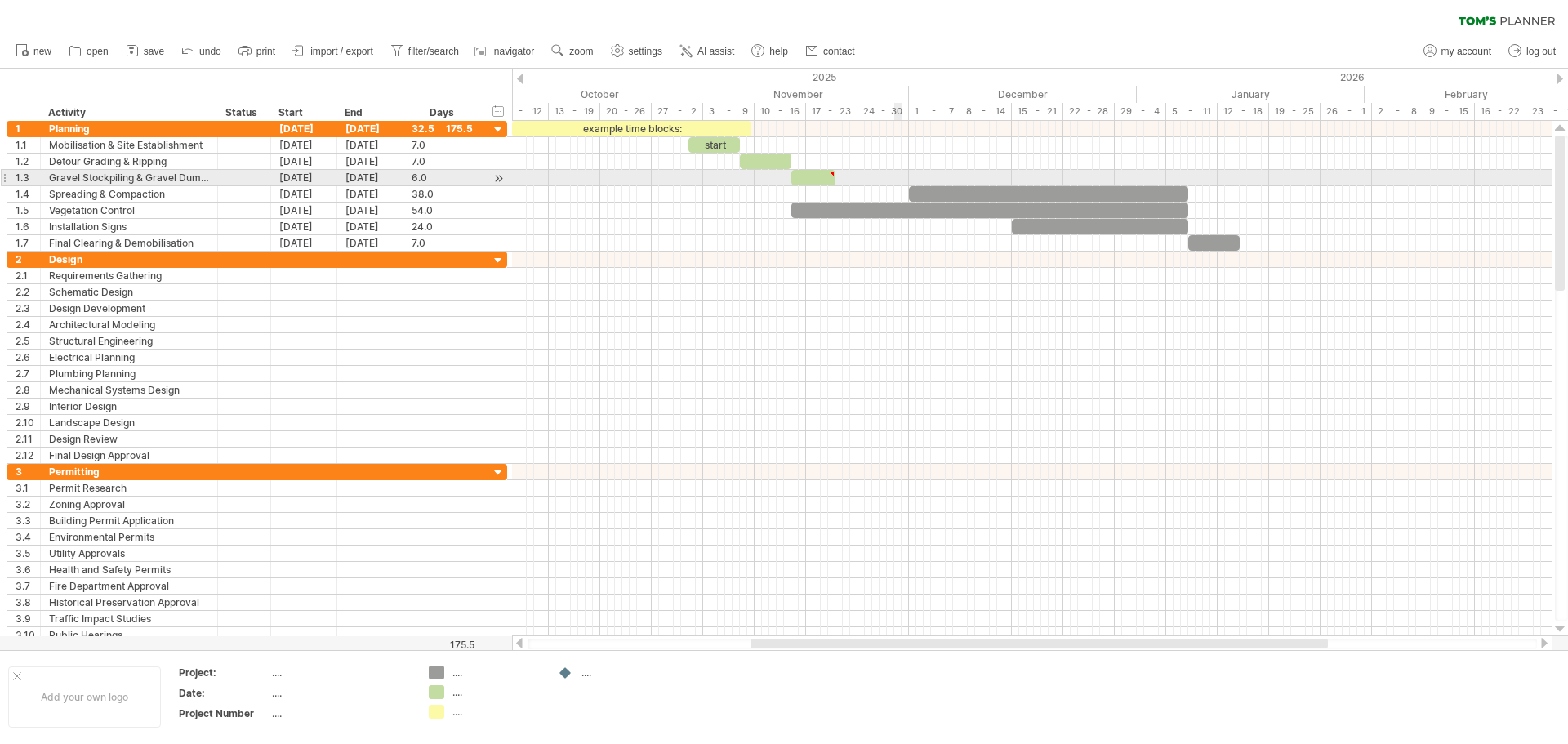
click at [894, 177] on div at bounding box center [1032, 178] width 1040 height 16
click at [816, 182] on div at bounding box center [813, 177] width 44 height 15
click at [949, 190] on div at bounding box center [1048, 193] width 279 height 15
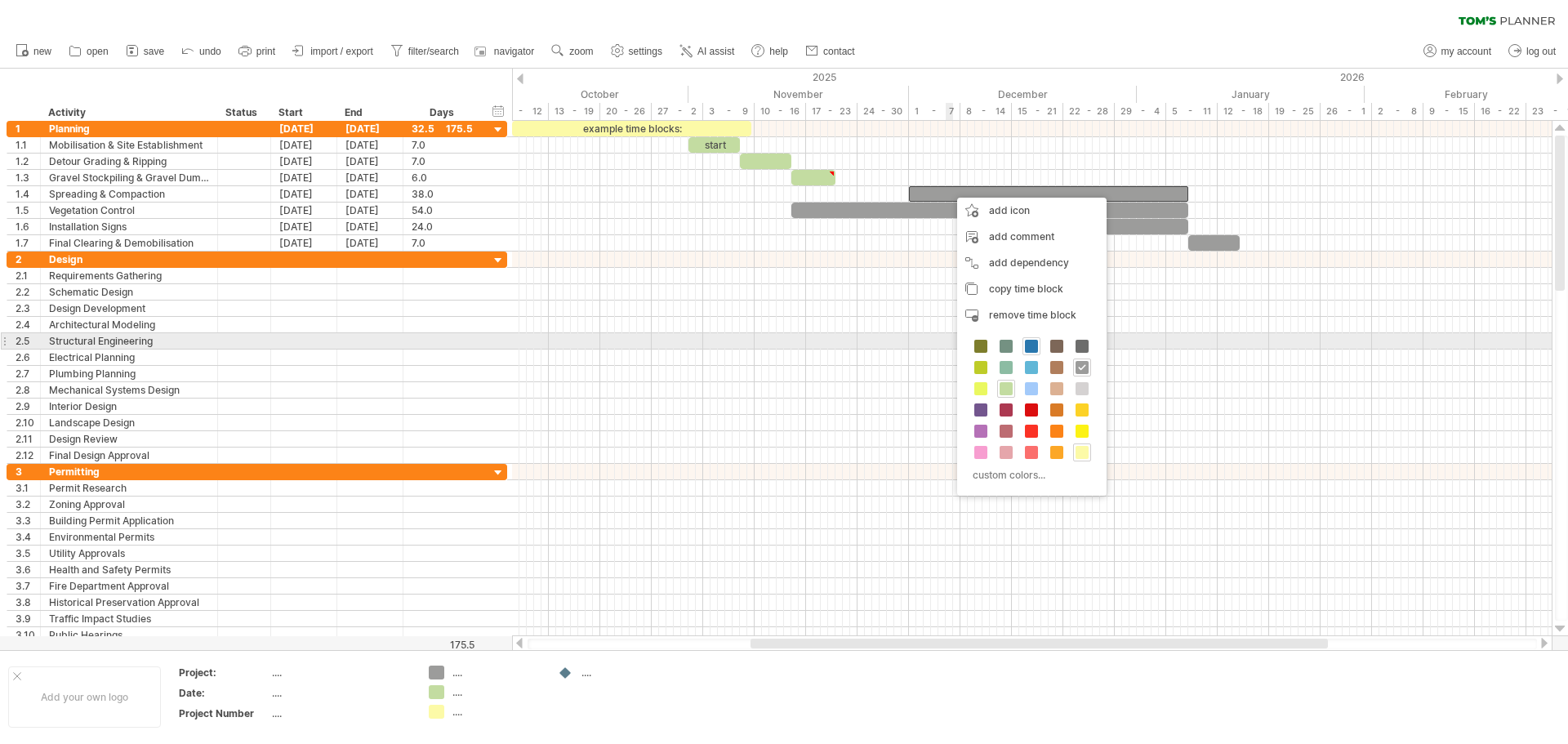
click at [1035, 347] on span at bounding box center [1032, 346] width 13 height 13
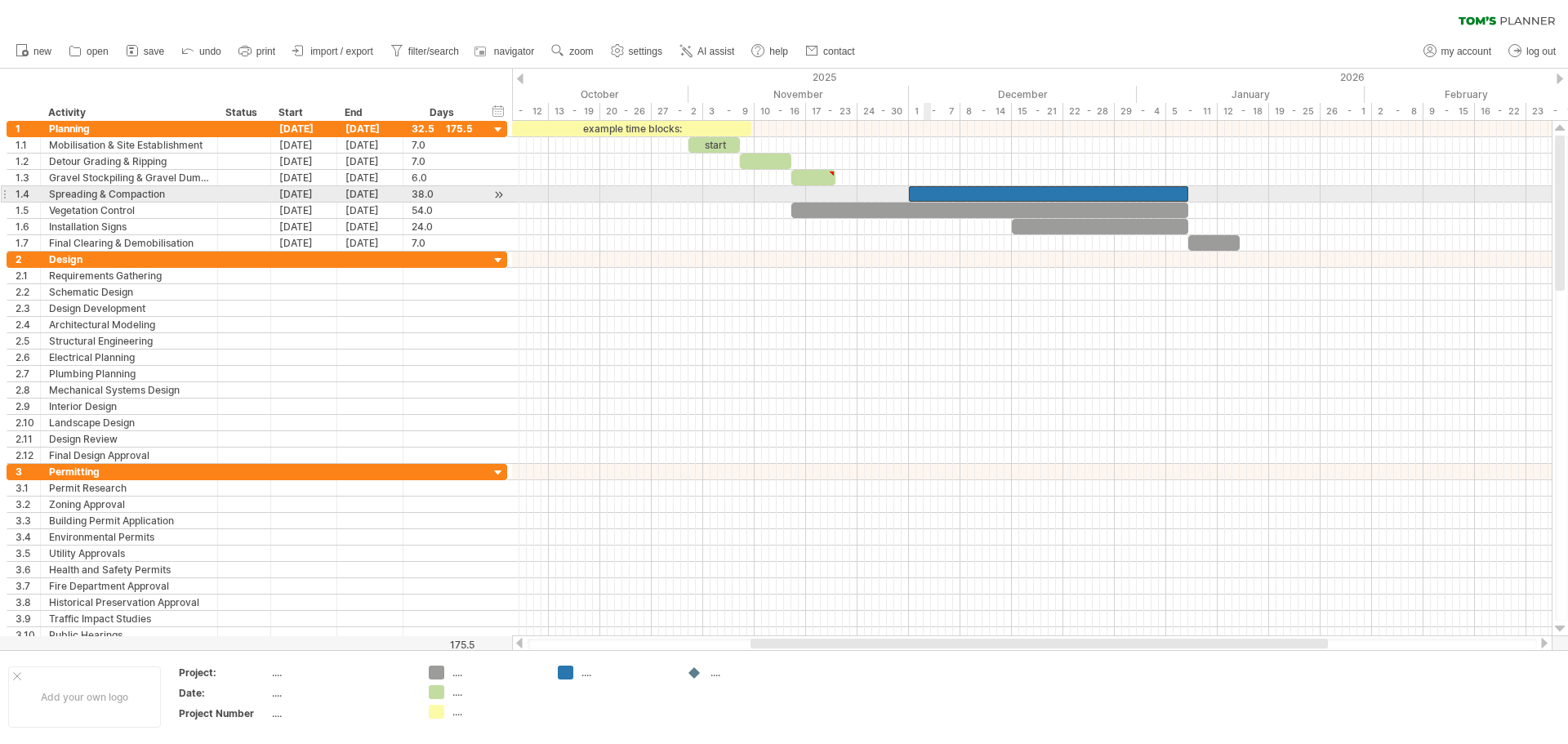
click at [929, 191] on div at bounding box center [1048, 193] width 279 height 15
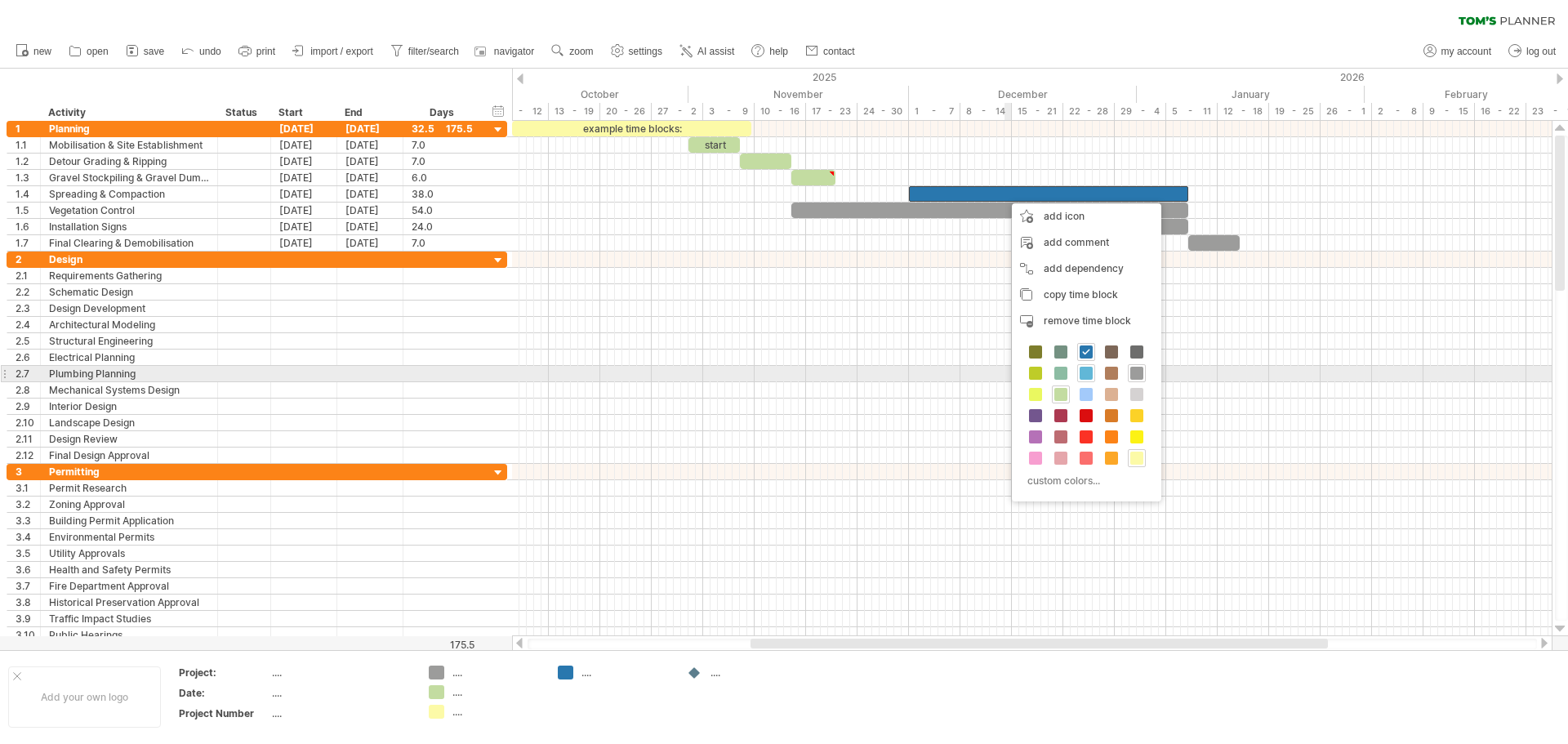
click at [1087, 372] on span at bounding box center [1086, 373] width 13 height 13
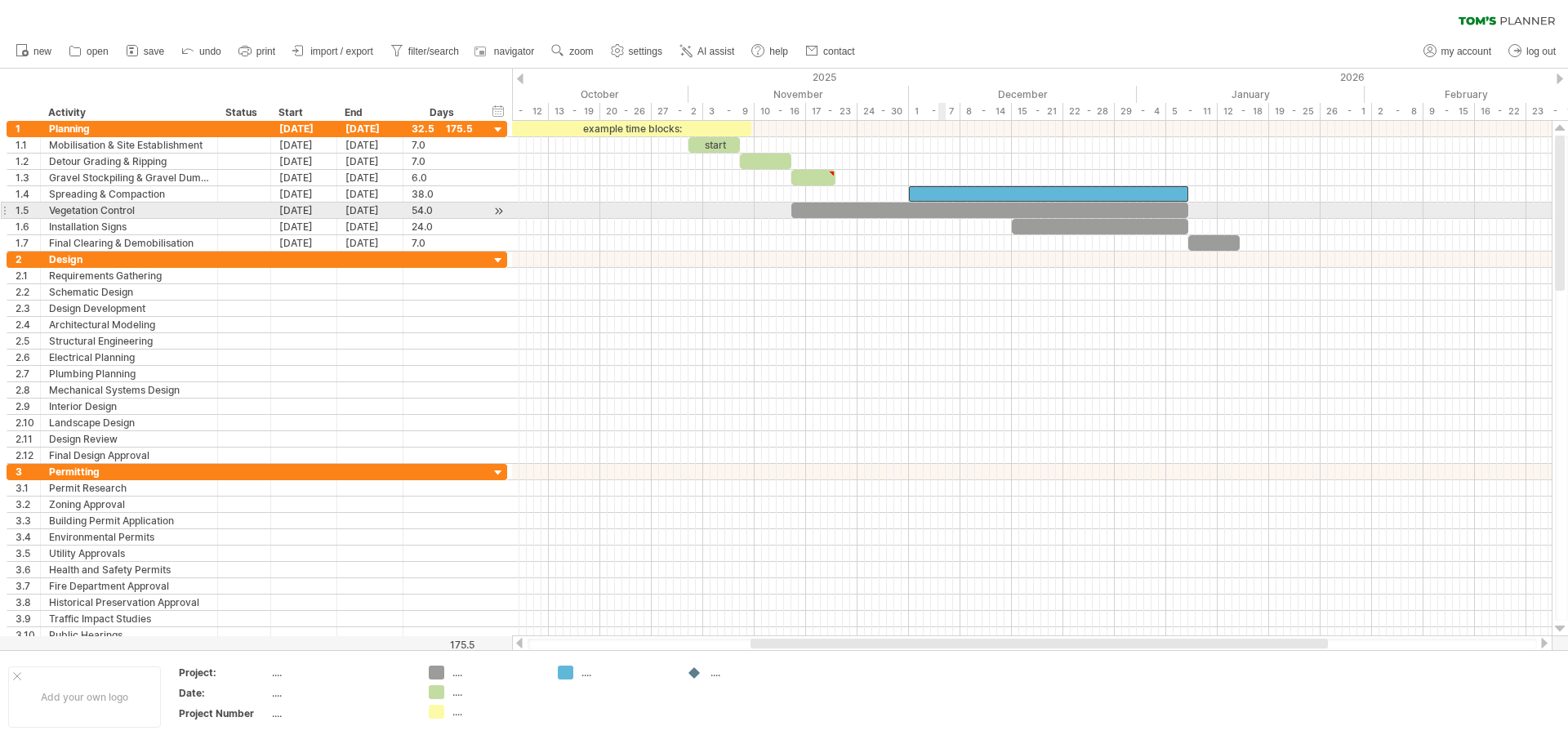
click at [939, 210] on div at bounding box center [989, 210] width 397 height 15
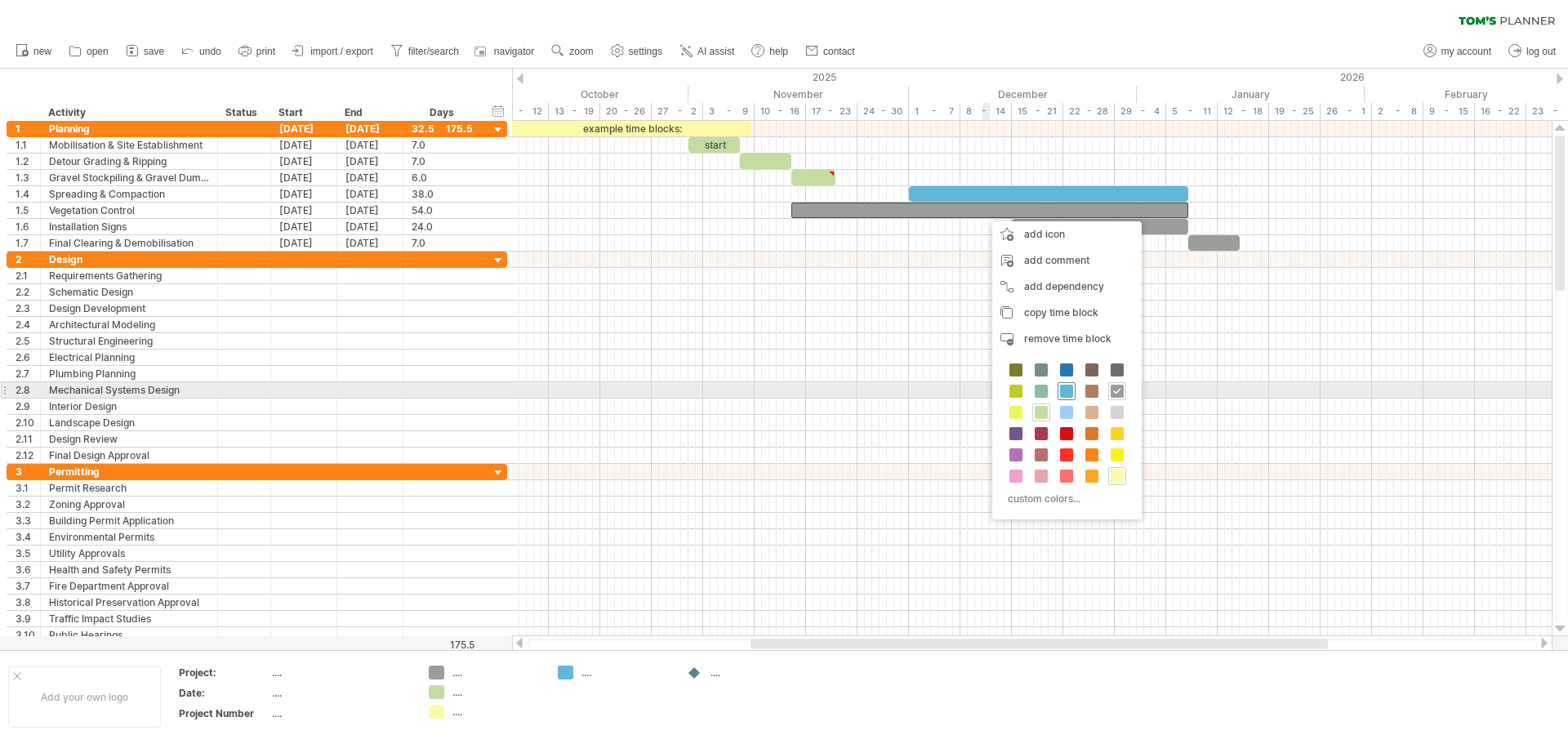
click at [1064, 391] on span at bounding box center [1067, 391] width 13 height 13
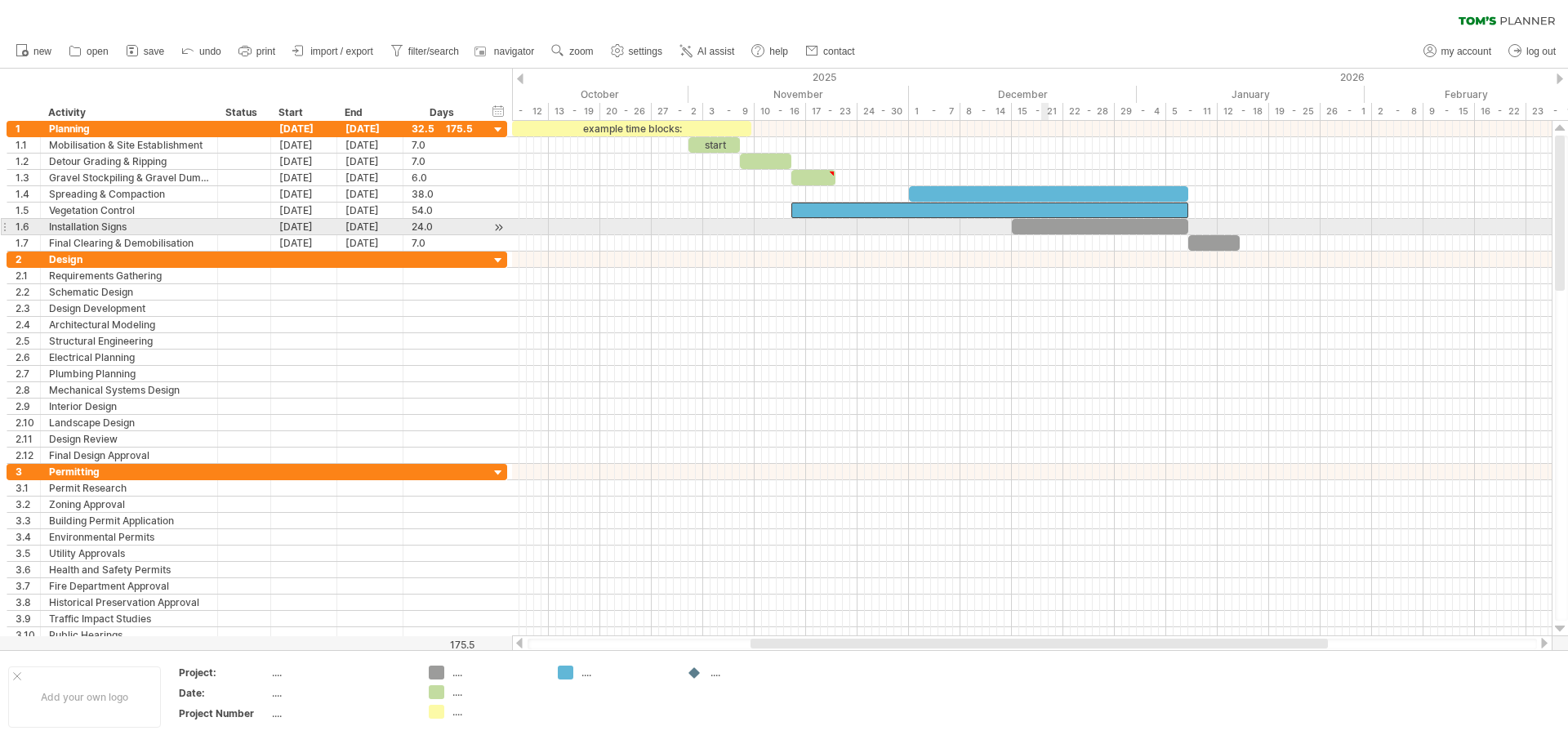
click at [1044, 231] on div at bounding box center [1100, 226] width 176 height 15
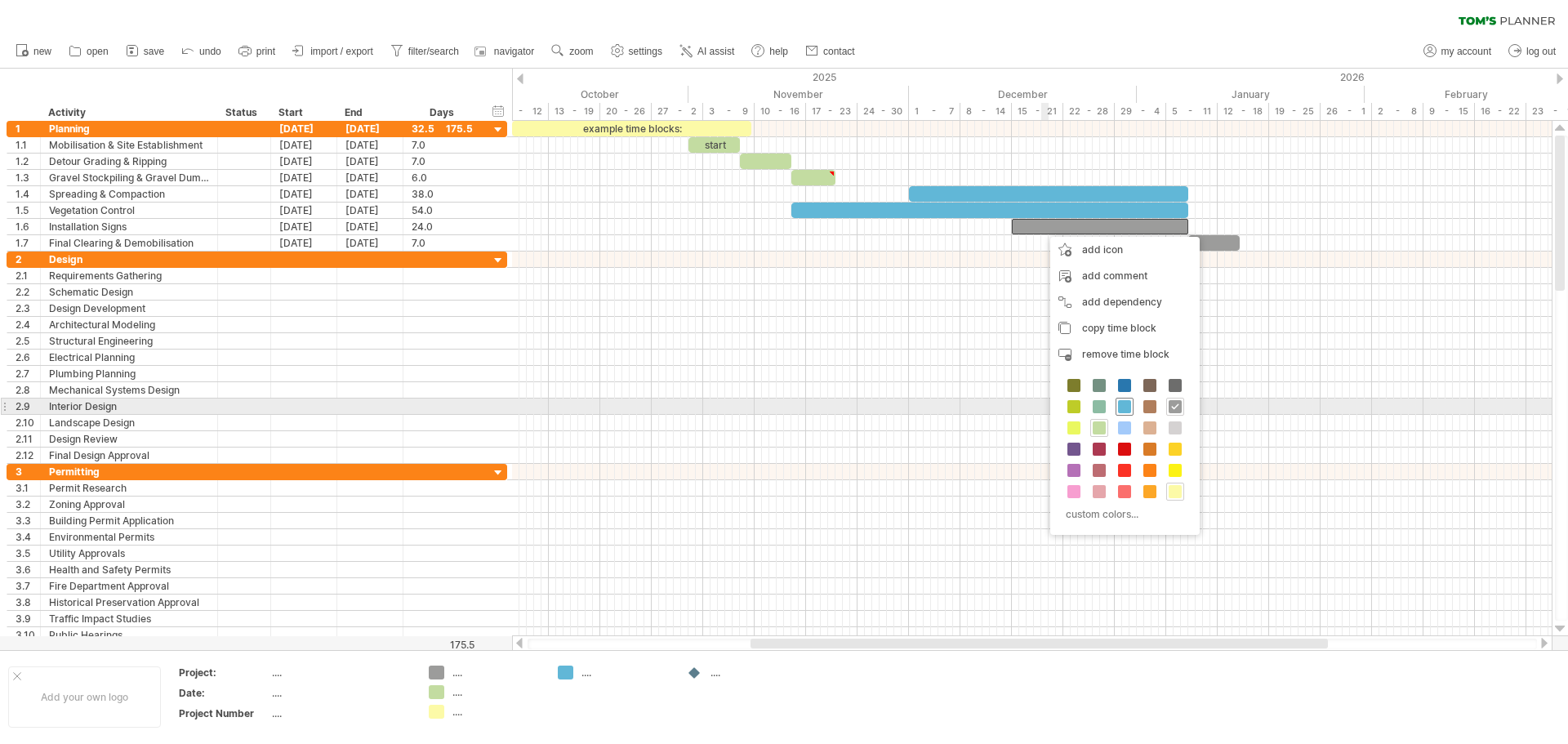
click at [1129, 408] on span at bounding box center [1125, 407] width 13 height 13
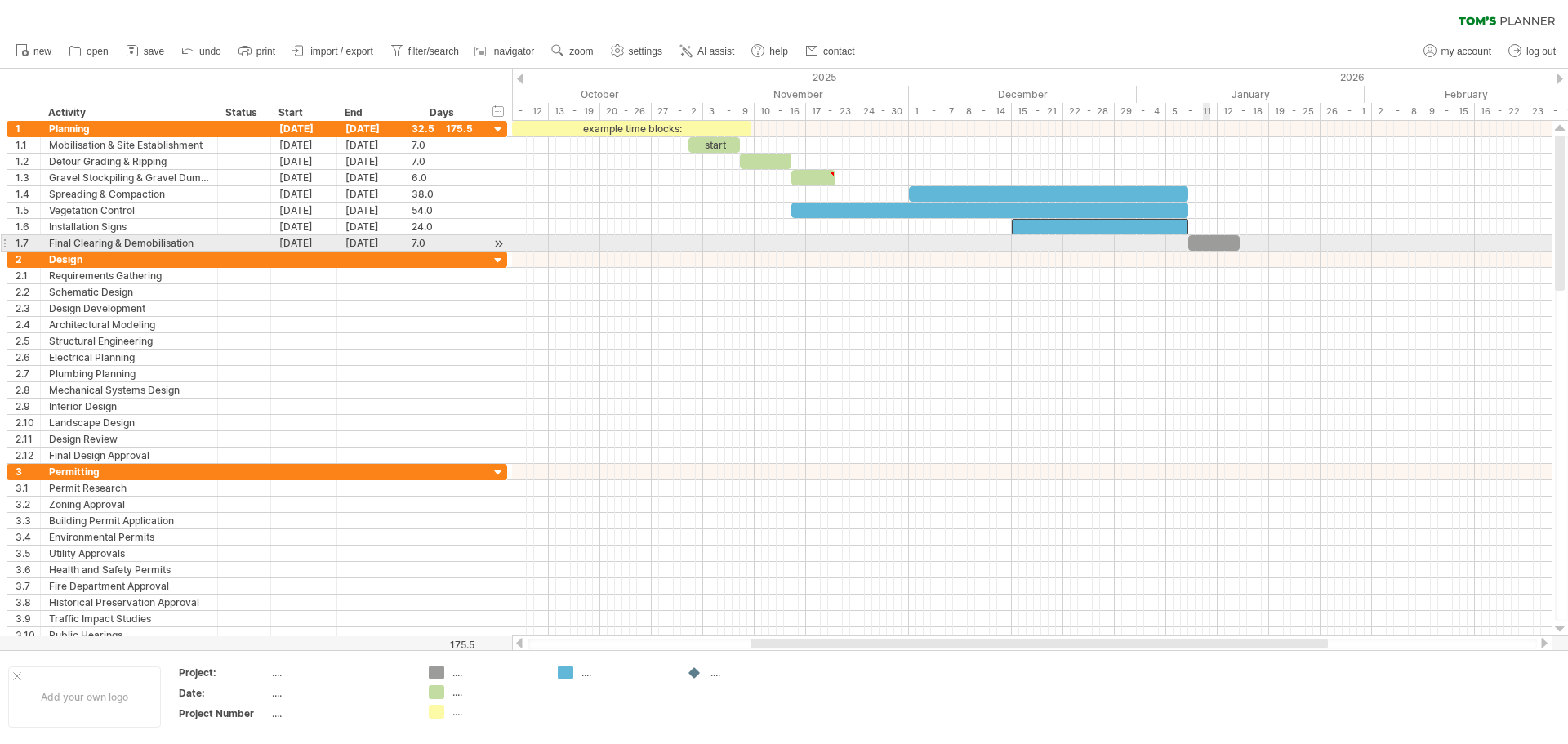
click at [1205, 244] on div at bounding box center [1214, 242] width 52 height 15
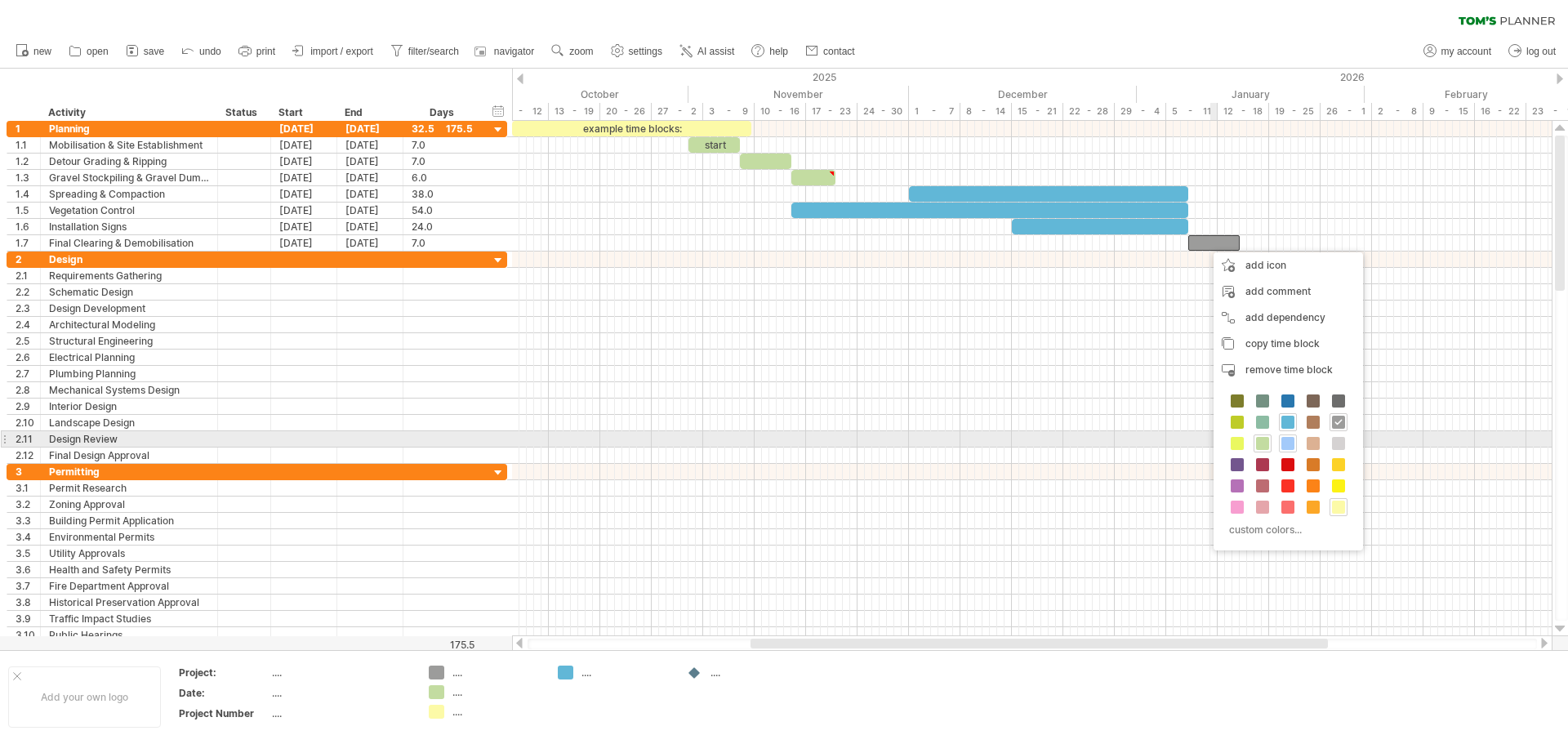
click at [1289, 443] on span at bounding box center [1288, 443] width 13 height 13
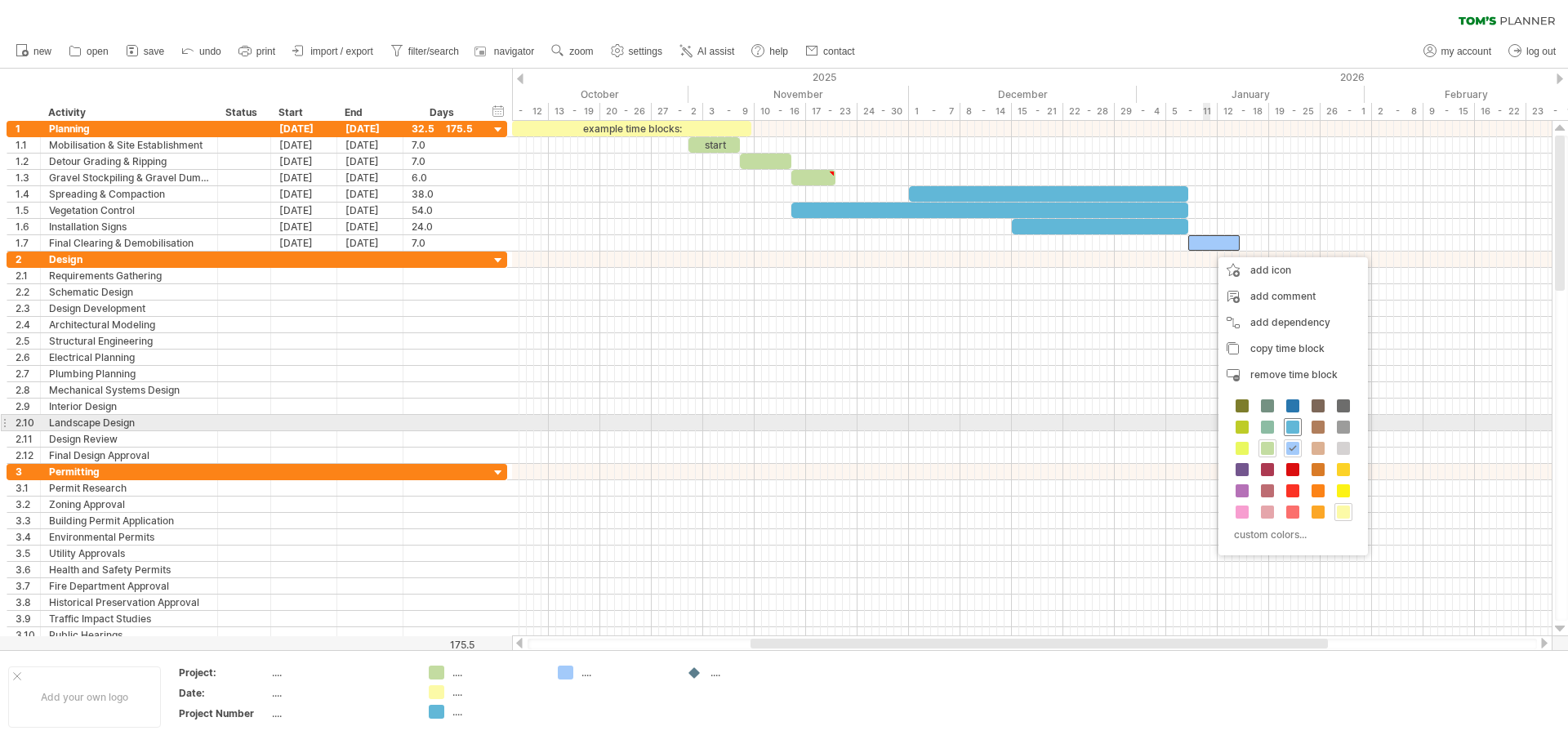
click at [1293, 425] on span at bounding box center [1293, 427] width 13 height 13
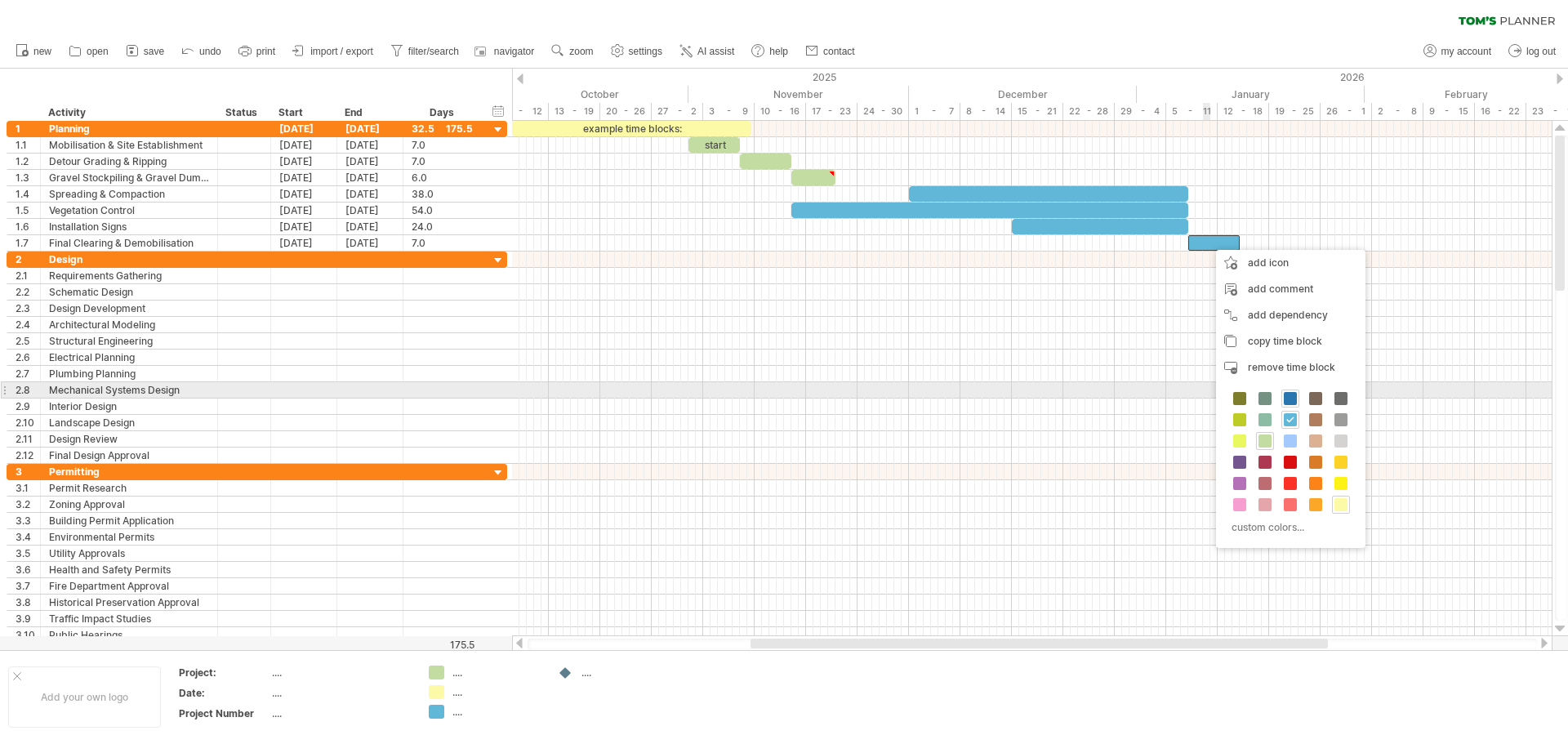
click at [1289, 394] on span at bounding box center [1290, 399] width 13 height 13
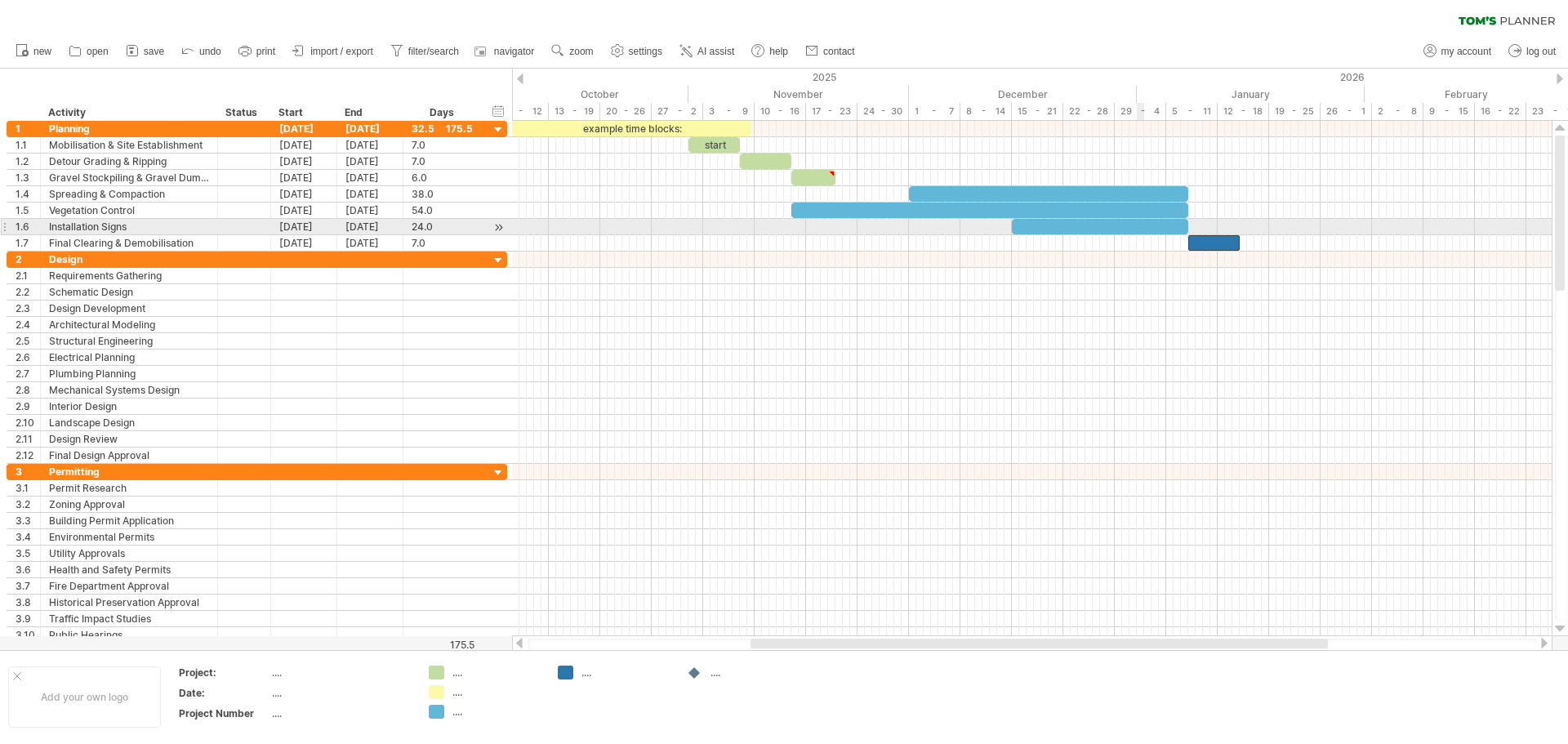
click at [1140, 225] on div at bounding box center [1100, 226] width 176 height 15
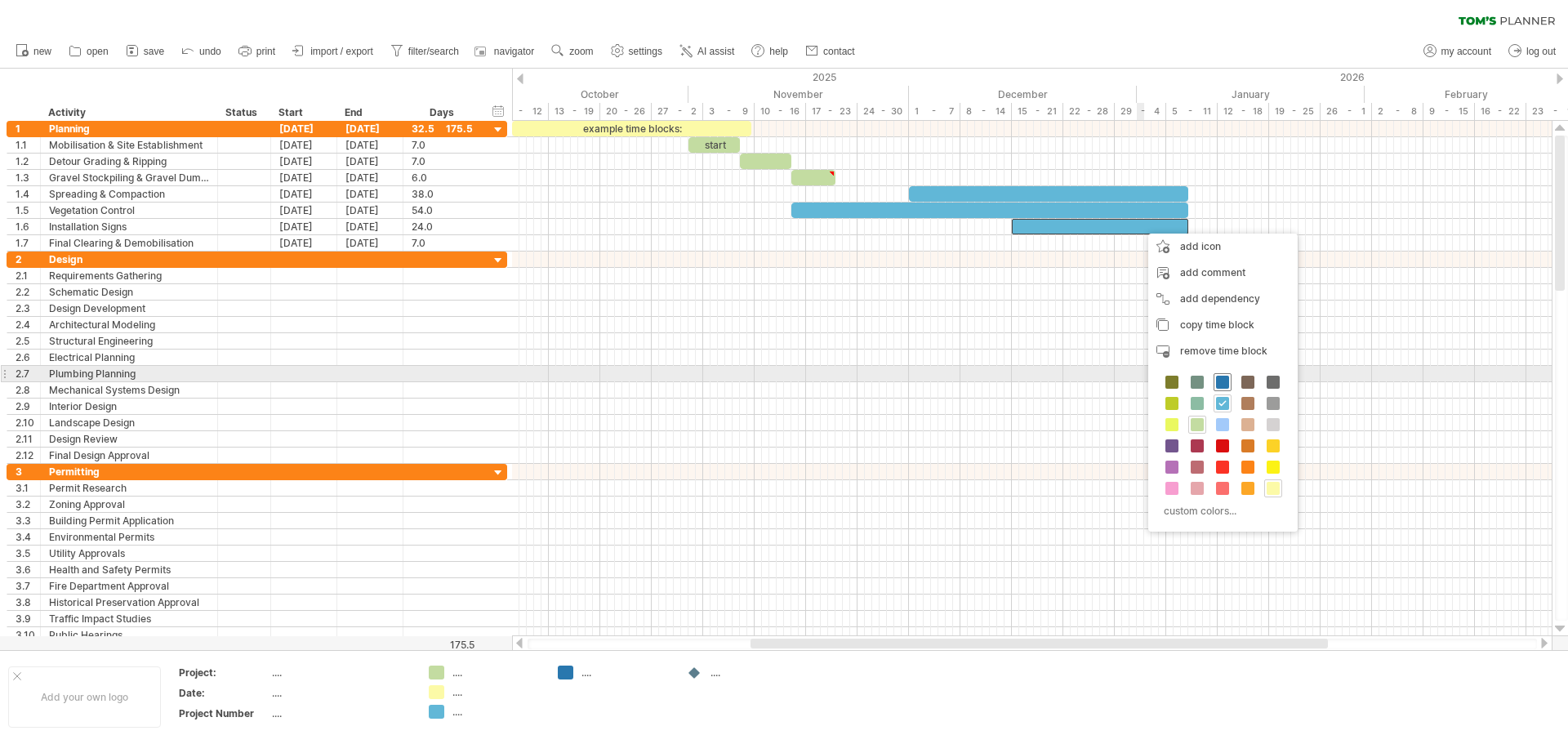
click at [1229, 380] on span at bounding box center [1223, 382] width 13 height 13
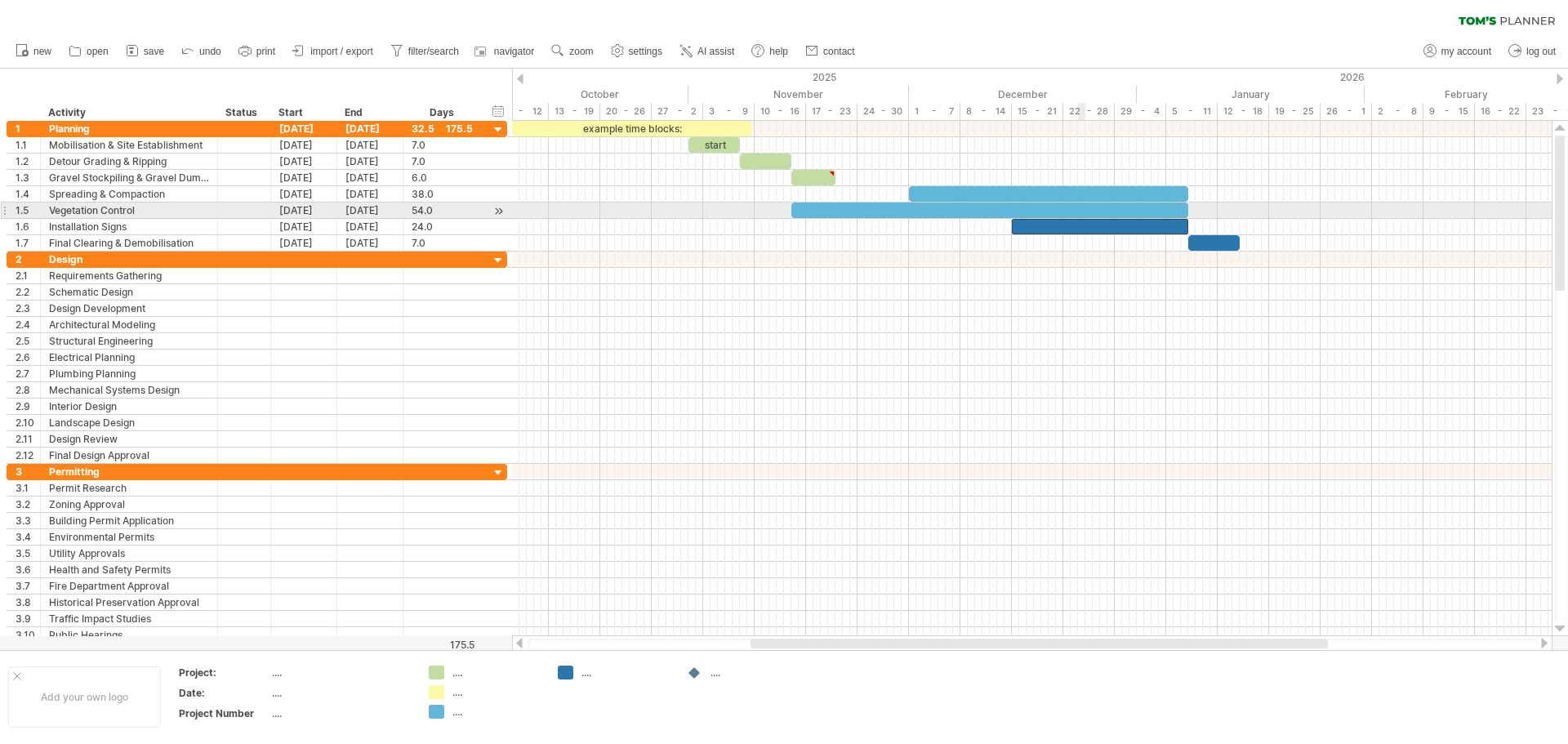
click at [1080, 208] on div at bounding box center [989, 210] width 397 height 15
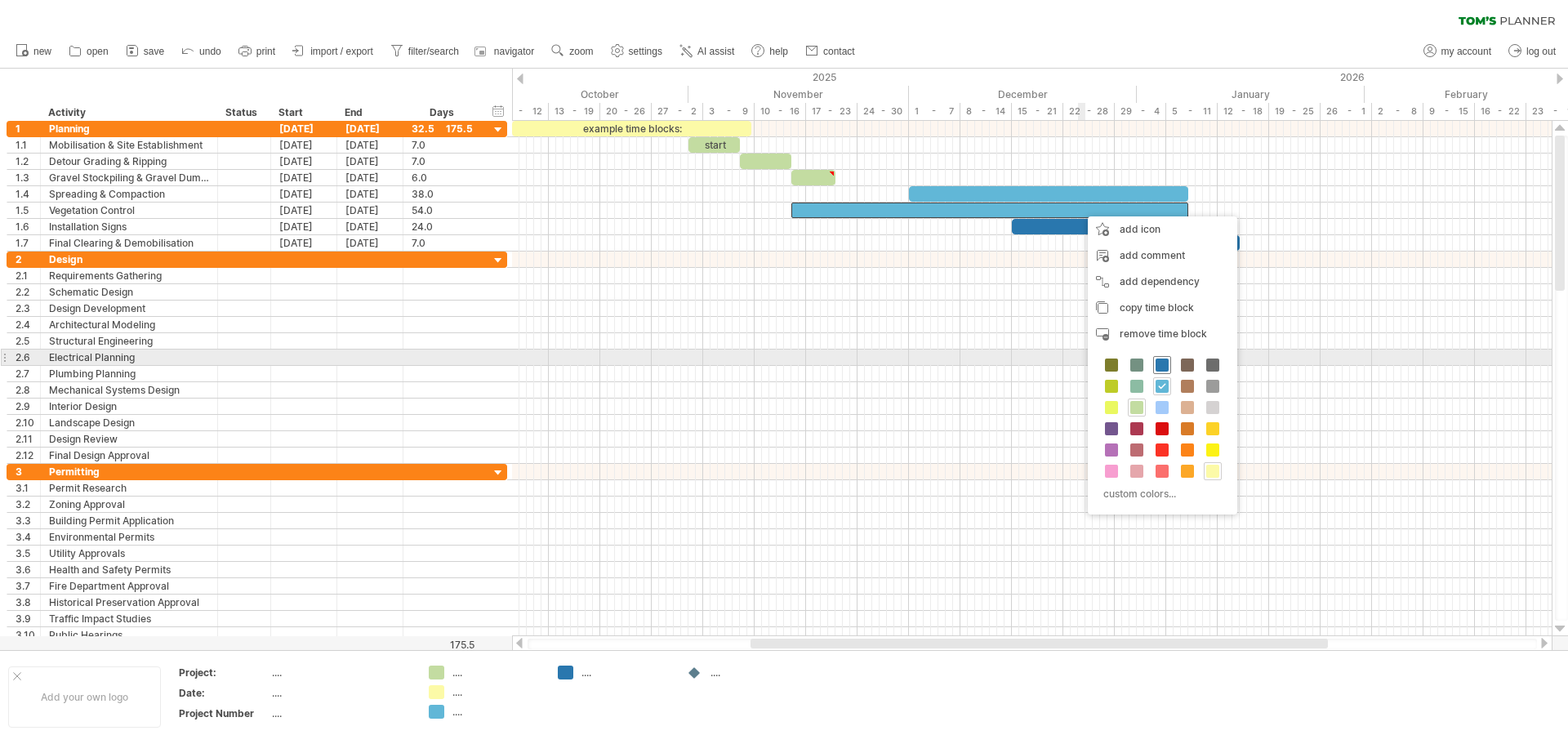
click at [1163, 363] on span at bounding box center [1162, 365] width 13 height 13
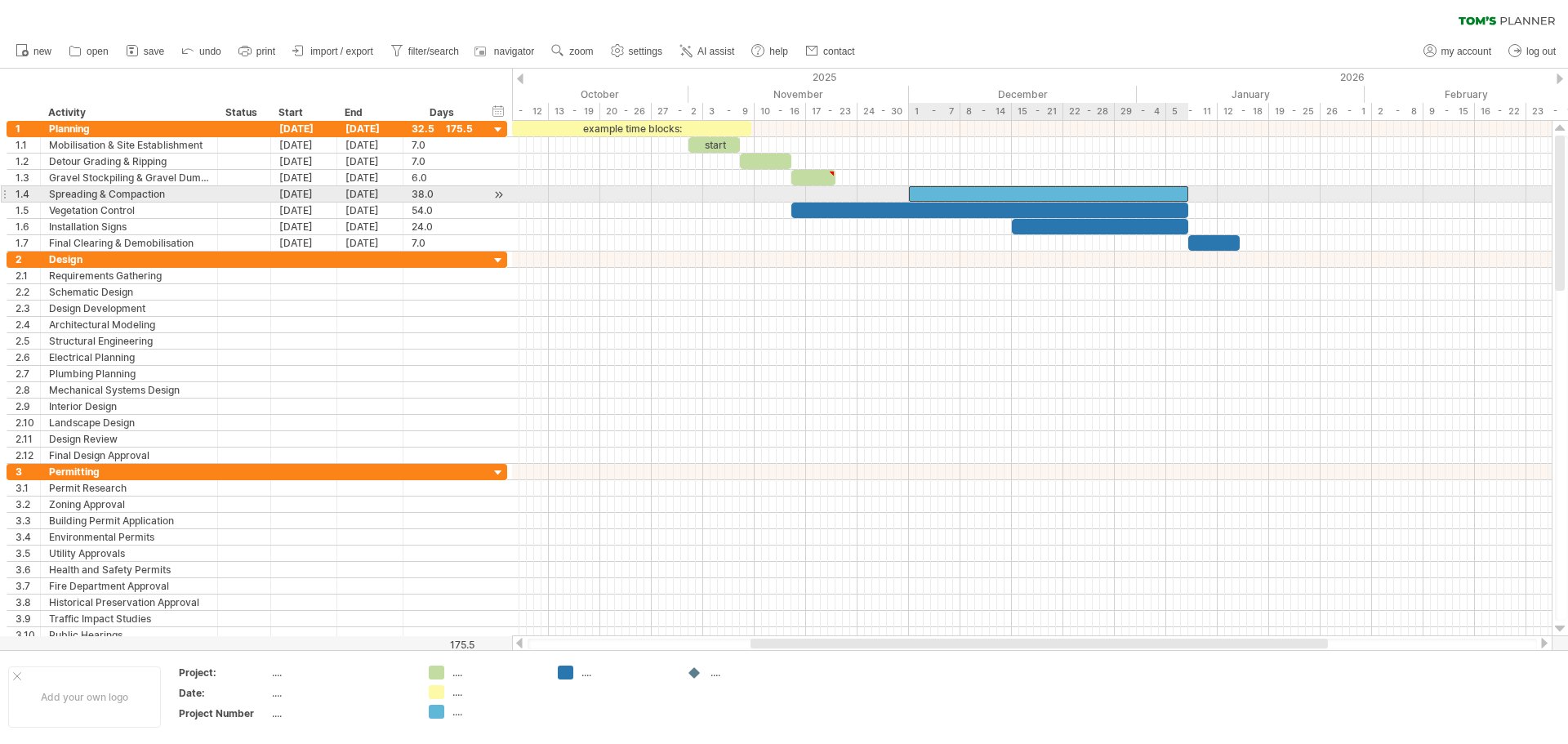
click at [1048, 198] on div at bounding box center [1048, 193] width 279 height 15
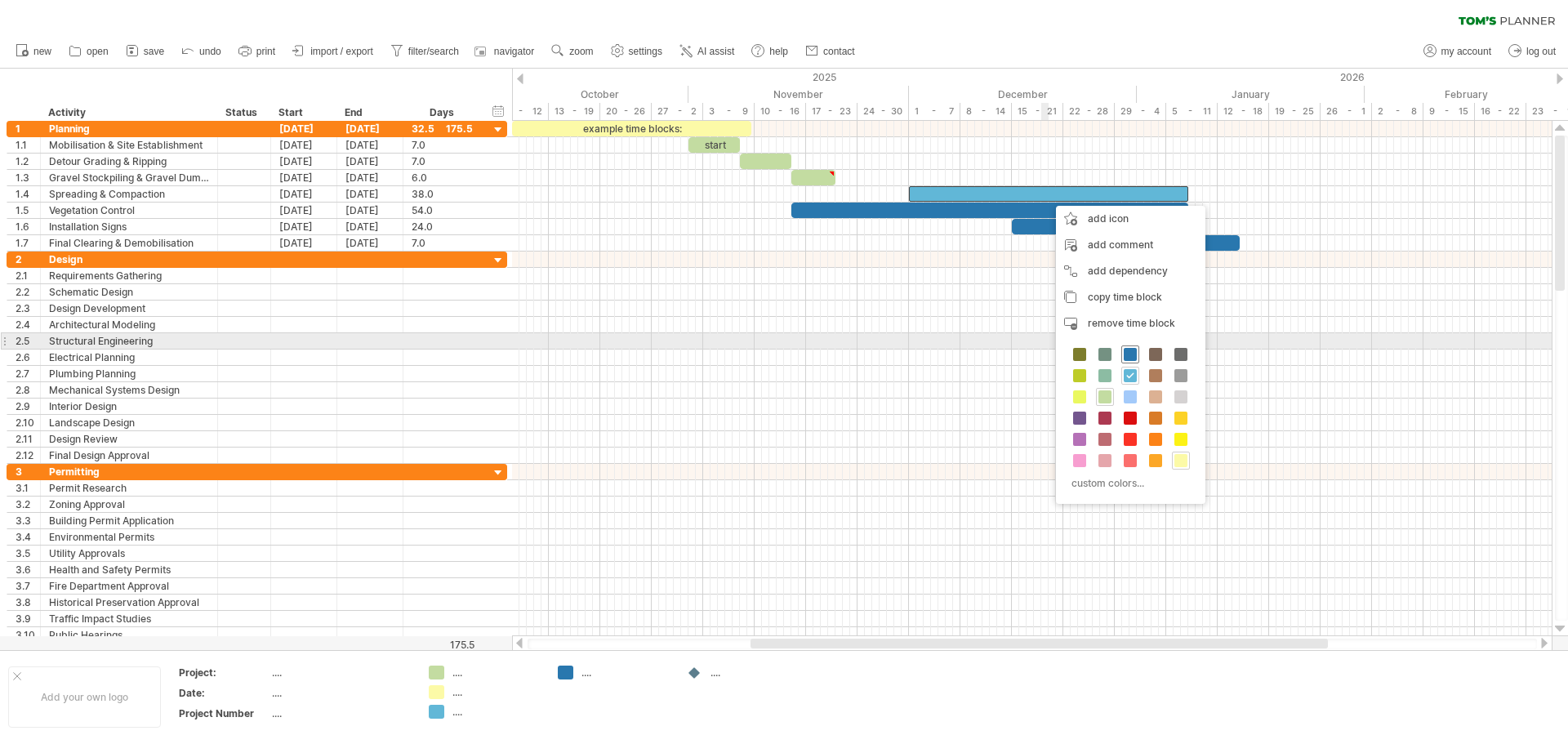
click at [1129, 349] on span at bounding box center [1130, 354] width 13 height 13
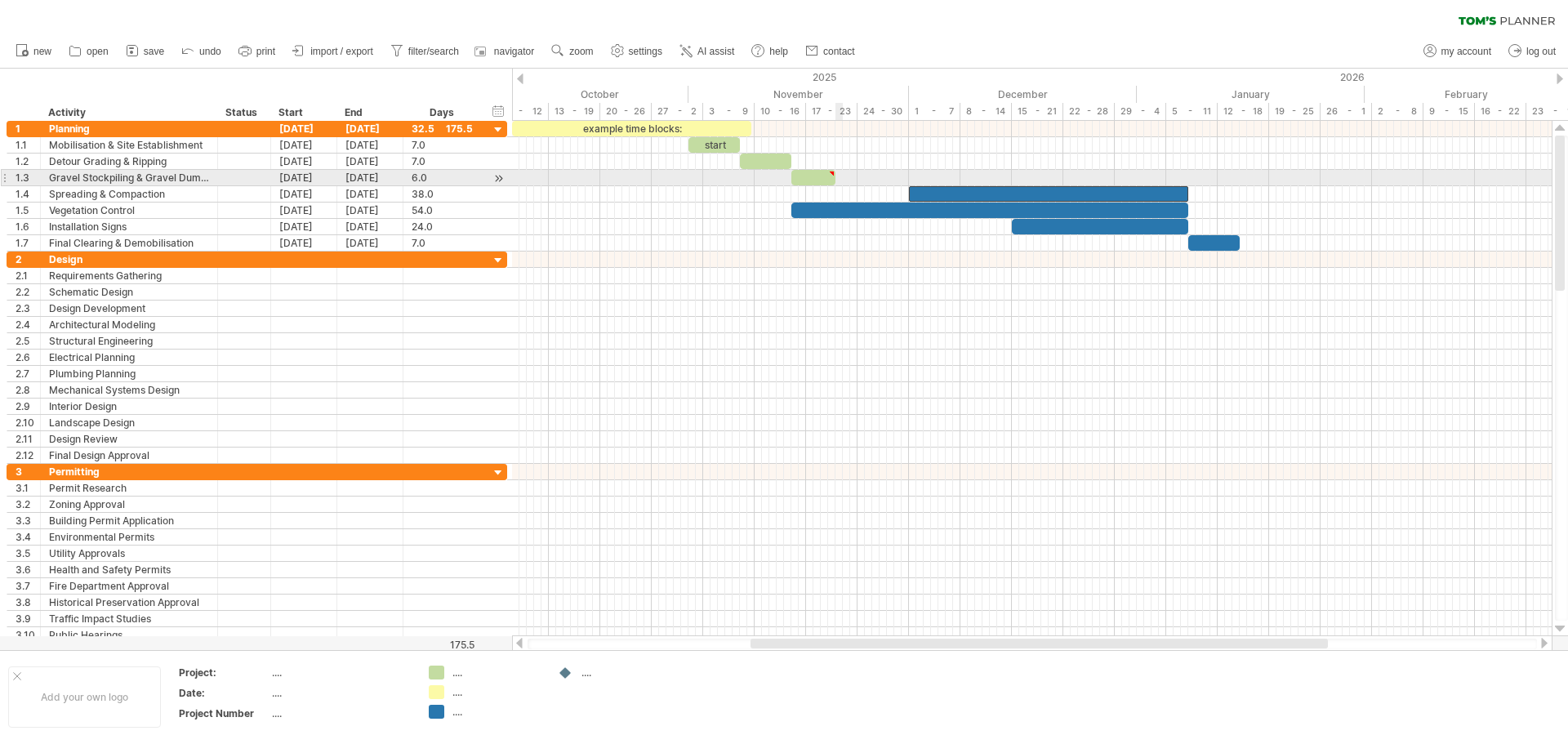
click at [841, 182] on div at bounding box center [1032, 178] width 1040 height 16
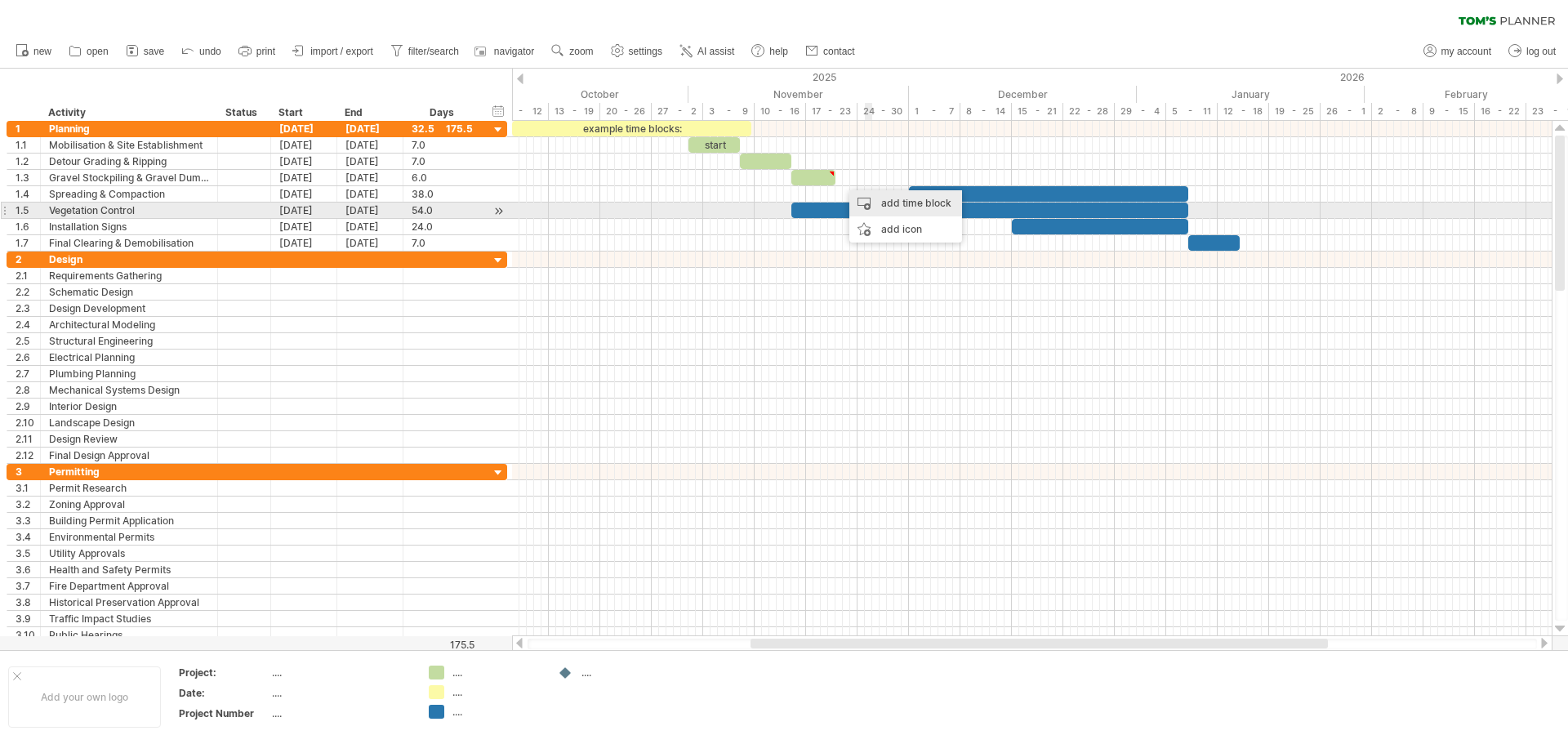
click at [894, 204] on div "add time block" at bounding box center [906, 202] width 113 height 26
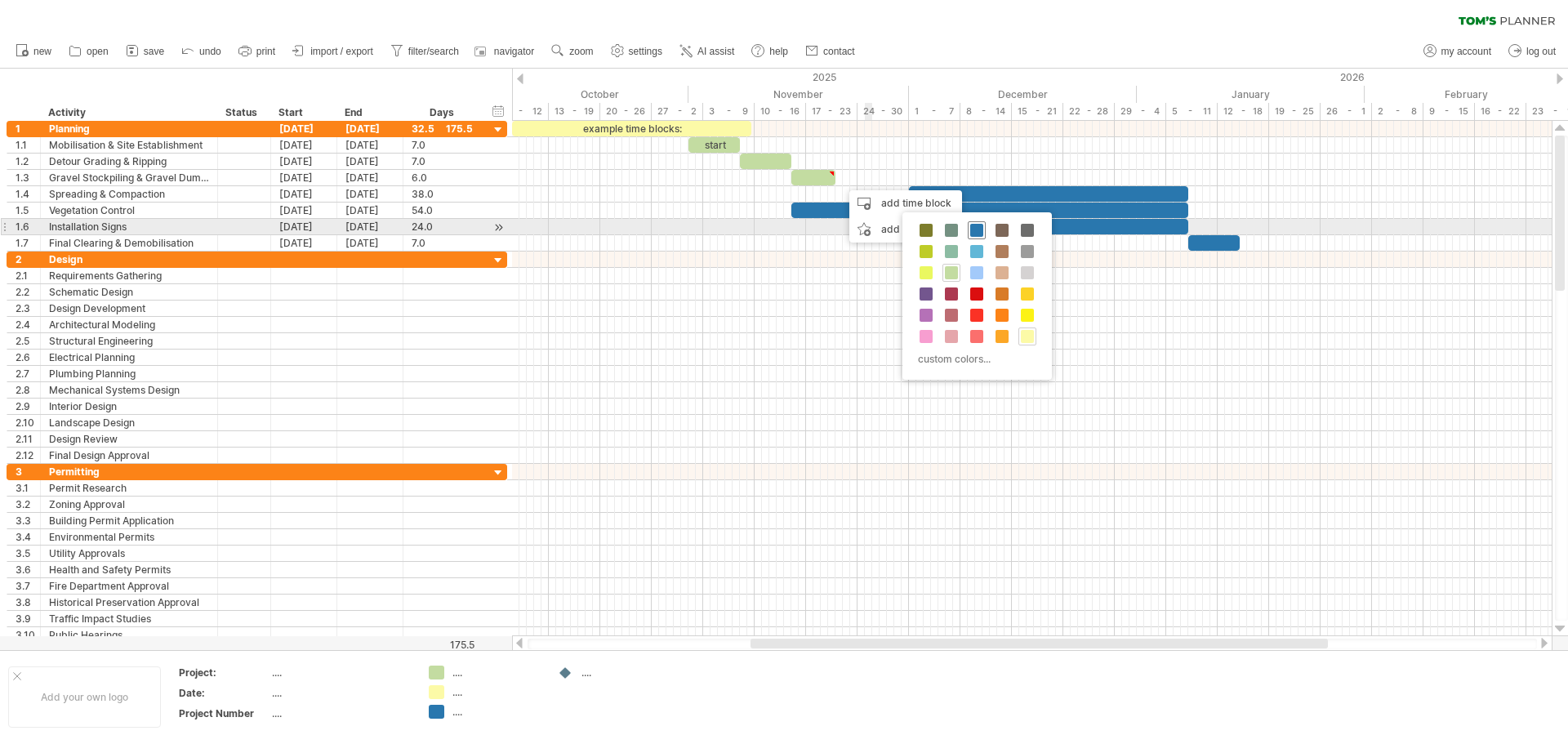
click at [978, 230] on span at bounding box center [977, 231] width 13 height 13
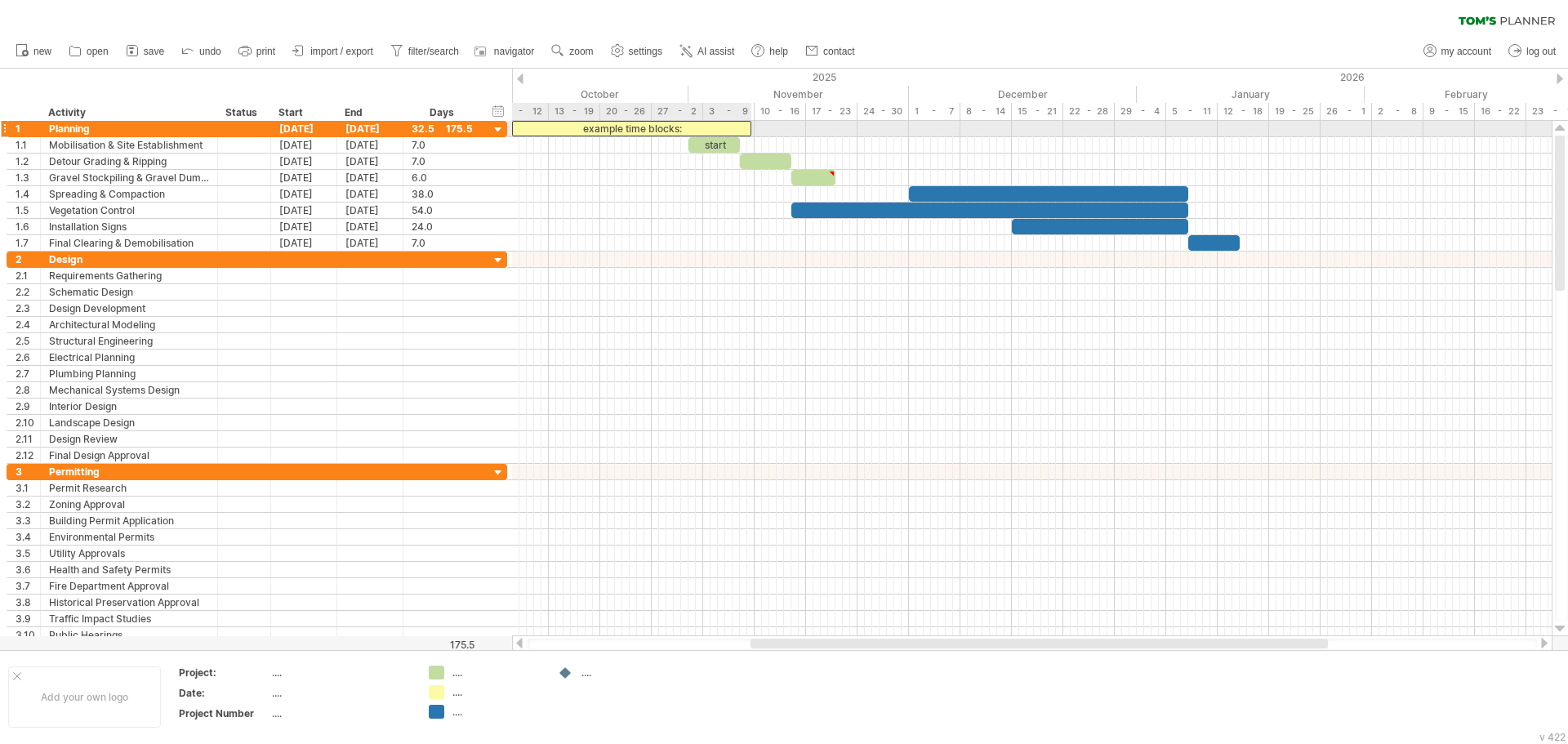
click at [663, 124] on div "example time blocks:" at bounding box center [631, 128] width 240 height 15
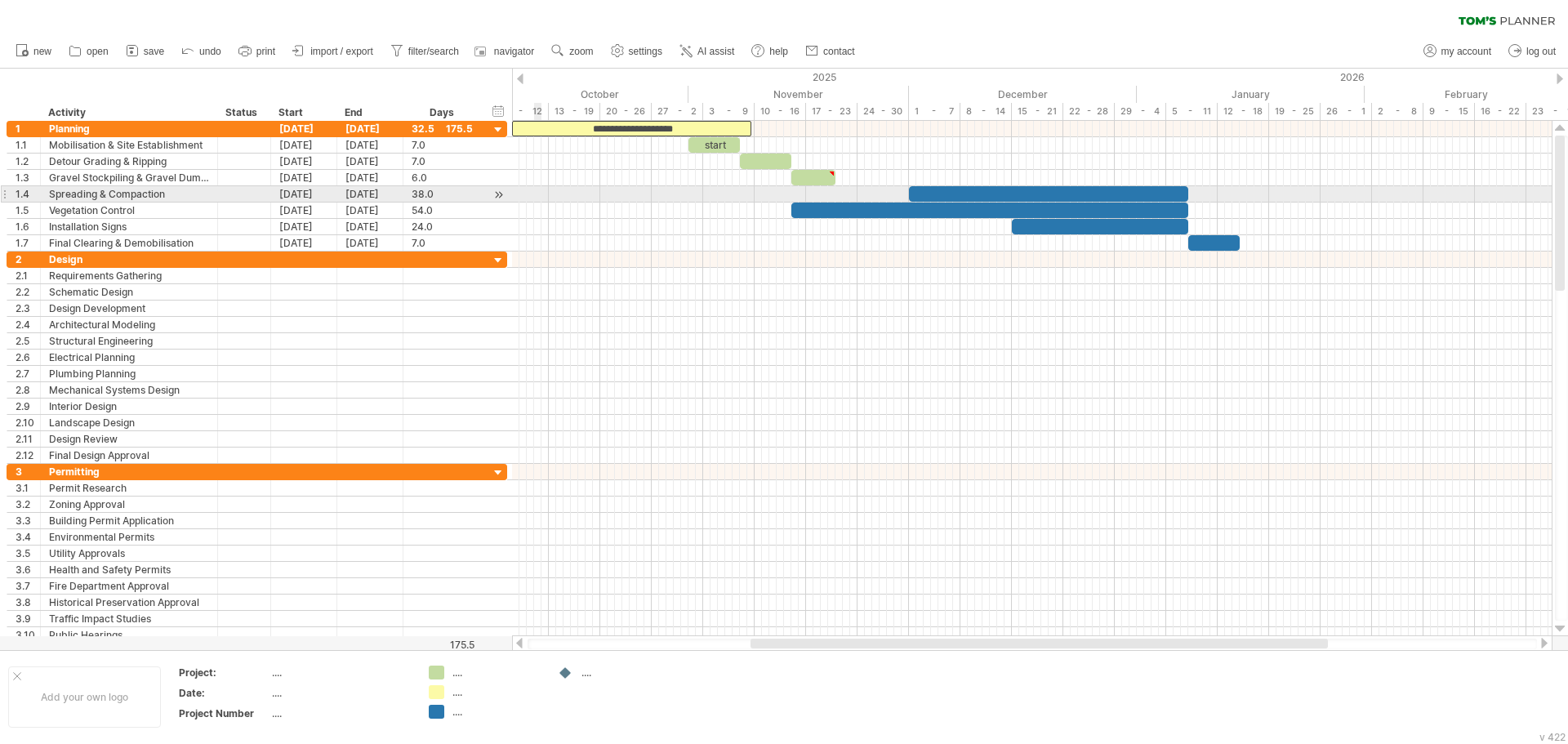
click at [4, 193] on div at bounding box center [4, 193] width 6 height 17
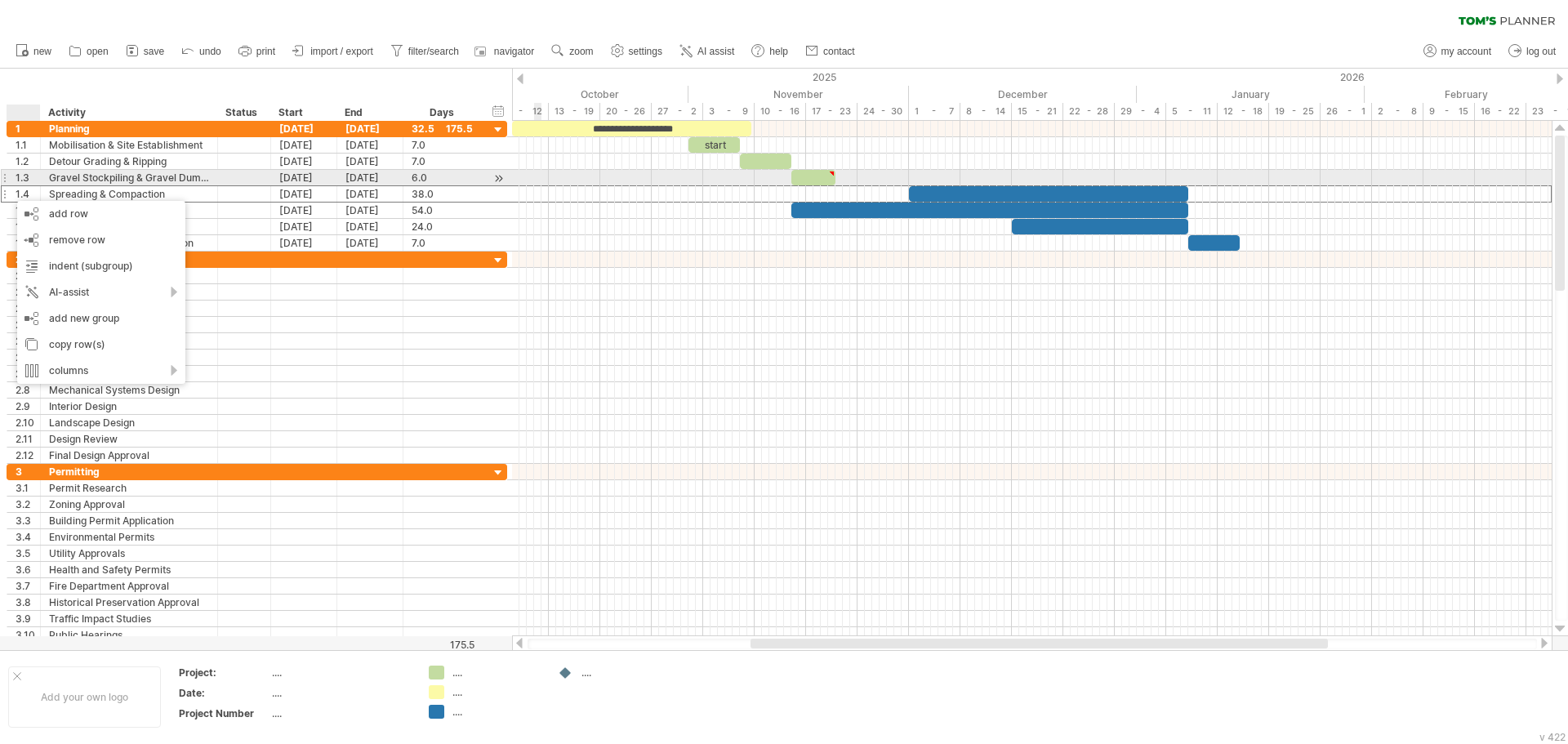
click at [5, 176] on div at bounding box center [4, 177] width 6 height 17
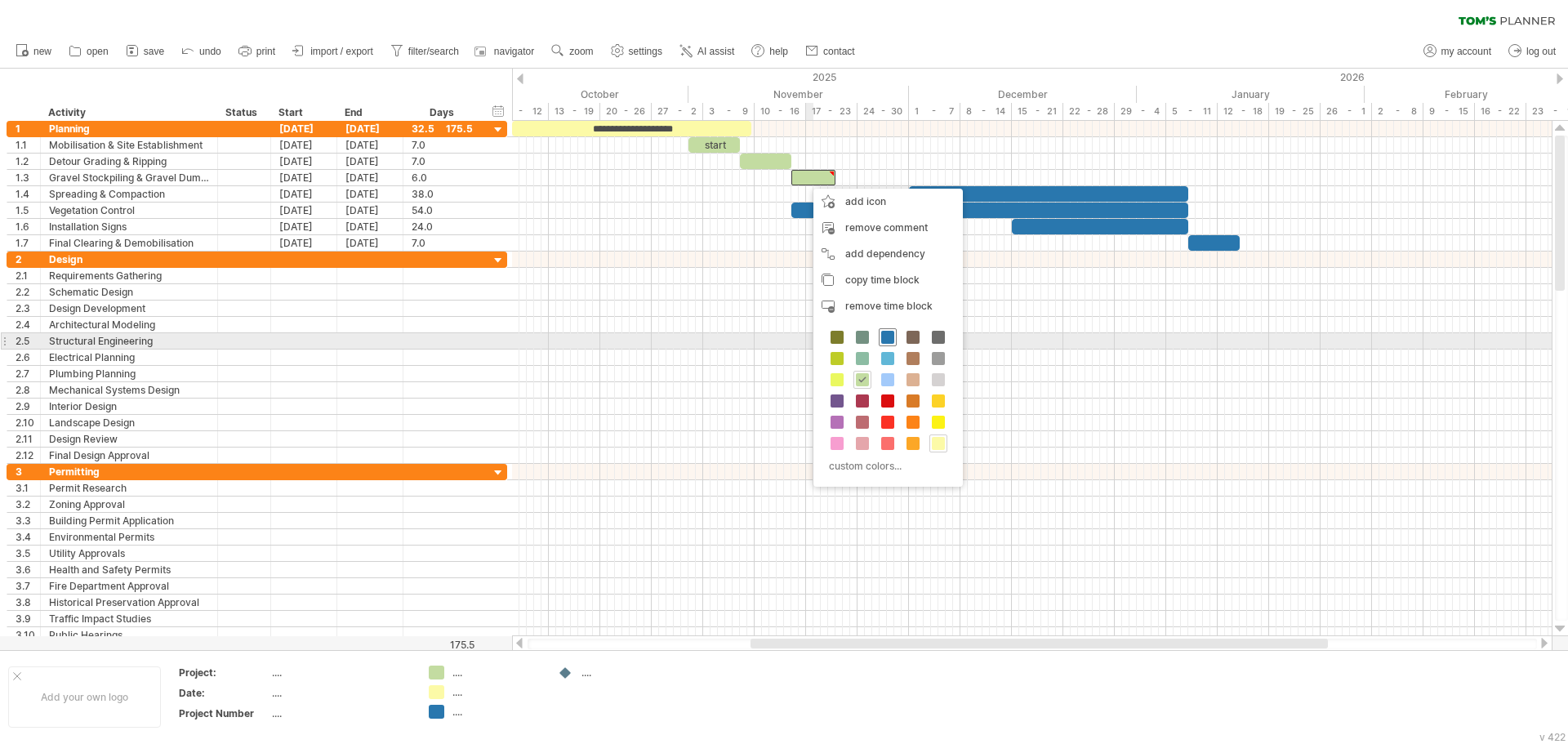
click at [892, 341] on span at bounding box center [888, 337] width 13 height 13
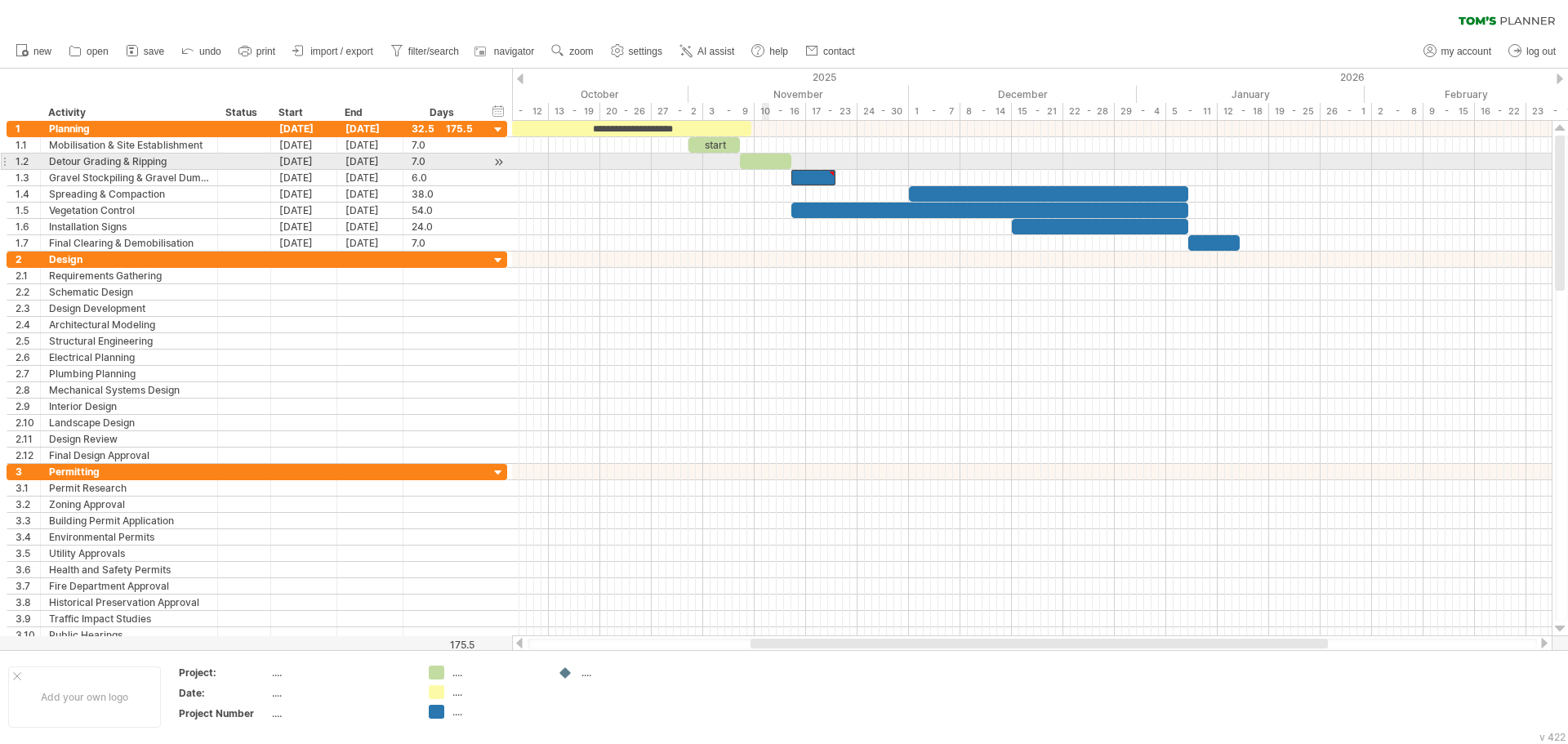
click at [763, 165] on div at bounding box center [765, 161] width 52 height 15
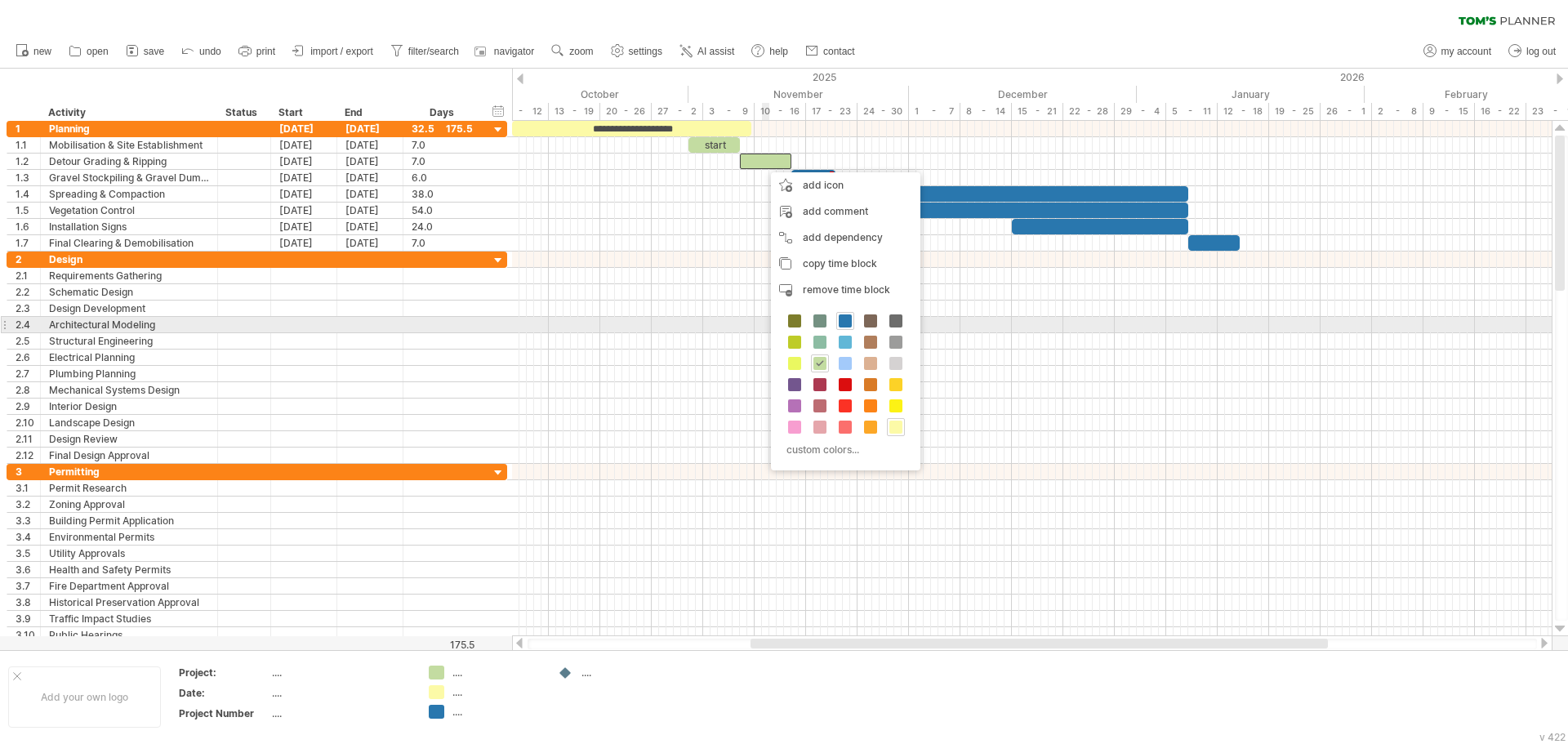
click at [855, 326] on div "custom colors..." at bounding box center [845, 386] width 149 height 167
click at [835, 320] on div "custom colors..." at bounding box center [845, 386] width 149 height 167
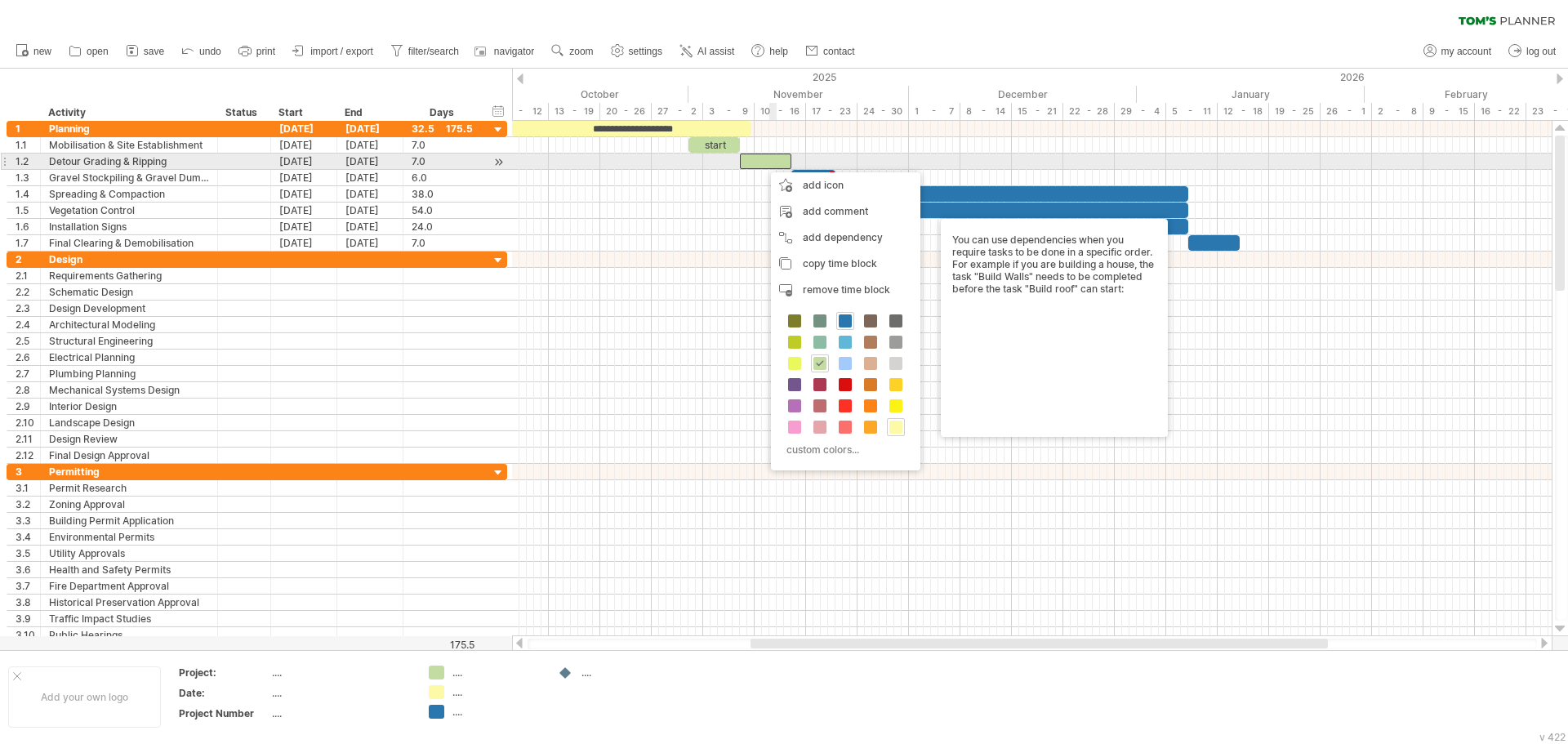
click at [773, 162] on div at bounding box center [765, 161] width 52 height 15
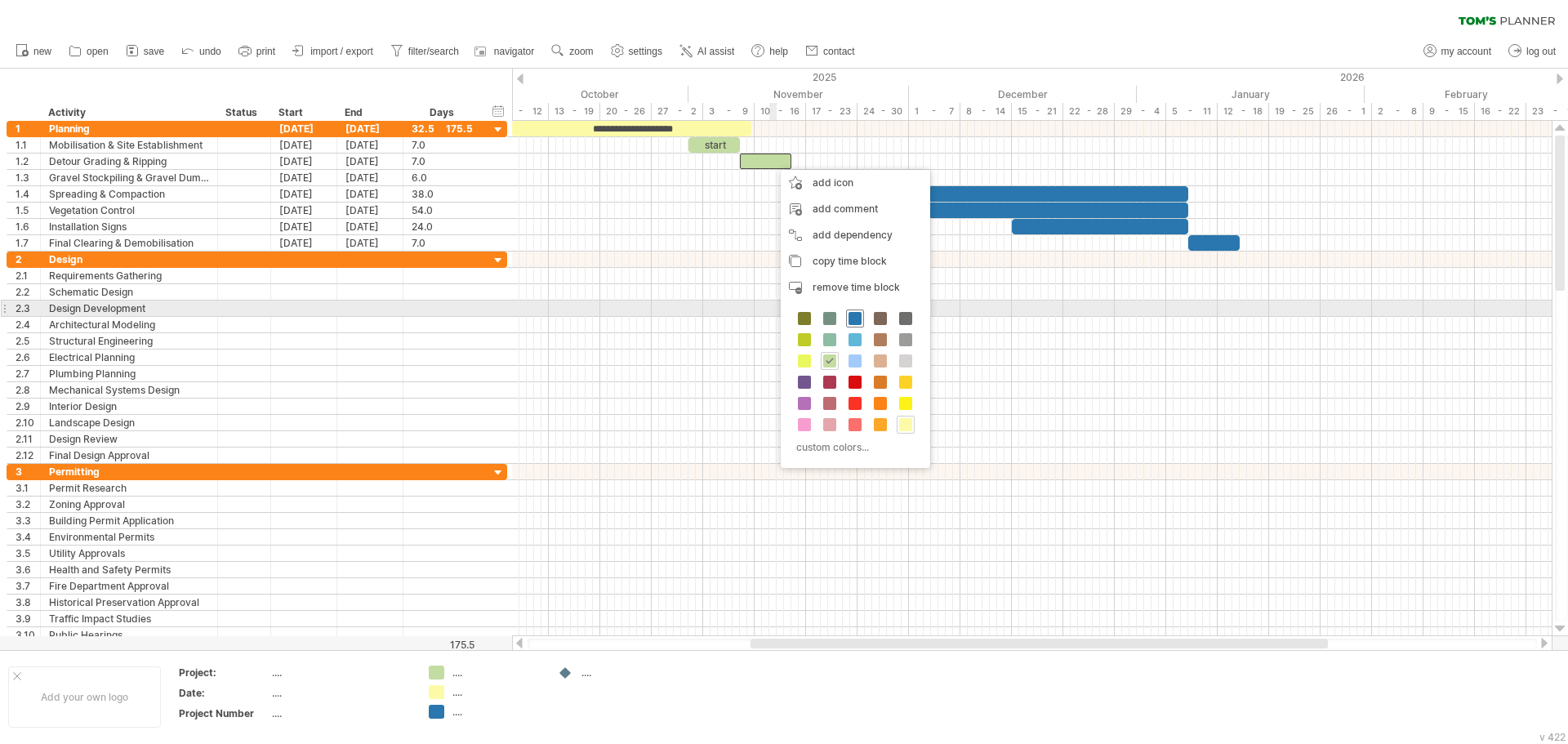
click at [854, 315] on span at bounding box center [855, 318] width 13 height 13
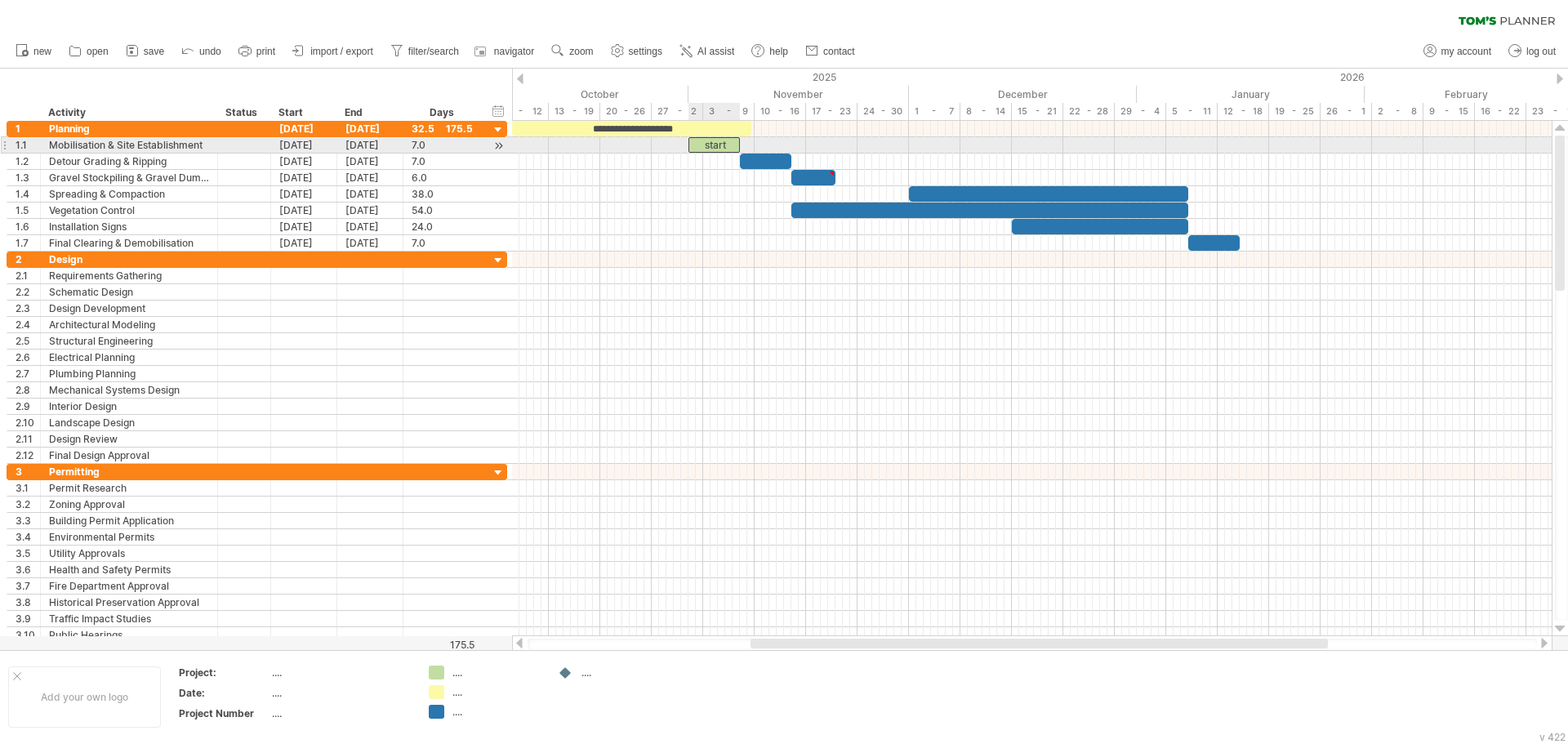
click at [730, 144] on div "start" at bounding box center [714, 145] width 52 height 15
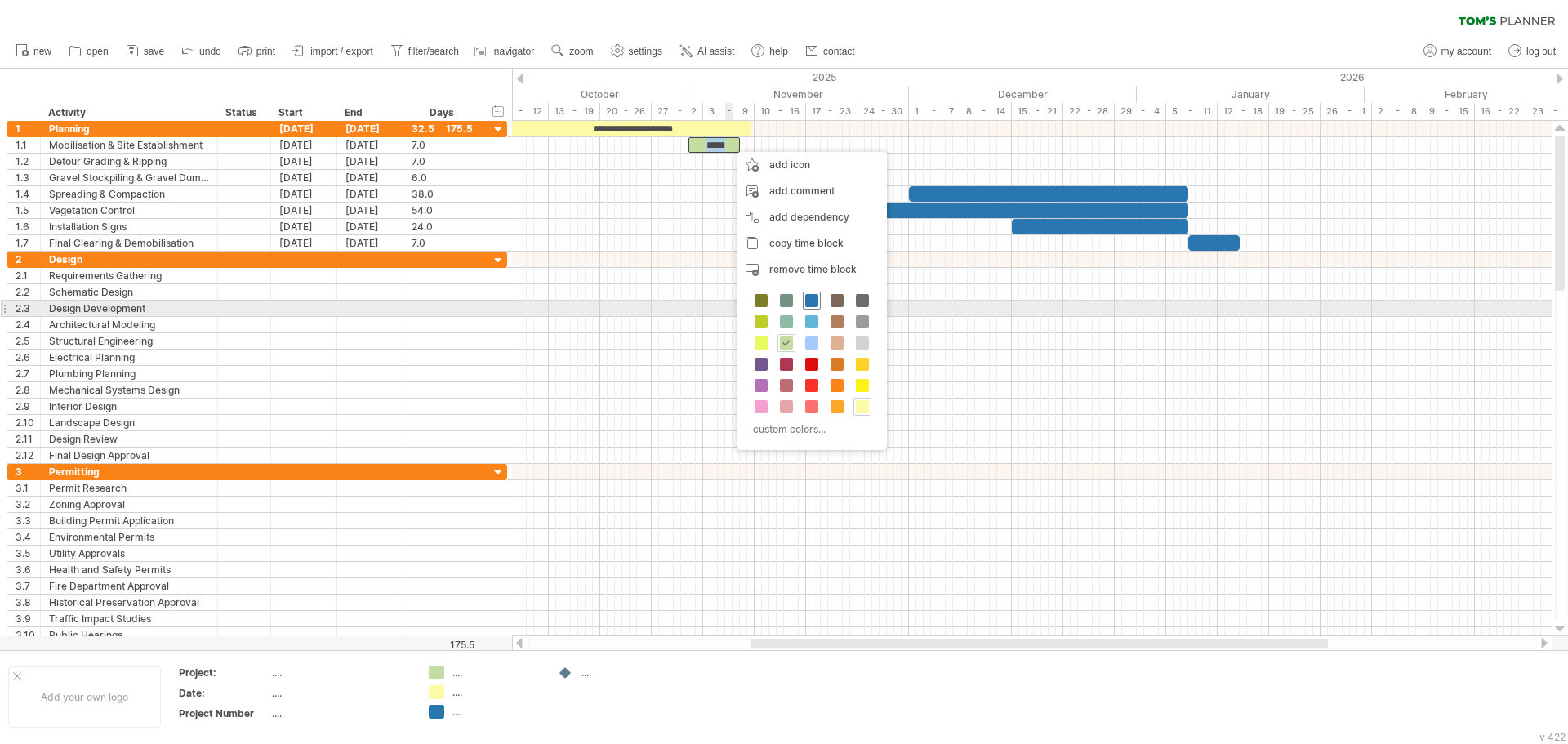
click at [812, 302] on span at bounding box center [812, 300] width 13 height 13
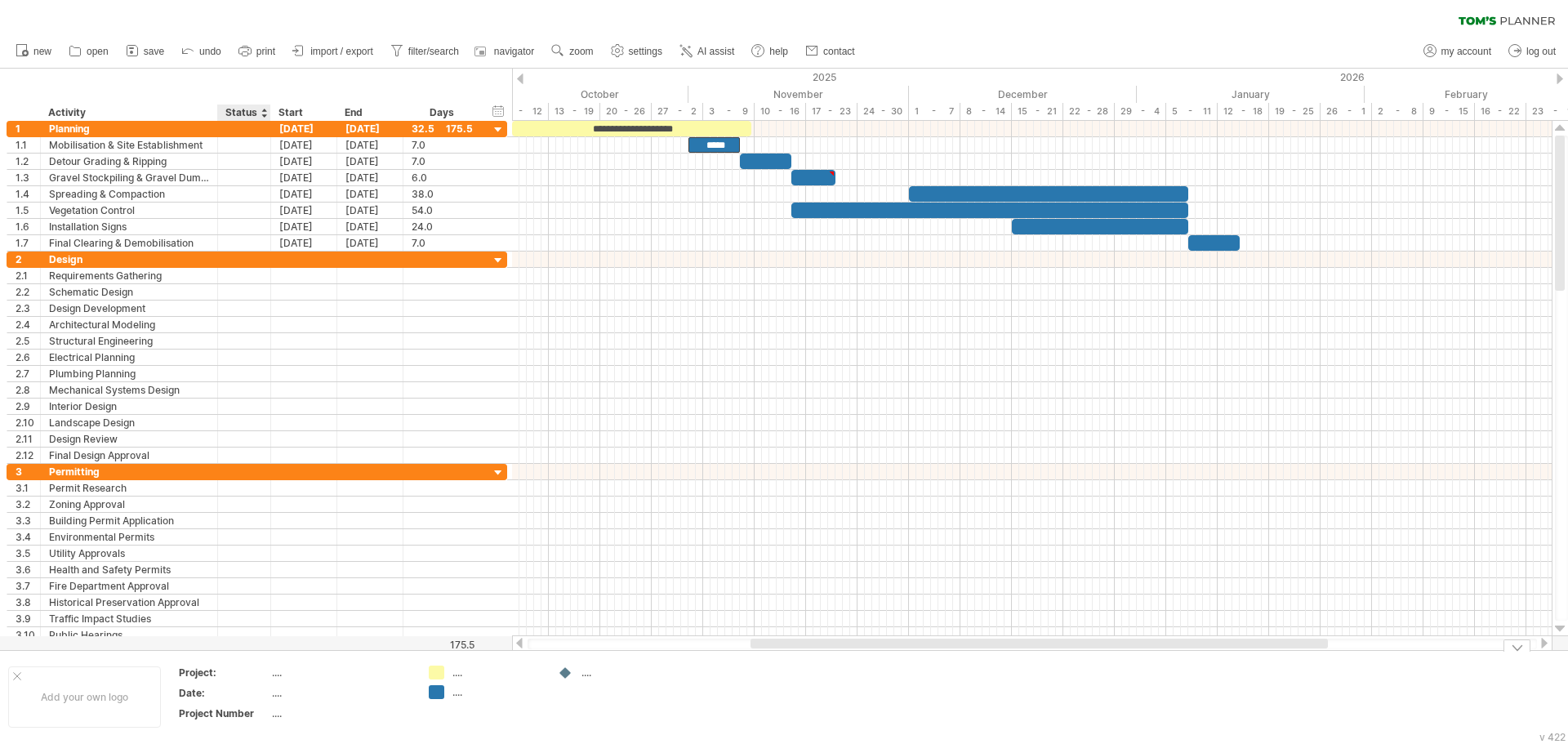
click at [272, 674] on div "...." at bounding box center [341, 672] width 137 height 14
type input "**********"
click at [328, 697] on div "...." at bounding box center [341, 692] width 137 height 14
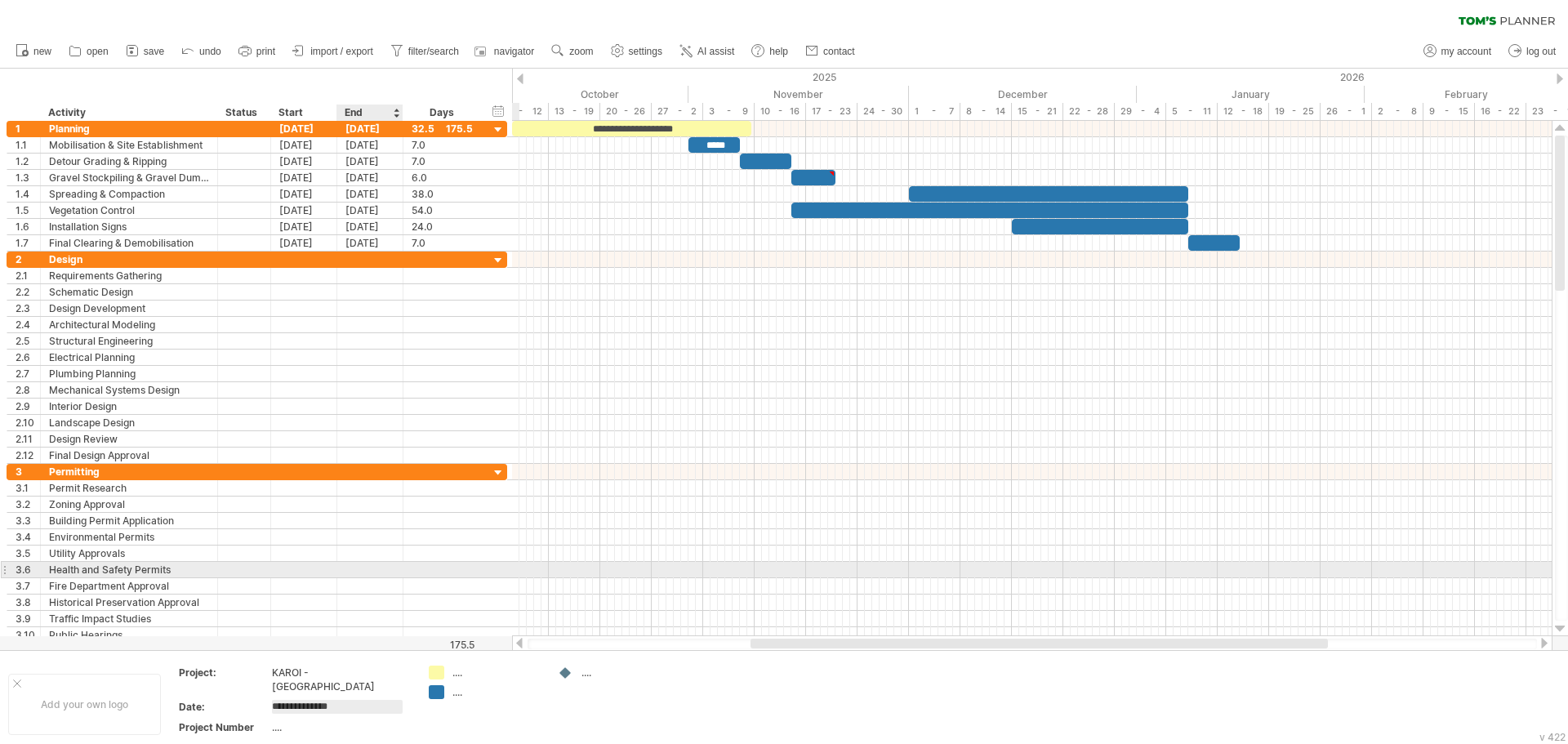
type input "**********"
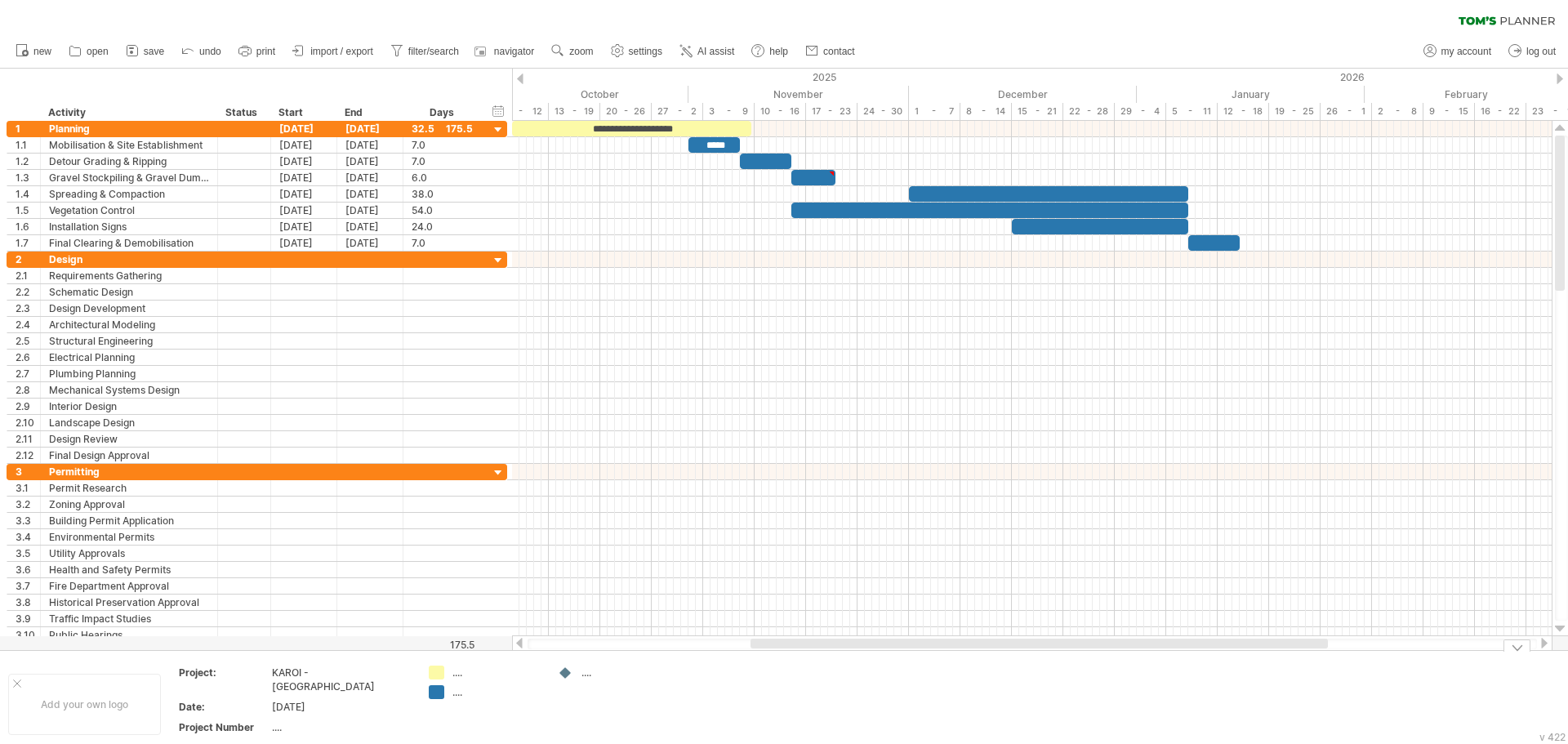
click at [858, 654] on div "Add your own logo Project: KAROI - [GEOGRAPHIC_DATA] Date: [DATE] Project Numbe…" at bounding box center [784, 703] width 1568 height 107
click at [455, 674] on div "...." at bounding box center [496, 672] width 89 height 14
click at [451, 693] on div "...." at bounding box center [485, 692] width 113 height 14
click at [471, 700] on td "...." at bounding box center [485, 703] width 129 height 77
click at [458, 697] on div "...." at bounding box center [496, 692] width 89 height 14
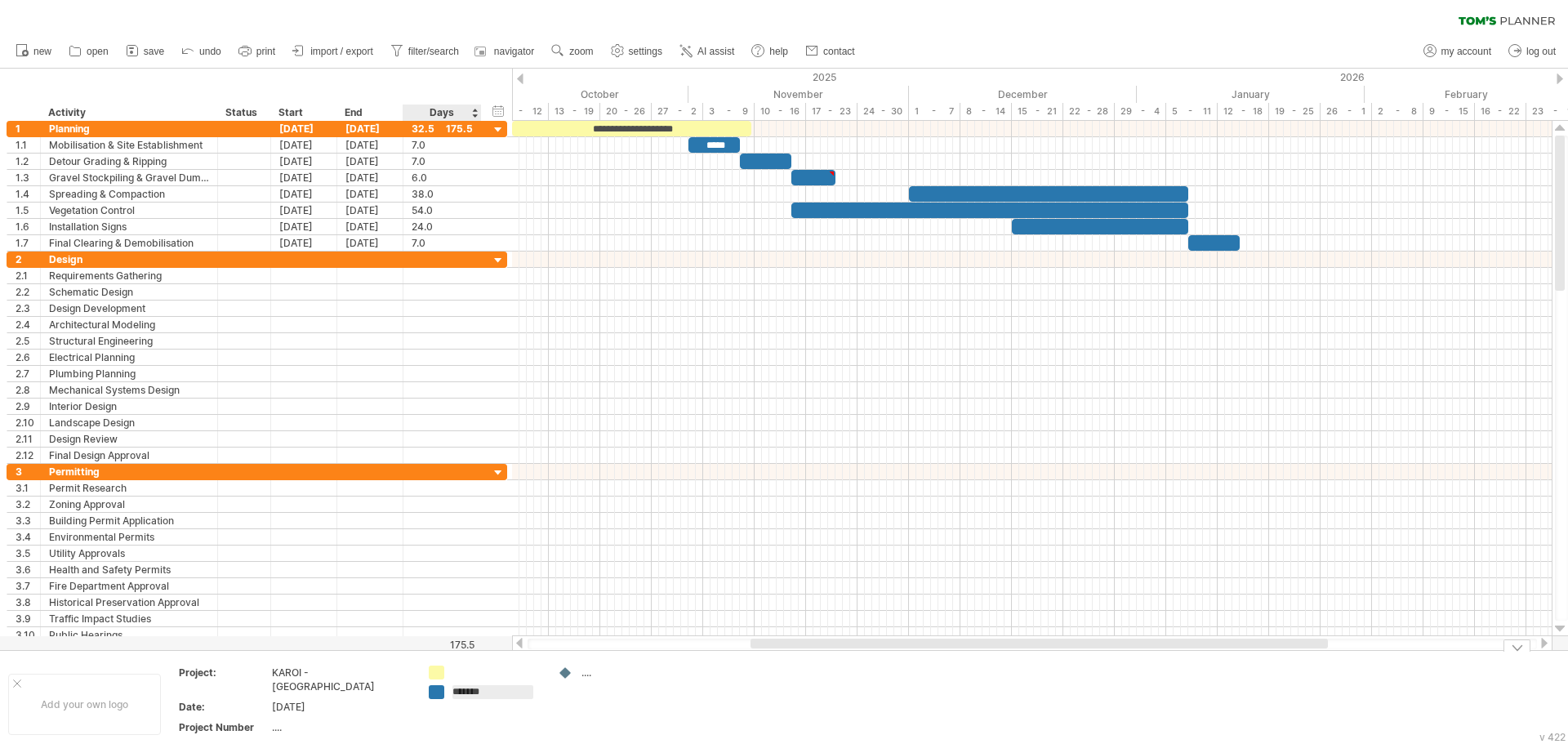
type input "********"
click at [568, 675] on div at bounding box center [566, 673] width 16 height 15
click at [571, 674] on div at bounding box center [566, 673] width 16 height 15
click at [625, 678] on span "remove icon" at bounding box center [640, 678] width 58 height 13
click at [443, 675] on div "Trying to reach [DOMAIN_NAME] Connected again... 0% clear filter new 1" at bounding box center [784, 372] width 1568 height 744
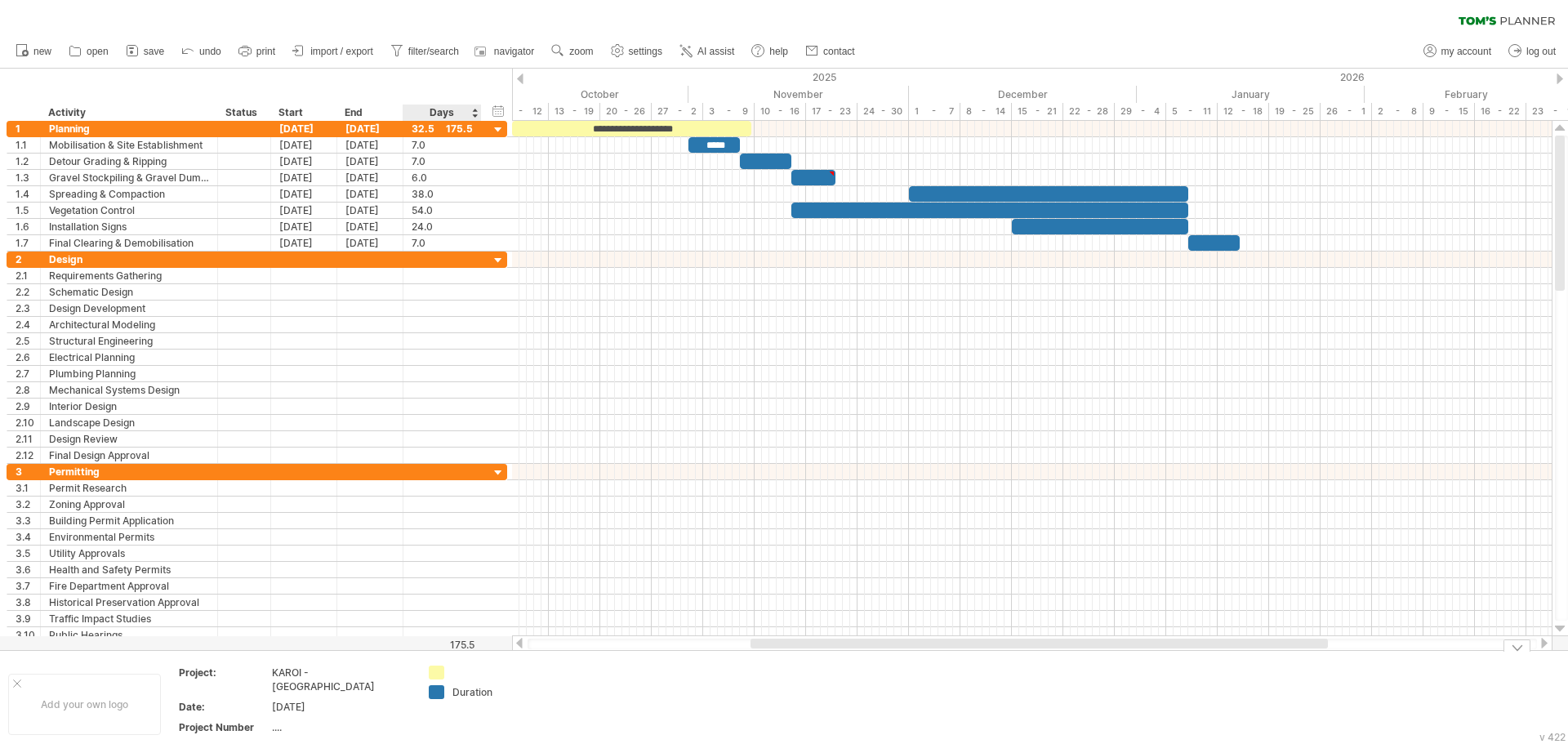
click at [468, 674] on div at bounding box center [496, 672] width 89 height 14
click at [571, 132] on div "**********" at bounding box center [631, 128] width 240 height 15
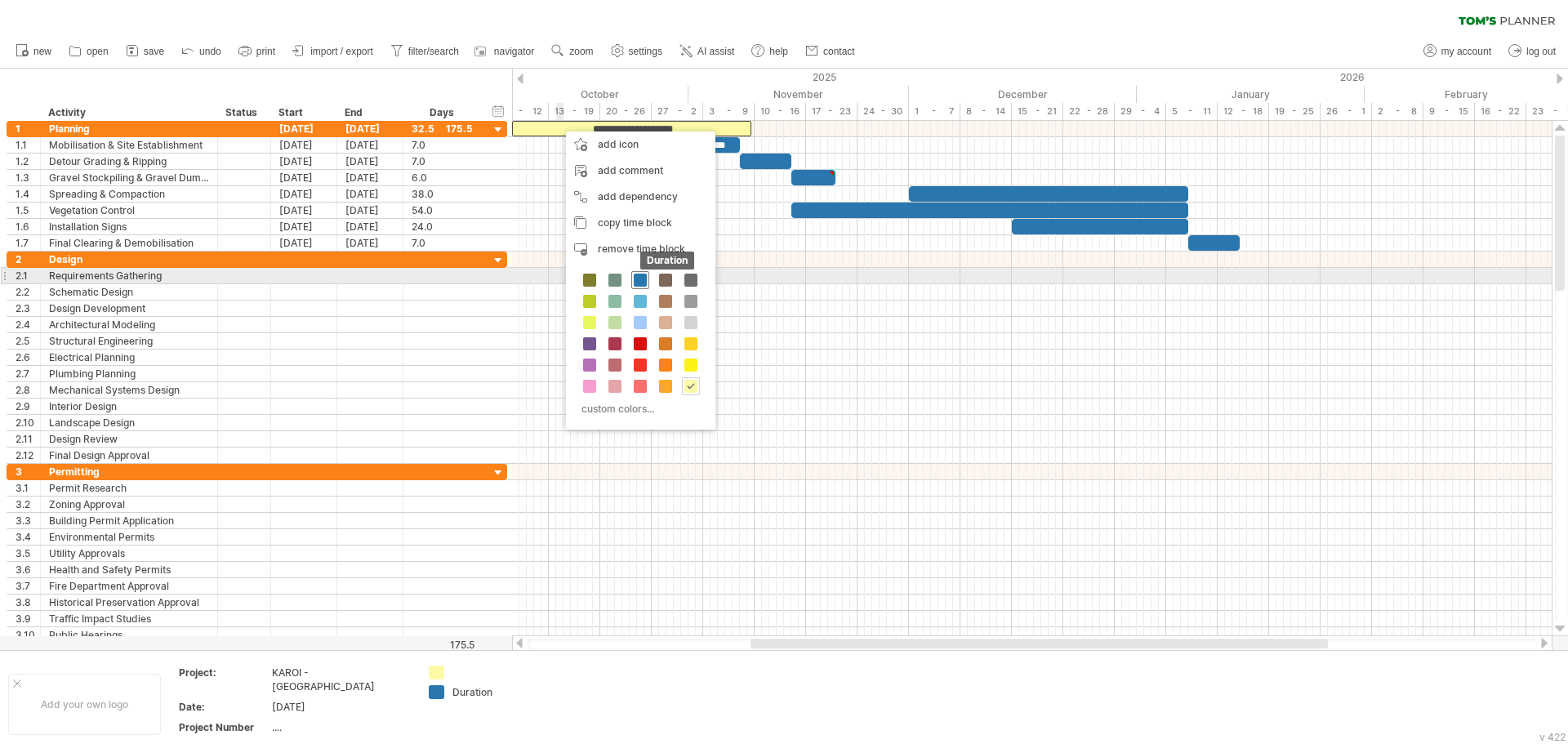
click at [643, 276] on span at bounding box center [640, 280] width 13 height 13
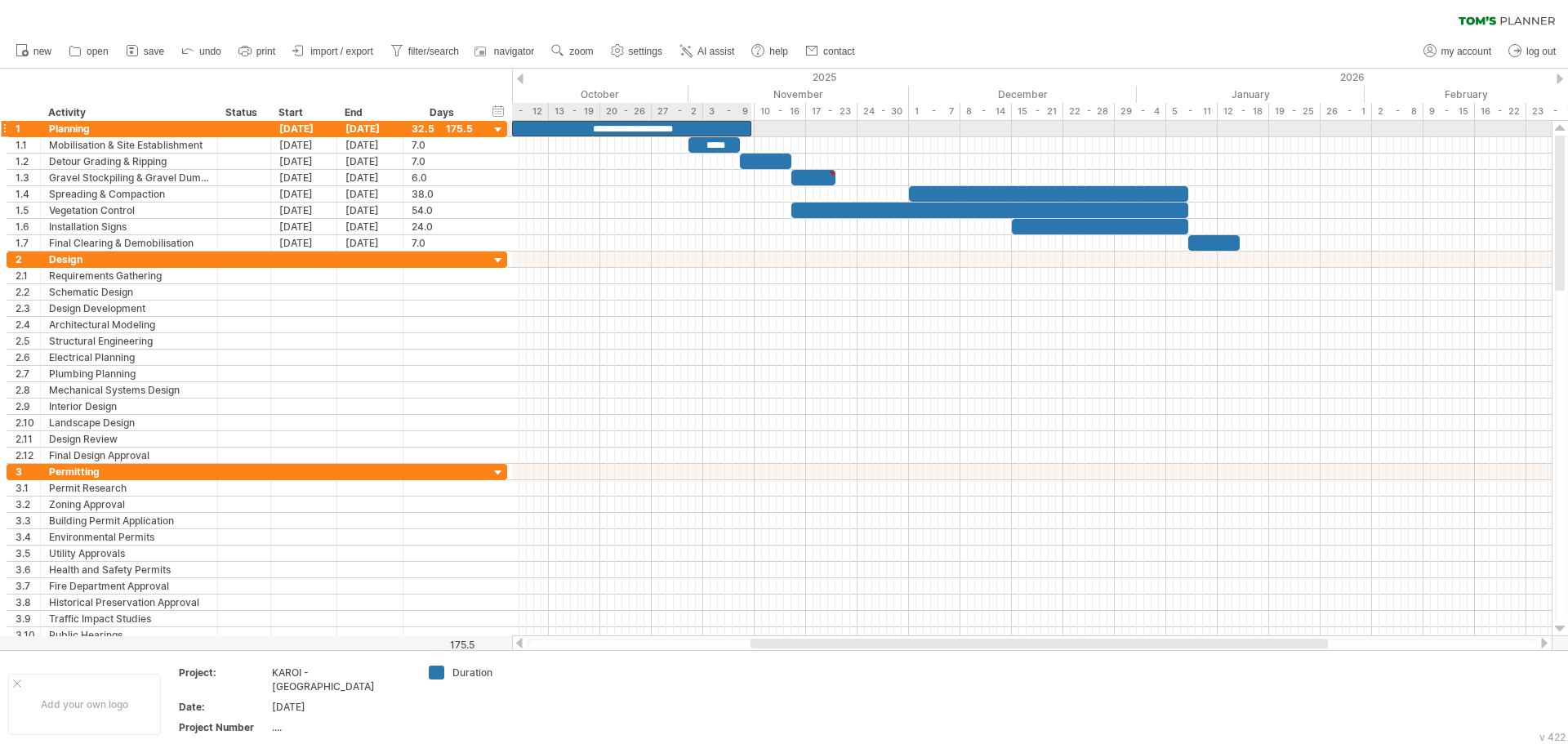
click at [667, 129] on div "**********" at bounding box center [631, 128] width 240 height 15
click at [689, 123] on div "**********" at bounding box center [631, 128] width 240 height 15
drag, startPoint x: 689, startPoint y: 123, endPoint x: 590, endPoint y: 130, distance: 99.2
click at [590, 130] on div "**********" at bounding box center [532, 128] width 240 height 15
click at [681, 129] on div "example time blocks:" at bounding box center [631, 128] width 240 height 15
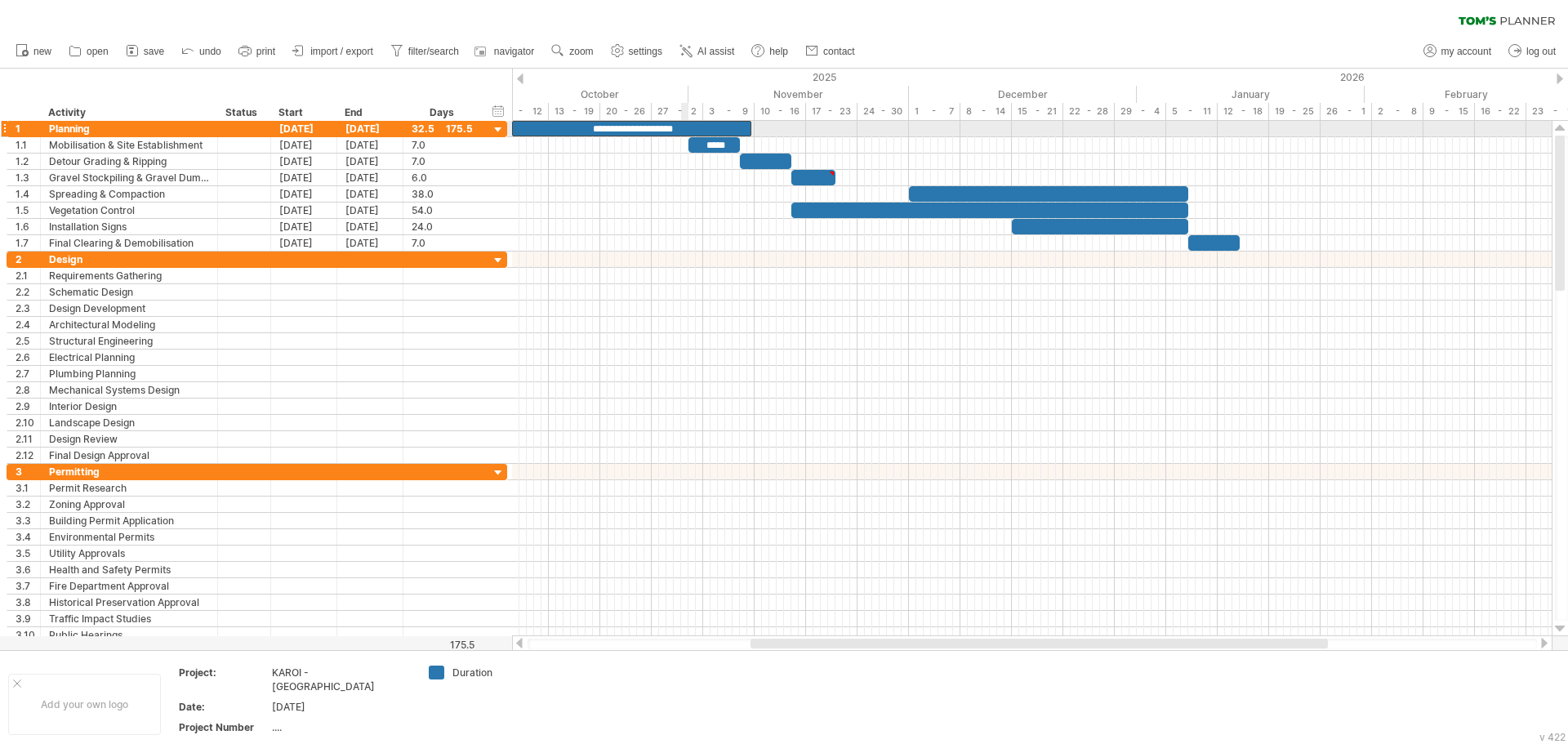
click at [681, 129] on div "**********" at bounding box center [631, 128] width 240 height 15
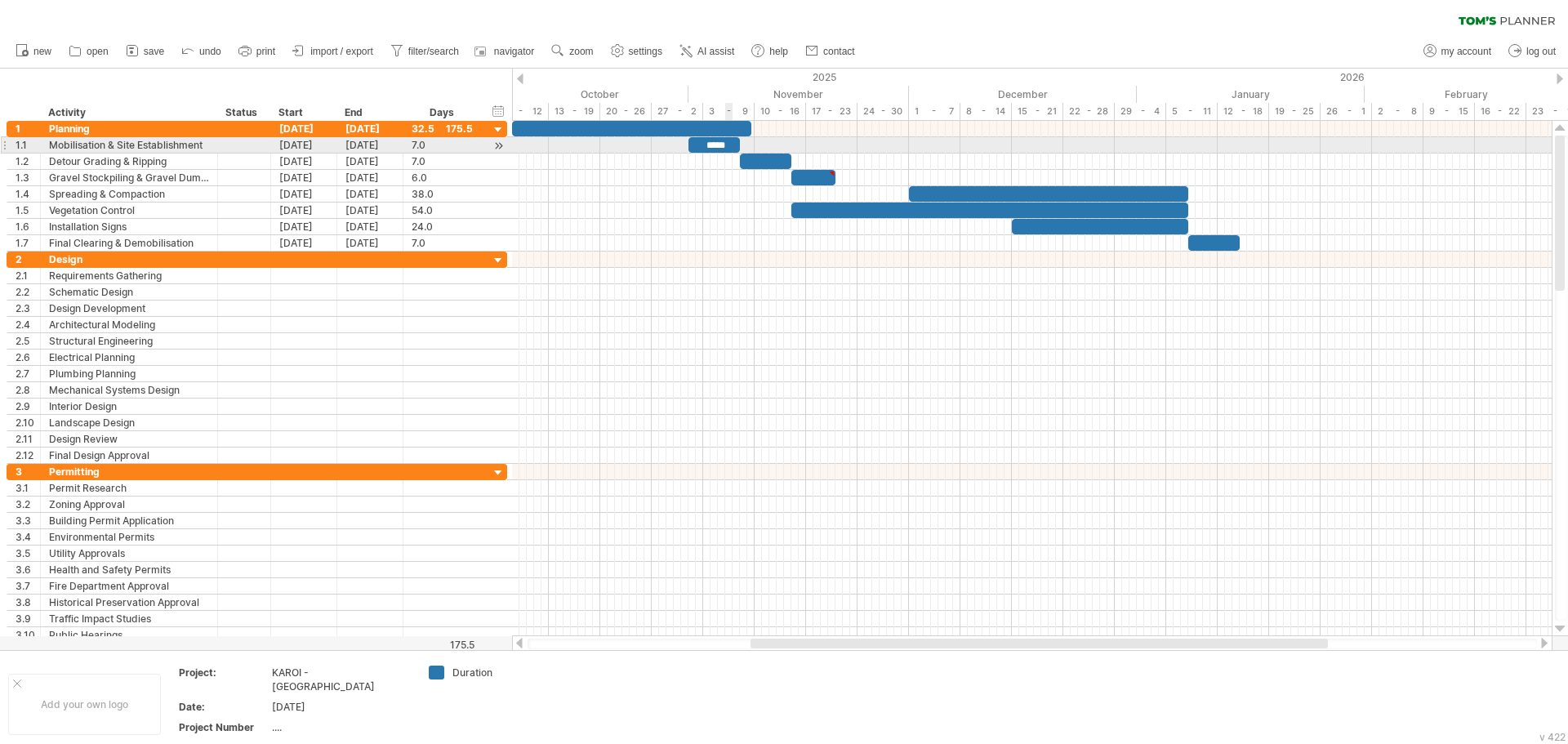
click at [725, 146] on div "*****" at bounding box center [714, 145] width 52 height 15
drag, startPoint x: 730, startPoint y: 141, endPoint x: 713, endPoint y: 145, distance: 17.5
click at [713, 145] on div "*****" at bounding box center [699, 145] width 52 height 15
click at [713, 146] on div "*****" at bounding box center [699, 145] width 52 height 15
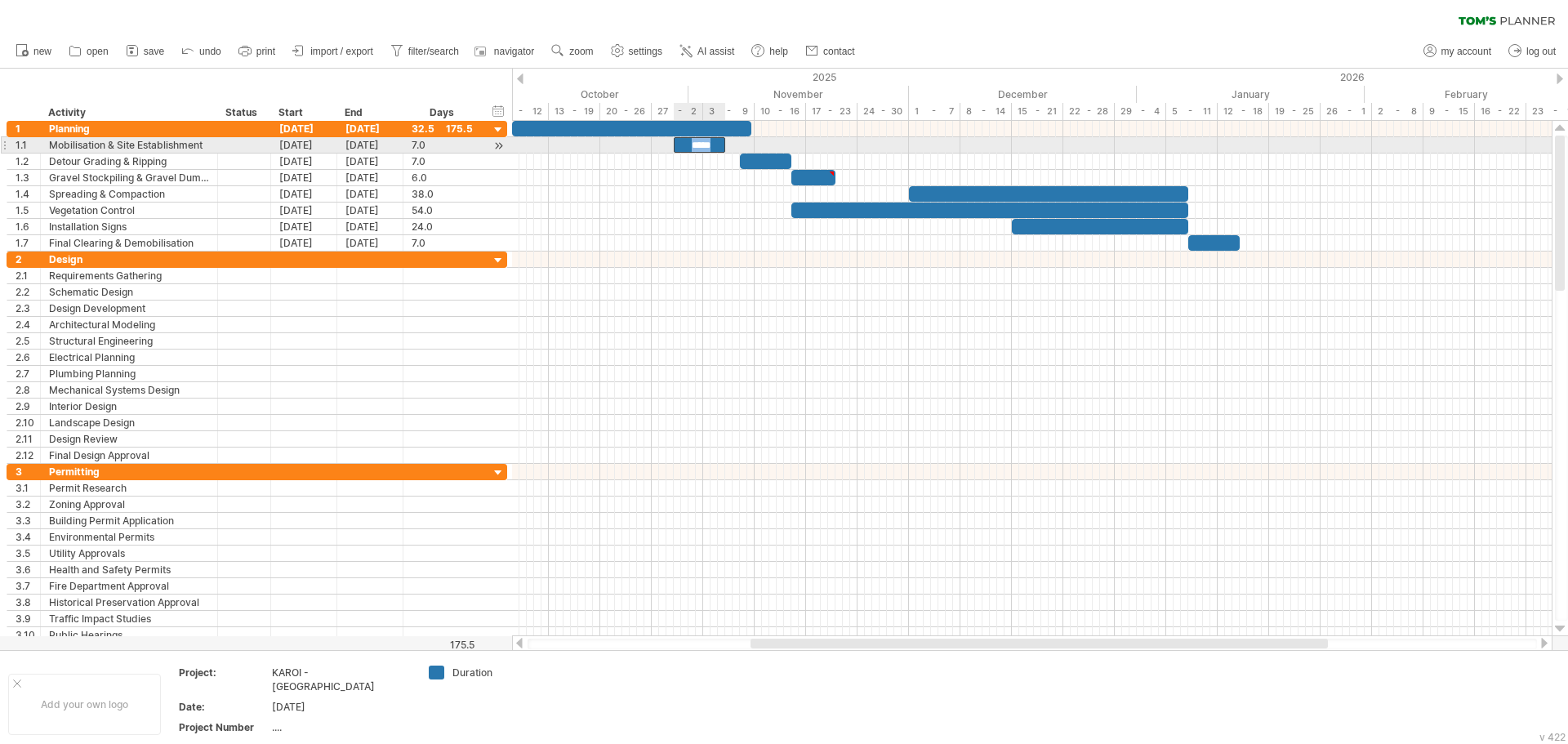
click at [713, 146] on div "*****" at bounding box center [699, 145] width 52 height 15
click at [452, 143] on div "7.0" at bounding box center [442, 145] width 61 height 15
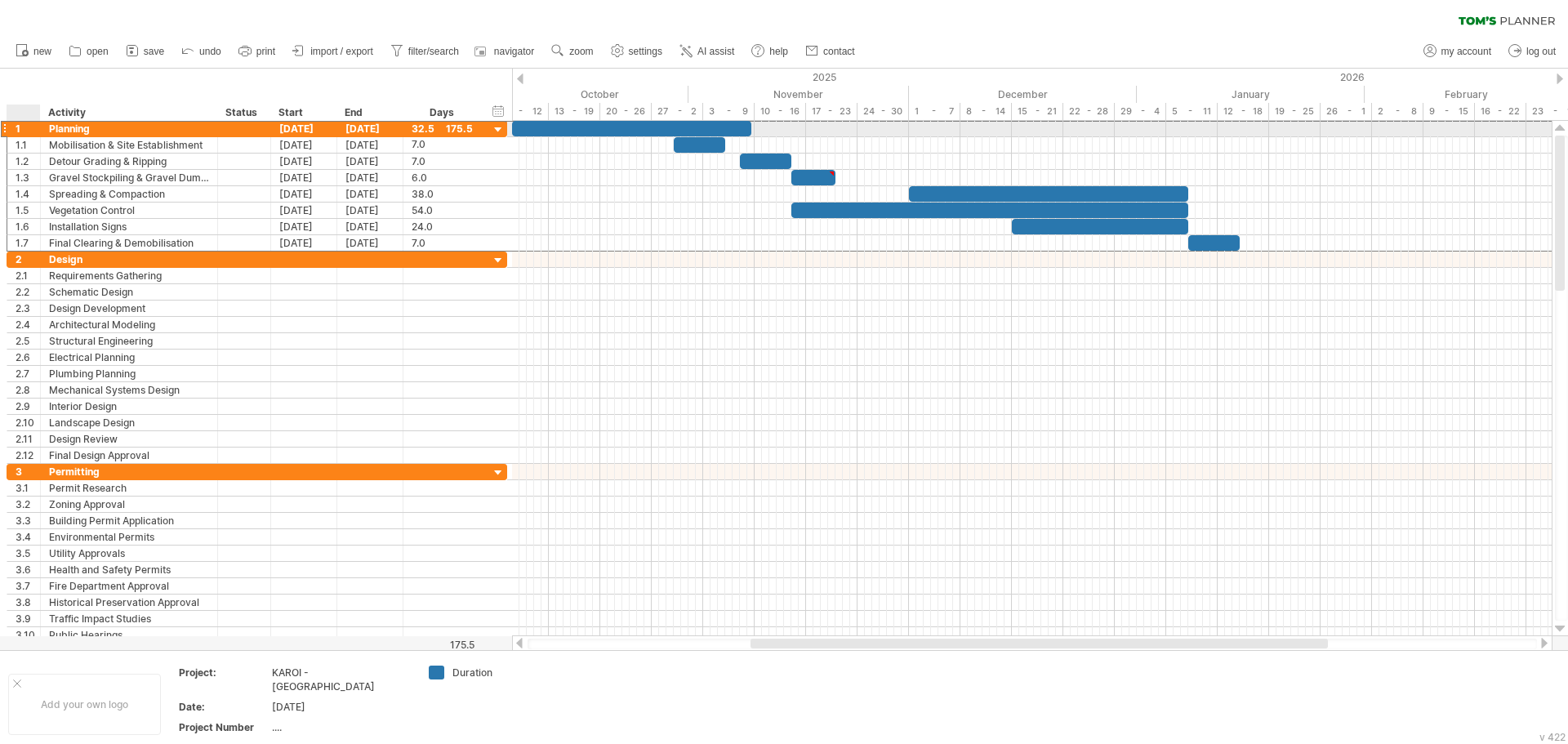
click at [21, 128] on div "1" at bounding box center [27, 128] width 24 height 15
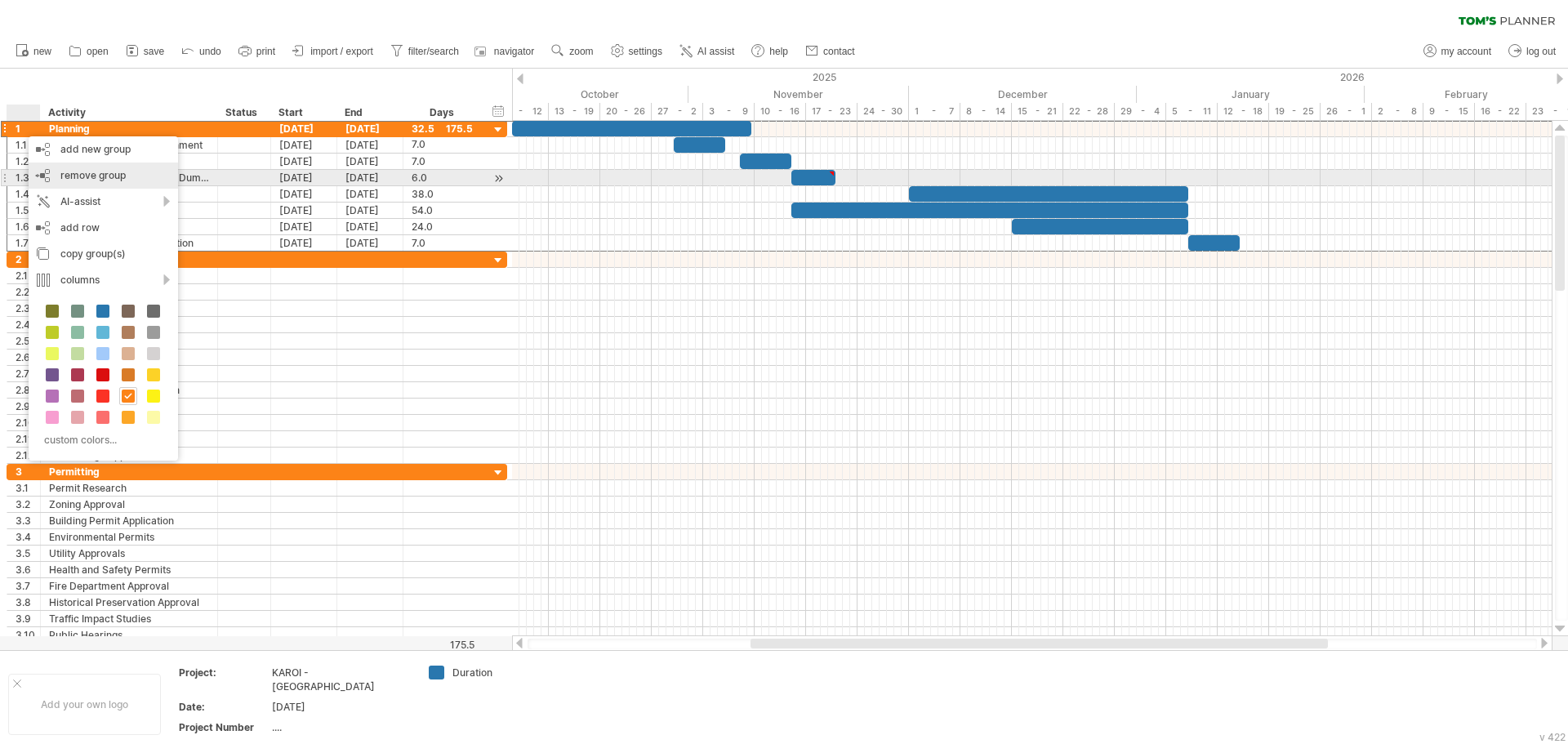
click at [90, 178] on span "remove group" at bounding box center [93, 175] width 65 height 13
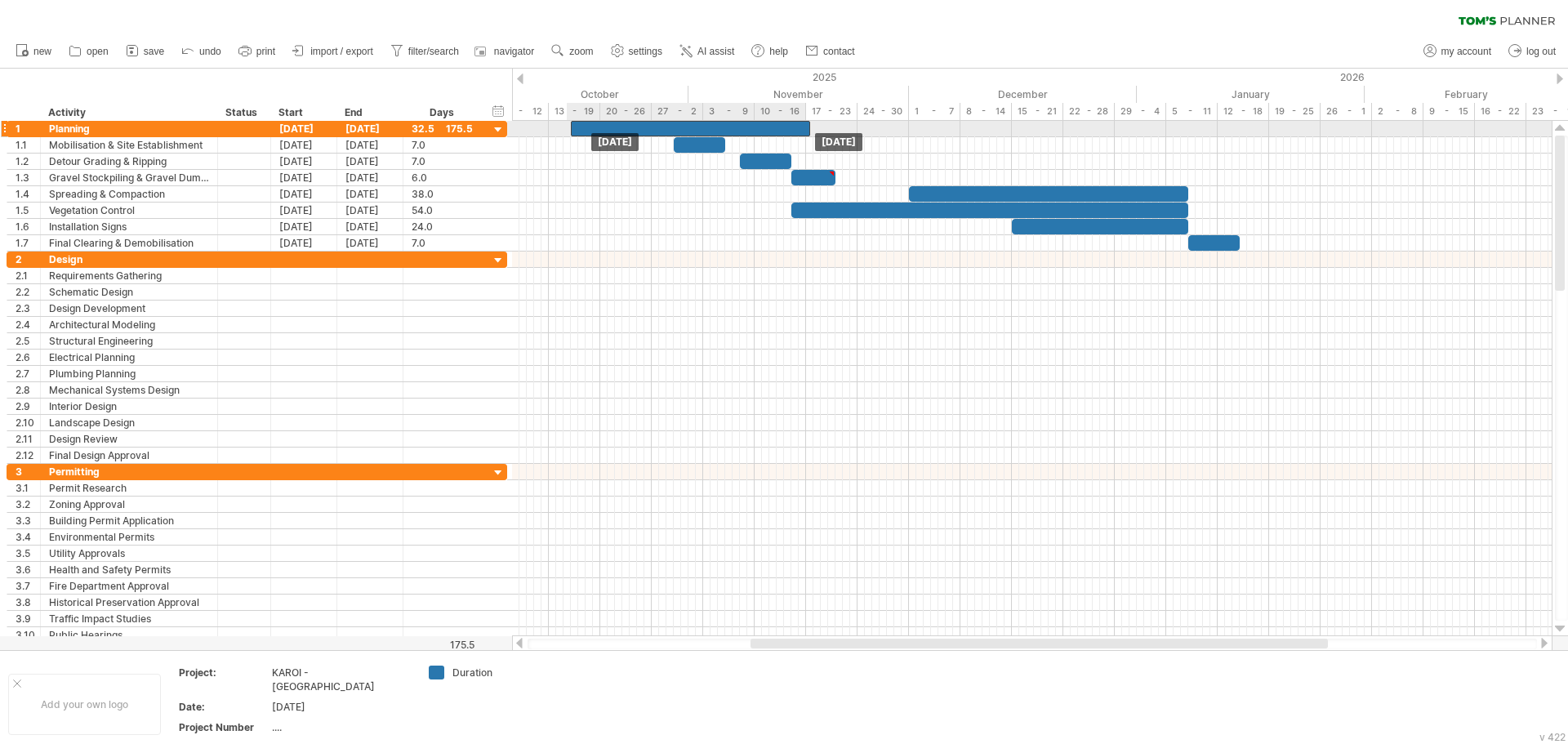
drag, startPoint x: 533, startPoint y: 126, endPoint x: 590, endPoint y: 126, distance: 57.0
click at [590, 126] on div at bounding box center [690, 128] width 240 height 15
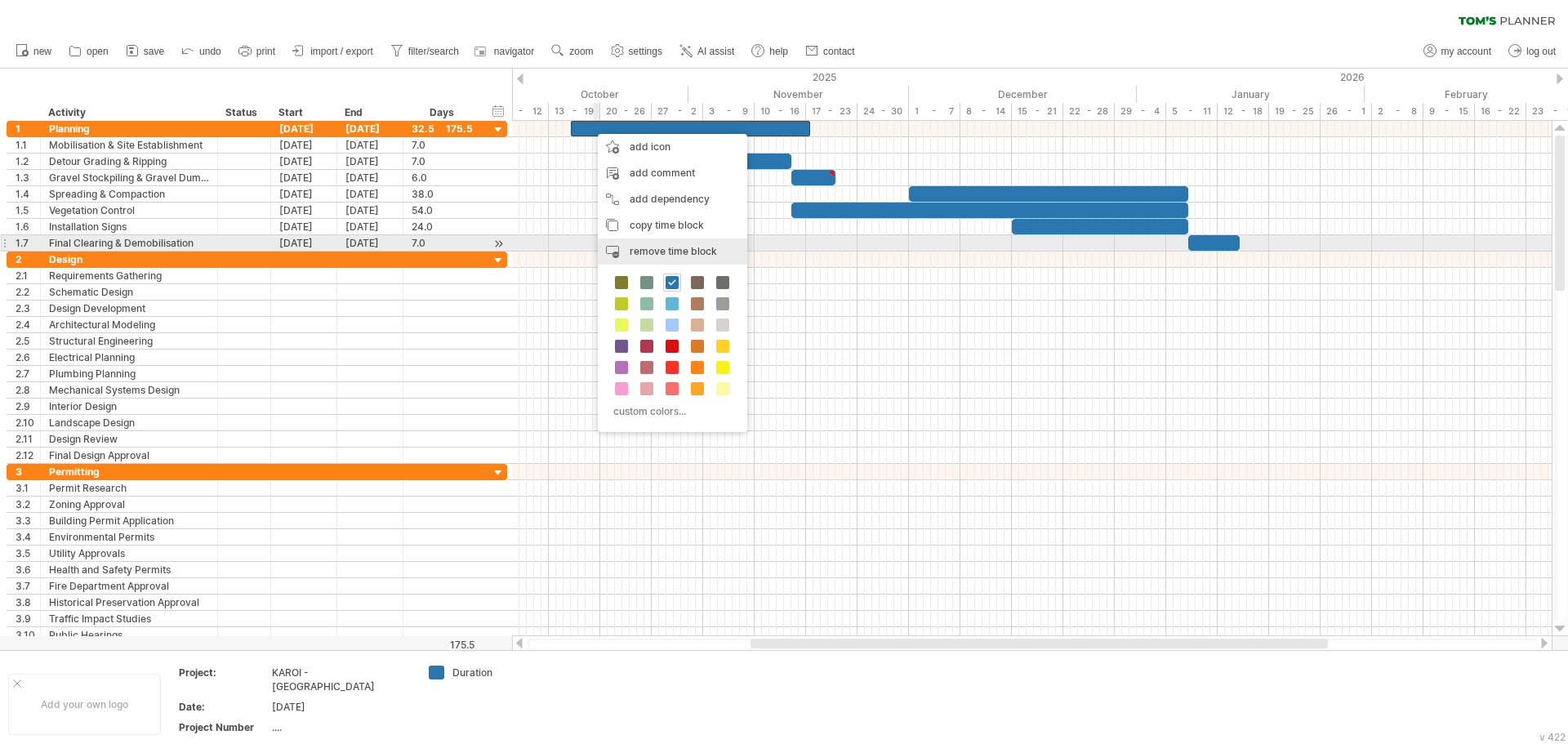
click at [656, 250] on span "remove time block" at bounding box center [674, 251] width 88 height 13
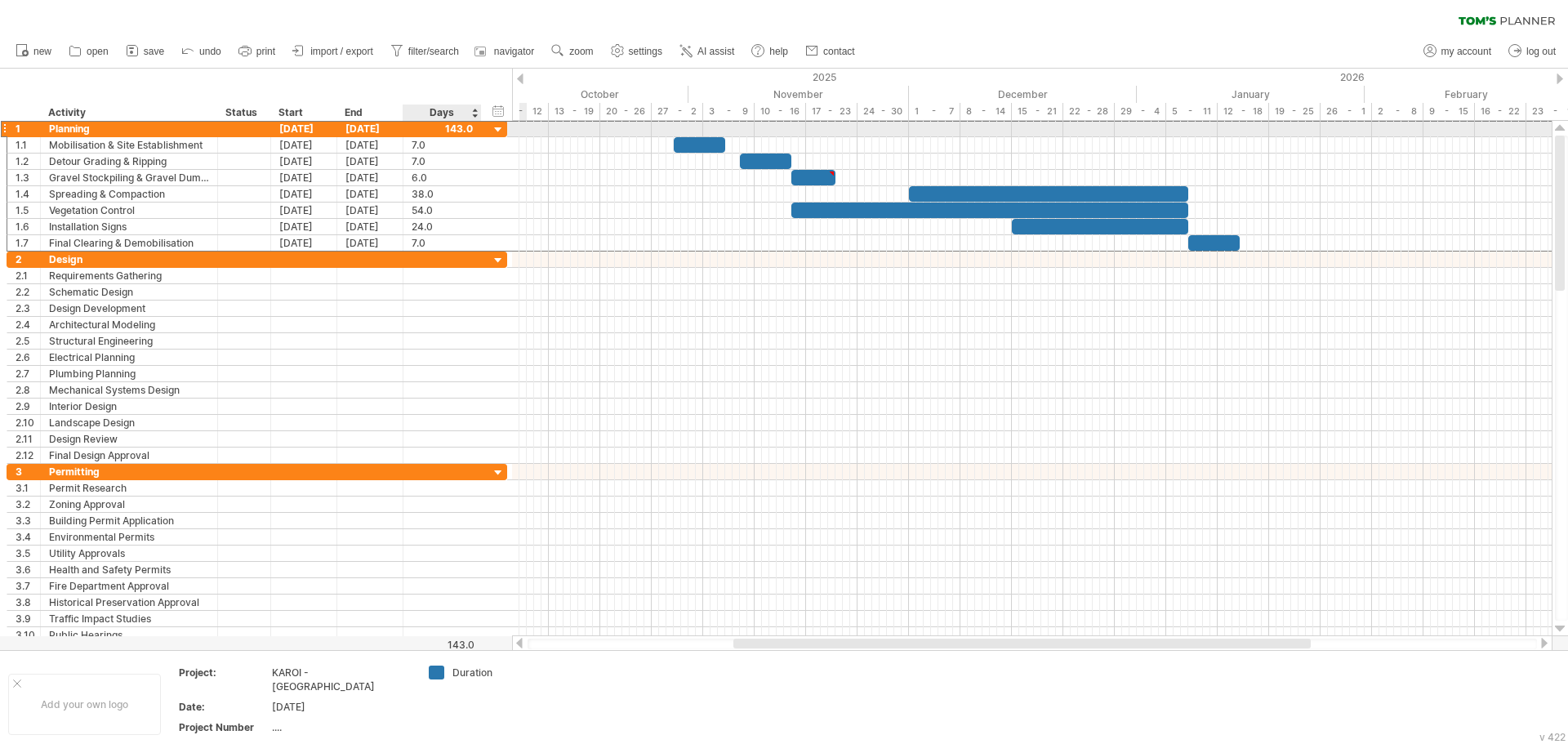
click at [486, 129] on div "1 ******** Planning [DATE] [DATE] 143.0" at bounding box center [257, 128] width 501 height 17
click at [252, 133] on div at bounding box center [244, 128] width 36 height 15
click at [252, 133] on input "text" at bounding box center [244, 128] width 36 height 15
click at [298, 128] on div "[DATE]" at bounding box center [304, 128] width 66 height 15
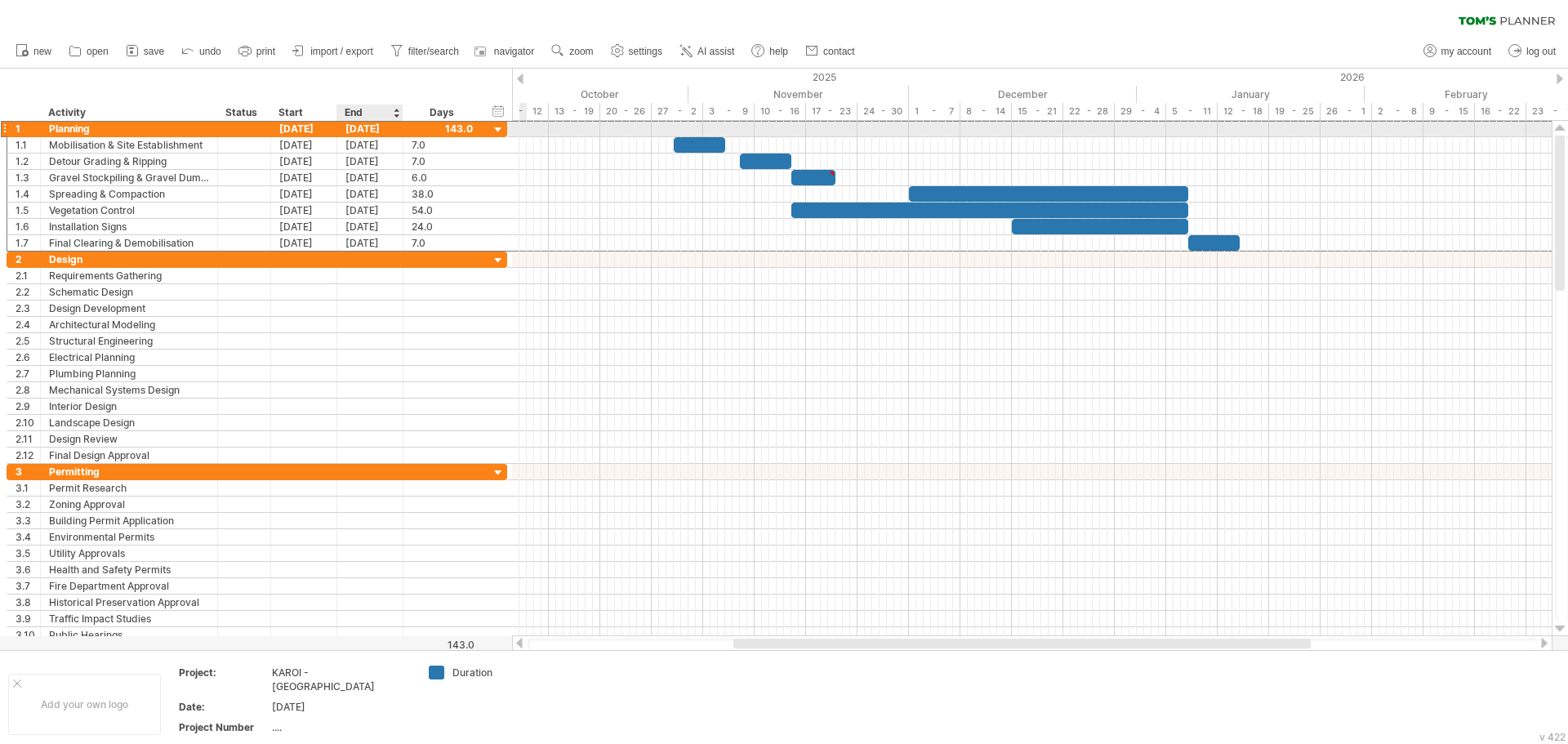
click at [369, 133] on div "[DATE]" at bounding box center [370, 128] width 66 height 15
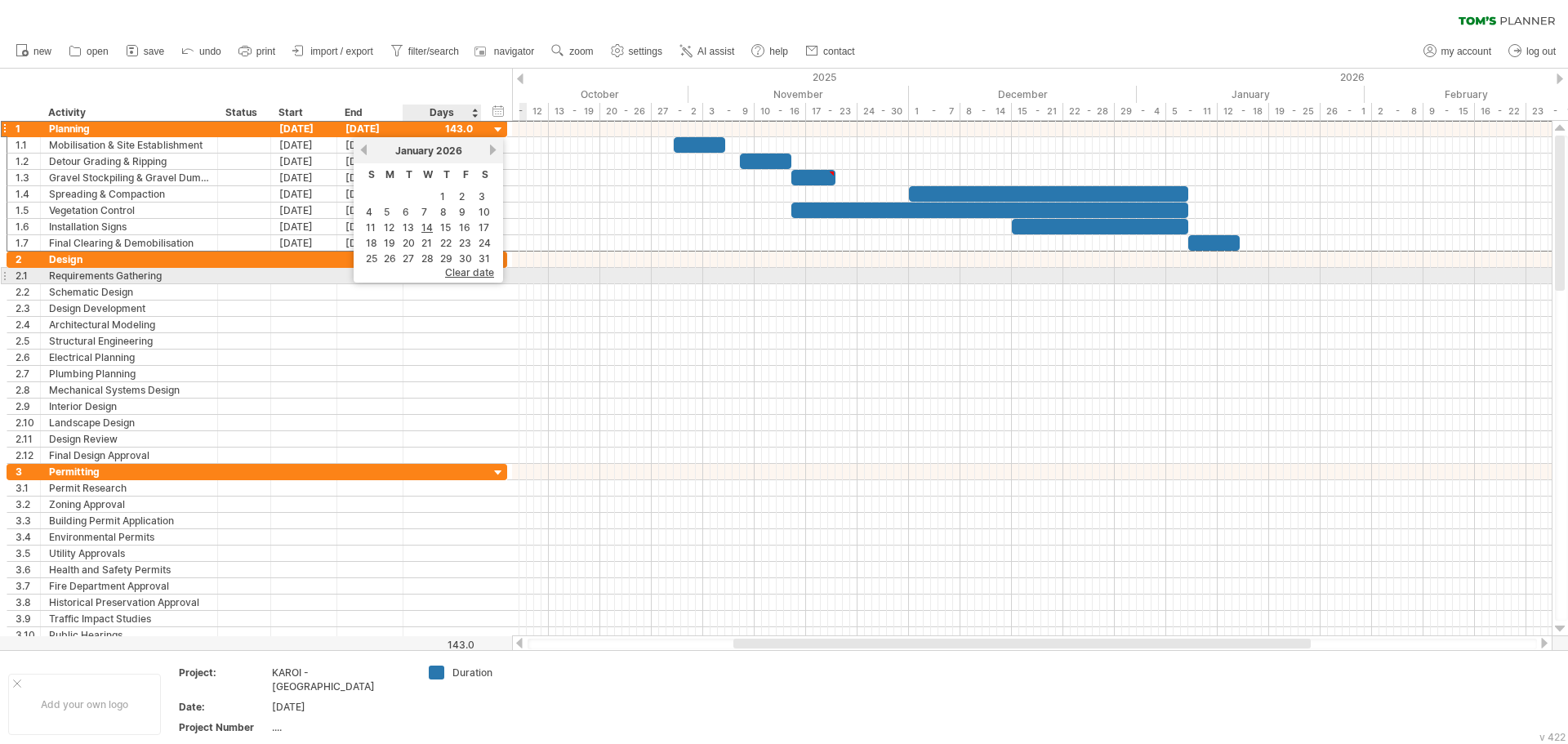
click at [466, 274] on span "clear date" at bounding box center [469, 273] width 49 height 13
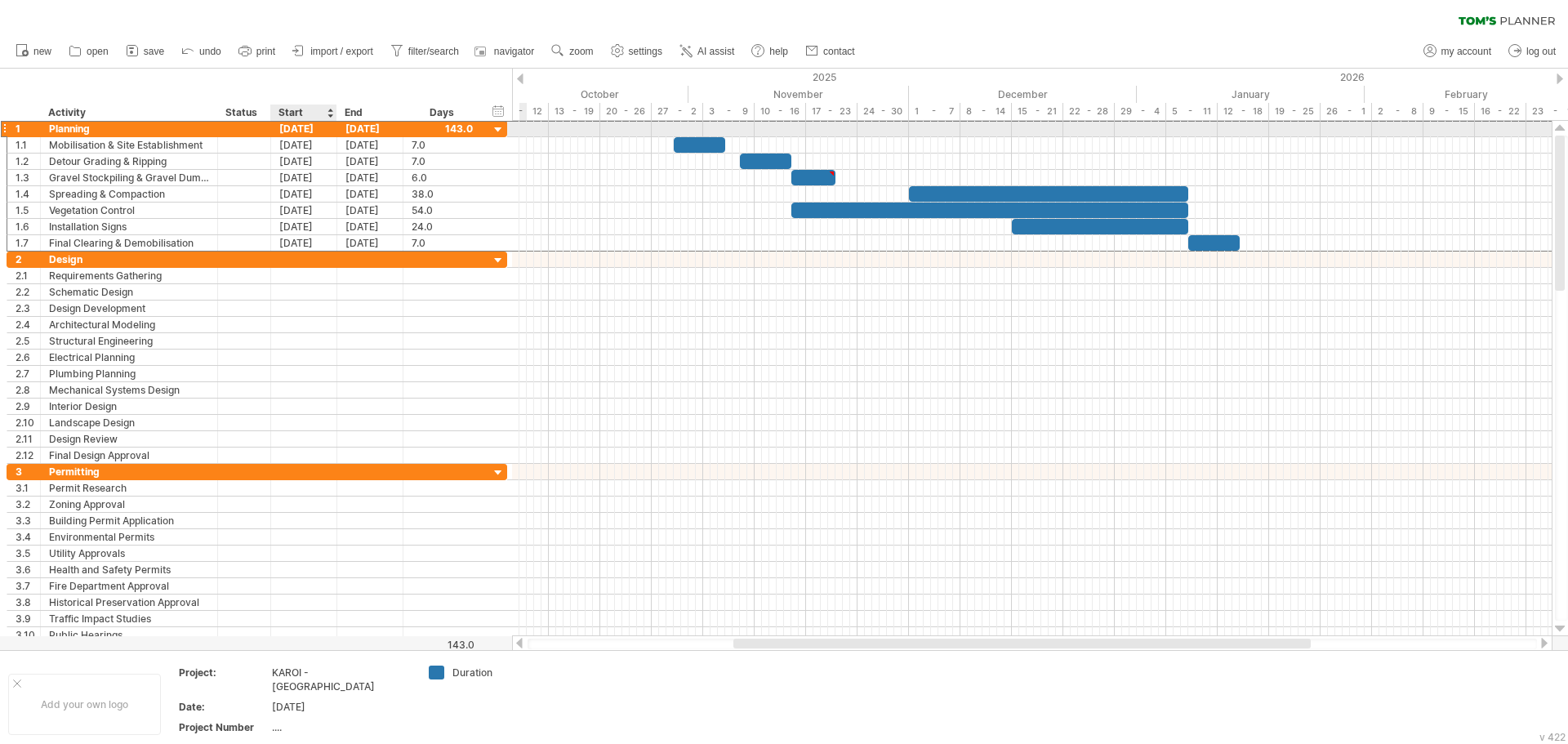
click at [315, 131] on div "[DATE]" at bounding box center [304, 128] width 66 height 15
click at [313, 131] on div "[DATE]" at bounding box center [304, 128] width 66 height 15
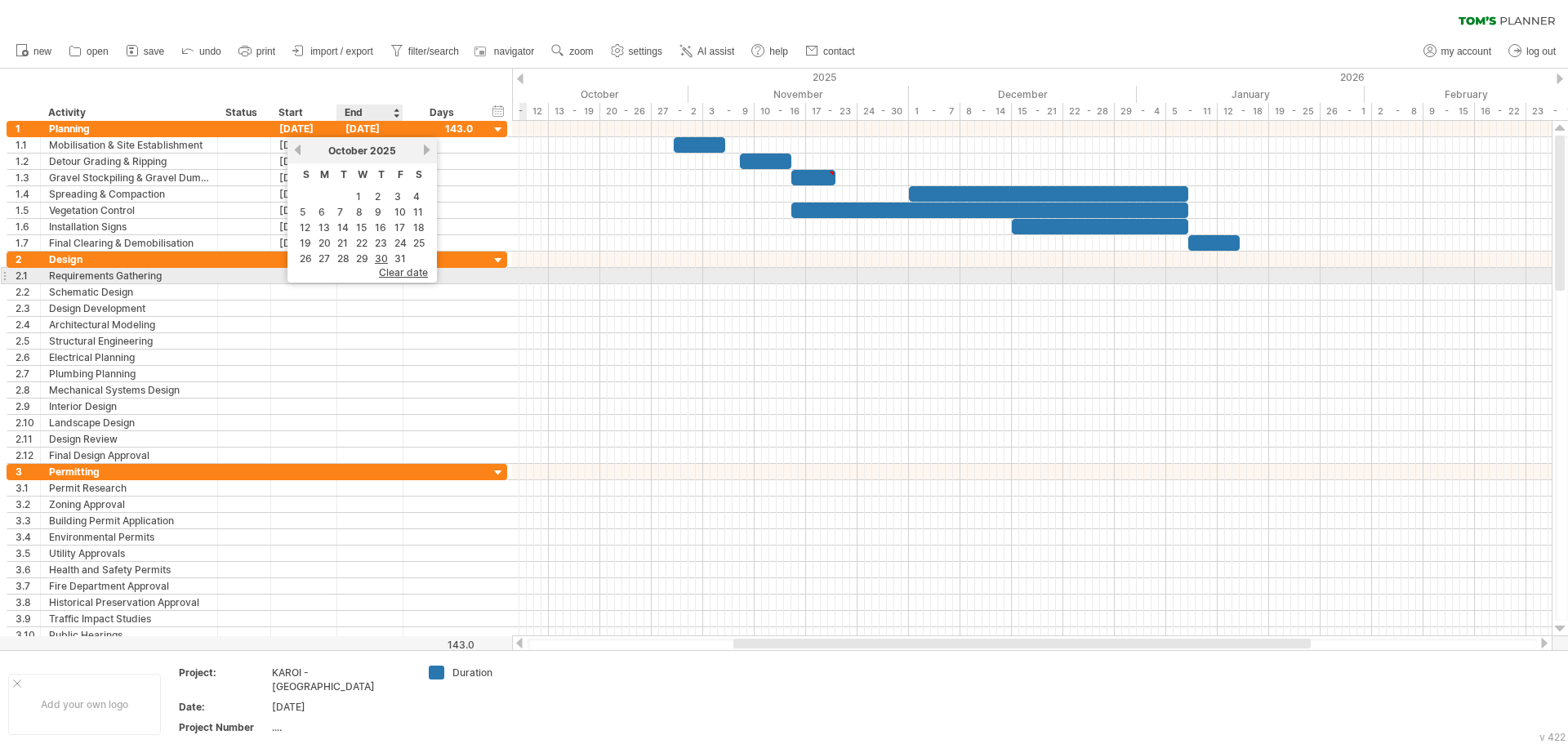
click at [404, 271] on span "clear date" at bounding box center [403, 273] width 49 height 13
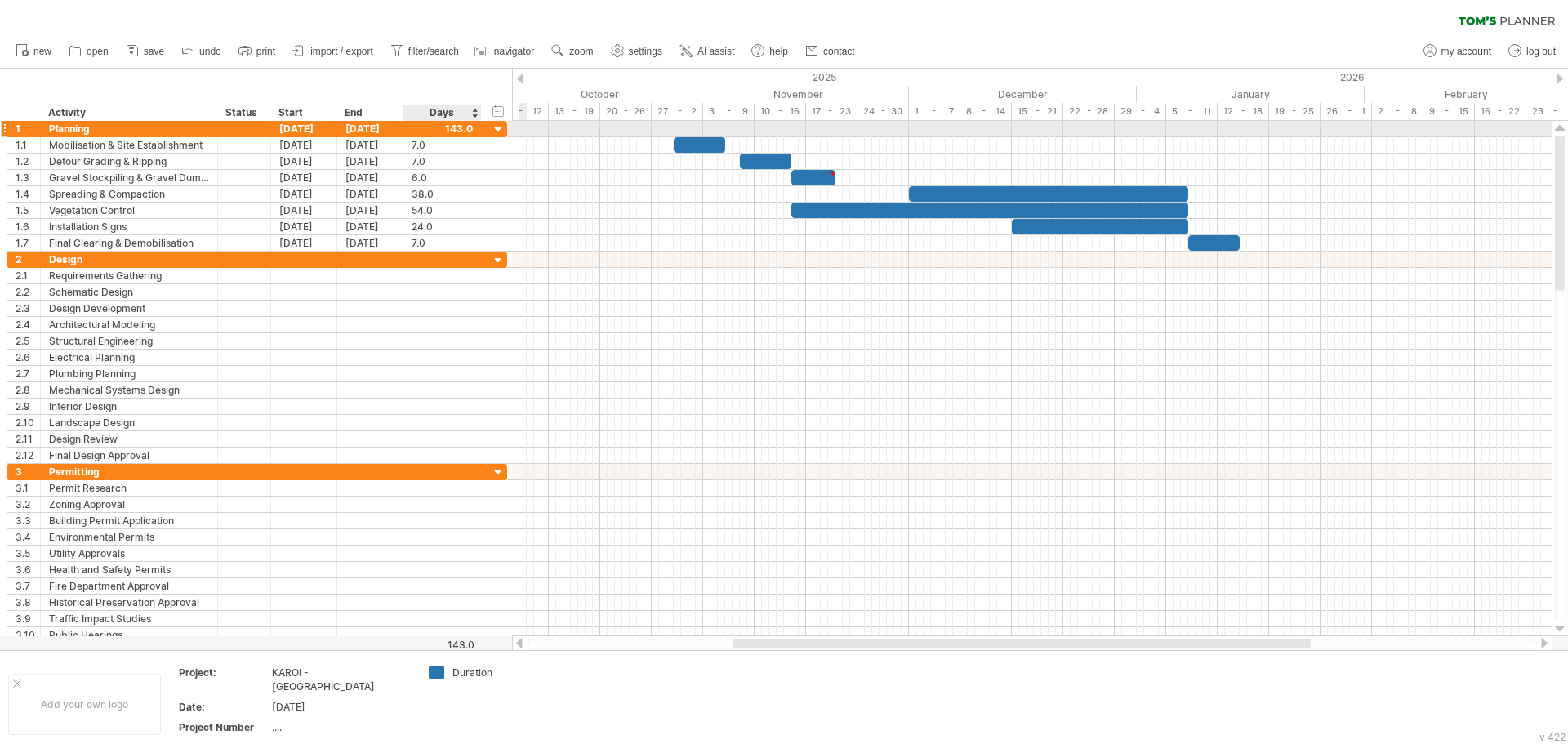
click at [477, 128] on div at bounding box center [479, 129] width 8 height 16
click at [500, 129] on div at bounding box center [499, 130] width 15 height 15
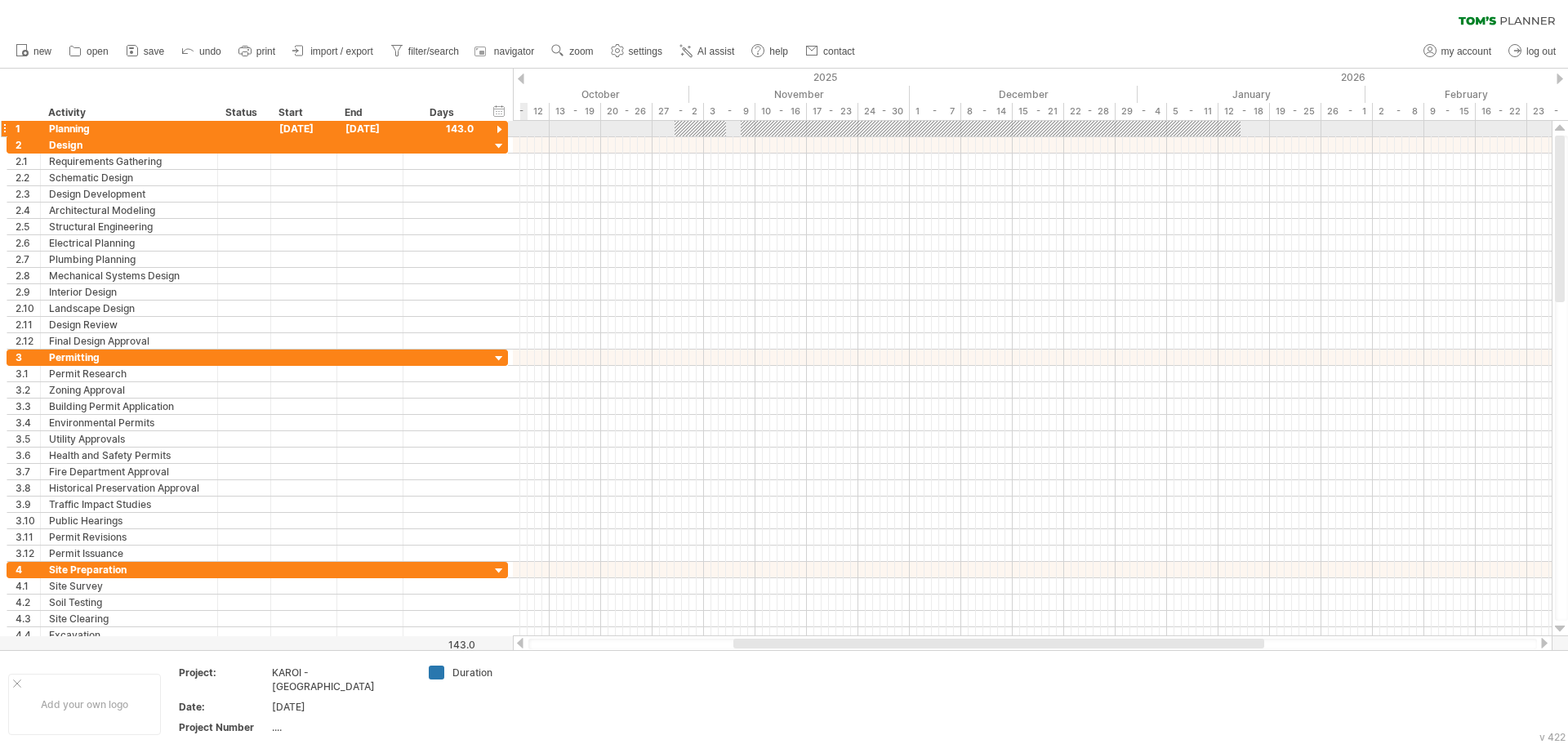
click at [500, 129] on div at bounding box center [499, 130] width 15 height 15
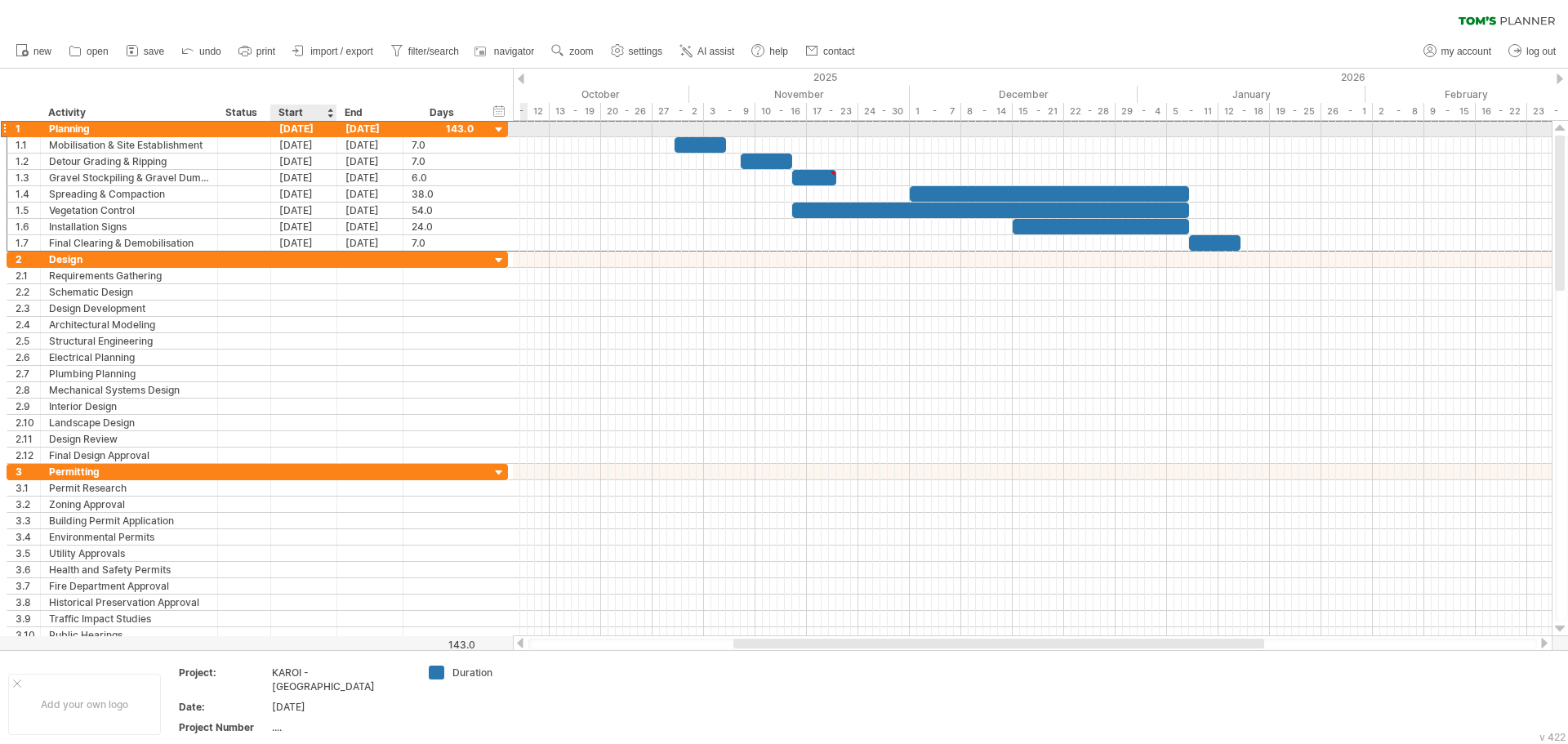
click at [314, 127] on div "[DATE]" at bounding box center [304, 128] width 66 height 15
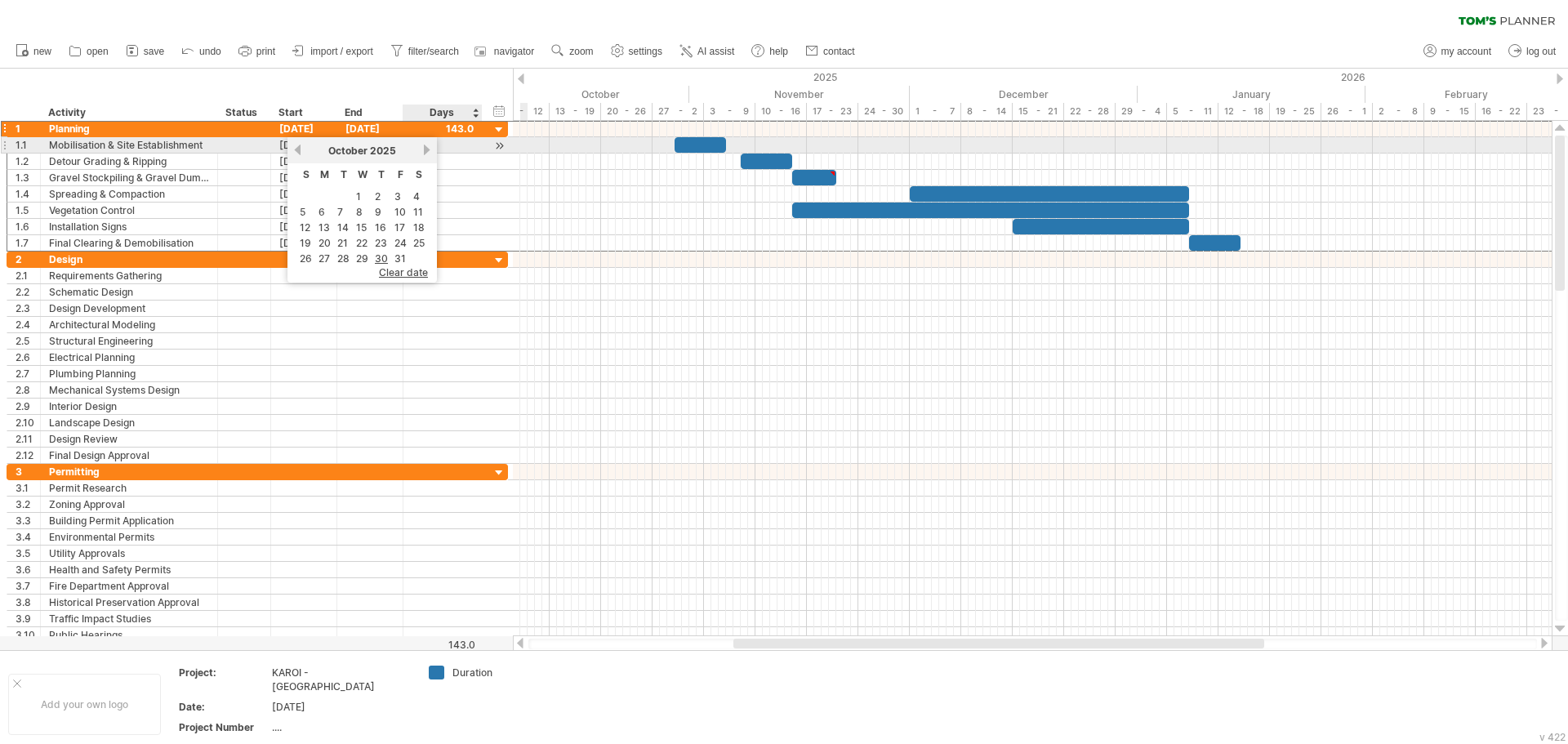
click at [423, 147] on link "next" at bounding box center [427, 150] width 13 height 13
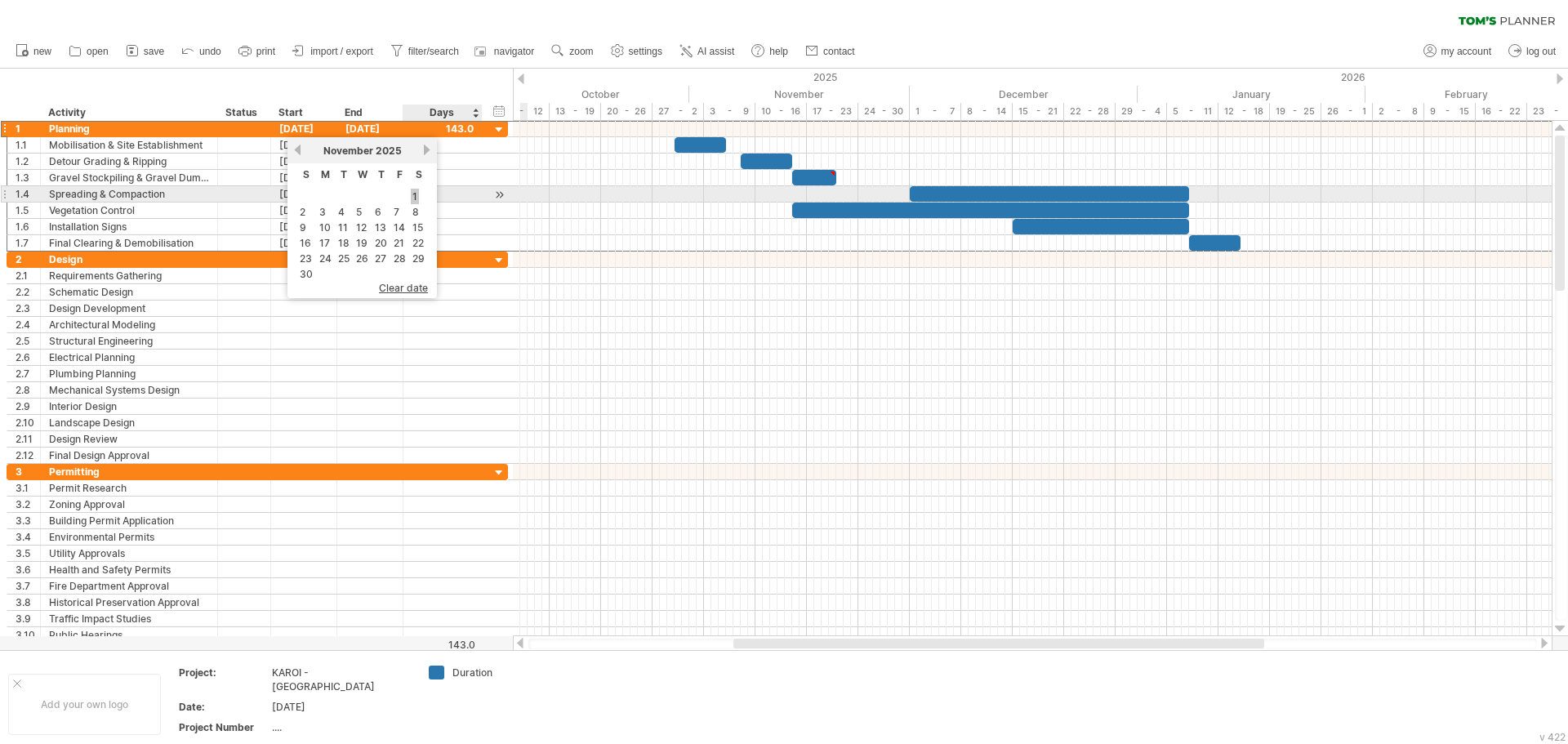
click at [414, 195] on link "1" at bounding box center [414, 196] width 8 height 15
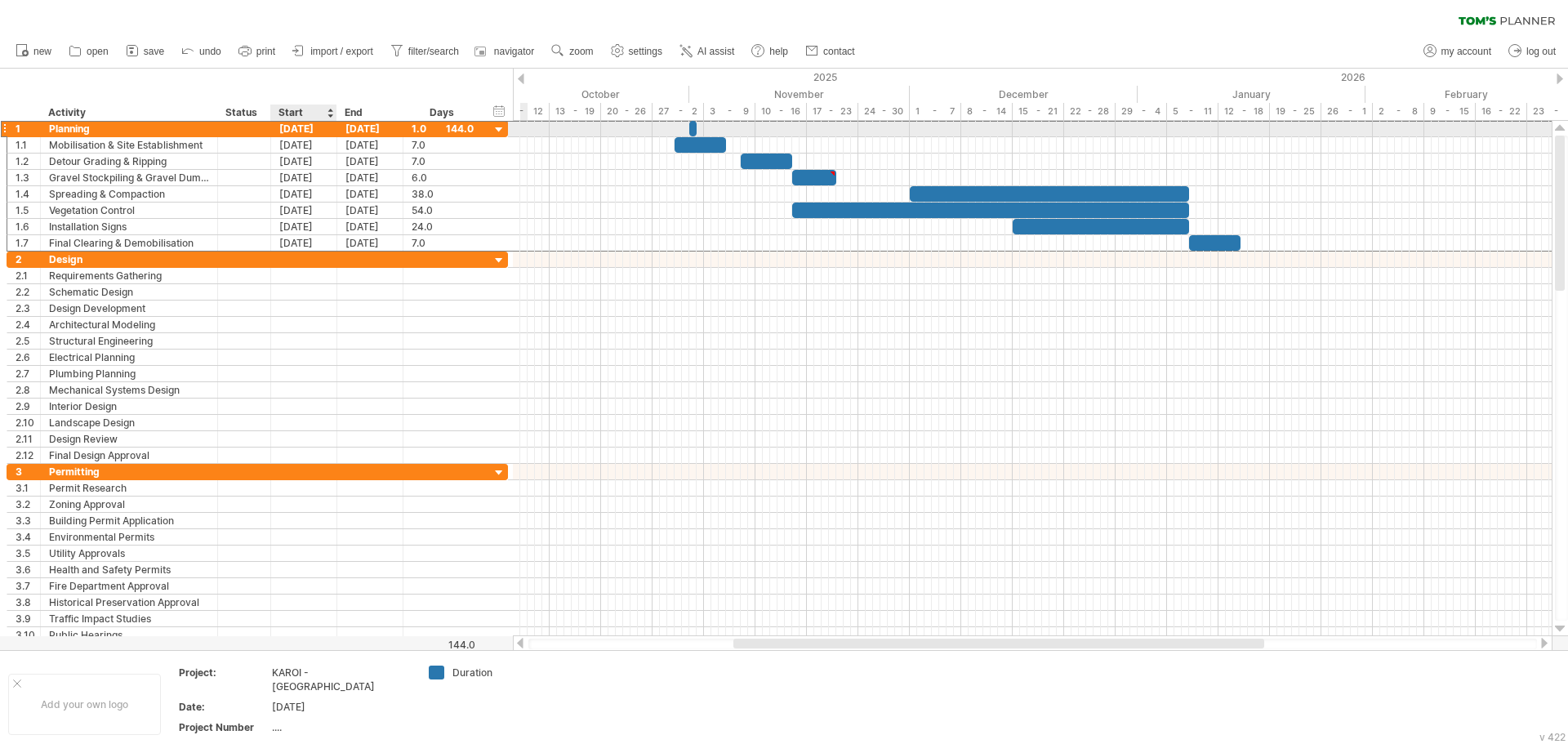
click at [304, 130] on div "[DATE]" at bounding box center [304, 128] width 66 height 15
click at [293, 114] on div "Start" at bounding box center [303, 113] width 49 height 16
click at [293, 131] on div "[DATE]" at bounding box center [304, 128] width 66 height 15
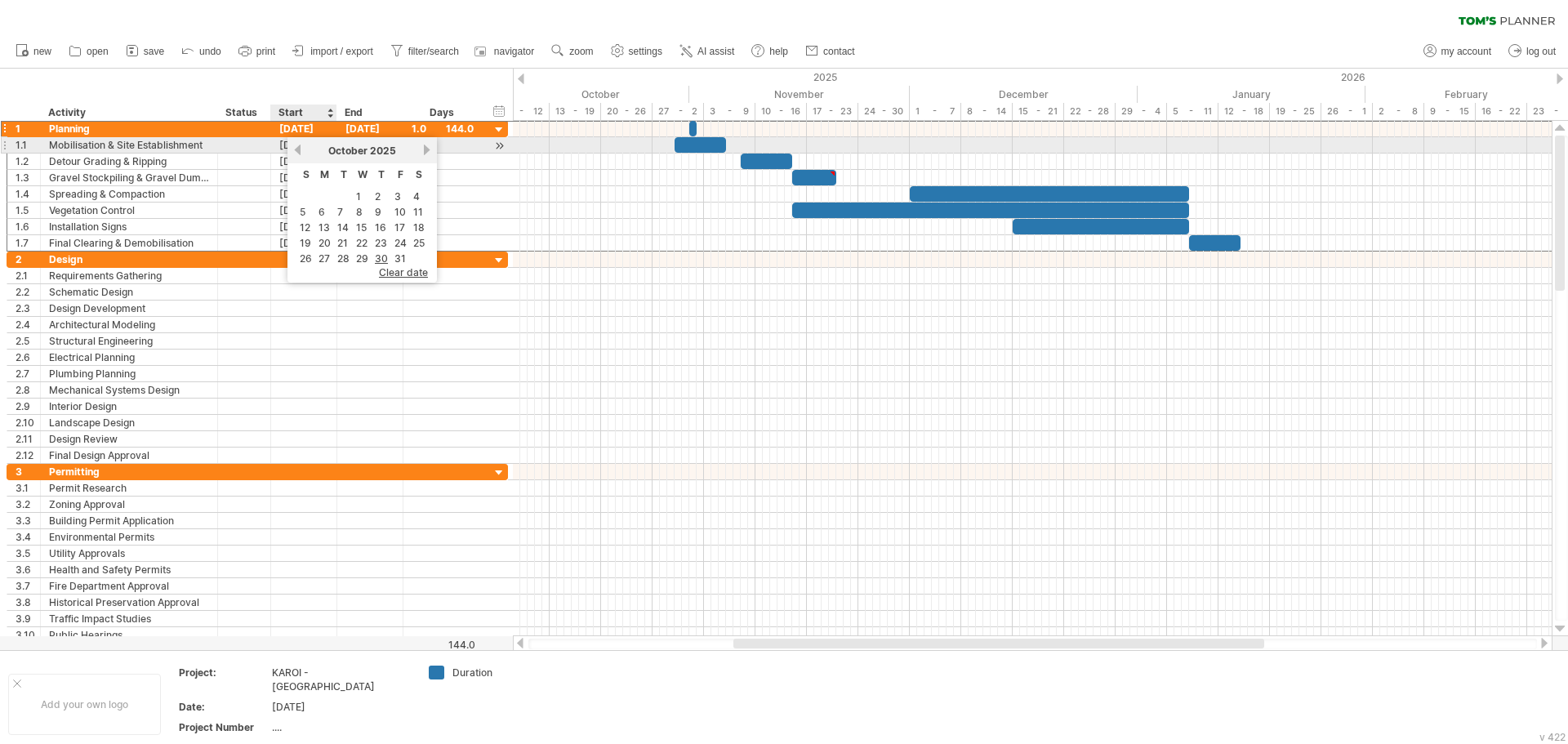
click at [300, 150] on link "previous" at bounding box center [298, 150] width 13 height 13
click at [423, 148] on link "next" at bounding box center [427, 150] width 13 height 13
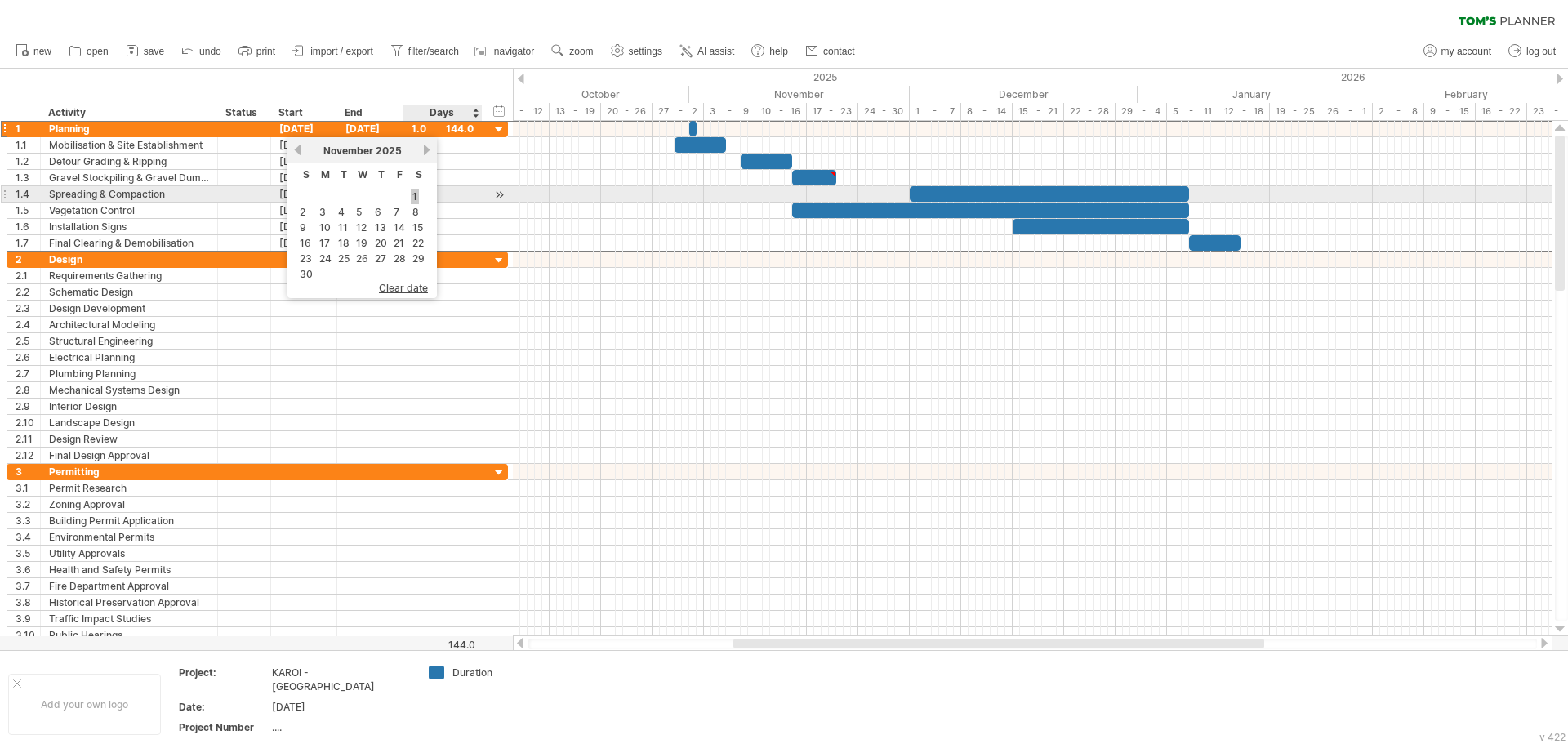
click at [415, 197] on link "1" at bounding box center [414, 196] width 8 height 15
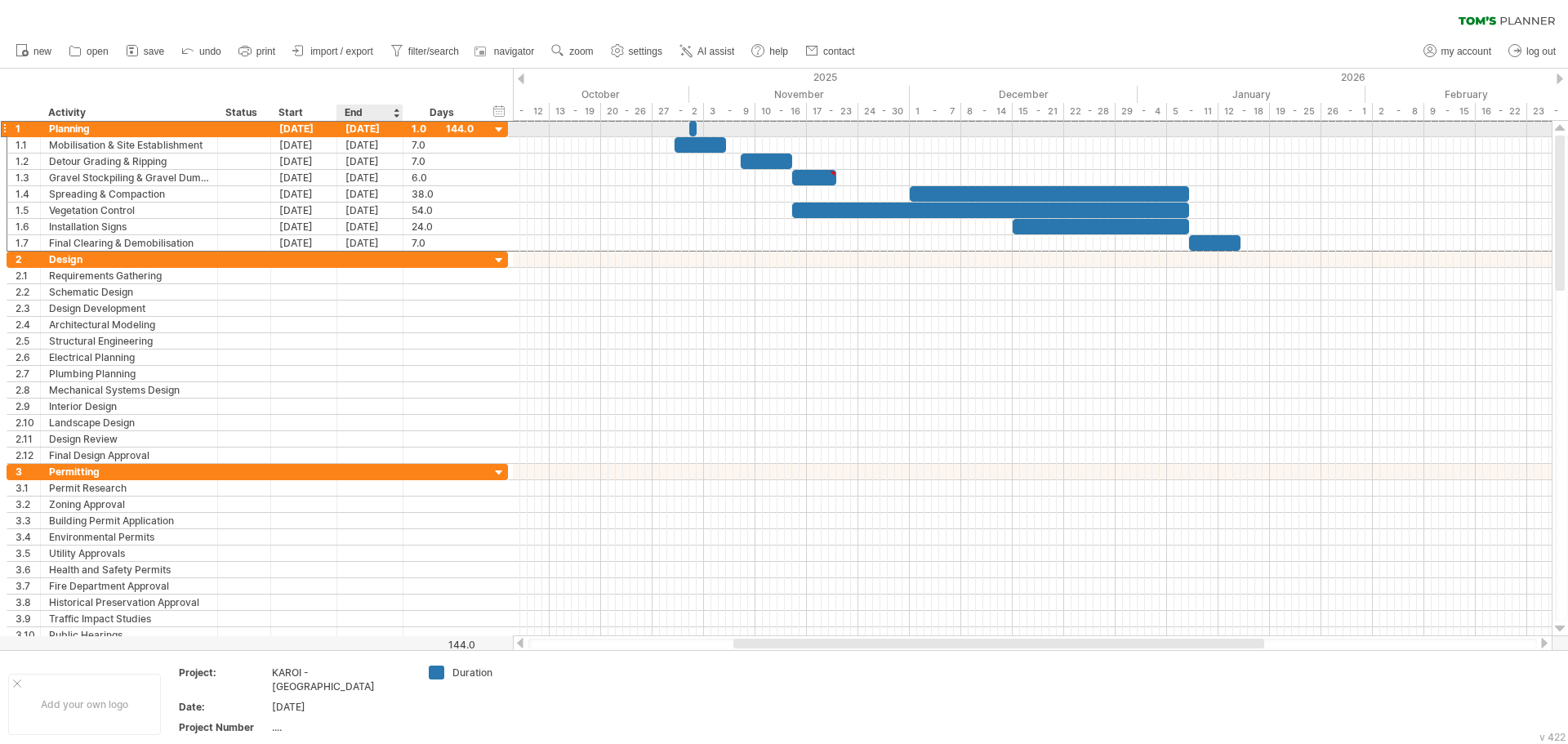
click at [364, 131] on div "[DATE]" at bounding box center [370, 128] width 66 height 15
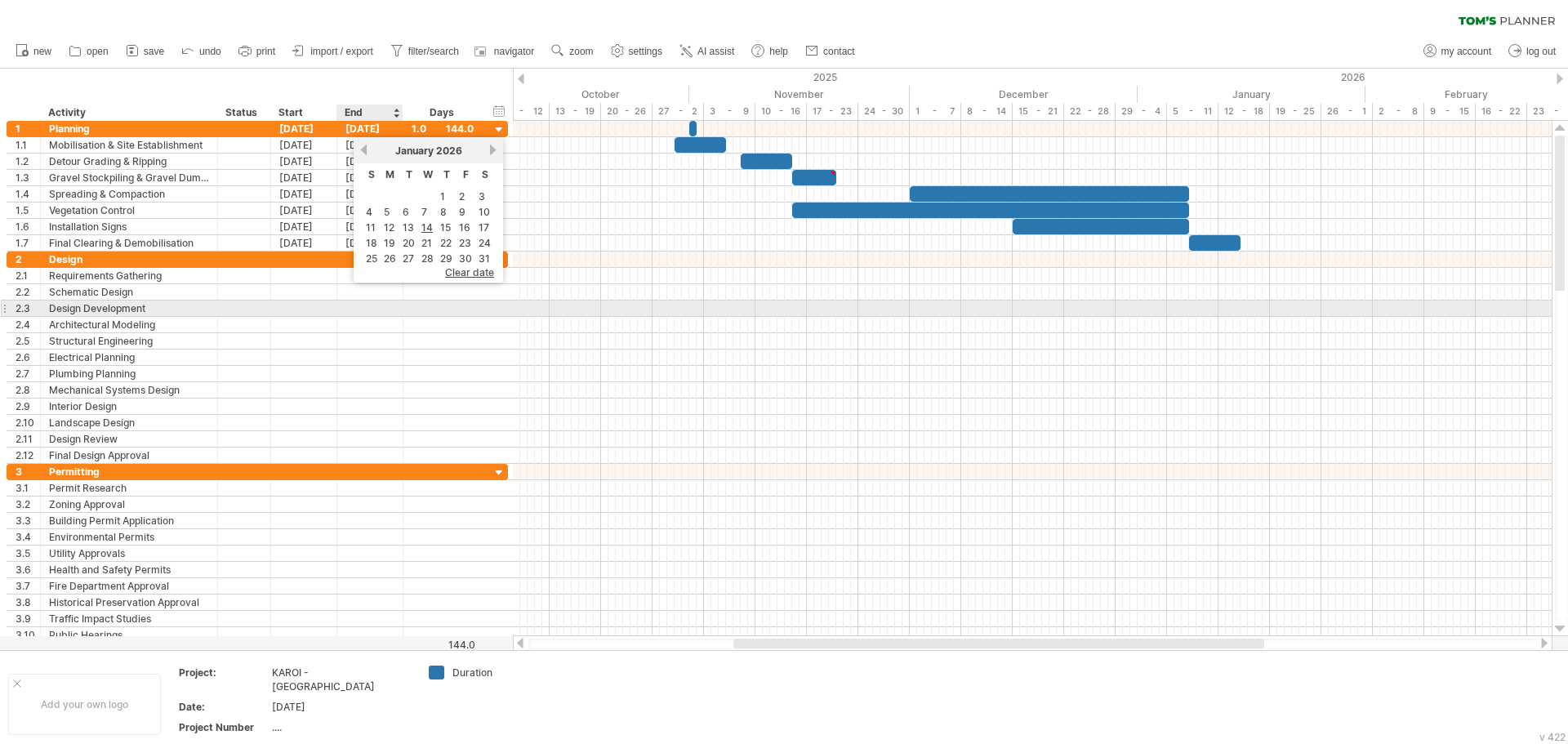
click at [410, 310] on div at bounding box center [443, 307] width 80 height 15
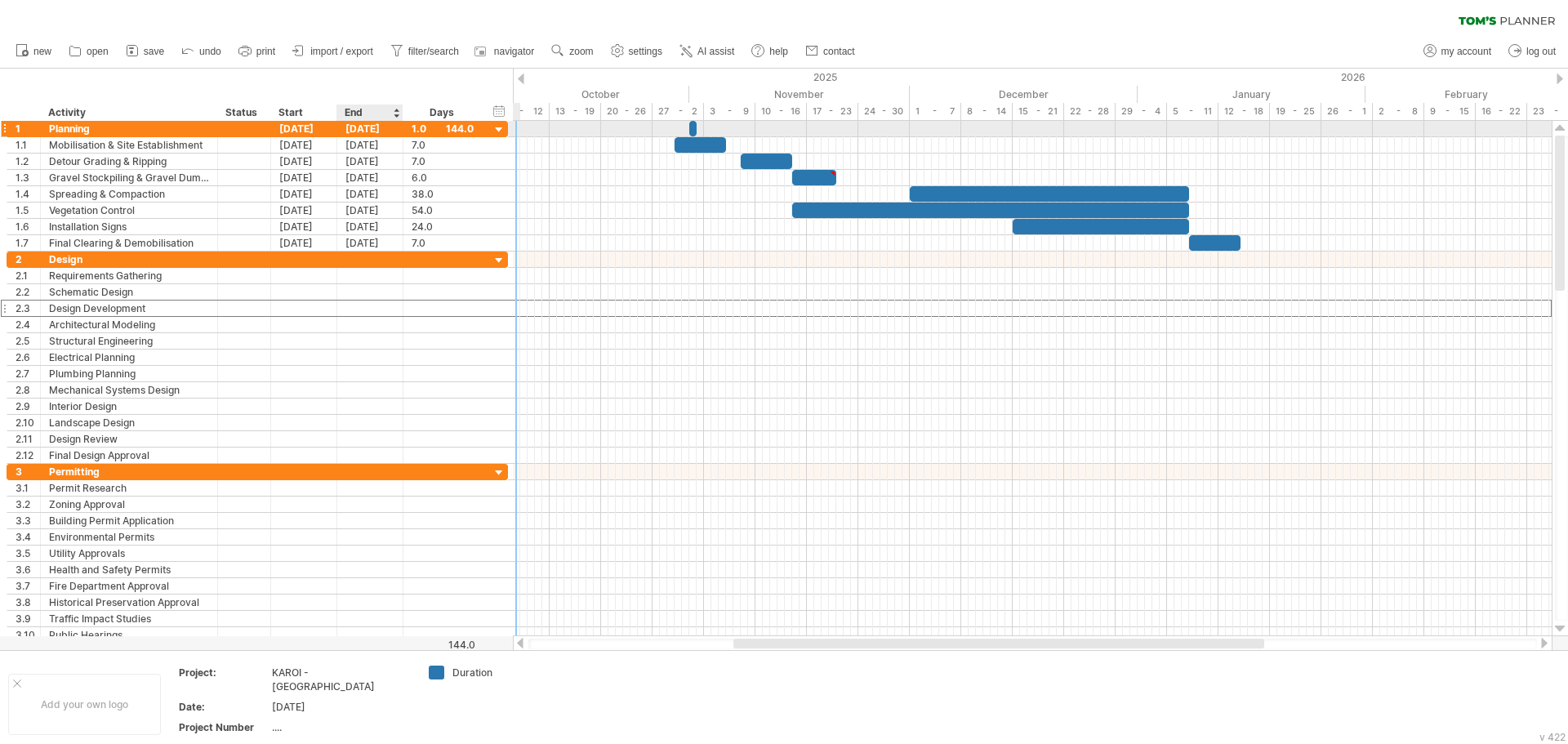
click at [376, 127] on div "[DATE]" at bounding box center [370, 128] width 66 height 15
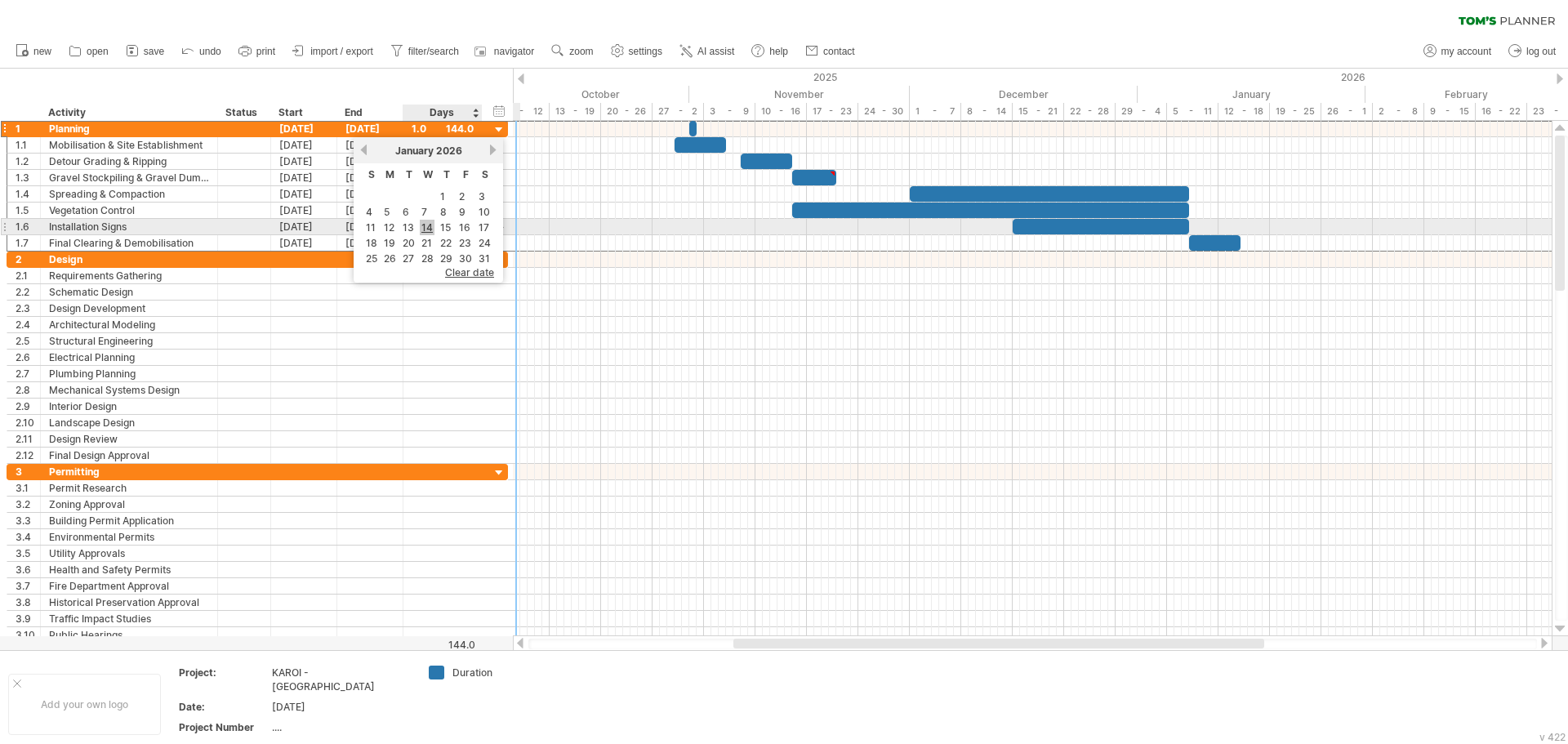
click at [430, 227] on link "14" at bounding box center [427, 227] width 14 height 15
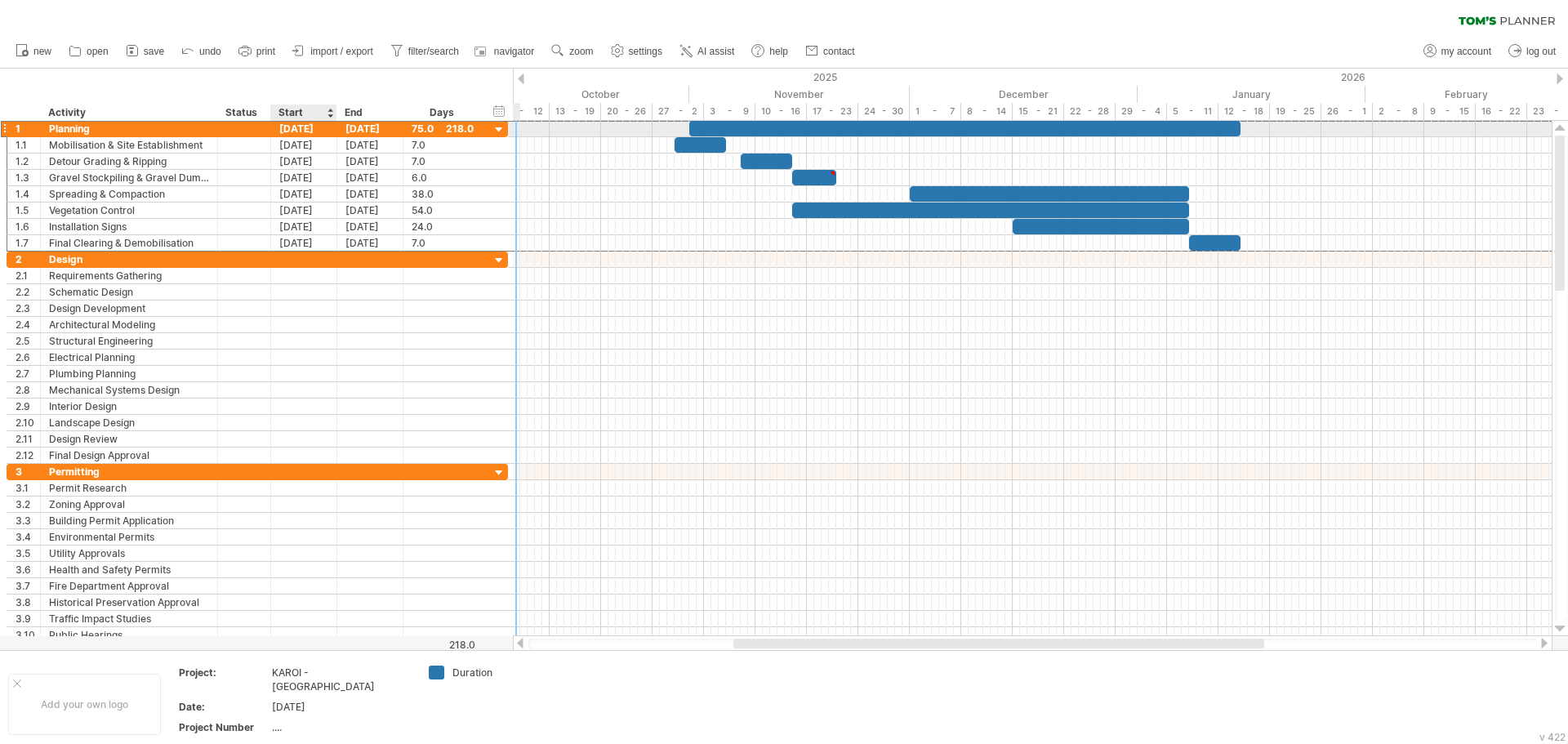
click at [308, 133] on div "[DATE]" at bounding box center [304, 128] width 66 height 15
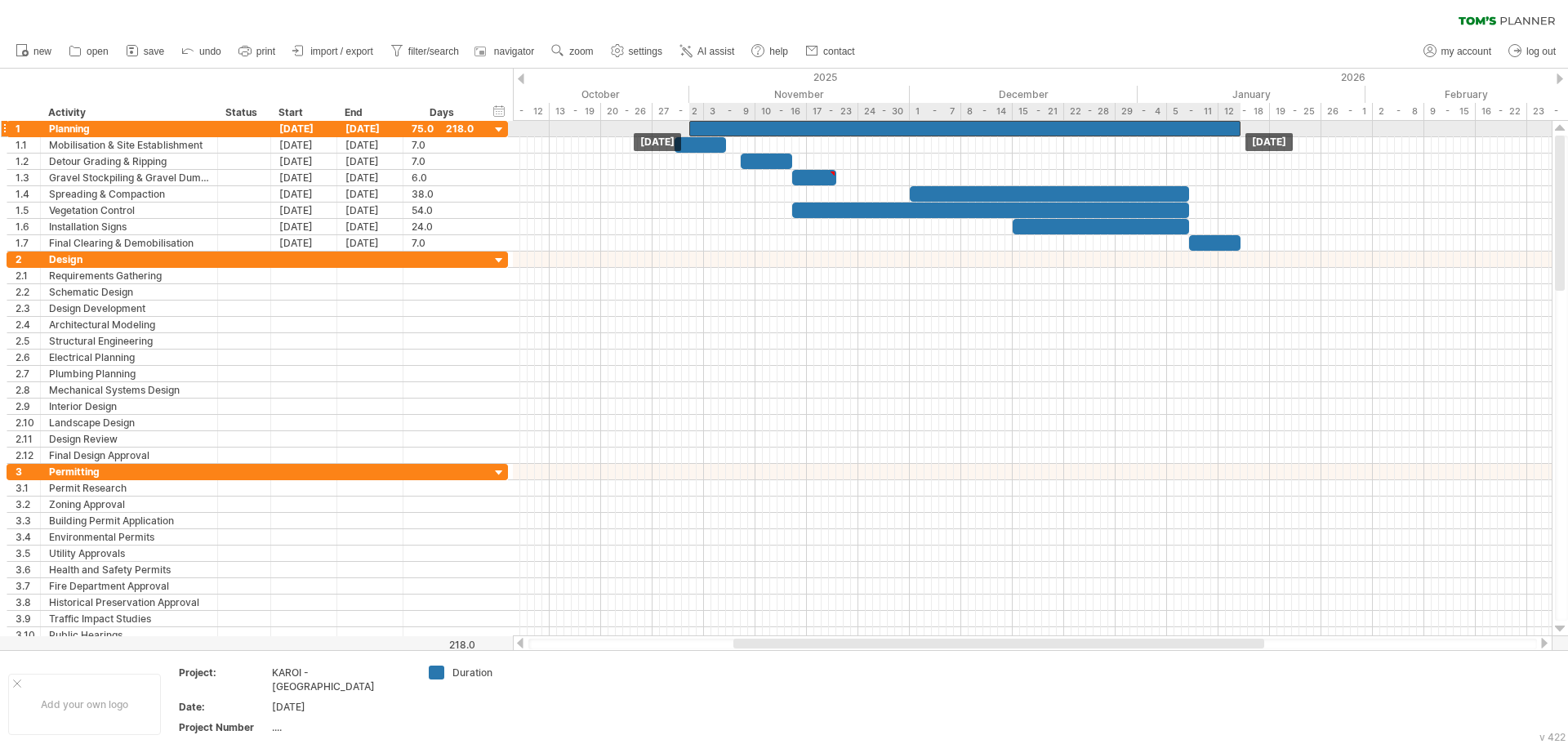
click at [815, 128] on div at bounding box center [965, 128] width 552 height 15
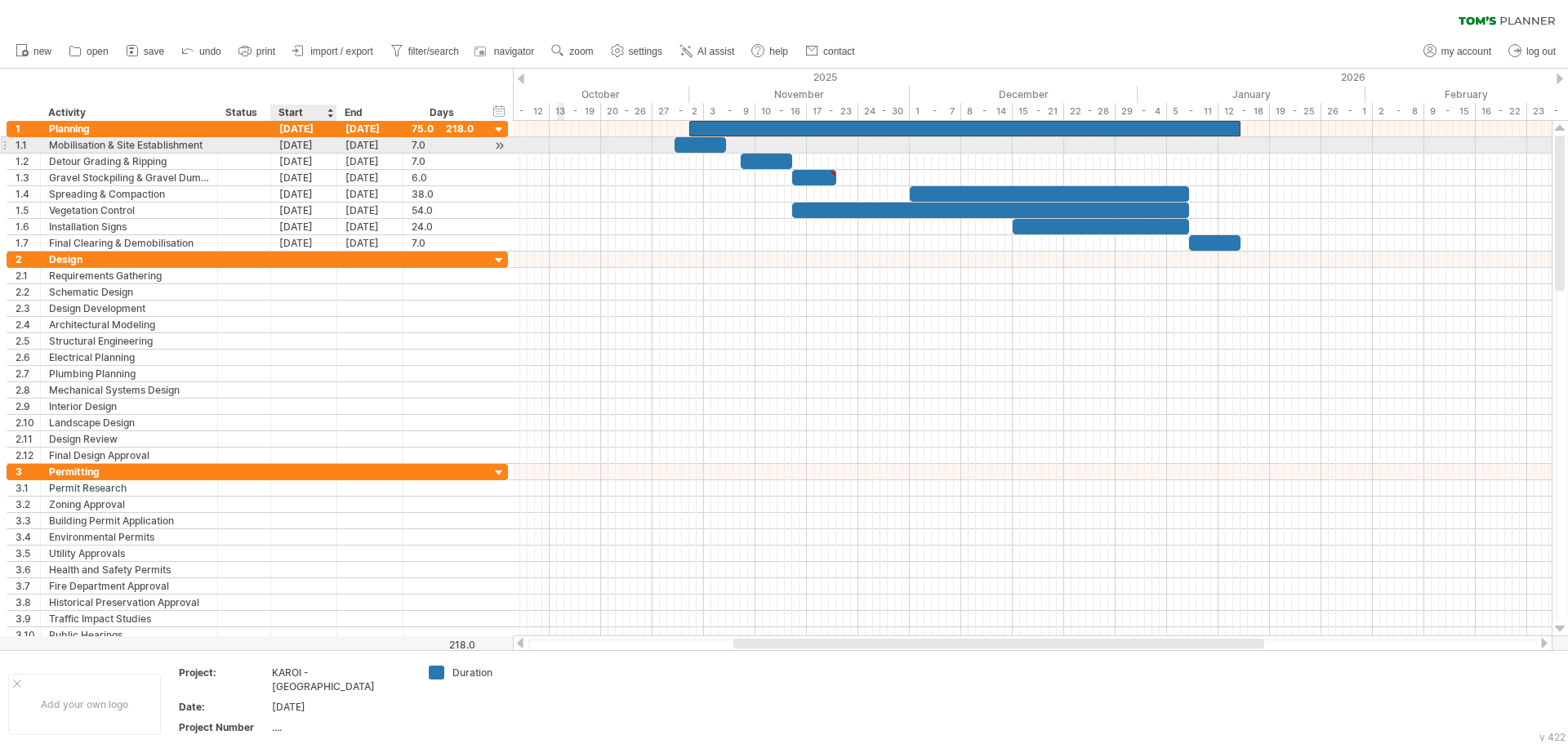
click at [316, 145] on div "[DATE]" at bounding box center [304, 145] width 66 height 15
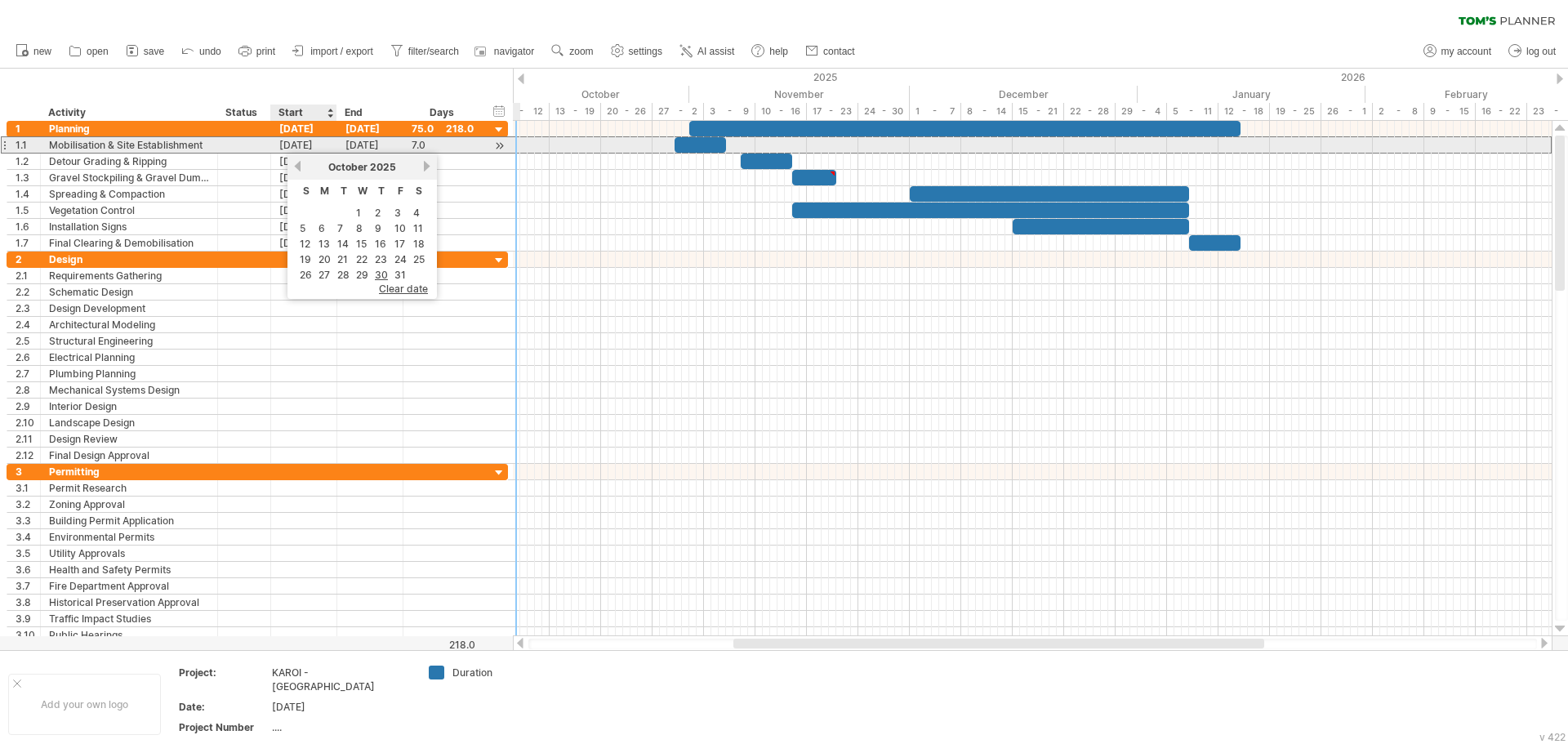
click at [303, 145] on div "[DATE]" at bounding box center [304, 145] width 66 height 15
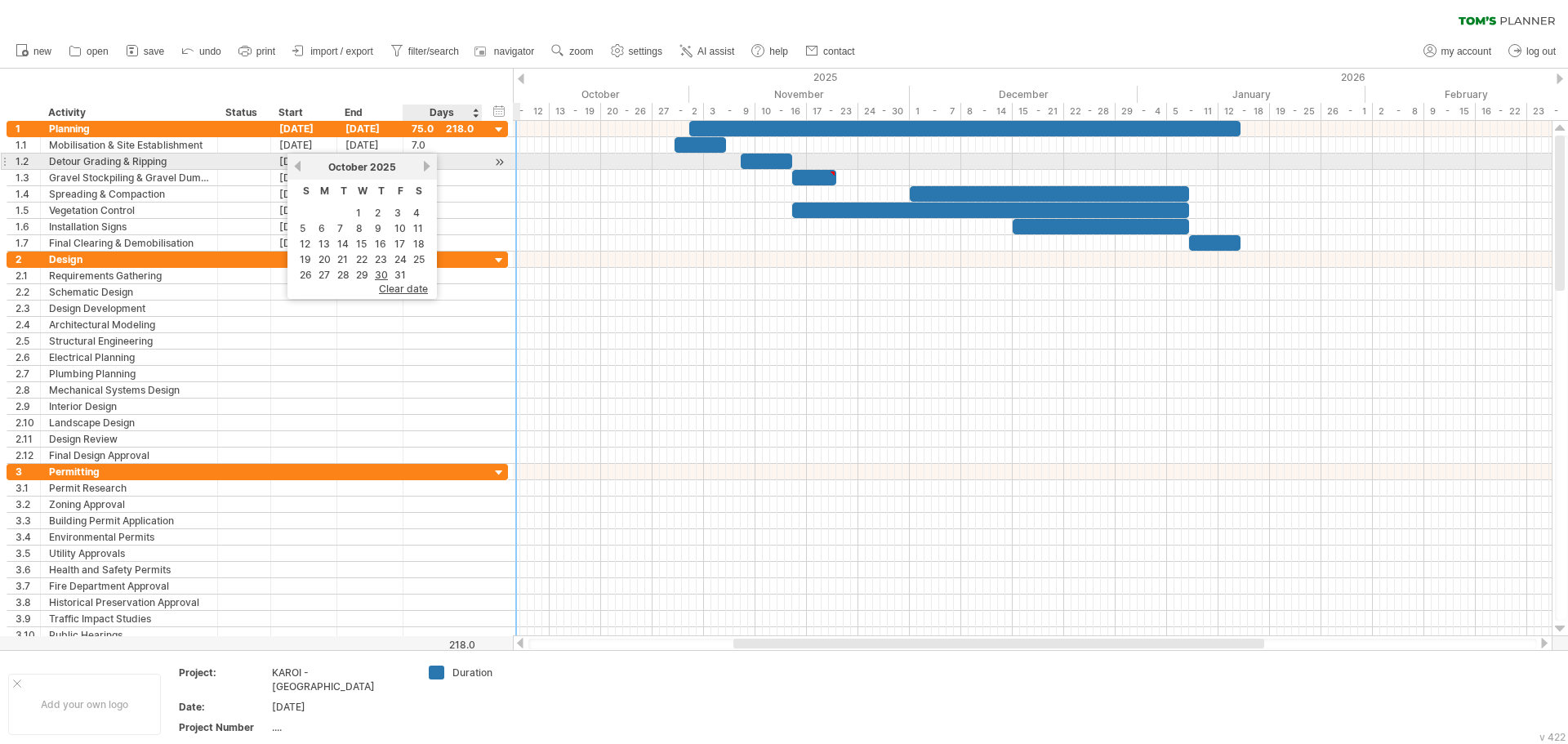
click at [424, 168] on link "next" at bounding box center [427, 166] width 13 height 13
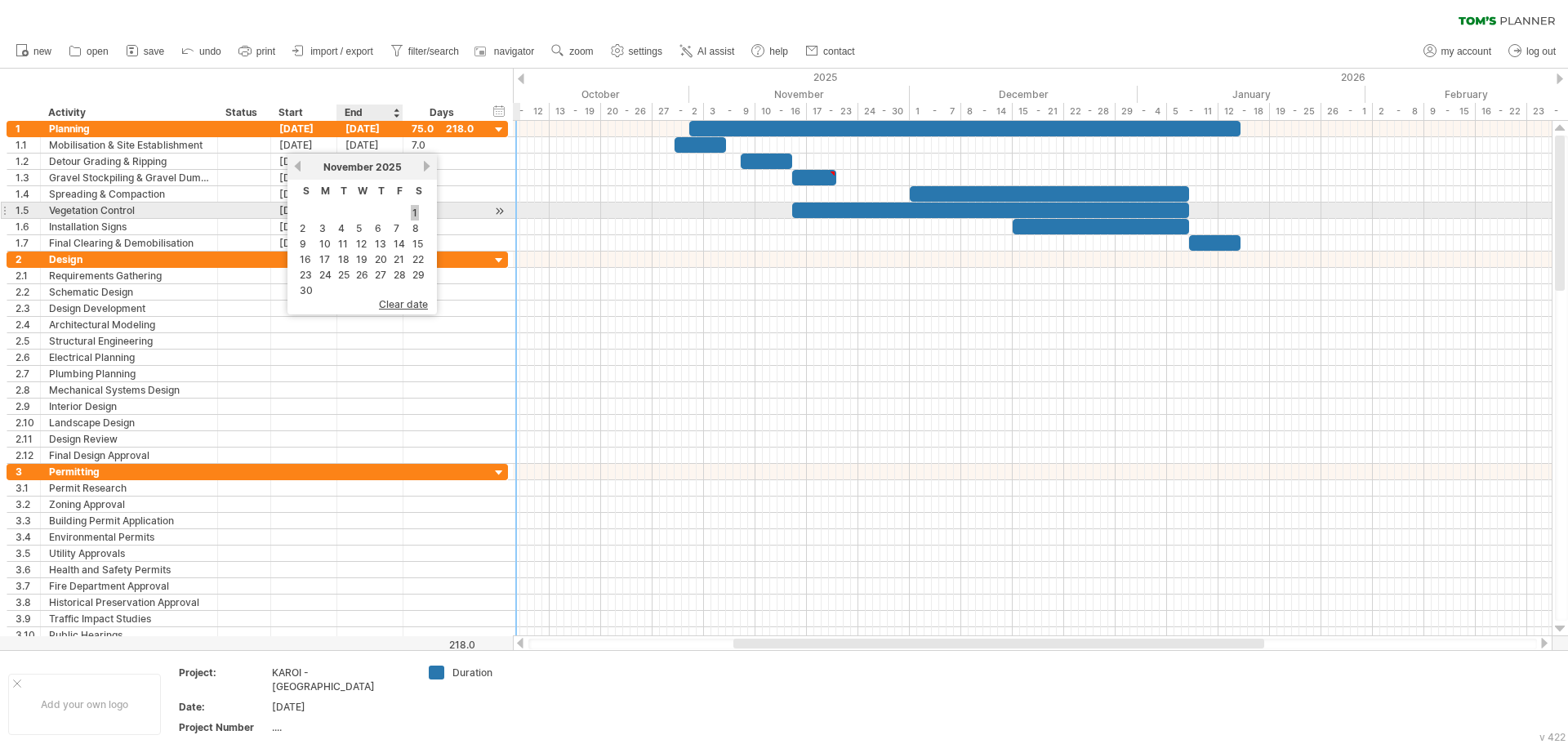
click at [411, 213] on link "1" at bounding box center [414, 212] width 8 height 15
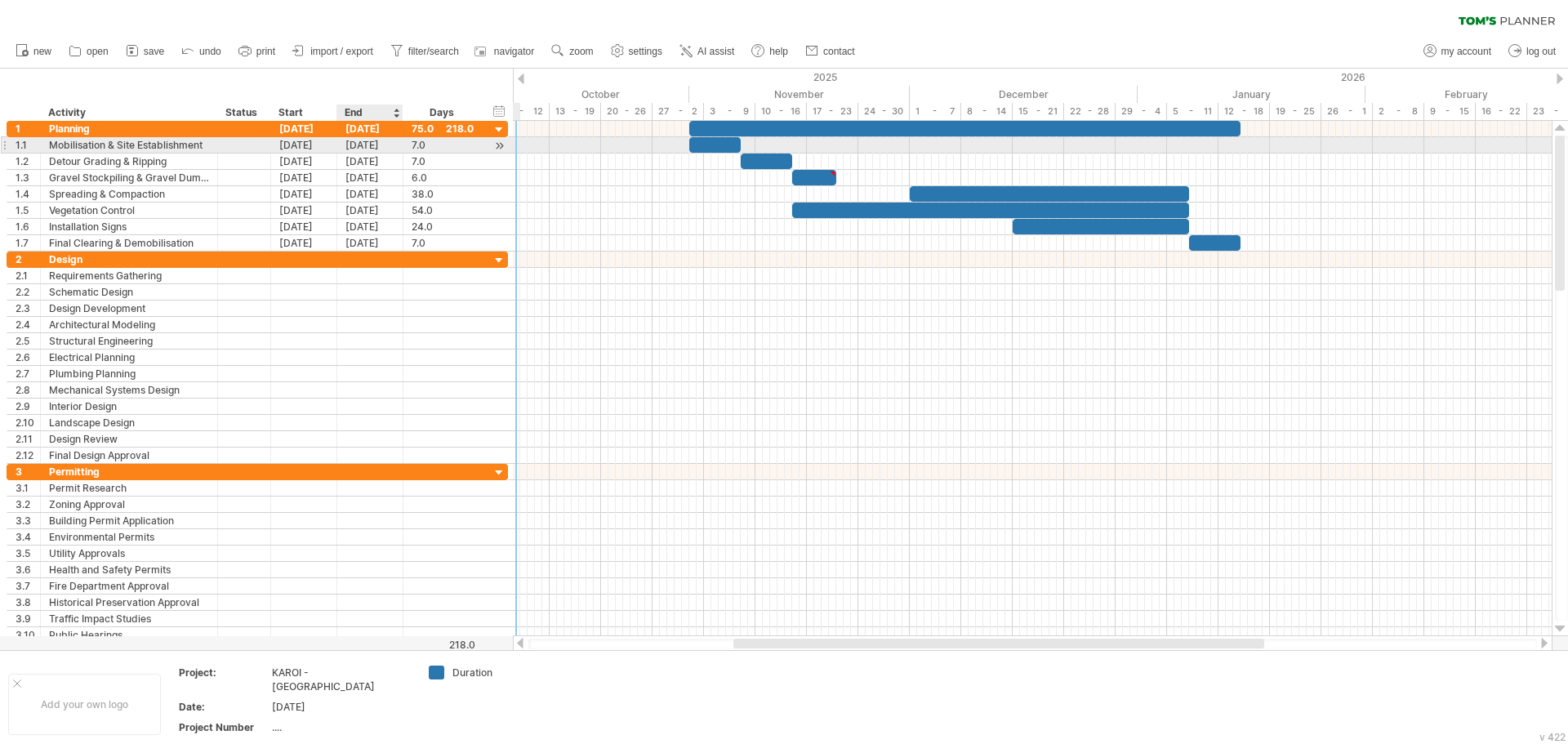
click at [367, 146] on div "[DATE]" at bounding box center [370, 145] width 66 height 15
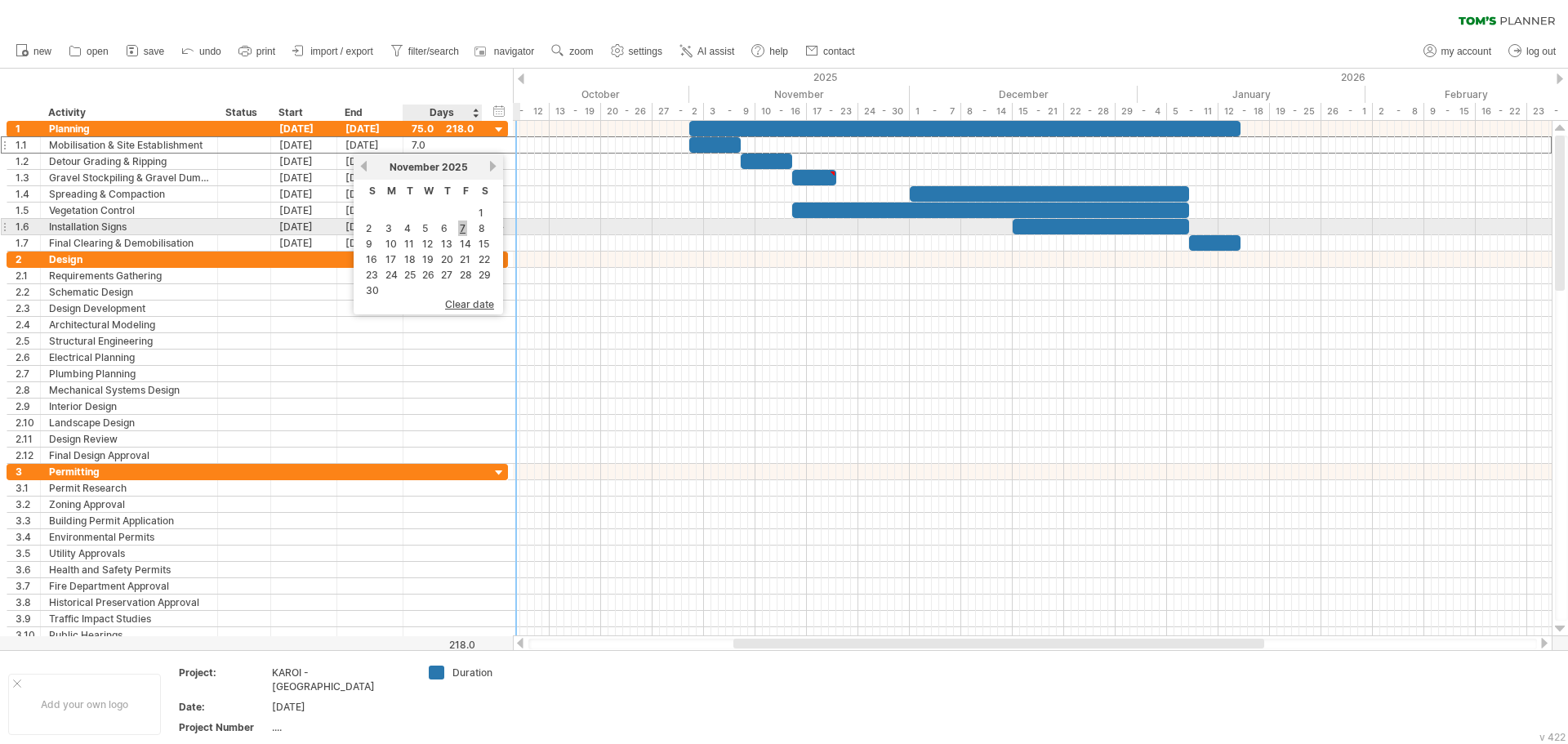
click at [461, 228] on link "7" at bounding box center [463, 228] width 9 height 15
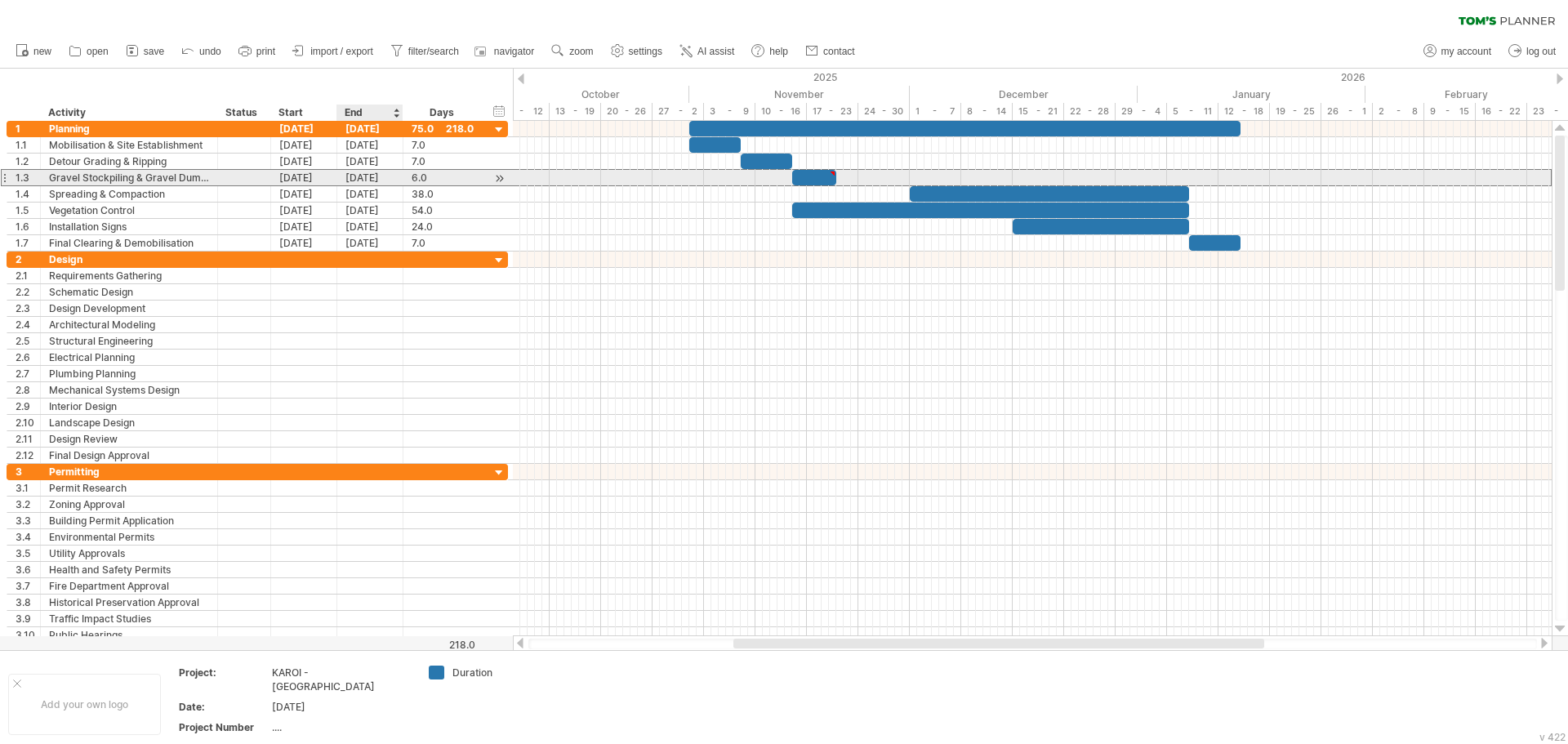
click at [362, 178] on div "[DATE]" at bounding box center [370, 177] width 66 height 15
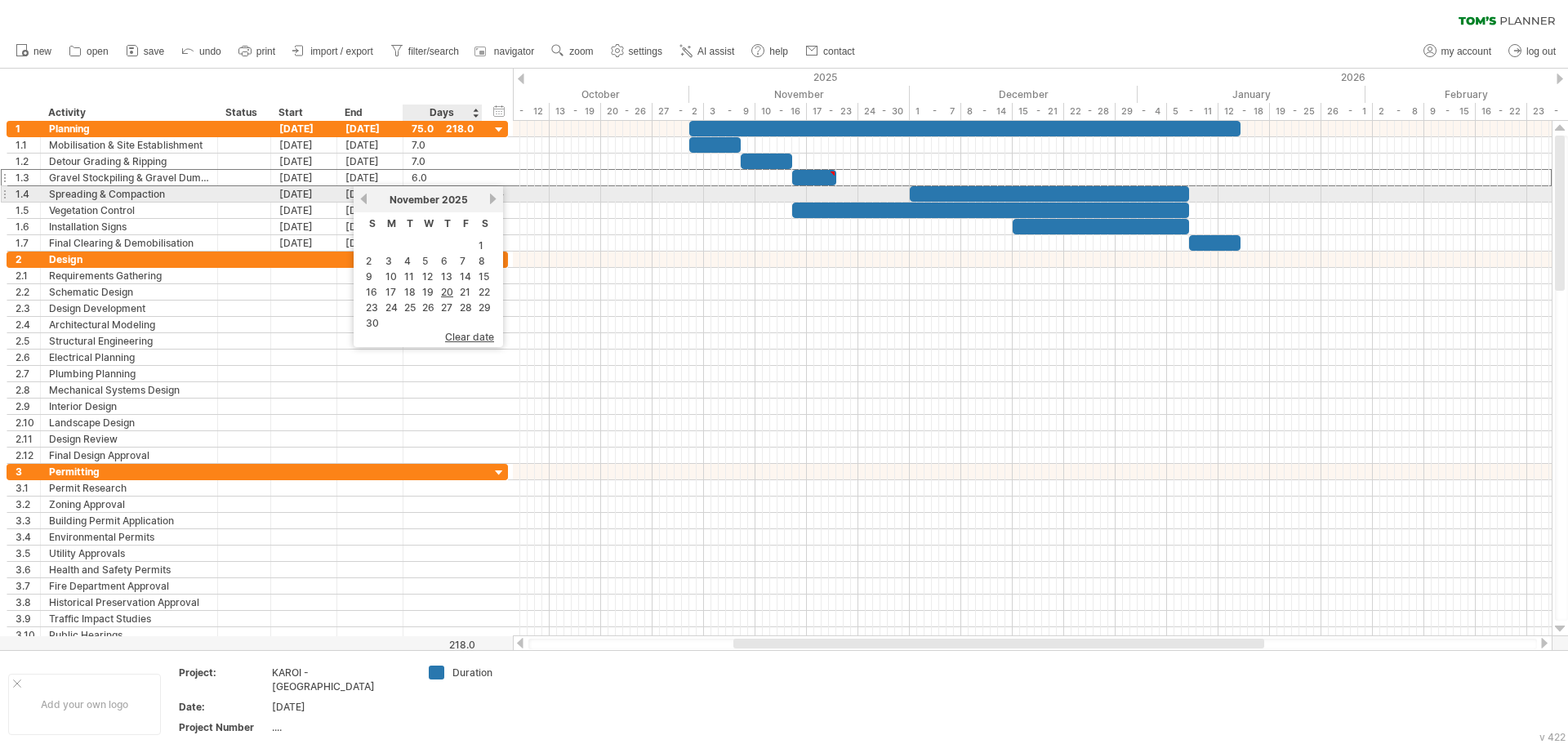
click at [497, 197] on link "next" at bounding box center [493, 199] width 13 height 13
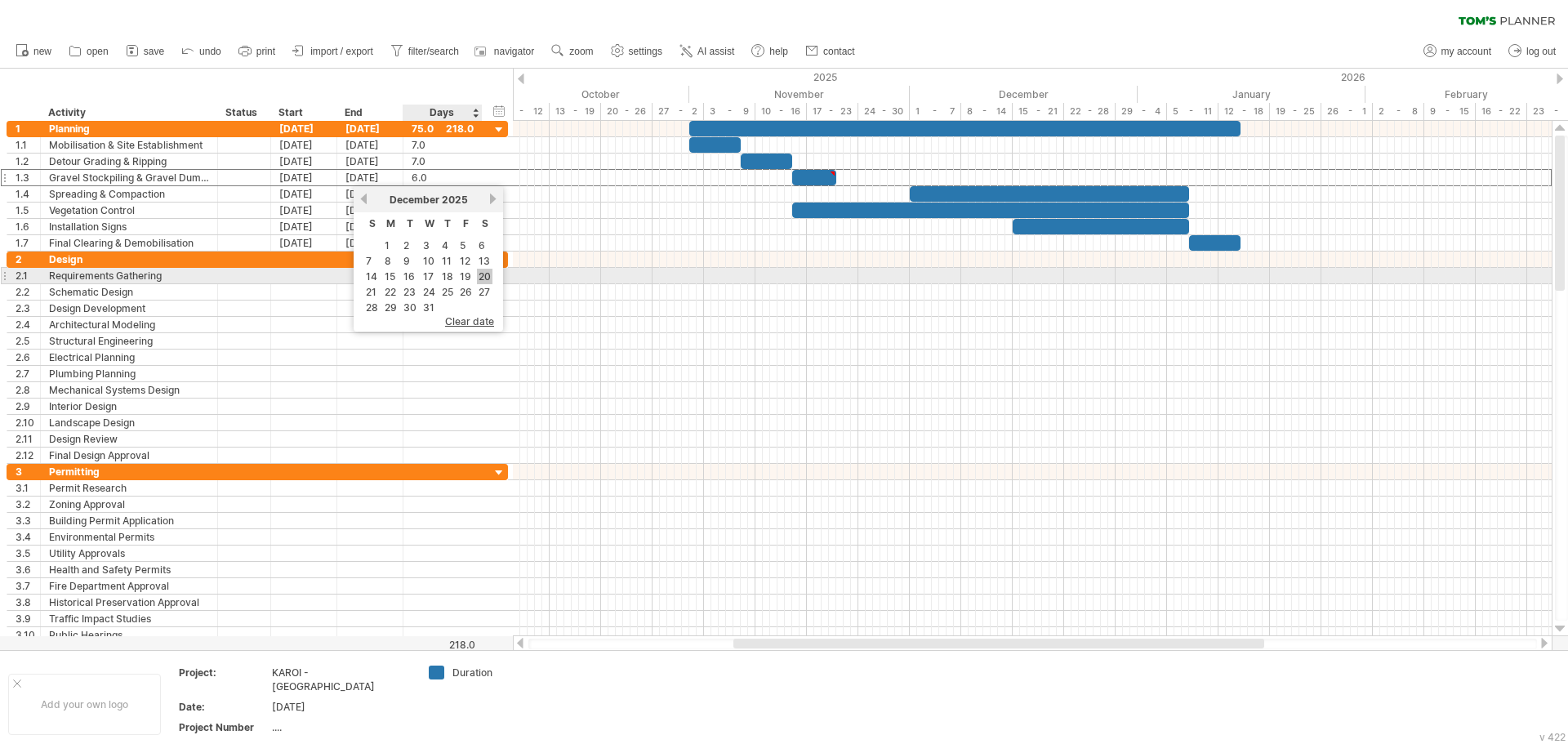
click at [485, 276] on link "20" at bounding box center [485, 276] width 15 height 15
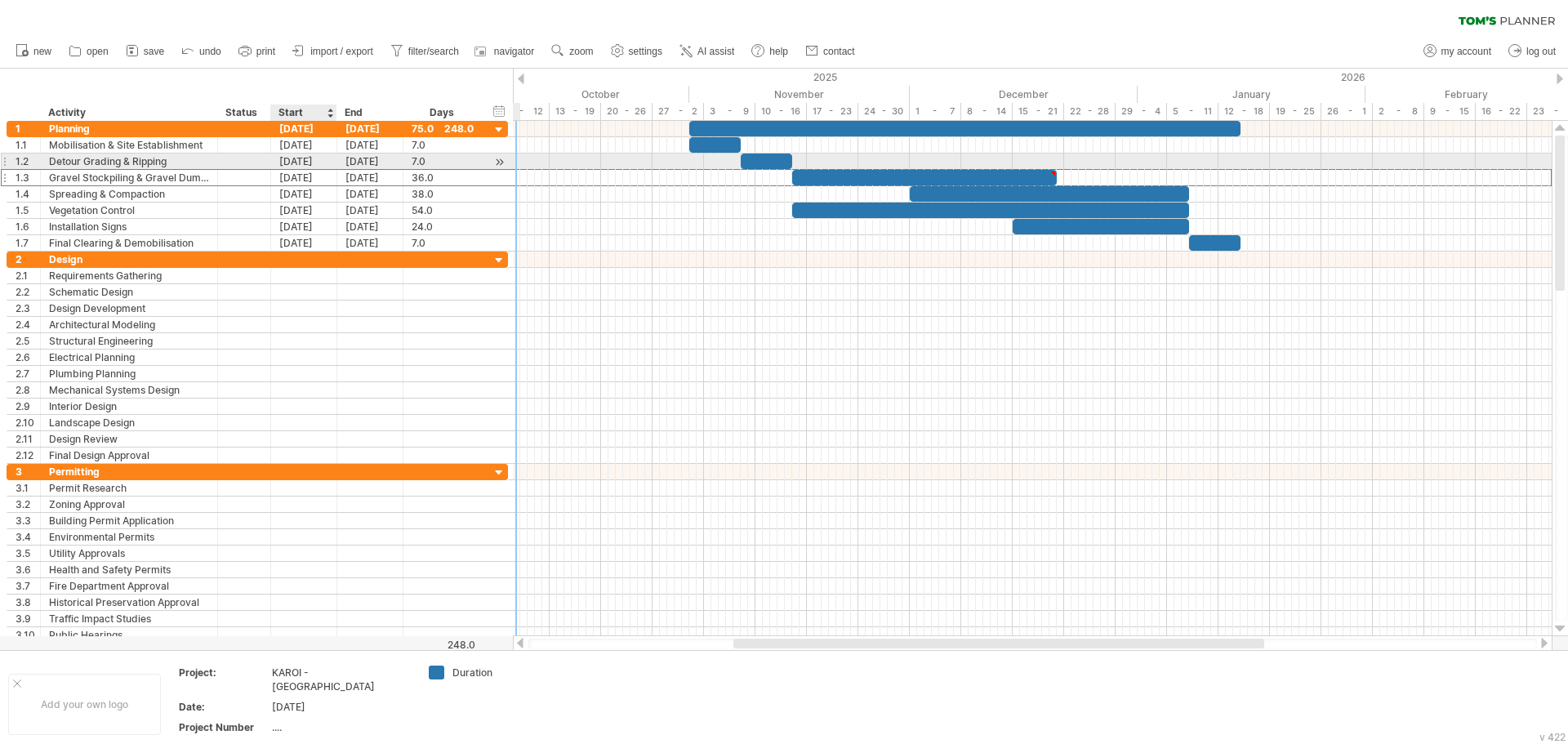
click at [327, 167] on div "[DATE]" at bounding box center [304, 161] width 66 height 15
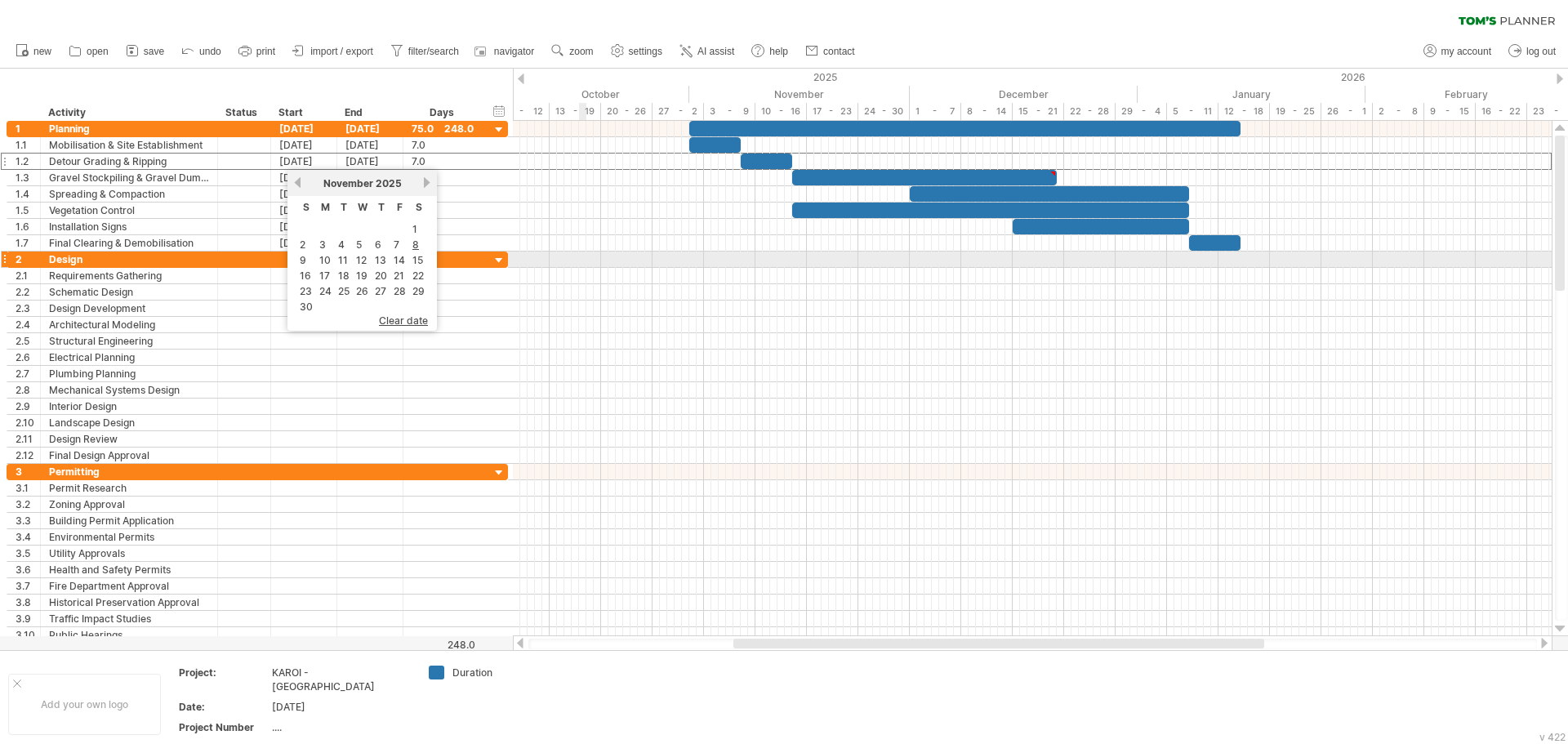
click at [651, 325] on div at bounding box center [1032, 325] width 1039 height 16
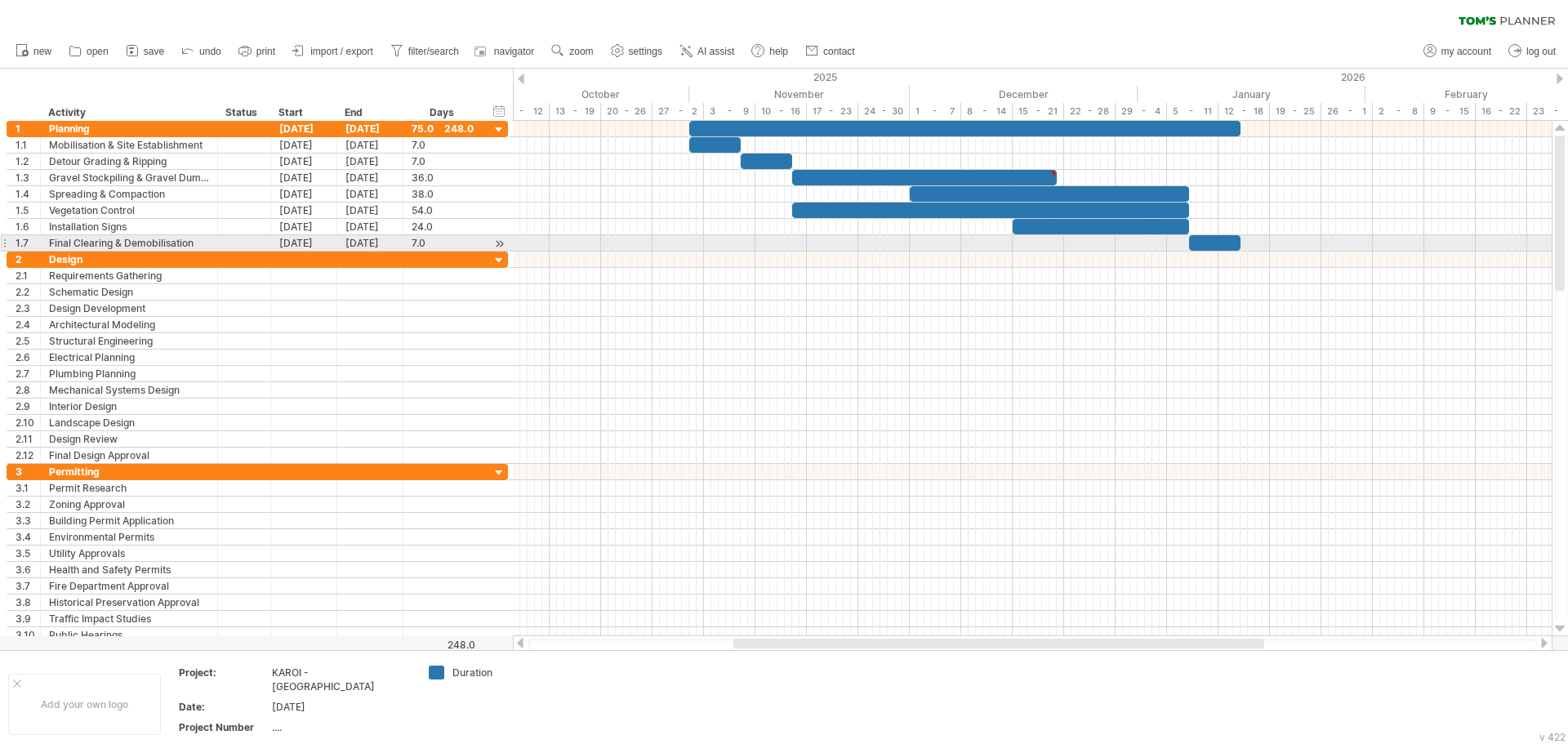
click at [0, 248] on div "**********" at bounding box center [254, 382] width 509 height 523
click at [7, 242] on div "1.7" at bounding box center [24, 242] width 33 height 15
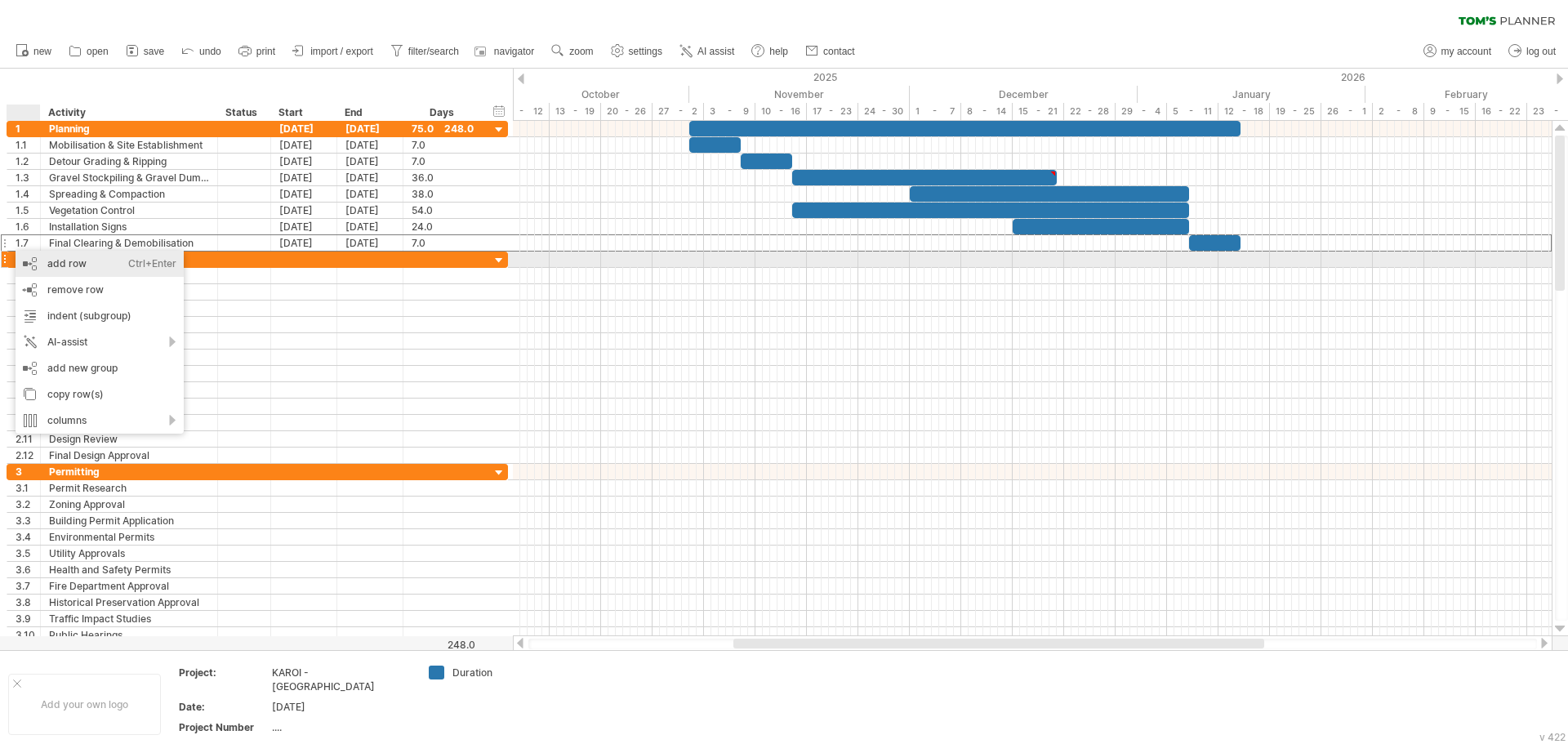
click at [68, 265] on div "add row Ctrl+Enter Cmd+Enter" at bounding box center [99, 263] width 168 height 26
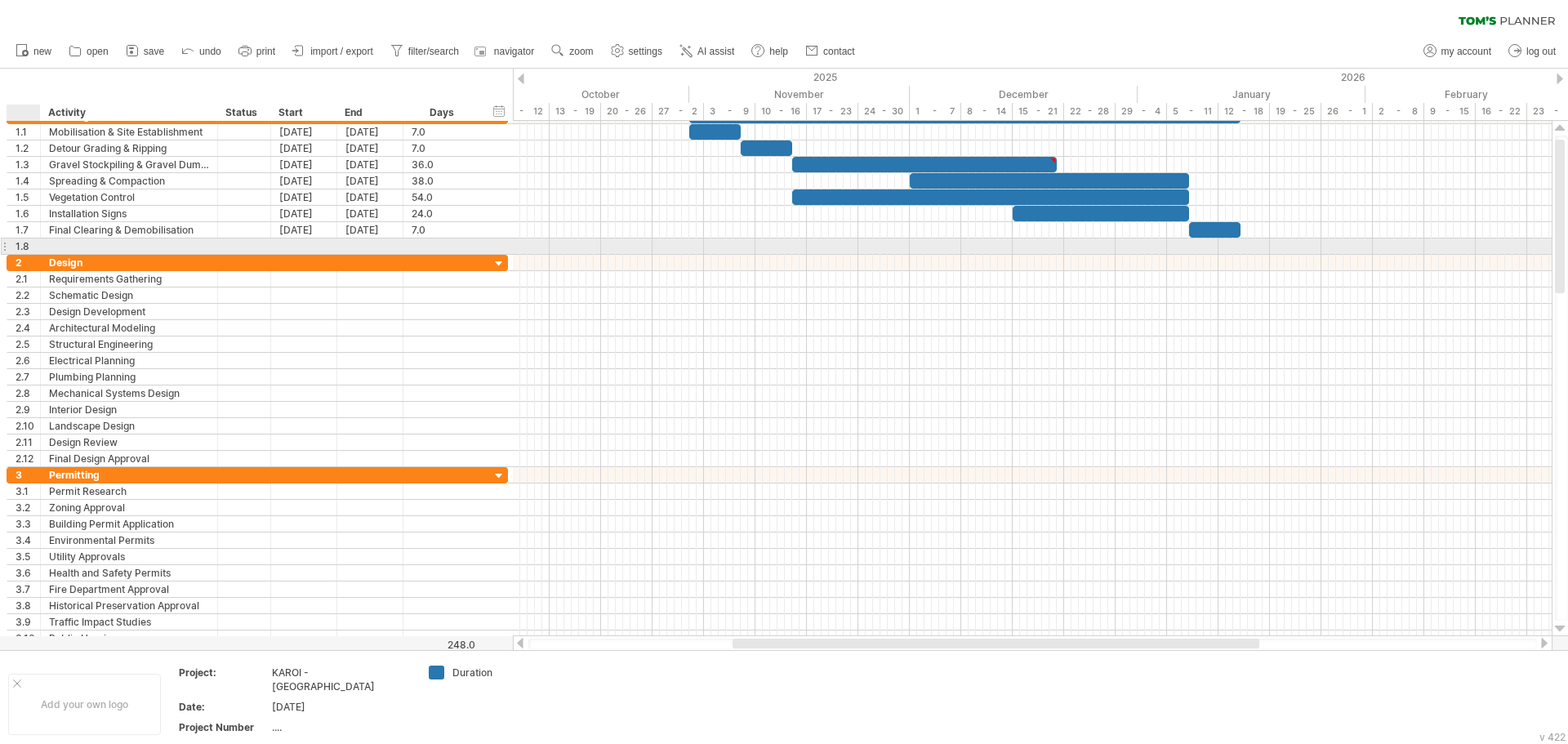
click at [25, 247] on div "1.8" at bounding box center [27, 246] width 24 height 15
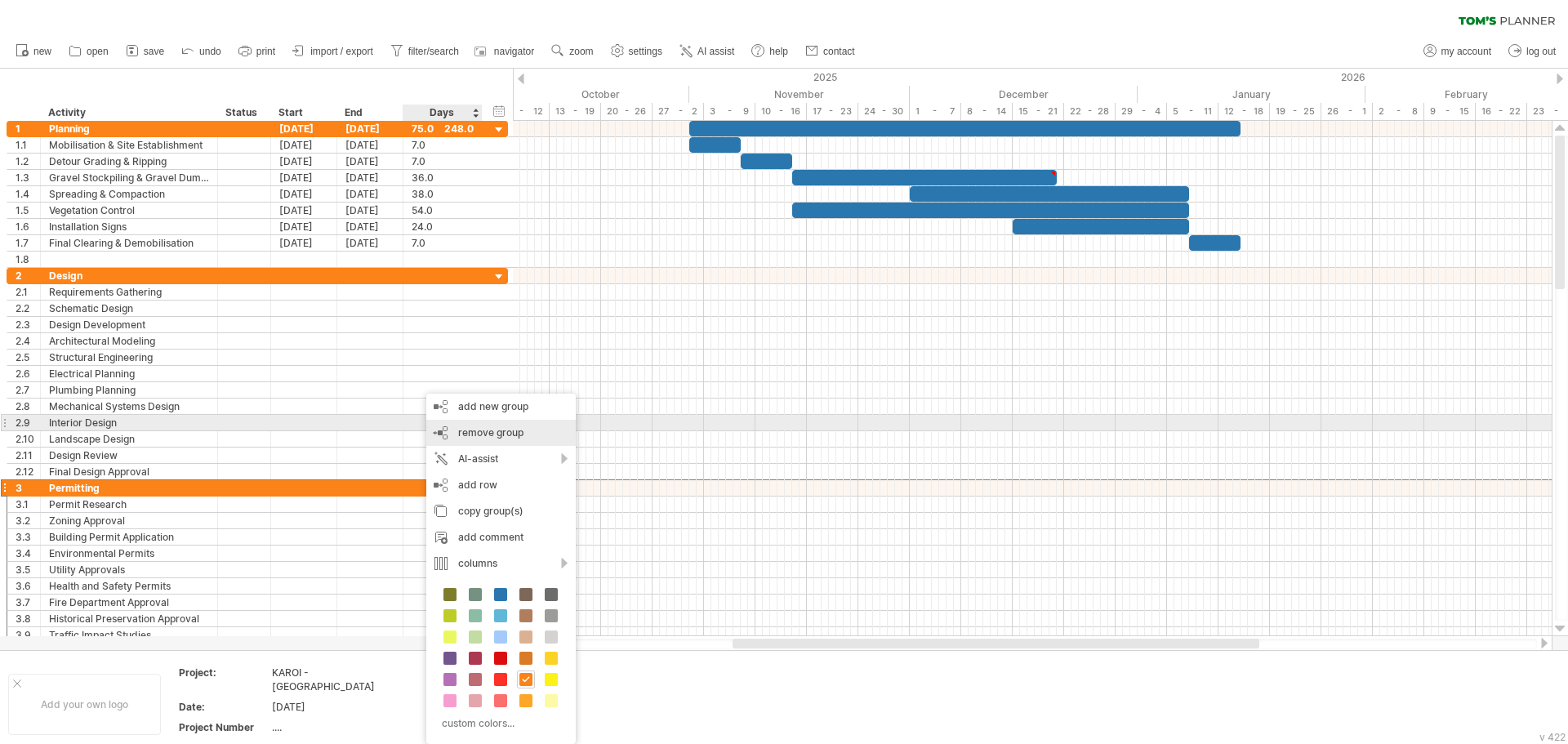
click at [494, 429] on span "remove group" at bounding box center [491, 433] width 65 height 13
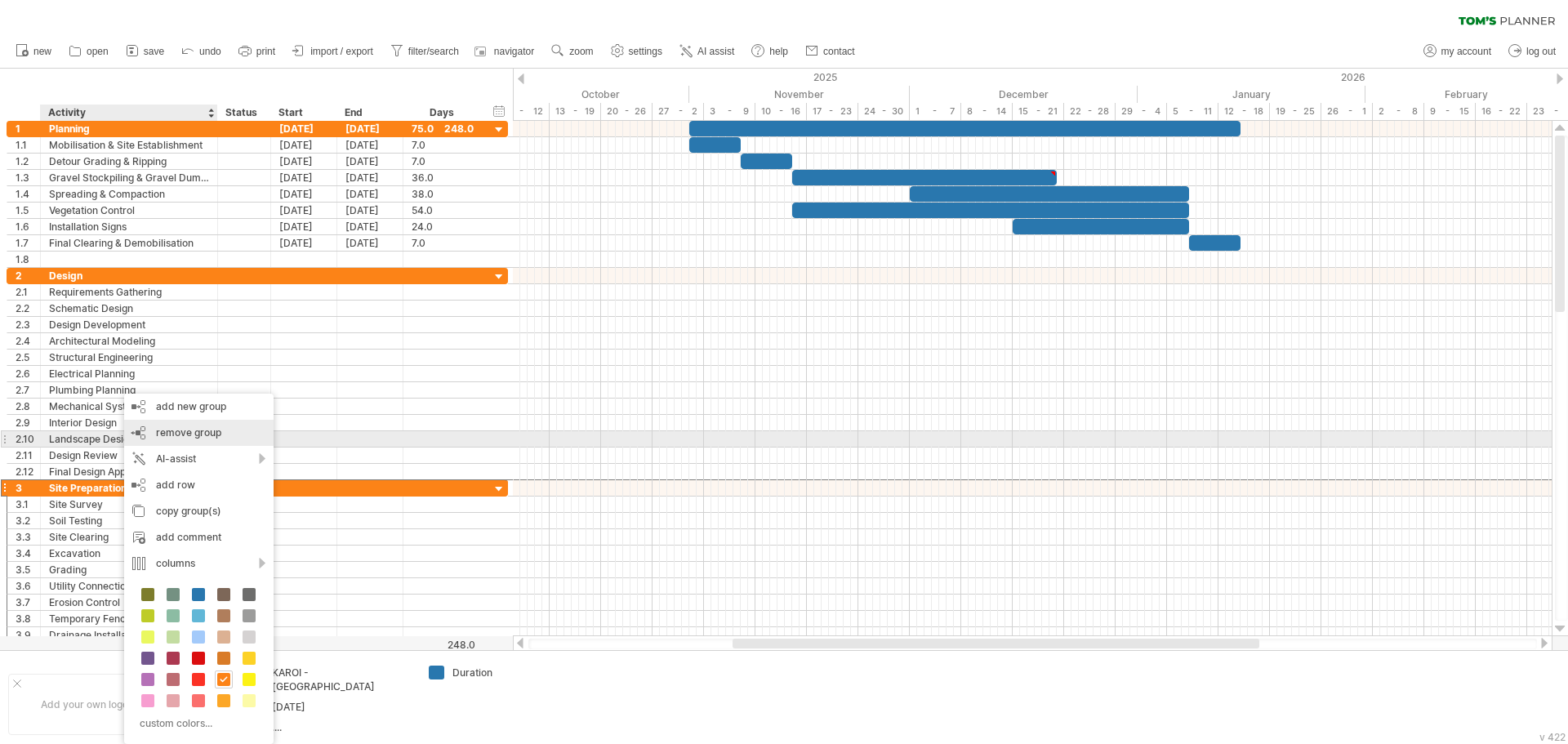
click at [175, 436] on span "remove group" at bounding box center [189, 433] width 65 height 13
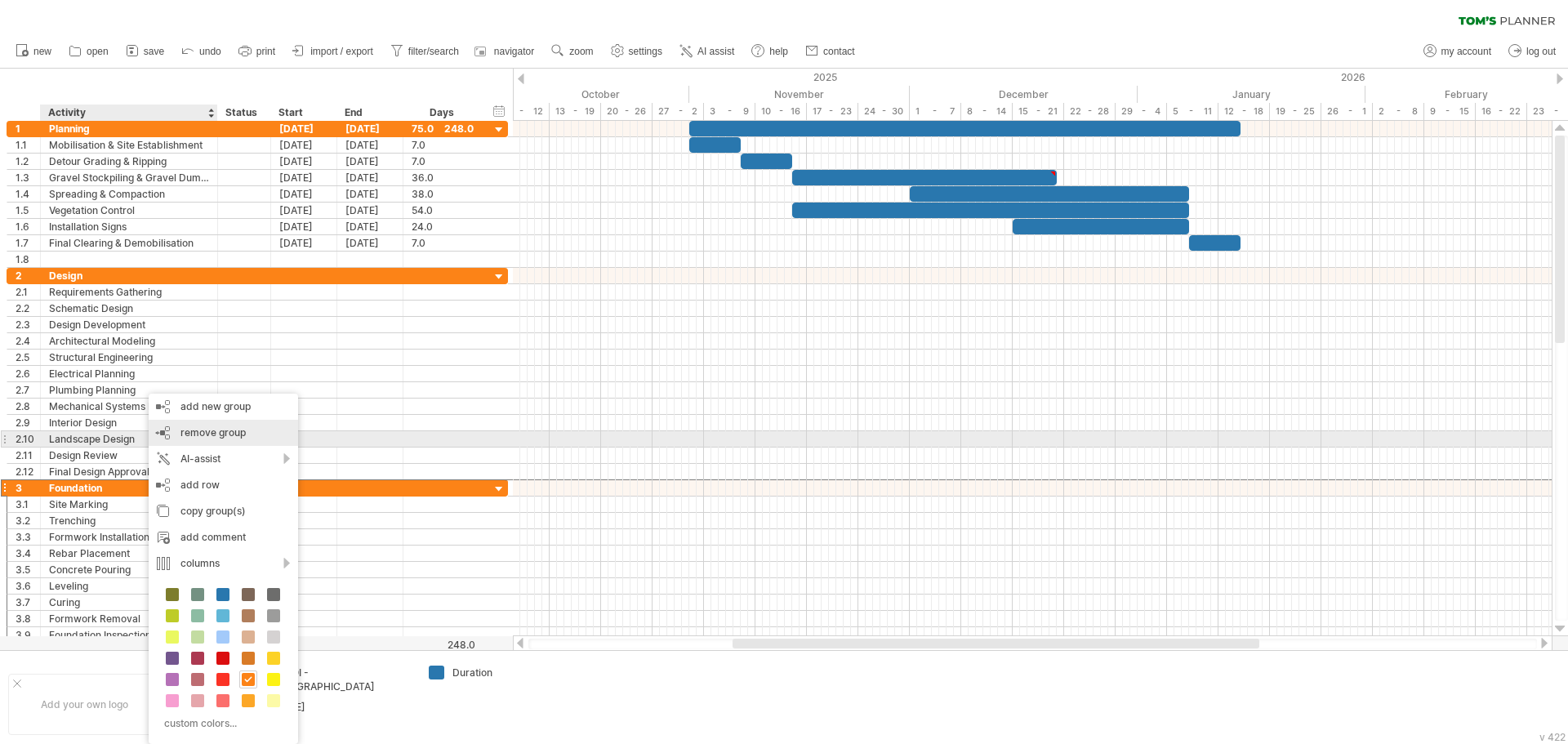
click at [195, 438] on span "remove group" at bounding box center [213, 433] width 65 height 13
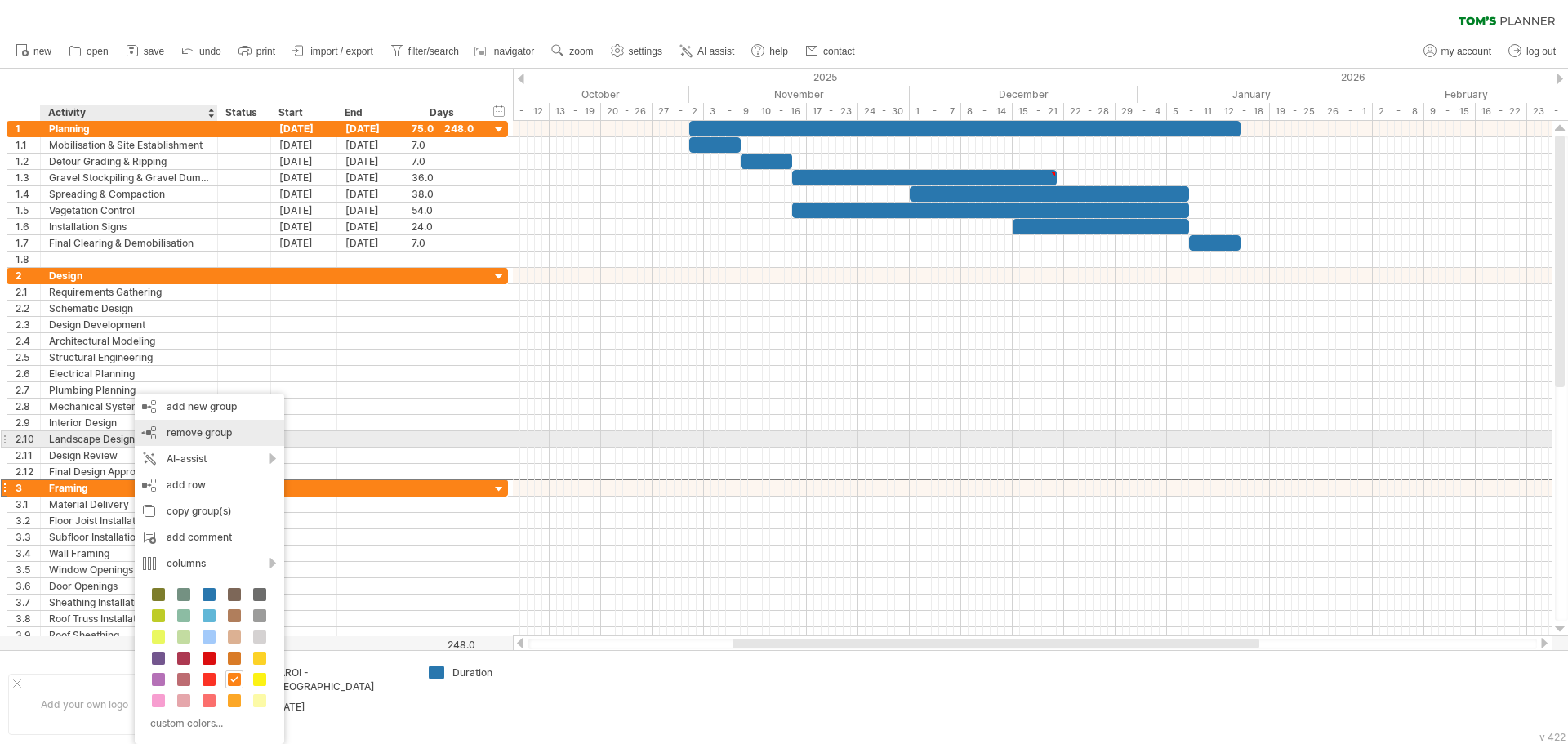
click at [197, 434] on span "remove group" at bounding box center [199, 433] width 65 height 13
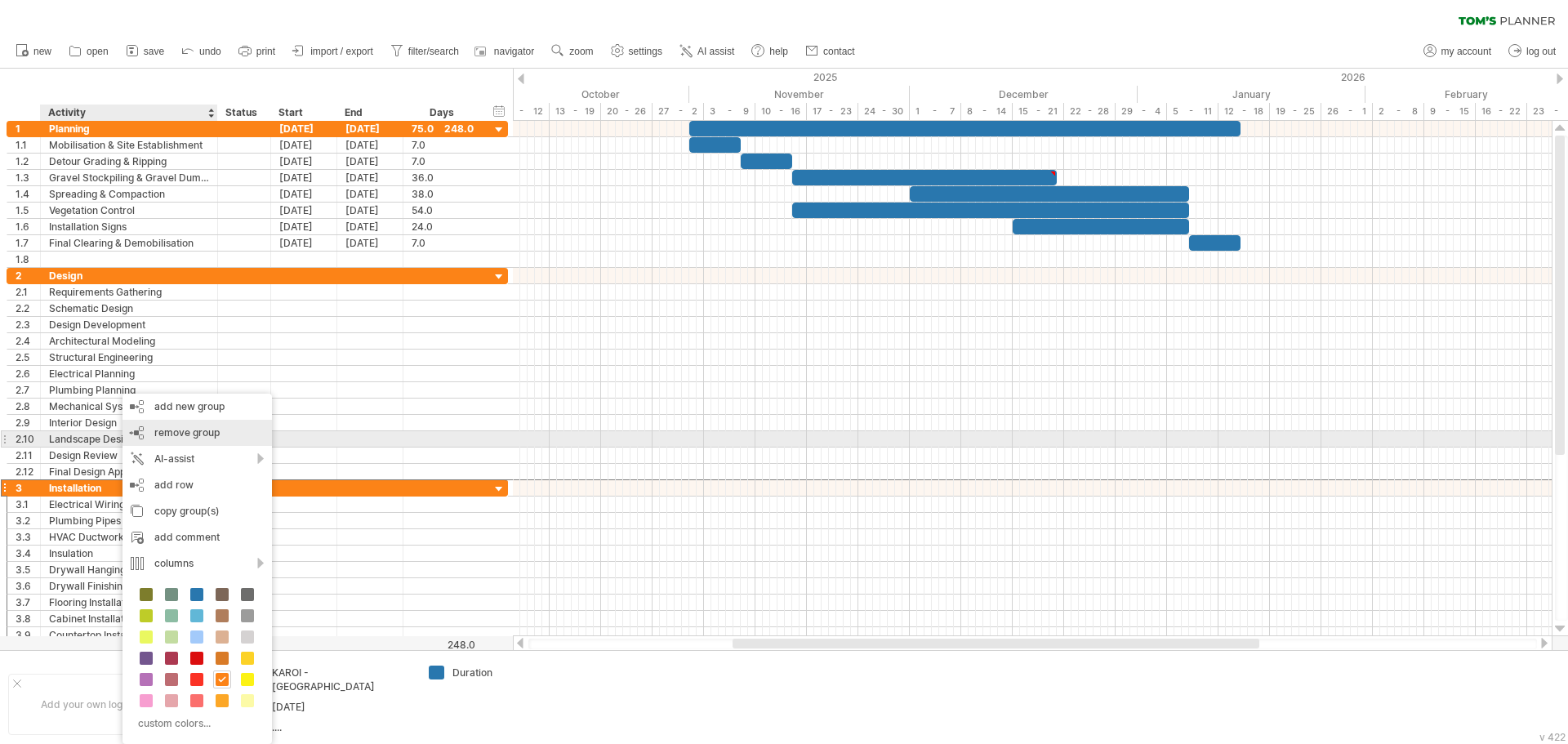
click at [173, 435] on span "remove group" at bounding box center [187, 433] width 65 height 13
click at [183, 437] on span "remove group" at bounding box center [191, 433] width 65 height 13
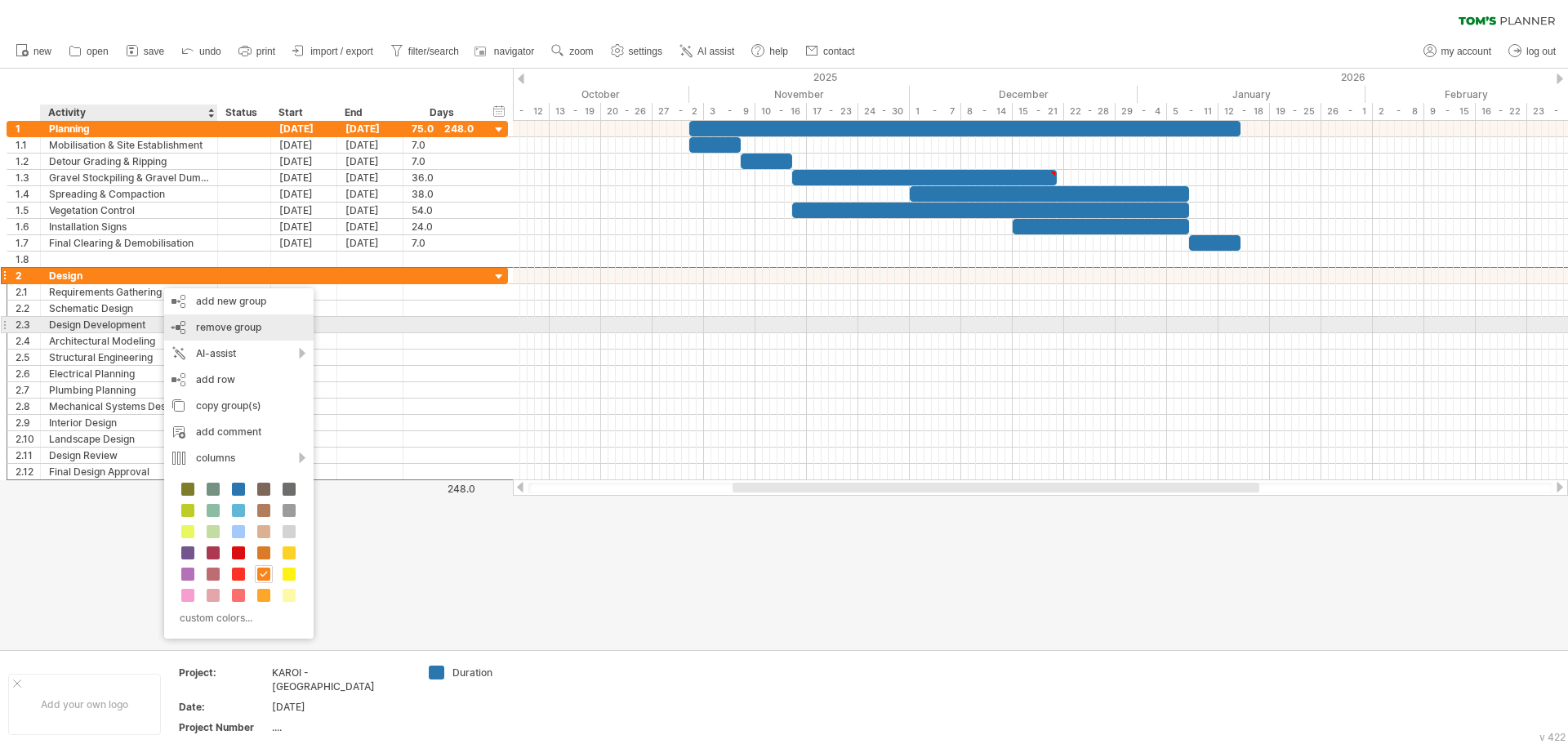
click at [219, 326] on span "remove group" at bounding box center [229, 327] width 65 height 13
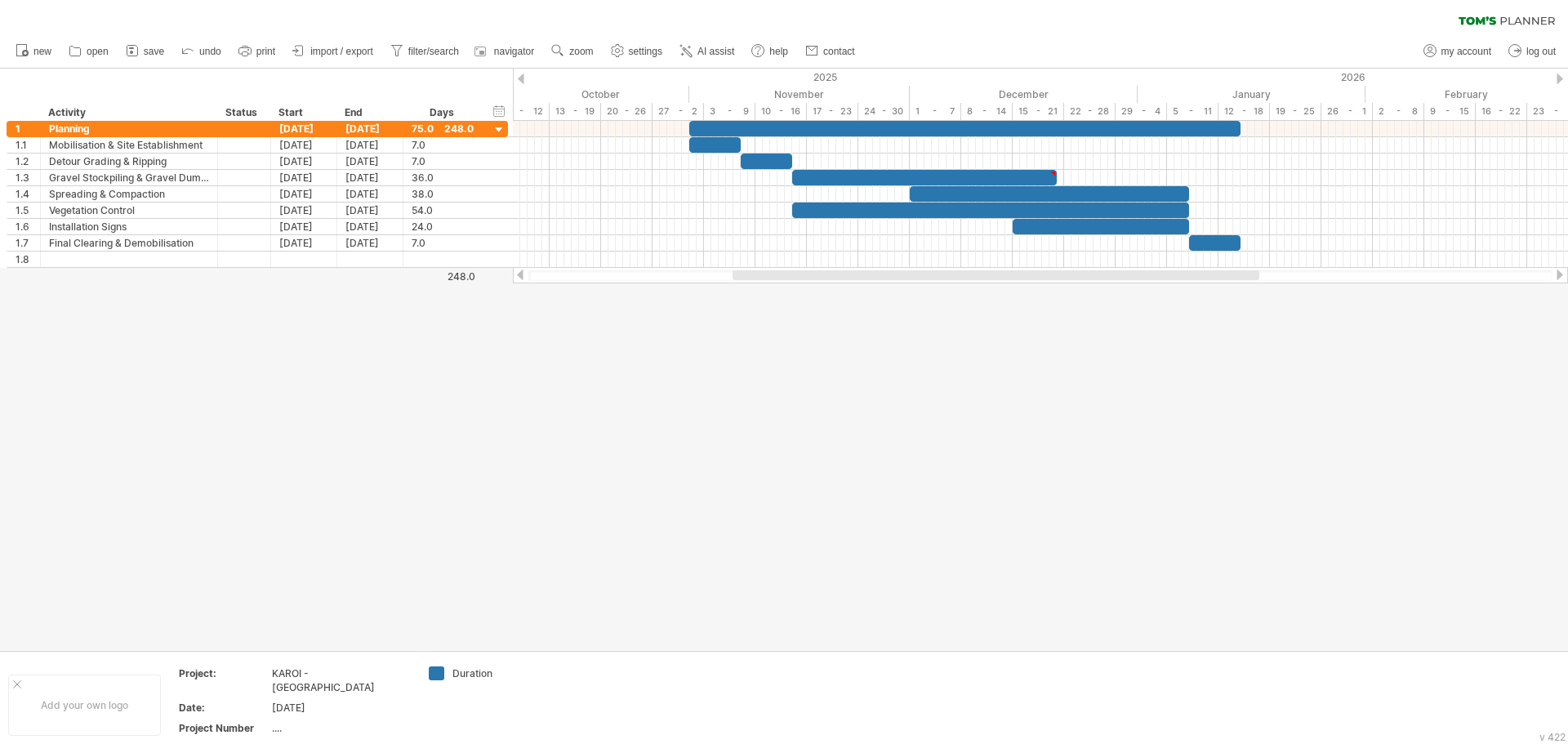
click at [777, 365] on div at bounding box center [784, 359] width 1568 height 581
drag, startPoint x: 836, startPoint y: 271, endPoint x: 846, endPoint y: 297, distance: 27.9
click at [846, 297] on div "Trying to reach [DOMAIN_NAME] Connected again... 0% clear filter new 1" at bounding box center [784, 372] width 1568 height 744
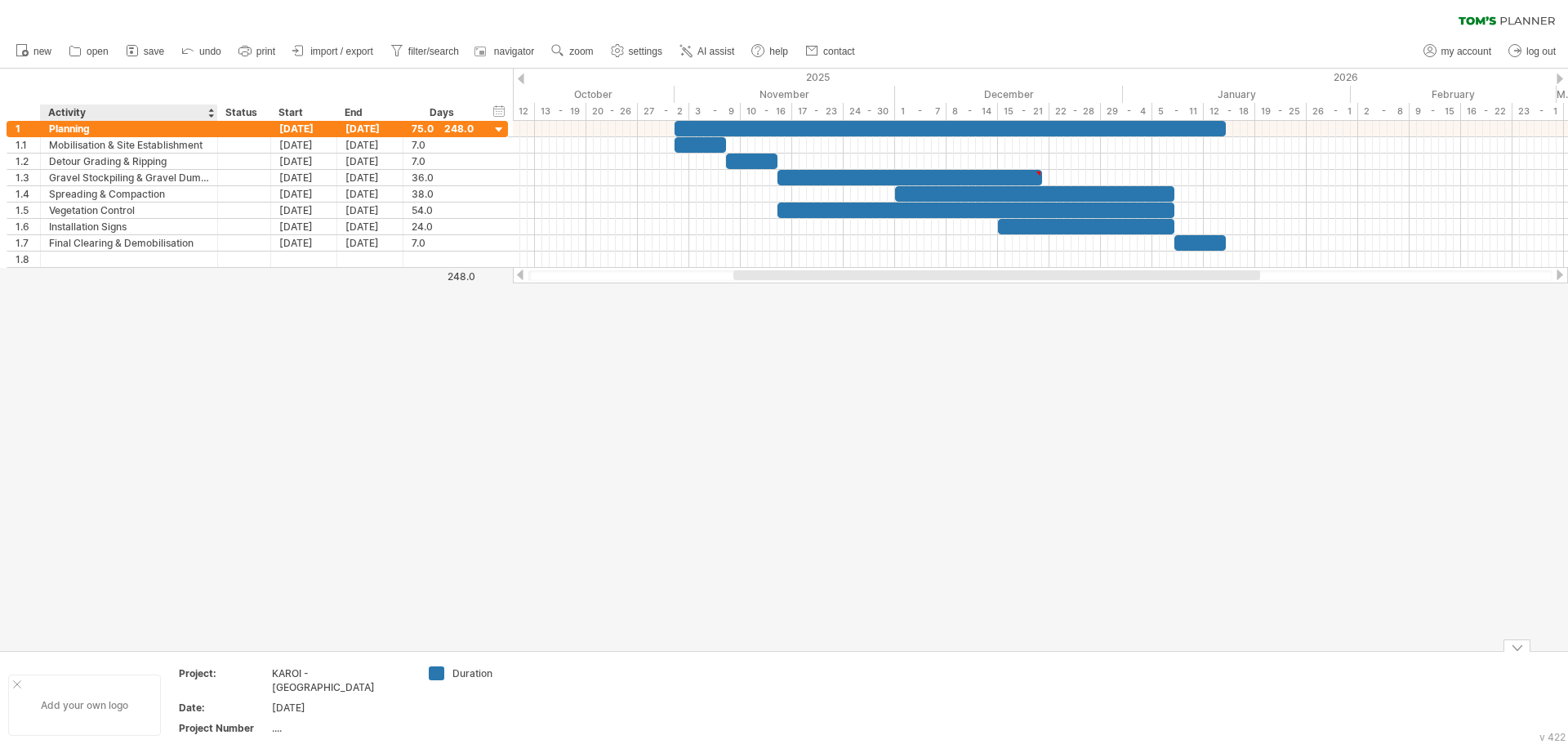
click at [80, 697] on div "Add your own logo" at bounding box center [84, 705] width 153 height 61
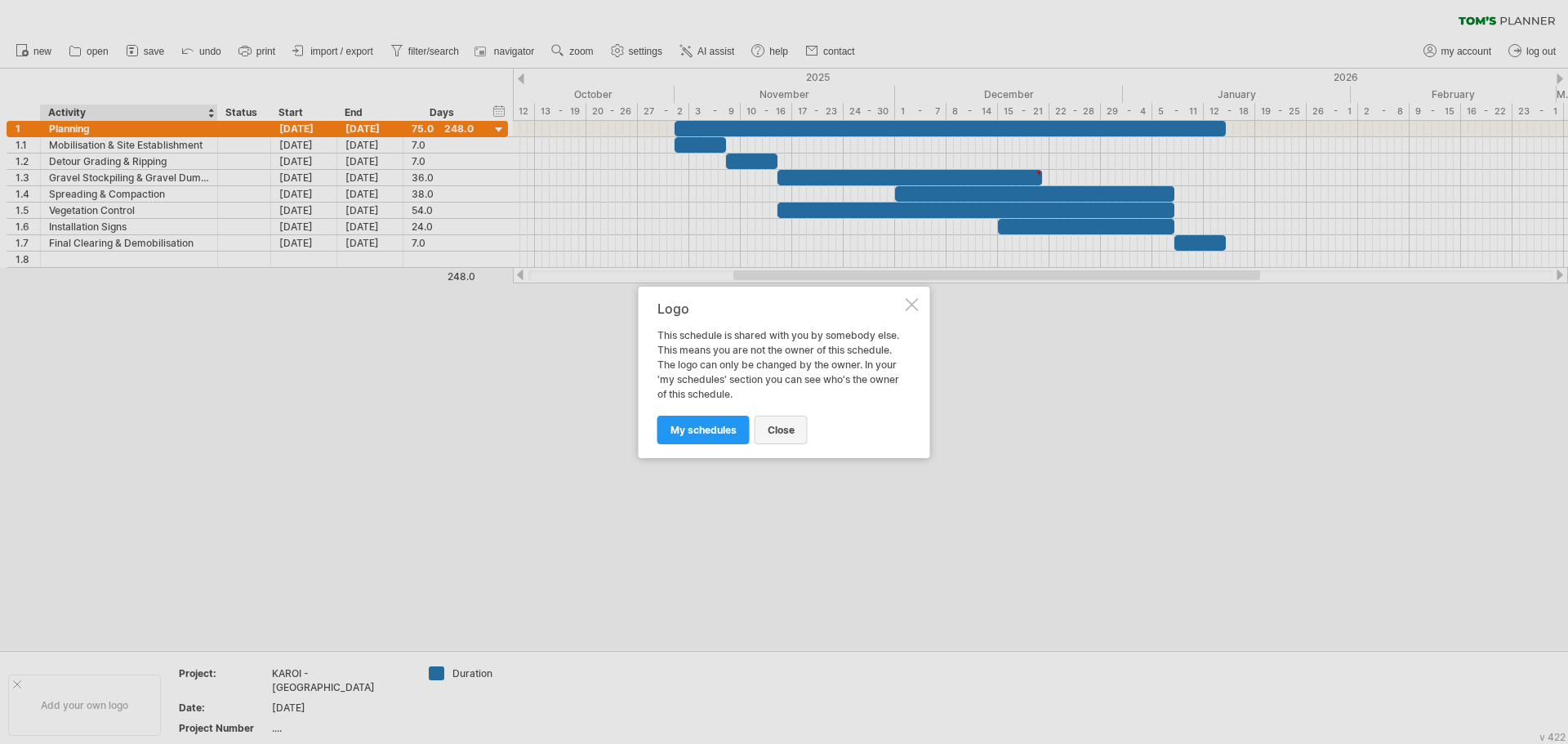
click at [783, 430] on span "close" at bounding box center [781, 430] width 27 height 13
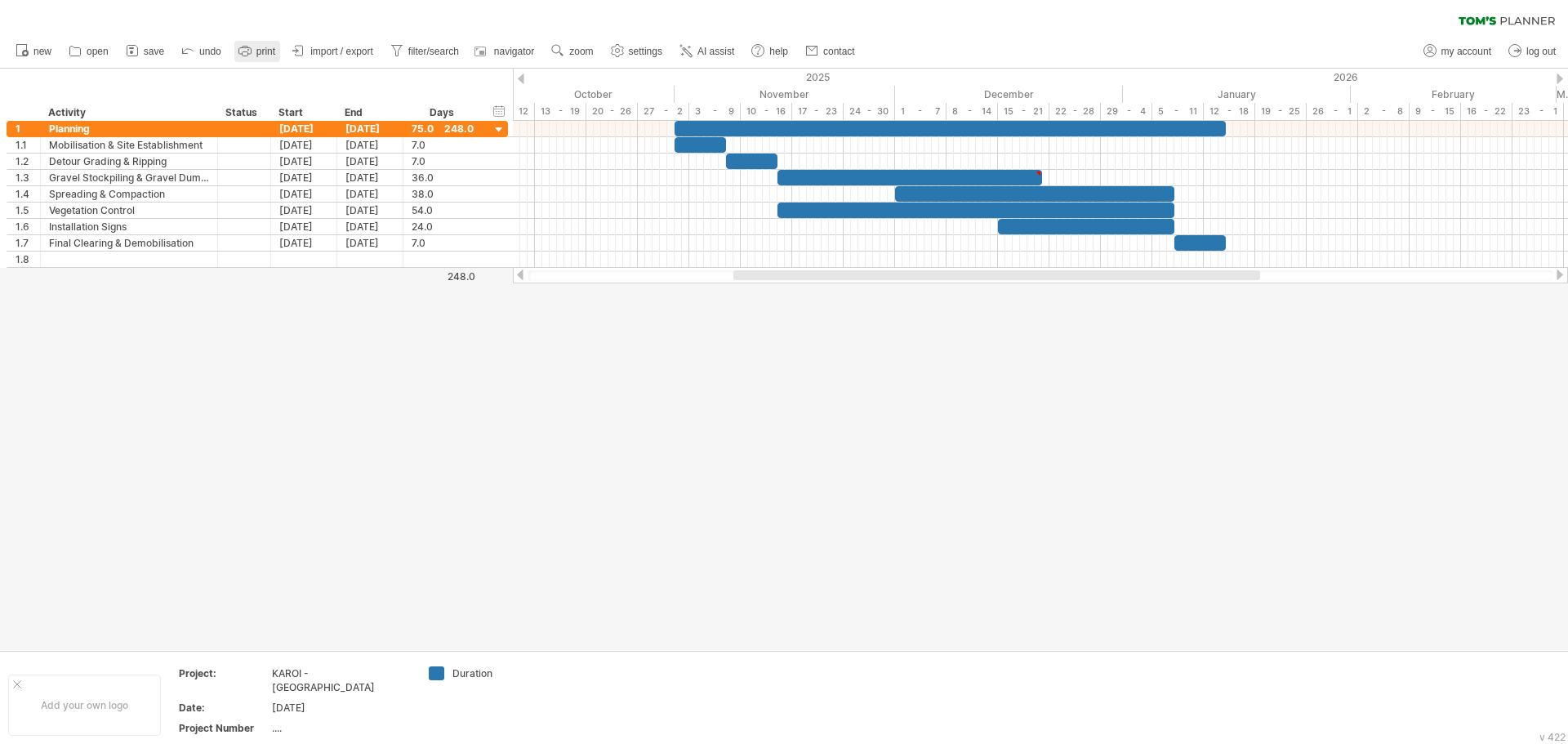
click at [260, 52] on span "print" at bounding box center [266, 52] width 19 height 12
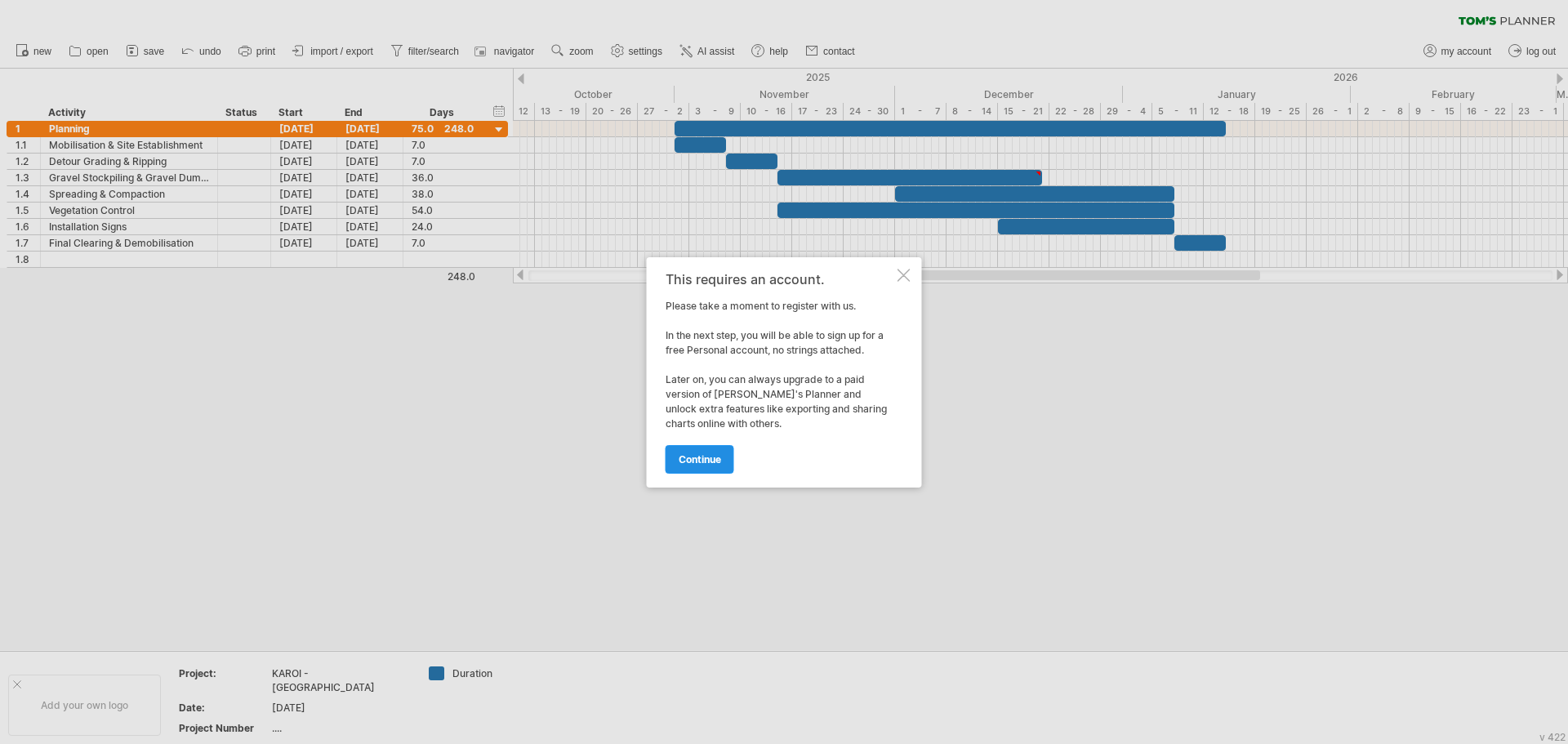
click at [704, 460] on span "continue" at bounding box center [700, 459] width 43 height 13
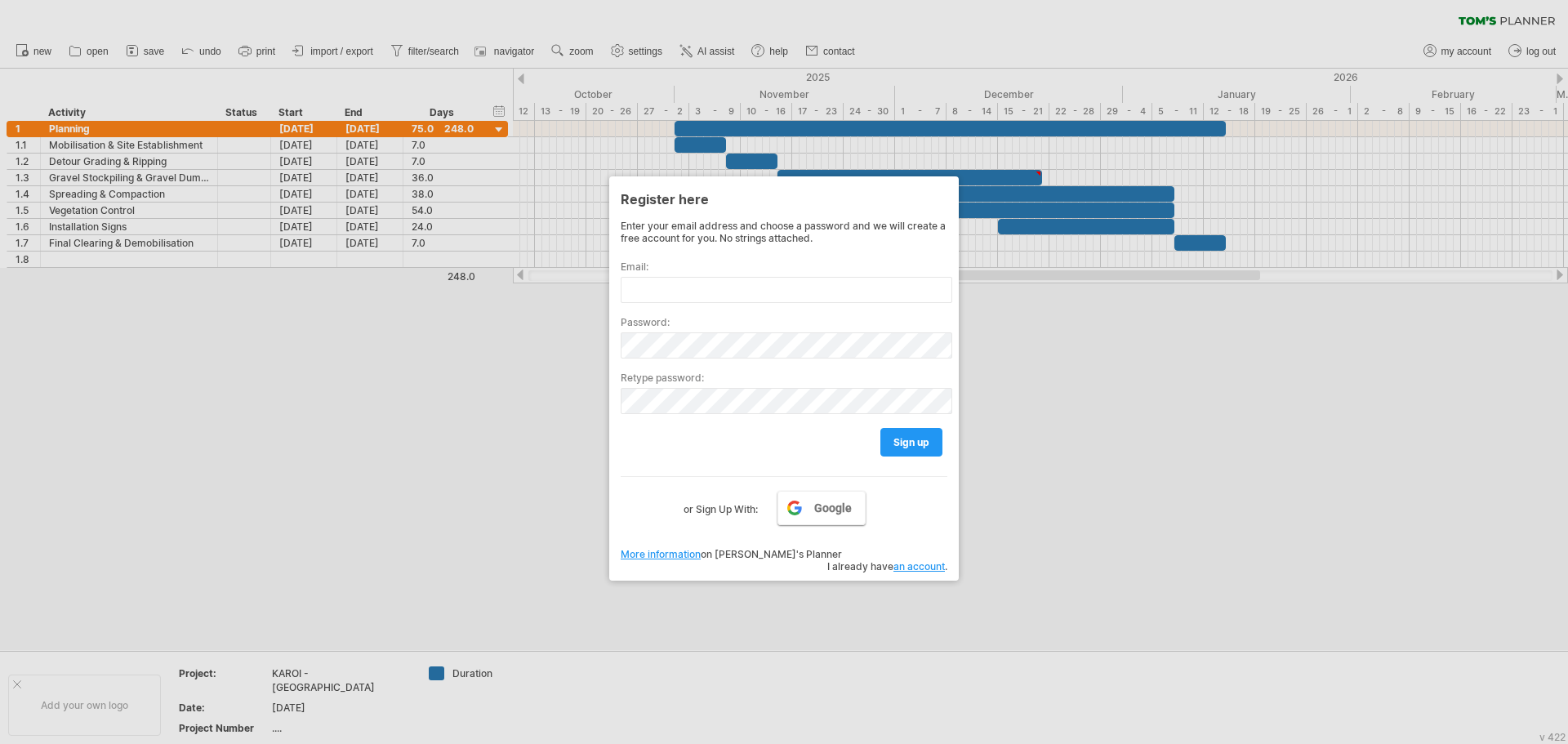
click at [818, 513] on span "Google" at bounding box center [834, 508] width 38 height 13
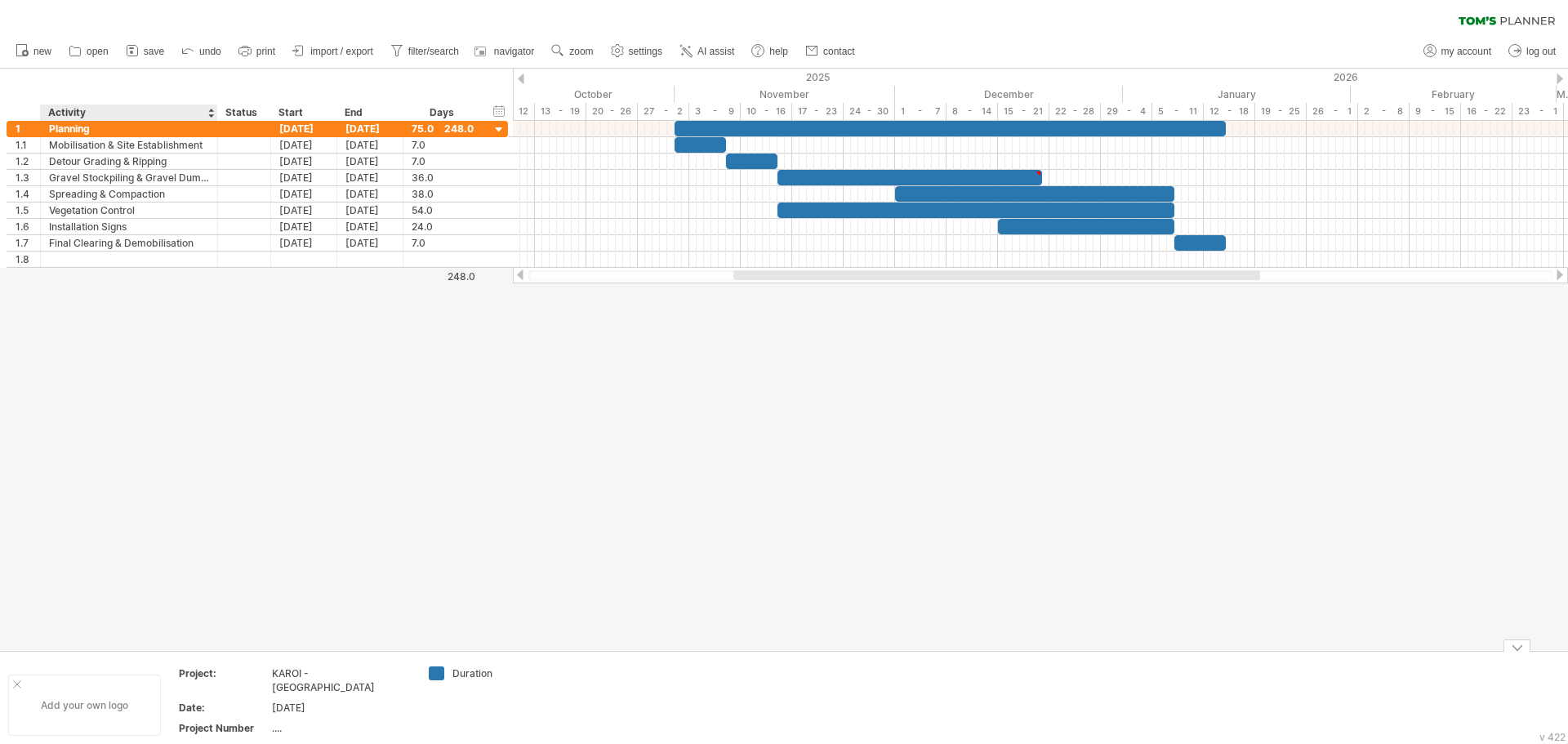
click at [97, 697] on div "Add your own logo" at bounding box center [84, 705] width 153 height 61
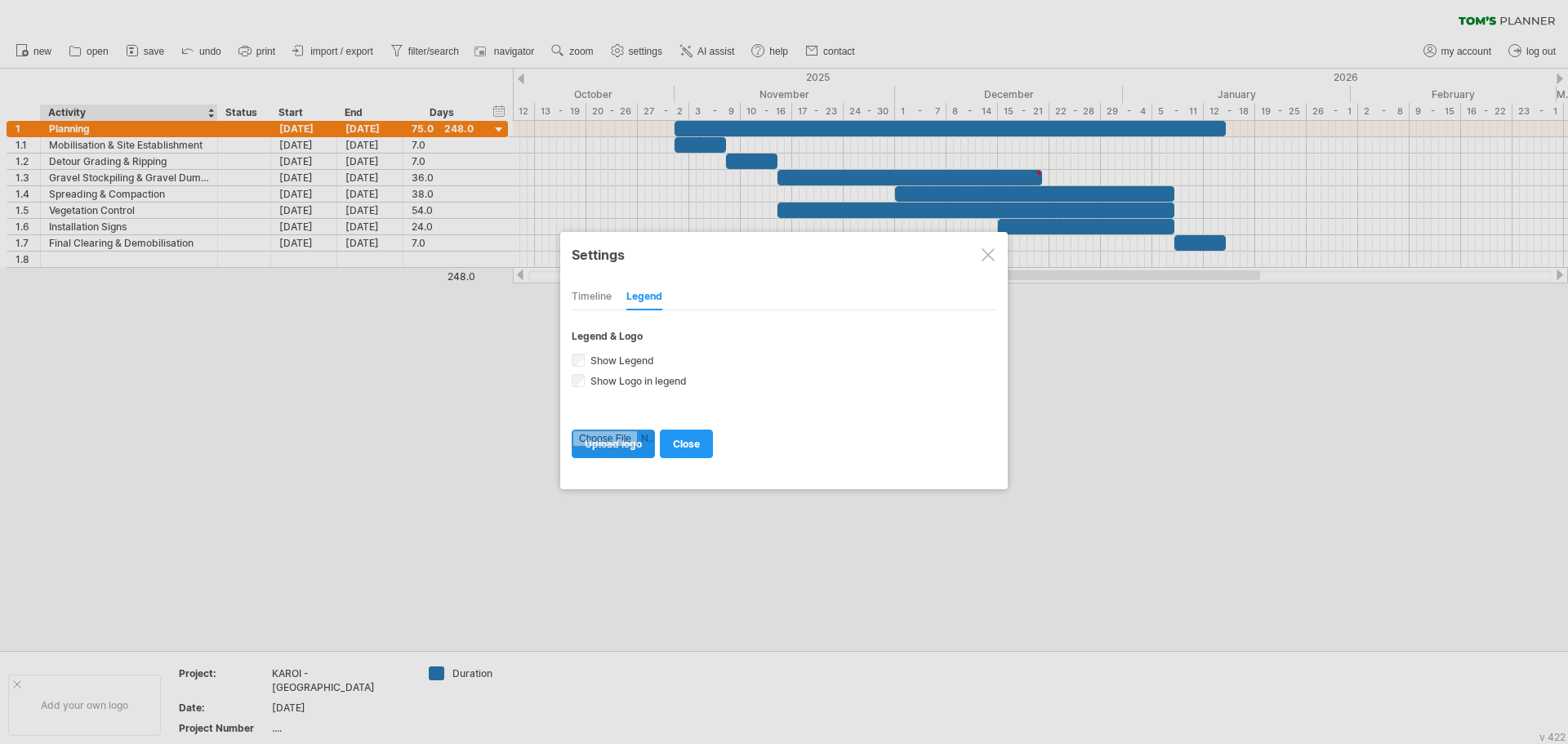
click at [616, 439] on input "file" at bounding box center [613, 444] width 81 height 27
type input "**********"
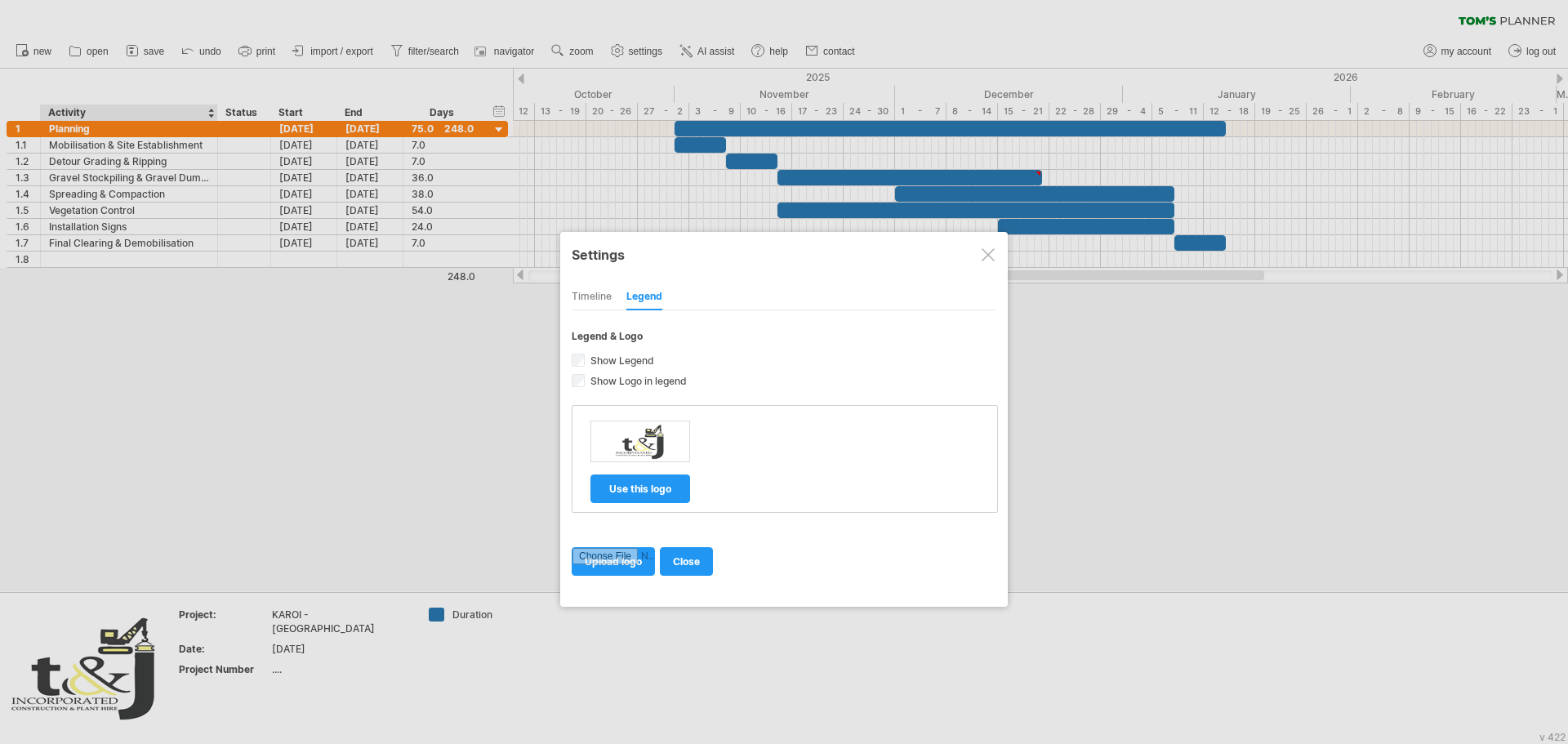
click at [598, 299] on div "Timeline" at bounding box center [591, 297] width 40 height 26
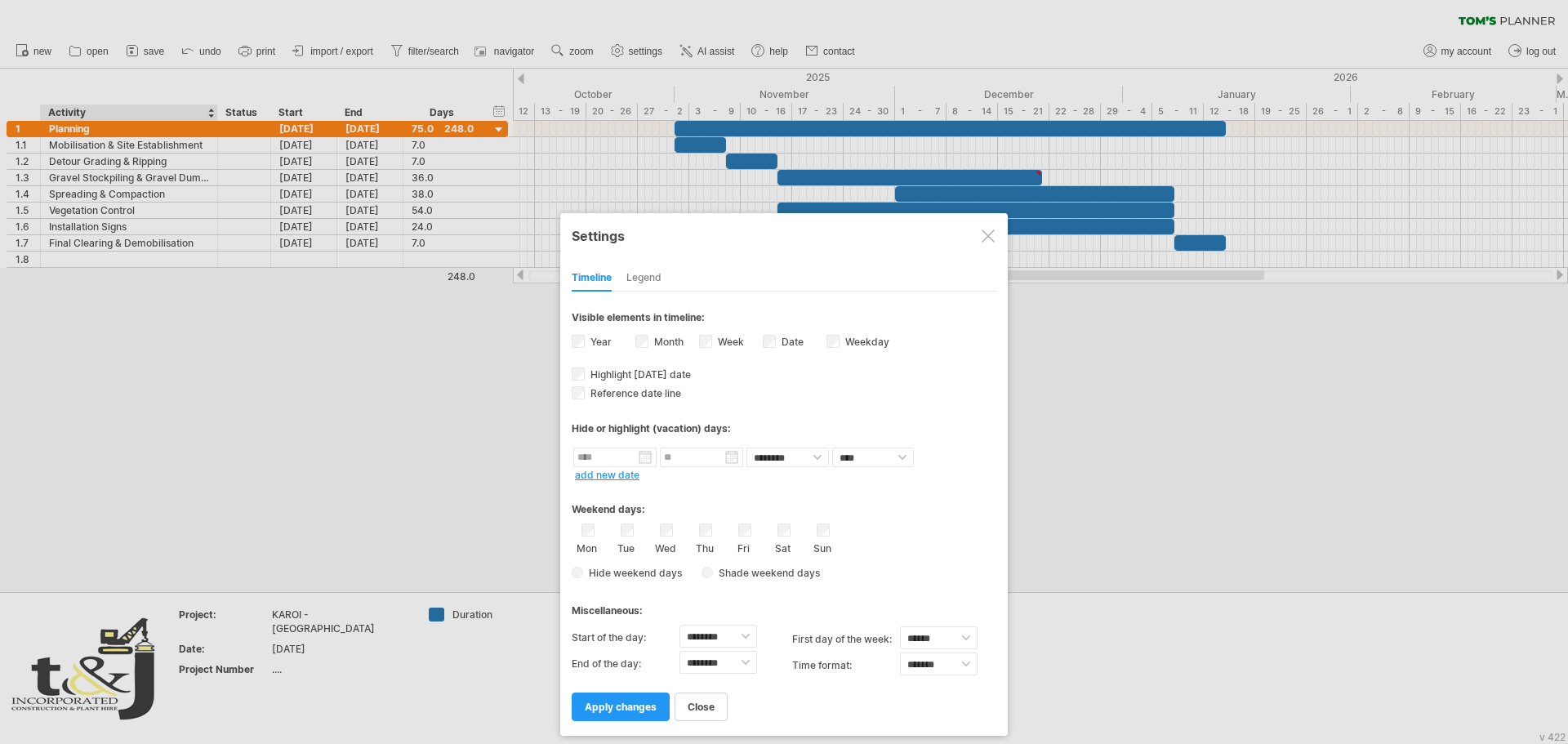
click at [645, 275] on div "Legend" at bounding box center [644, 278] width 35 height 26
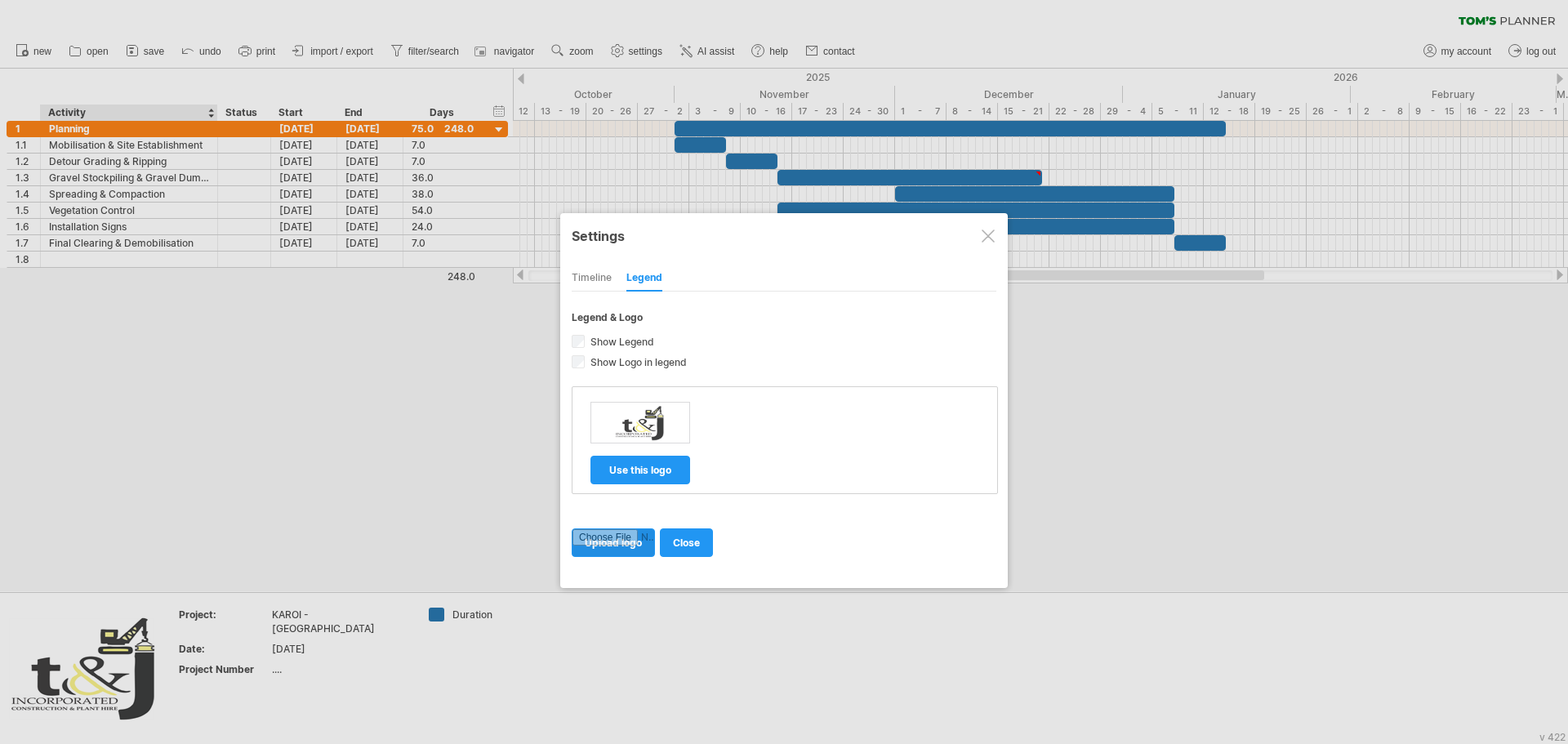
click at [623, 545] on input "file" at bounding box center [613, 542] width 81 height 27
click at [694, 547] on span "close" at bounding box center [686, 543] width 27 height 13
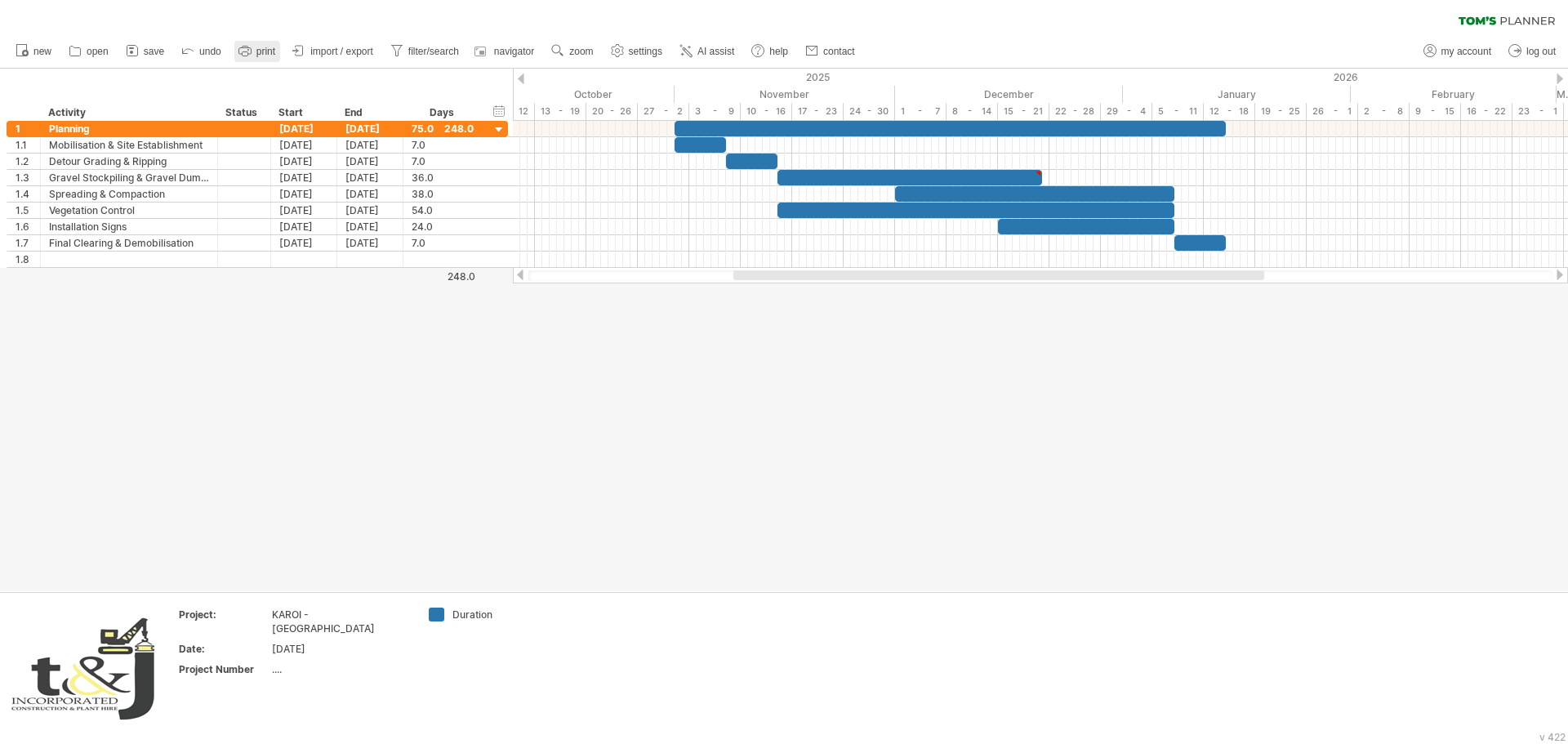
click at [258, 50] on span "print" at bounding box center [266, 52] width 19 height 12
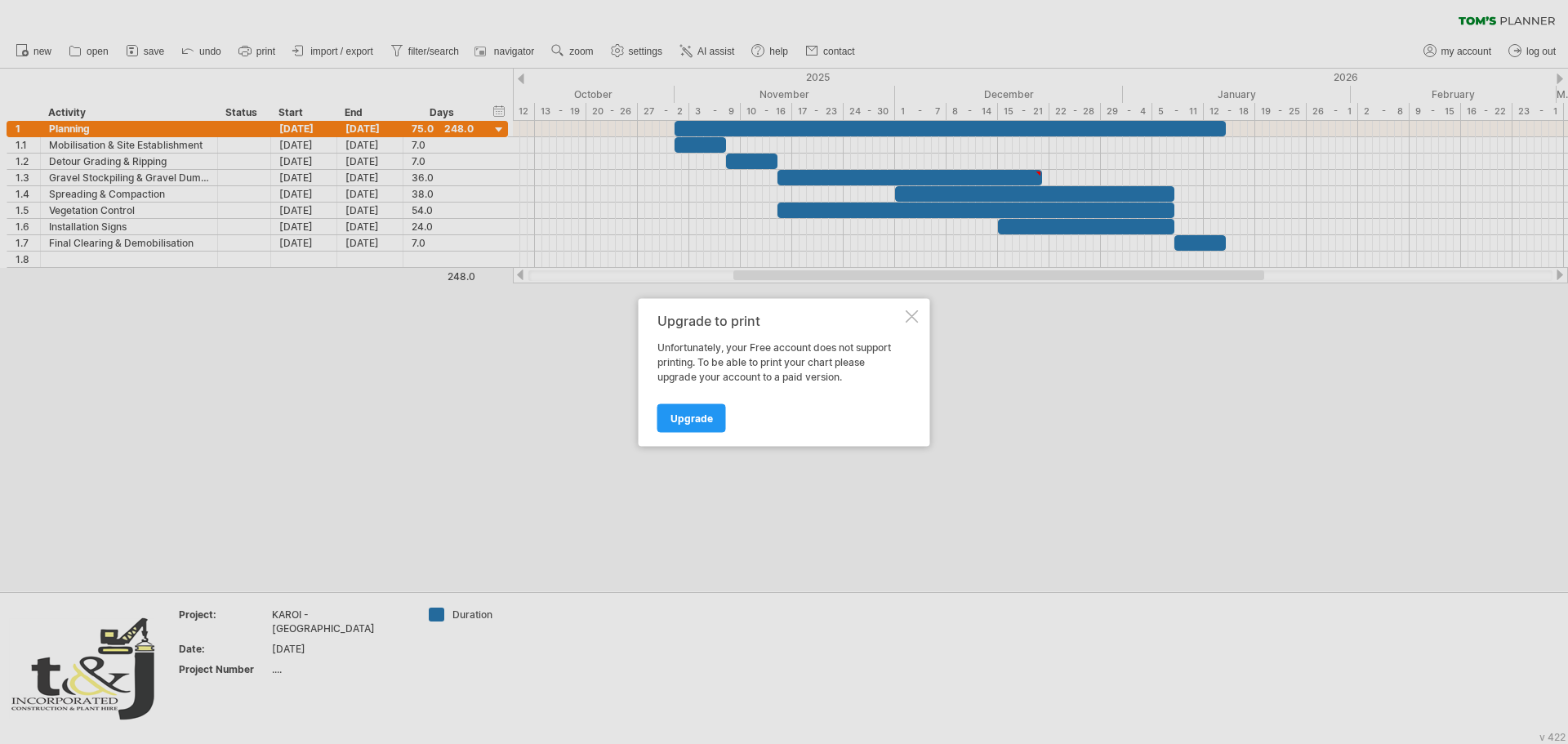
click at [909, 316] on div at bounding box center [912, 315] width 13 height 13
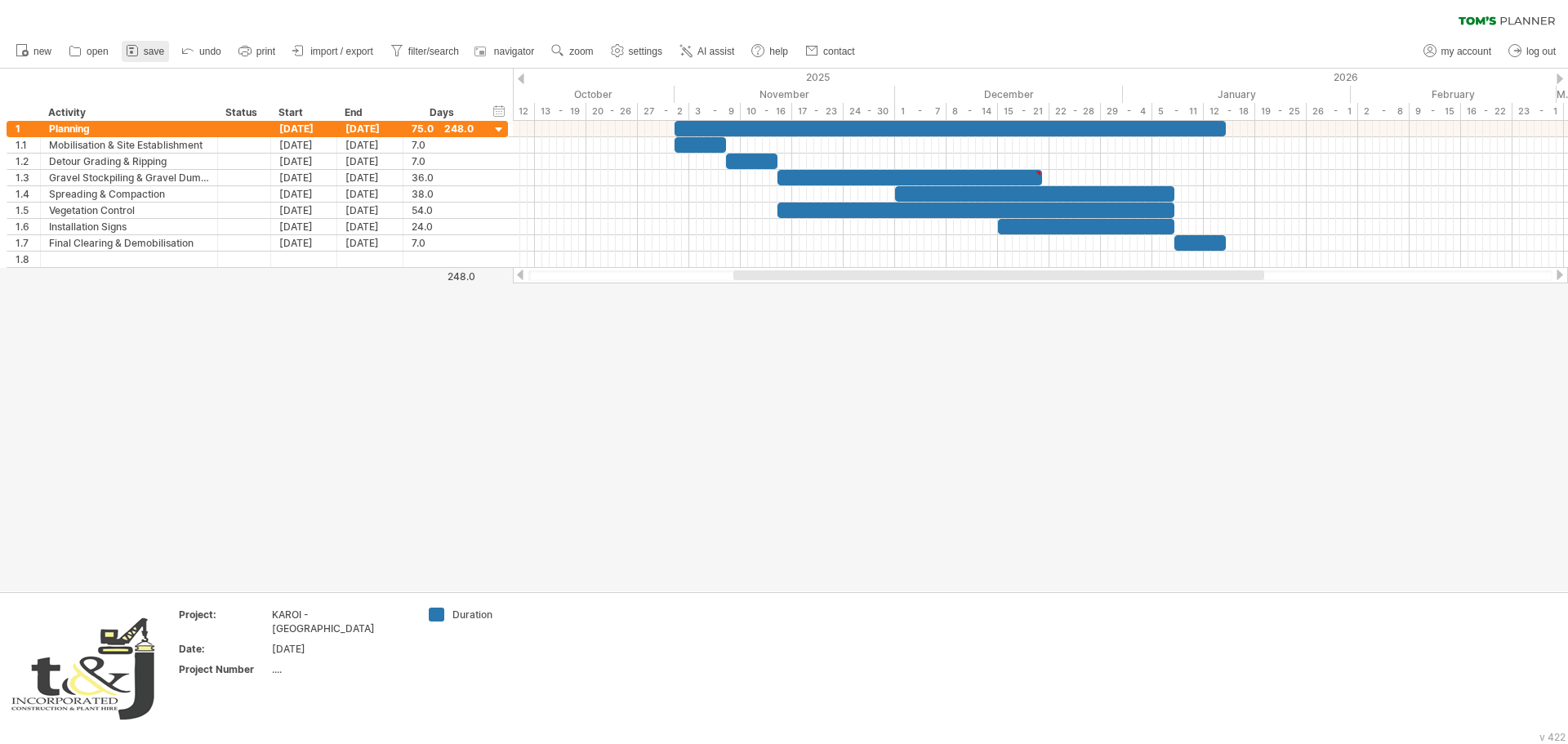
click at [147, 46] on span "save" at bounding box center [154, 52] width 21 height 12
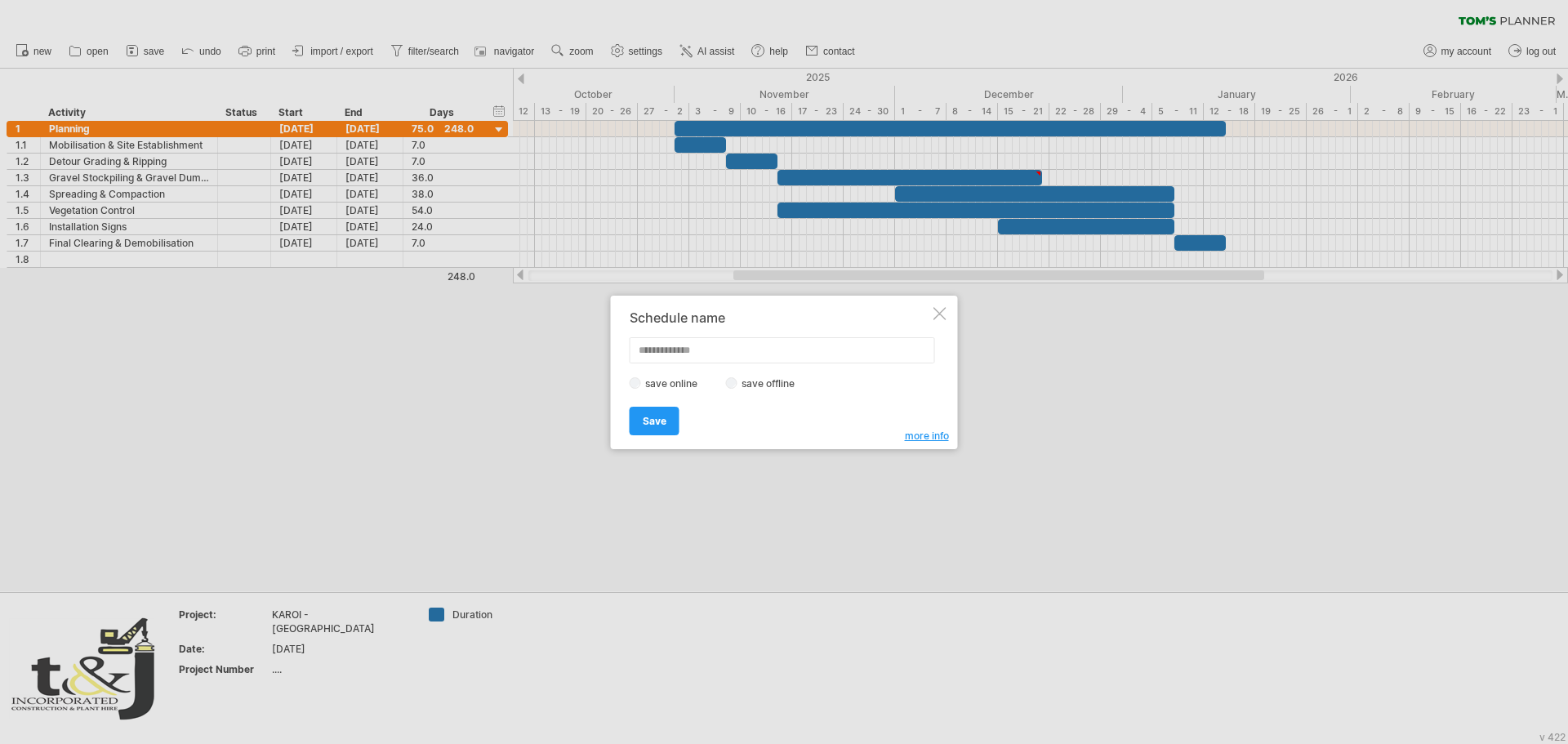
click at [740, 385] on label "save offline" at bounding box center [773, 383] width 71 height 13
click at [689, 355] on input "text" at bounding box center [783, 350] width 306 height 26
type input "**********"
click at [664, 422] on span "Save" at bounding box center [655, 421] width 24 height 13
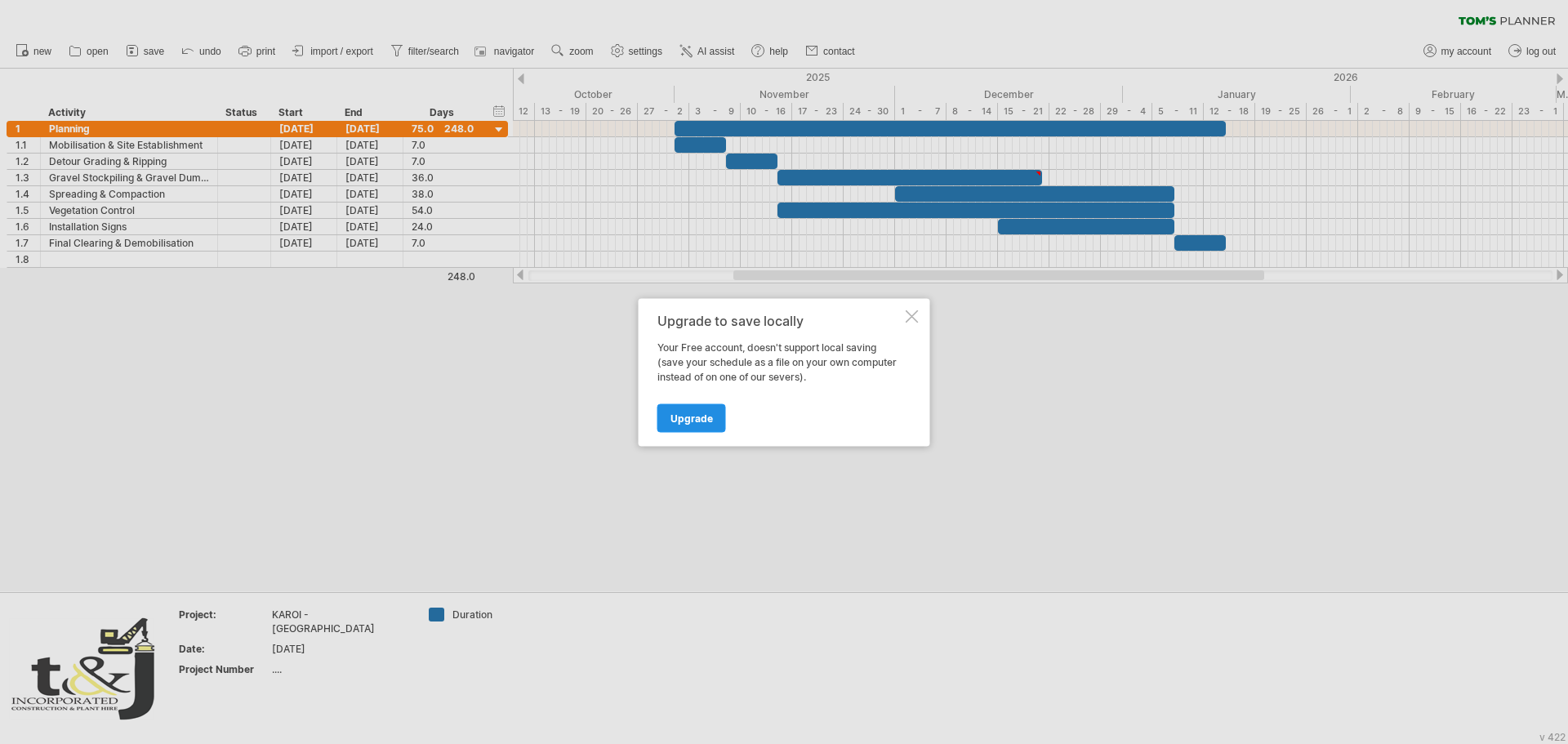
click at [689, 420] on span "Upgrade" at bounding box center [692, 418] width 43 height 13
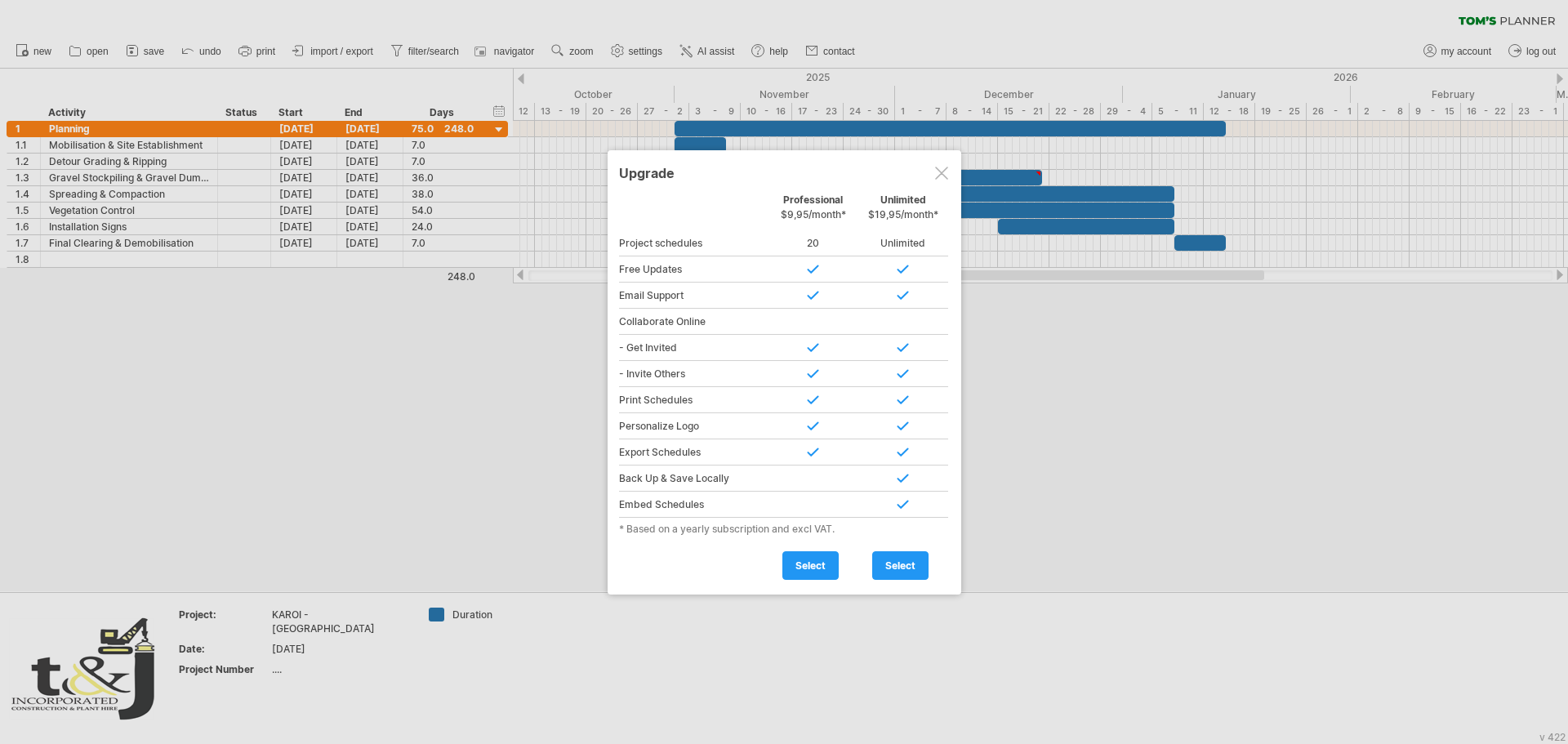
click at [938, 176] on div at bounding box center [941, 173] width 13 height 13
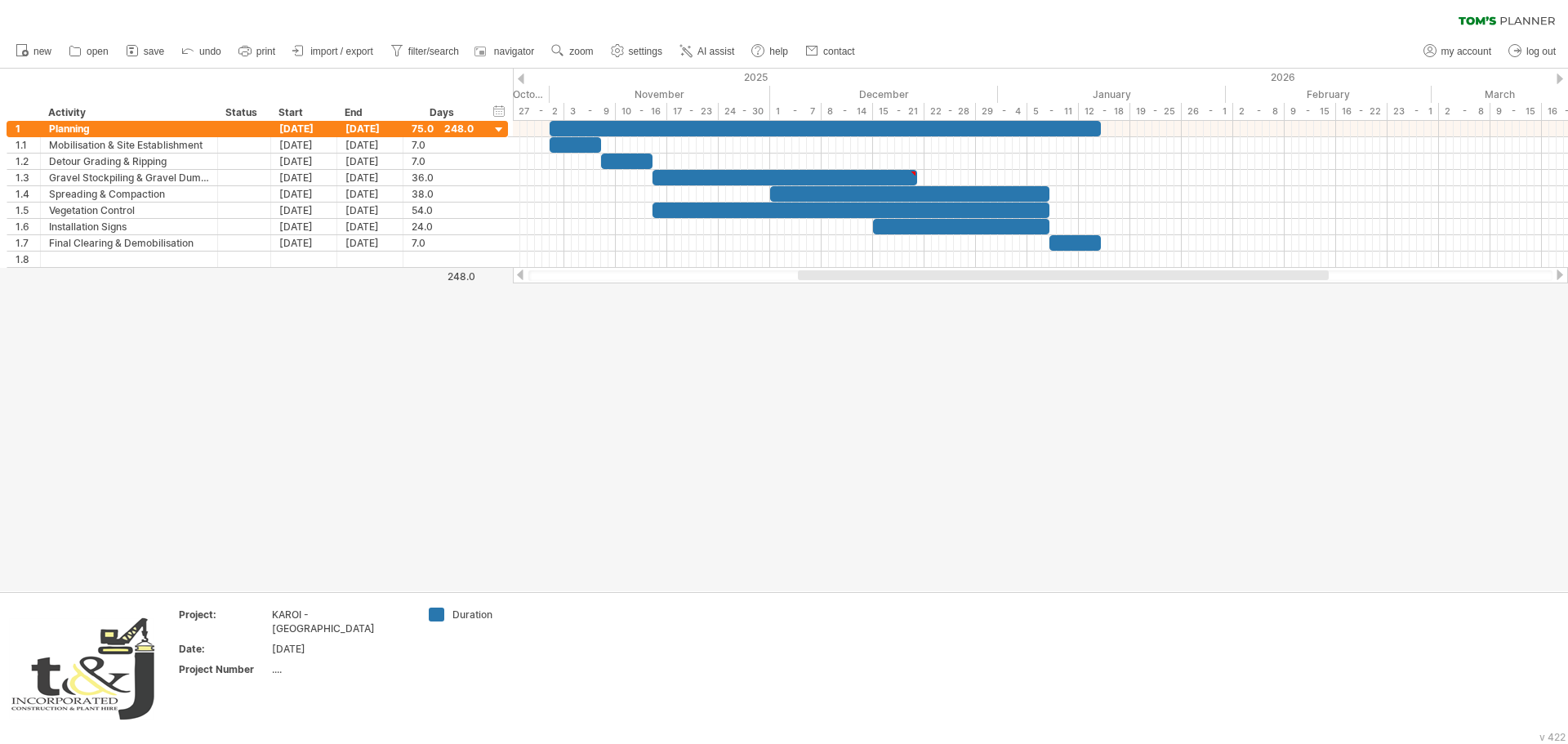
drag, startPoint x: 836, startPoint y: 276, endPoint x: 898, endPoint y: 279, distance: 62.1
click at [901, 279] on div at bounding box center [1063, 275] width 531 height 10
click at [106, 126] on div "Planning" at bounding box center [128, 128] width 160 height 15
click at [106, 126] on input "********" at bounding box center [128, 128] width 160 height 15
type input "*"
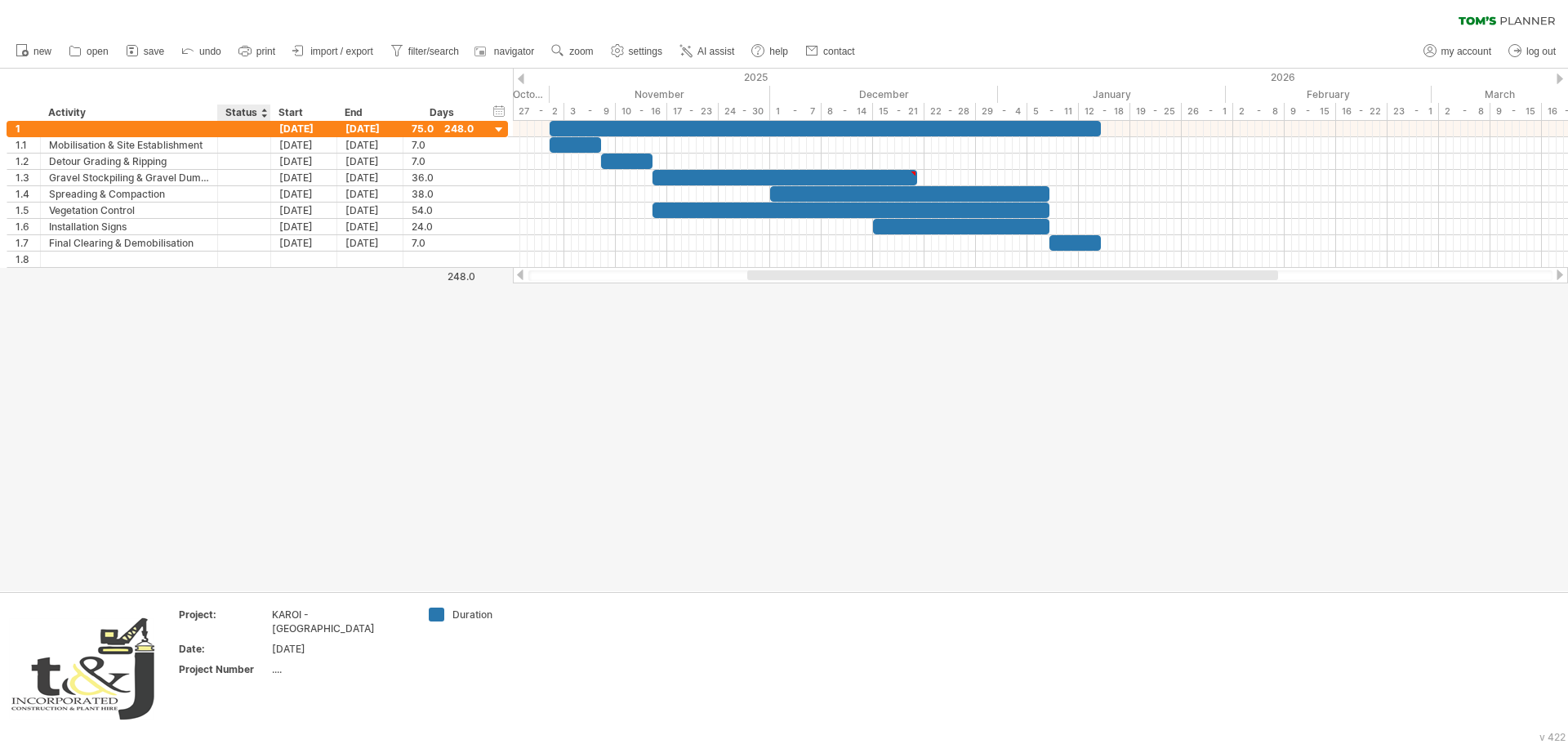
click at [298, 461] on div at bounding box center [784, 330] width 1568 height 523
click at [180, 130] on div at bounding box center [128, 128] width 160 height 15
click at [407, 430] on div at bounding box center [784, 330] width 1568 height 523
click at [152, 130] on div at bounding box center [128, 128] width 160 height 15
click at [152, 130] on input "text" at bounding box center [128, 128] width 160 height 15
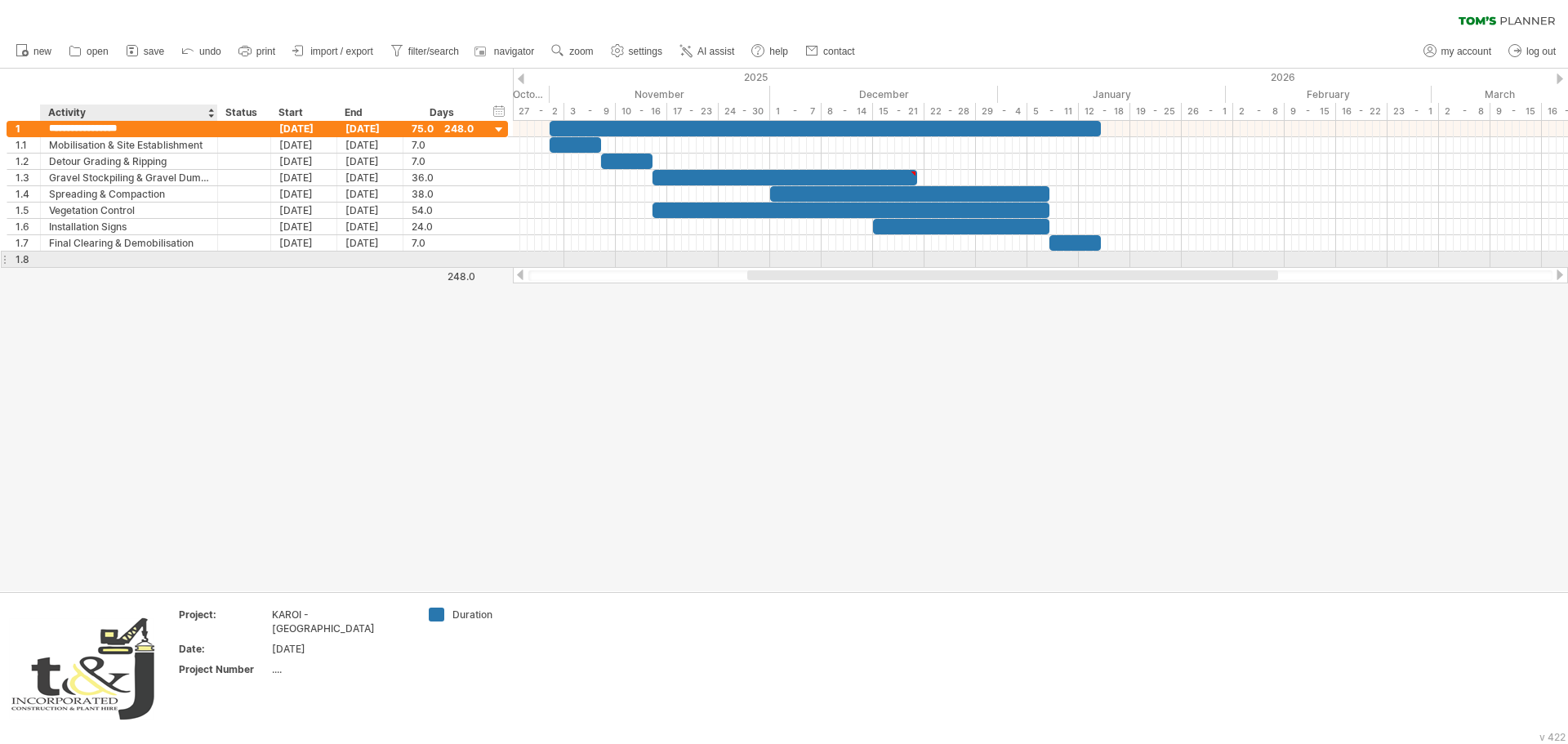
type input "**********"
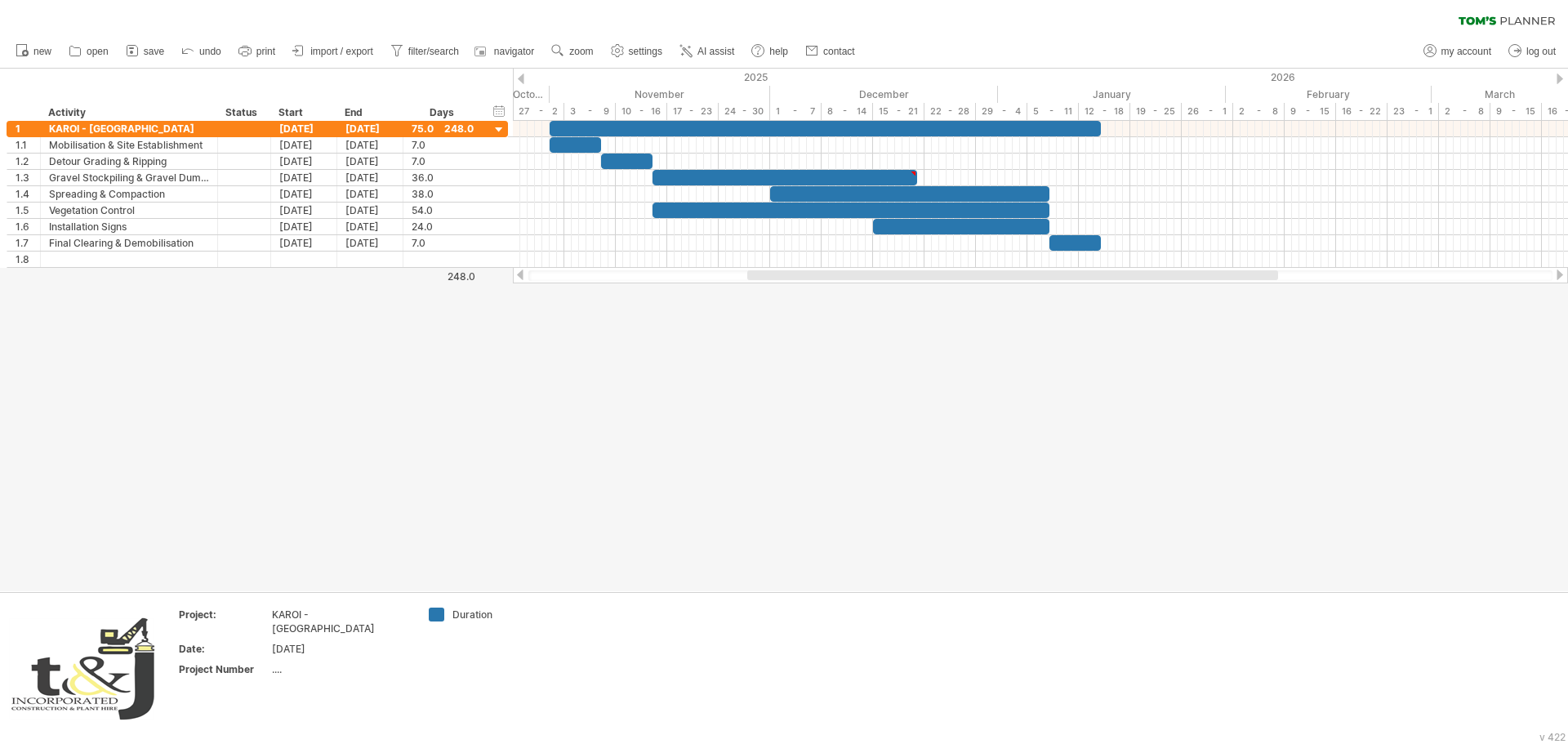
click at [772, 470] on div at bounding box center [784, 330] width 1568 height 523
click at [463, 128] on div "75.0" at bounding box center [442, 128] width 62 height 15
click at [320, 124] on div "[DATE]" at bounding box center [304, 128] width 66 height 15
click at [413, 289] on span "clear date" at bounding box center [403, 288] width 49 height 13
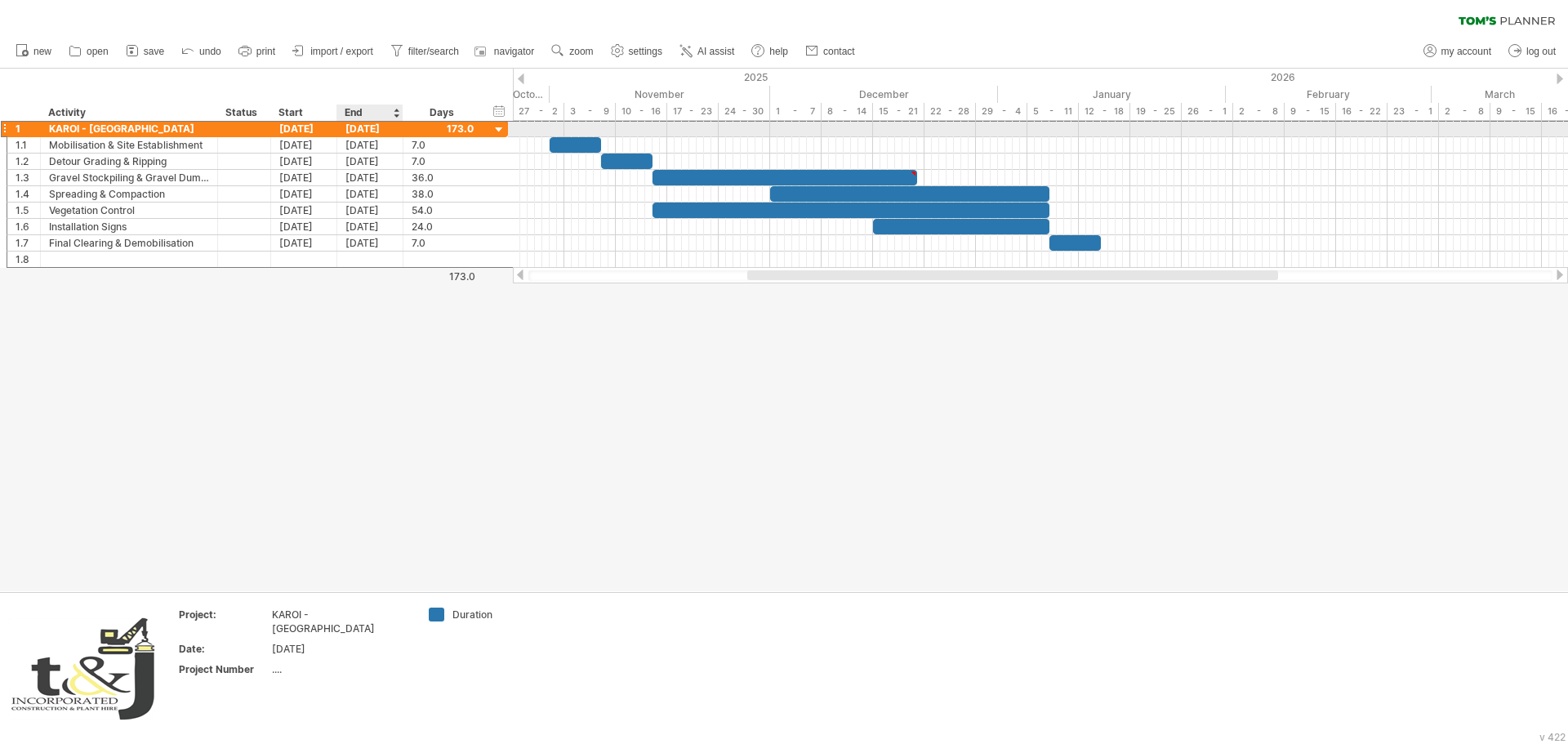
click at [367, 131] on div "[DATE]" at bounding box center [370, 128] width 66 height 15
click at [495, 126] on div at bounding box center [499, 130] width 15 height 15
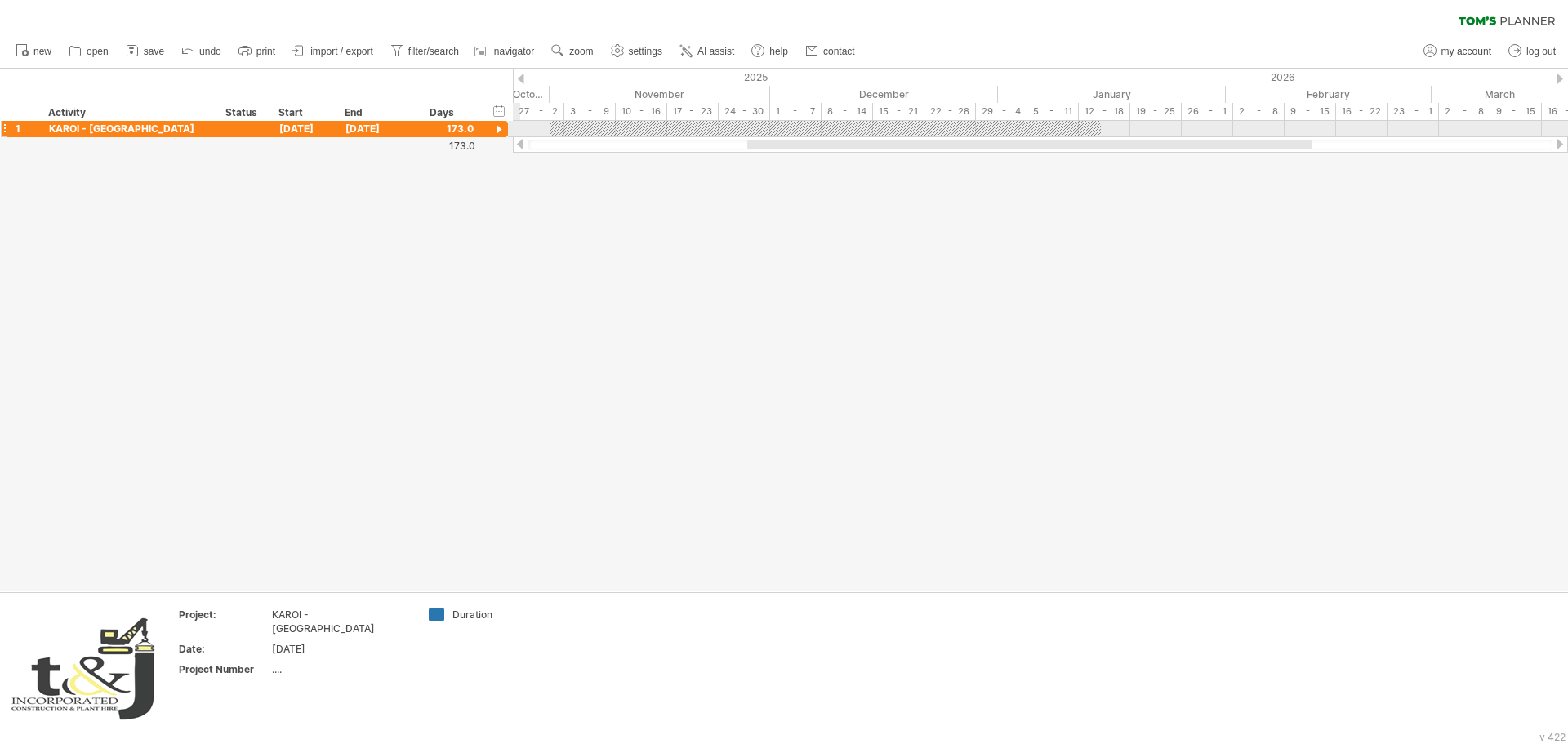
click at [495, 126] on div at bounding box center [499, 130] width 15 height 15
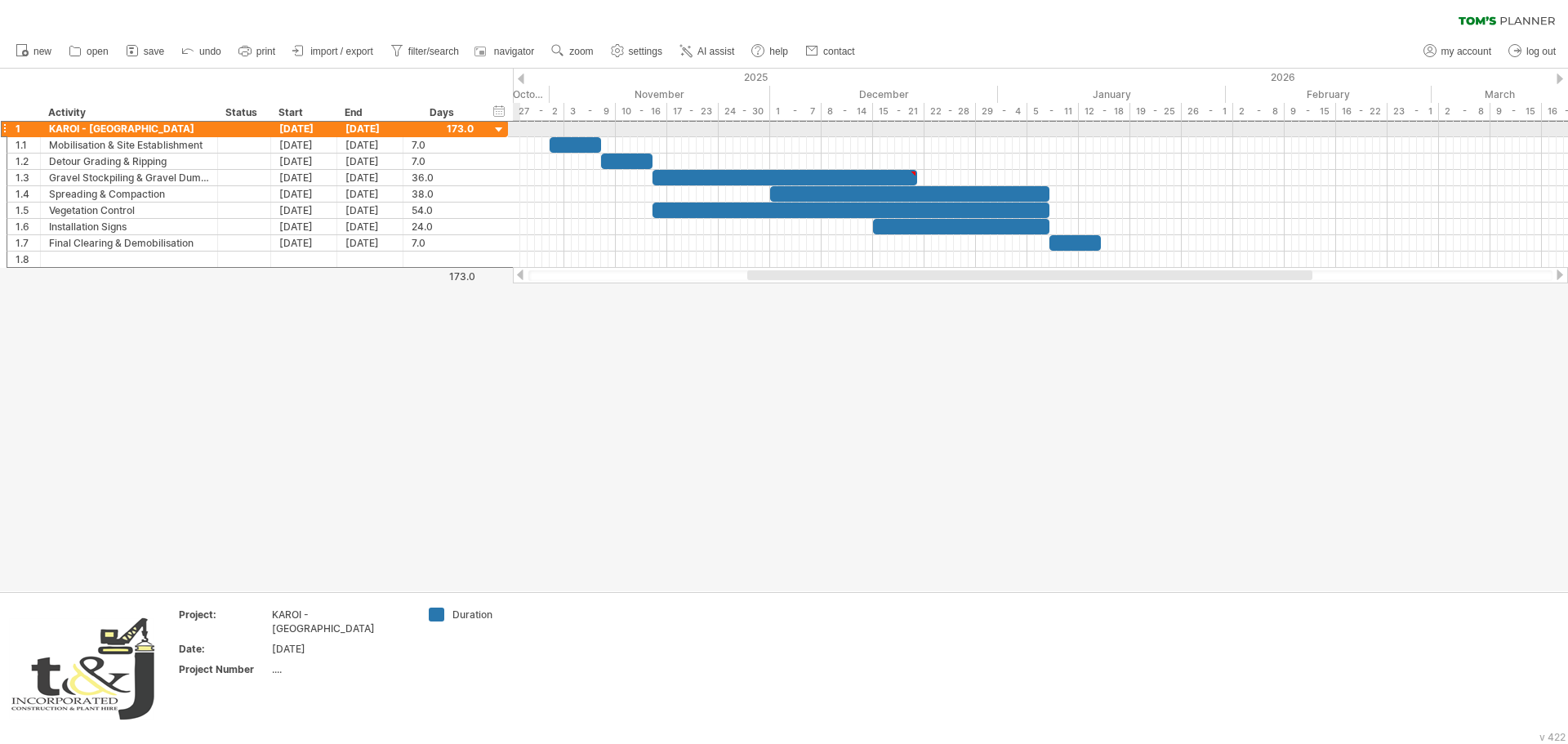
click at [2, 130] on div at bounding box center [4, 128] width 6 height 17
click at [0, 130] on div "**********" at bounding box center [254, 194] width 509 height 147
click at [5, 130] on div at bounding box center [4, 128] width 6 height 17
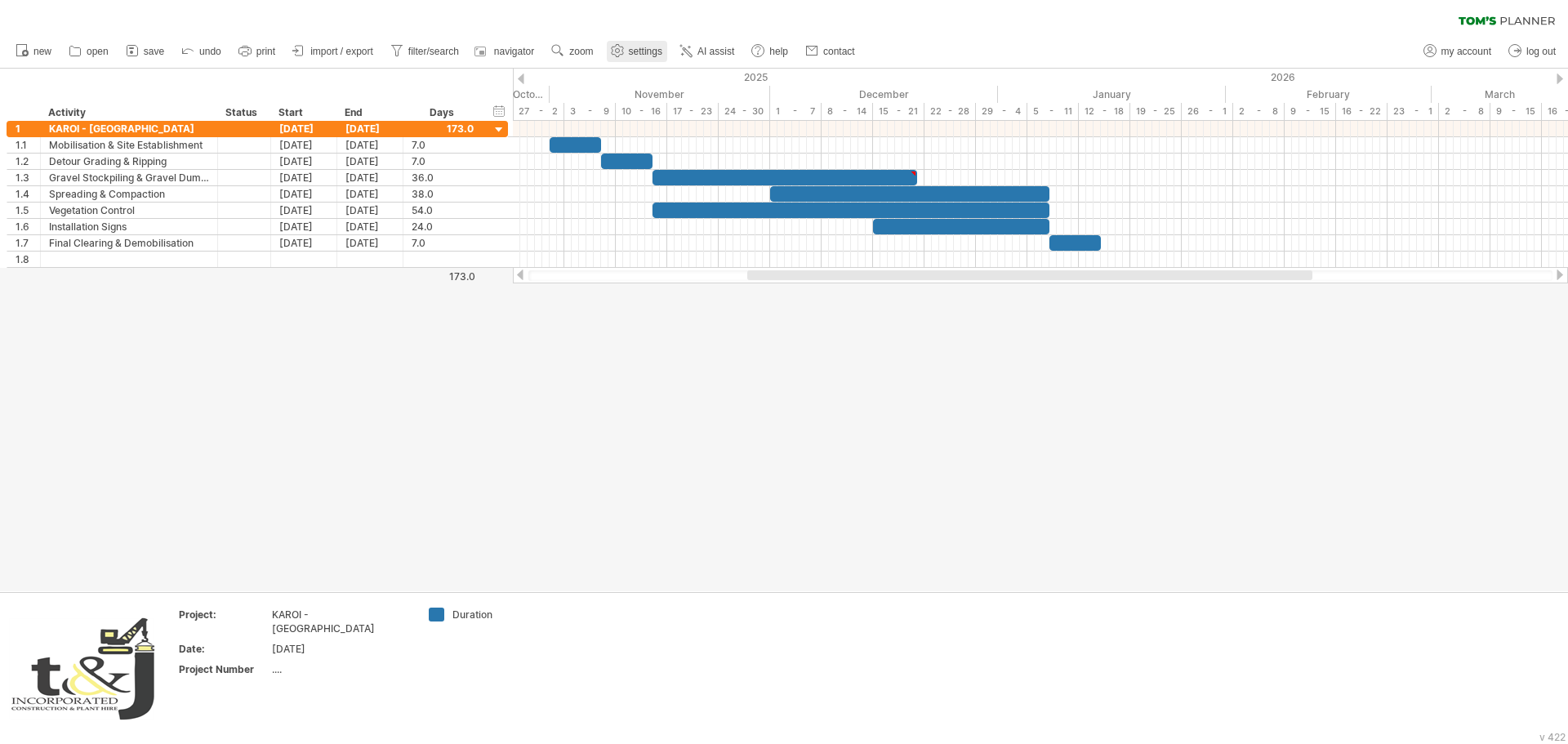
click at [655, 50] on span "settings" at bounding box center [646, 52] width 33 height 12
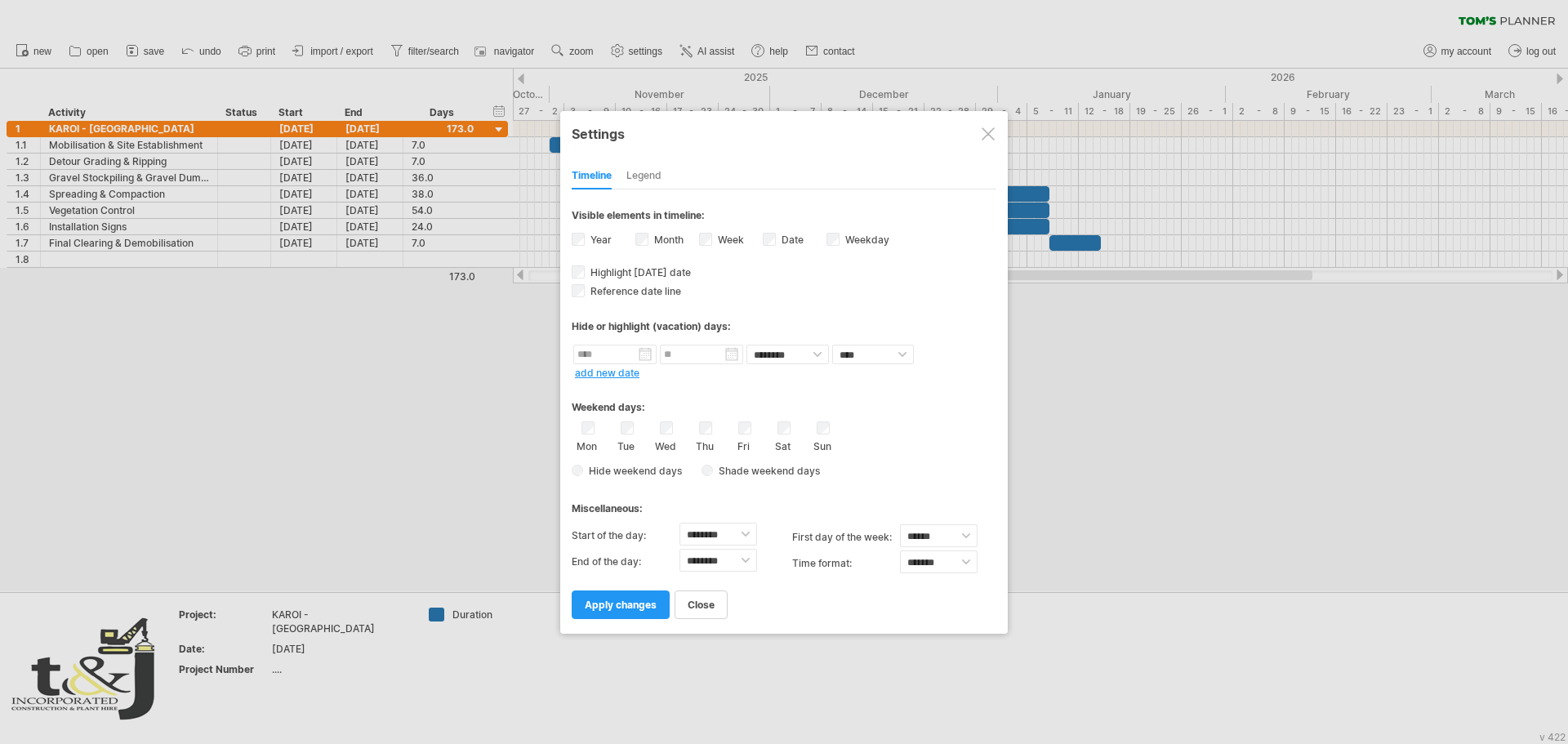
click at [655, 50] on div at bounding box center [784, 372] width 1568 height 744
